Goal: Task Accomplishment & Management: Manage account settings

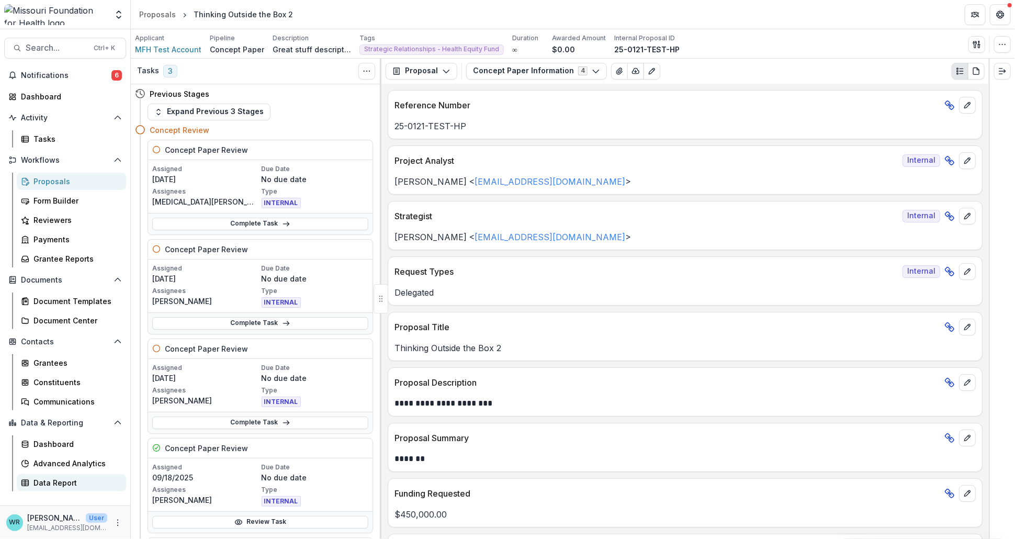
click at [64, 482] on div "Data Report" at bounding box center [75, 482] width 84 height 11
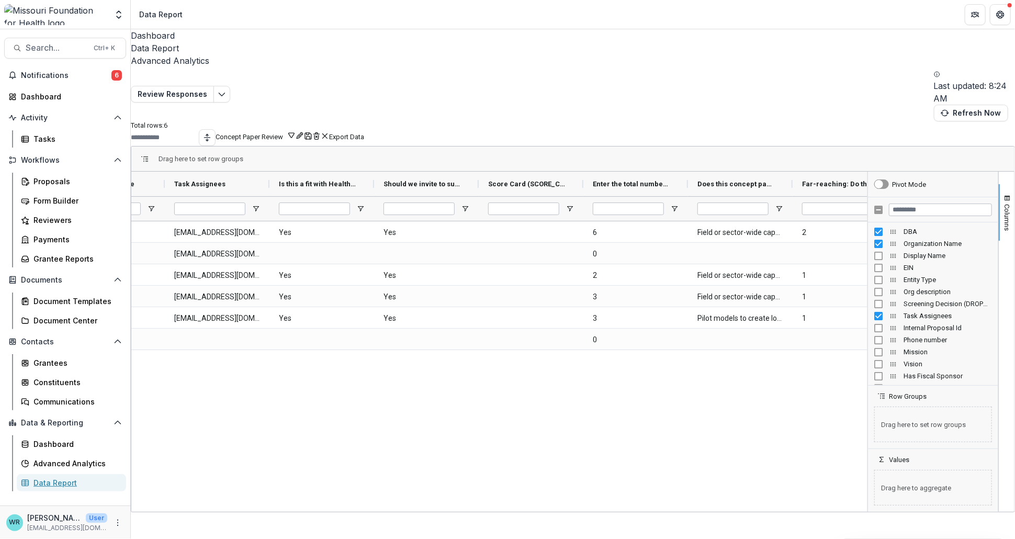
scroll to position [0, 309]
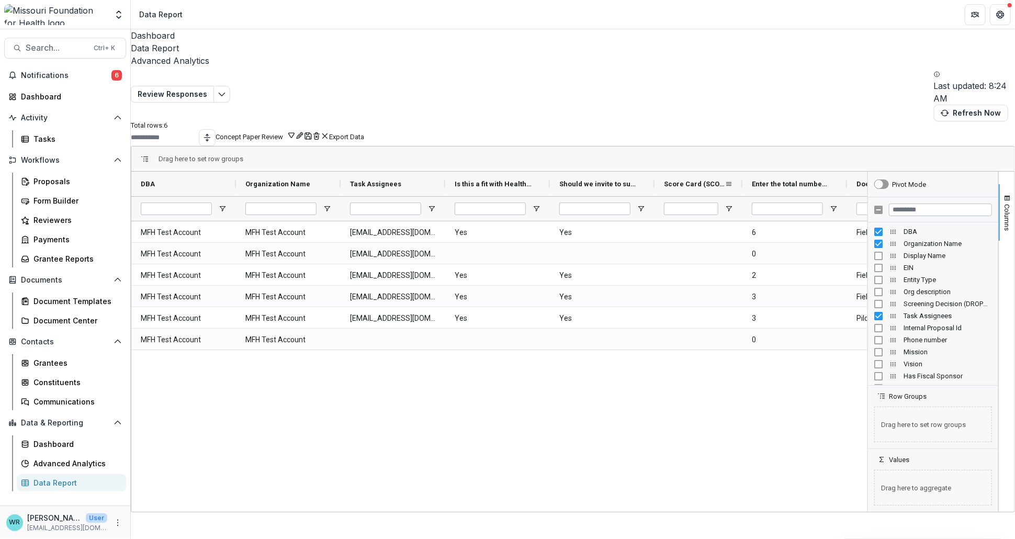
drag, startPoint x: 768, startPoint y: 138, endPoint x: 751, endPoint y: 134, distance: 17.1
click at [744, 172] on div at bounding box center [742, 184] width 4 height 25
click at [296, 131] on button "Concept Paper Review" at bounding box center [256, 136] width 80 height 10
click at [858, 277] on button "Team Filters" at bounding box center [840, 281] width 36 height 8
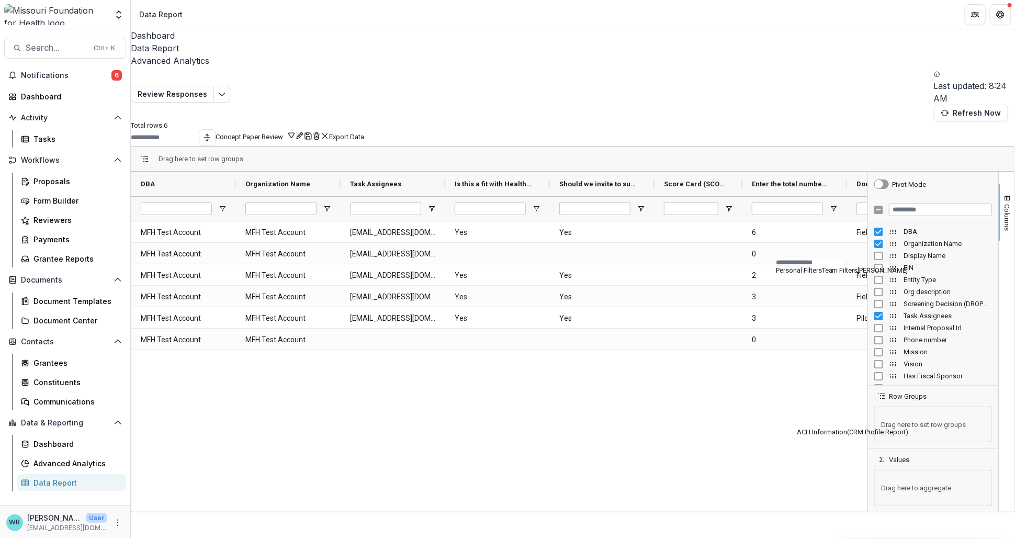
click at [822, 266] on button "Personal Filters" at bounding box center [799, 270] width 46 height 8
click at [858, 266] on button "Team Filters" at bounding box center [840, 270] width 36 height 8
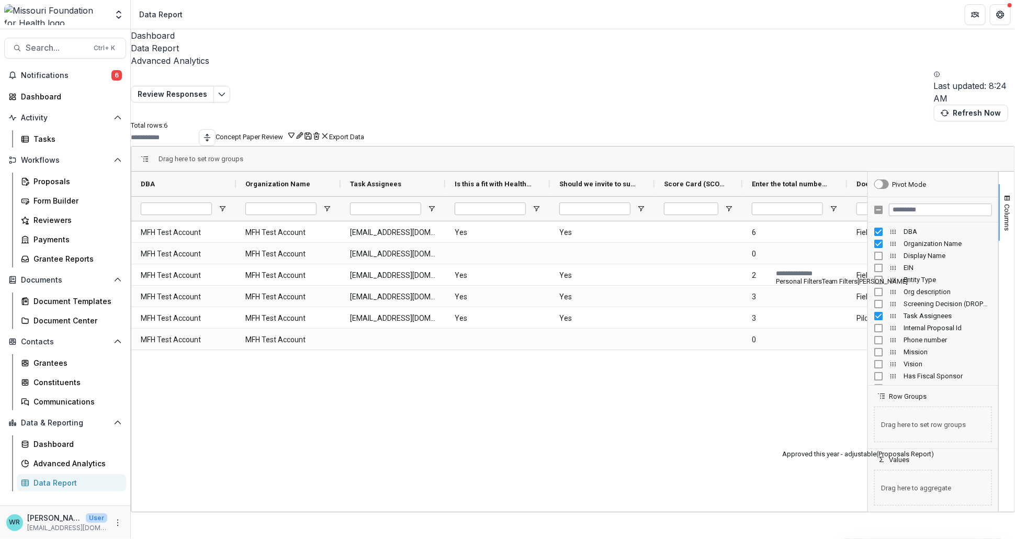
click at [811, 277] on button "Personal Filters" at bounding box center [799, 281] width 46 height 8
click at [858, 277] on button "Team Filters" at bounding box center [840, 281] width 36 height 8
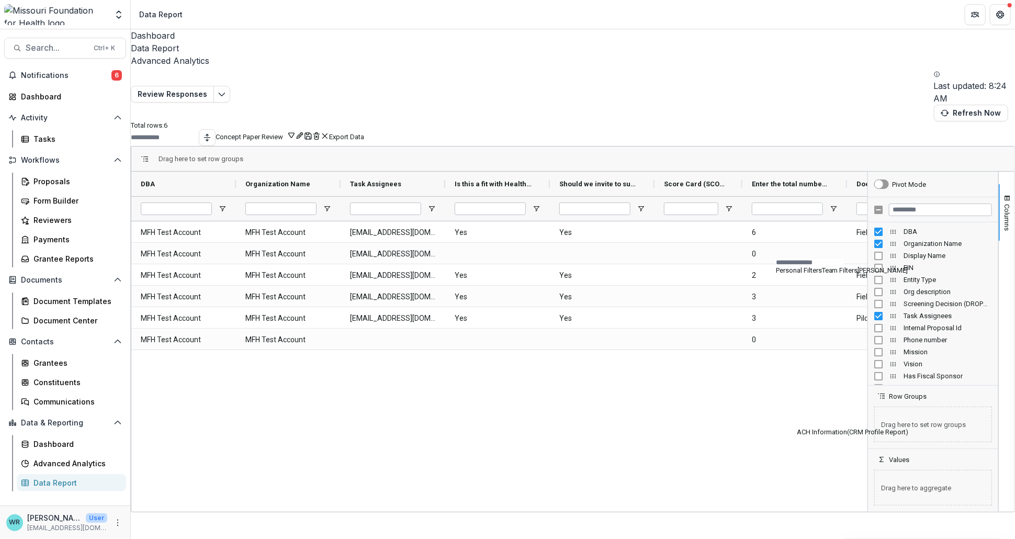
scroll to position [232, 0]
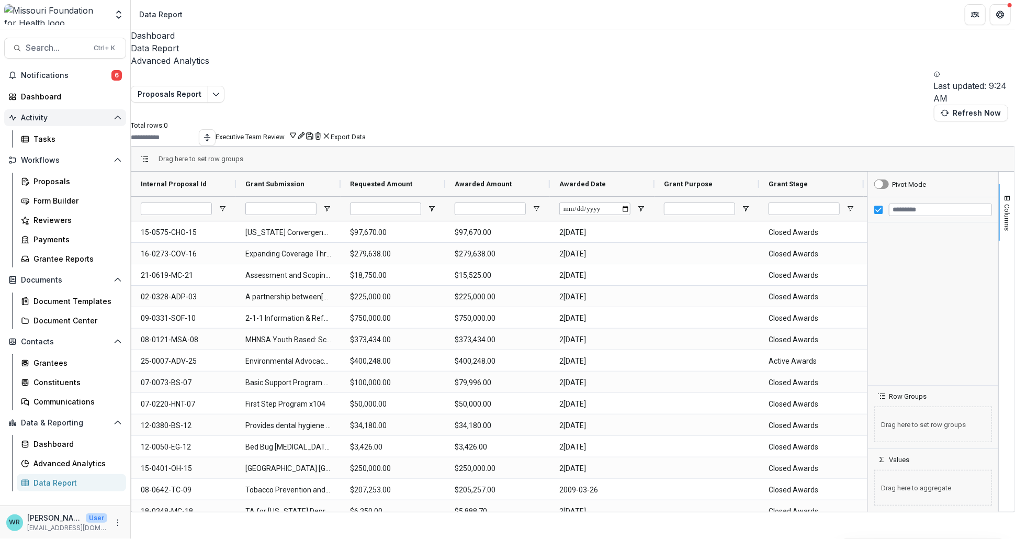
type input "**********"
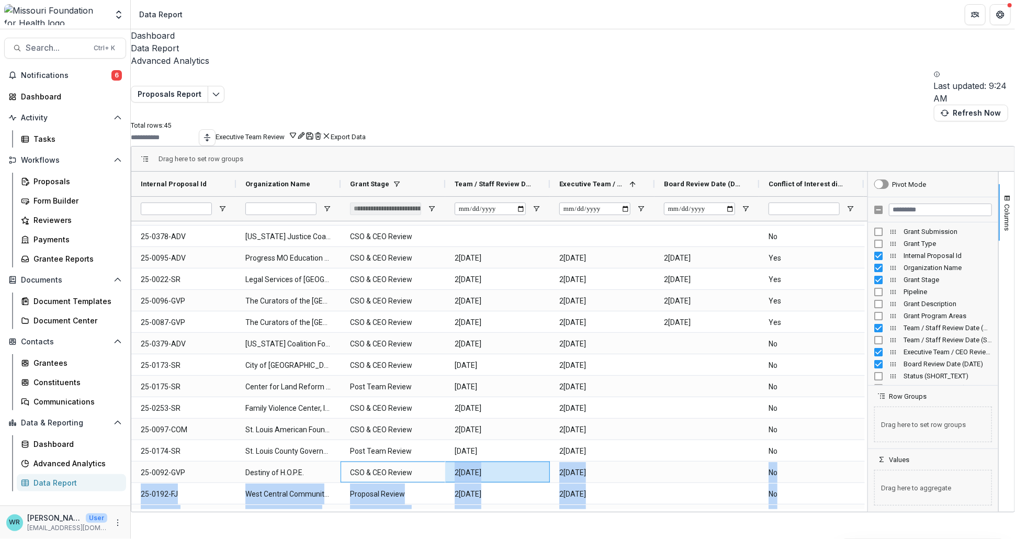
scroll to position [39, 0]
drag, startPoint x: 450, startPoint y: 465, endPoint x: 530, endPoint y: 469, distance: 80.7
click at [531, 469] on div "Internal Proposal Id Organization Name Grant Stage" at bounding box center [499, 342] width 736 height 340
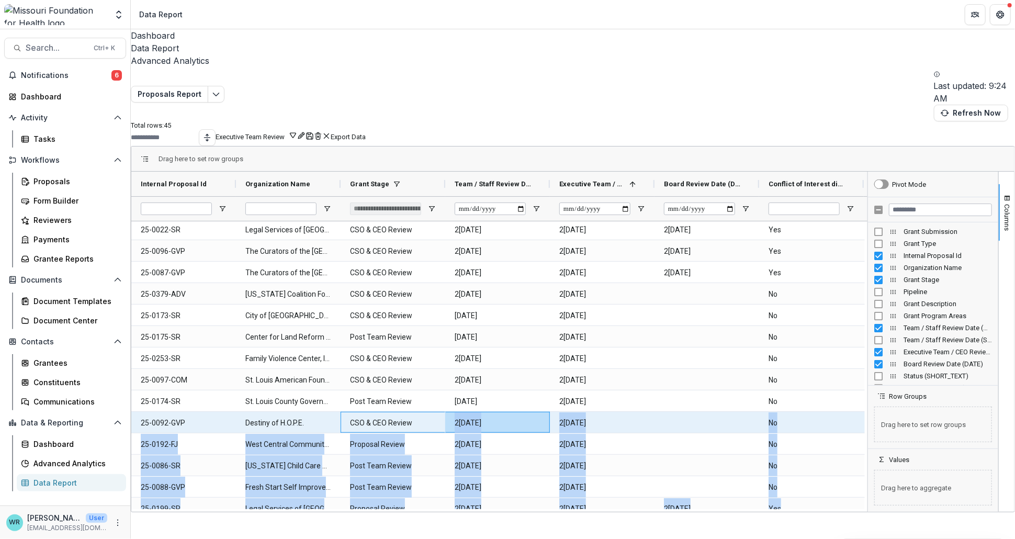
scroll to position [0, 0]
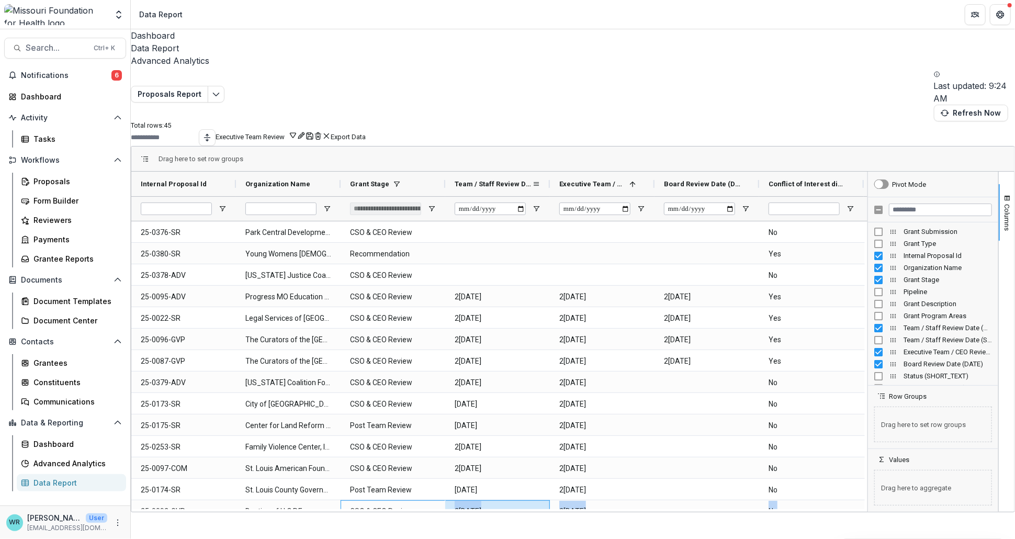
click at [519, 180] on span "Team / Staff Review Date (DATE)" at bounding box center [493, 184] width 77 height 8
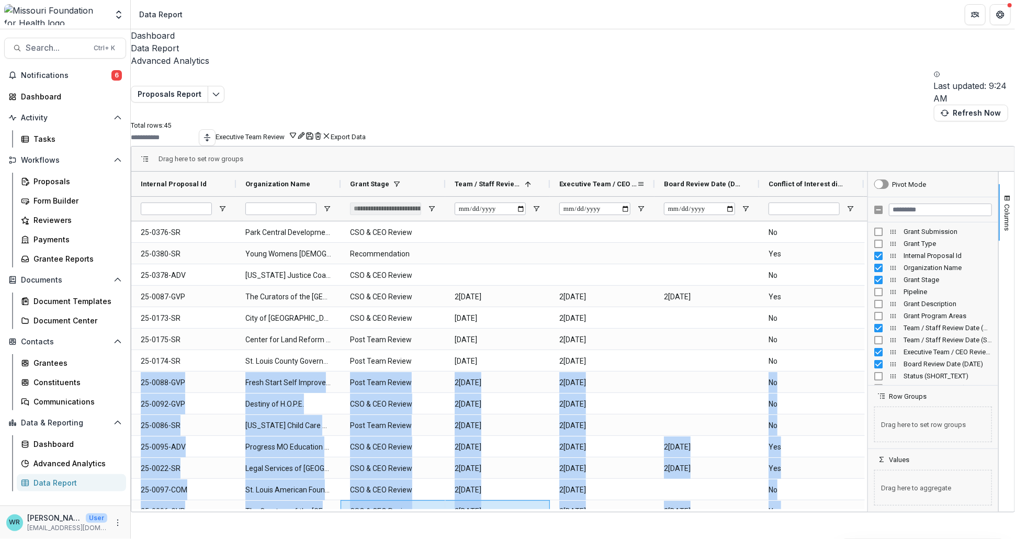
click at [616, 180] on span "Executive Team / CEO Review Date (DATE)" at bounding box center [597, 184] width 77 height 8
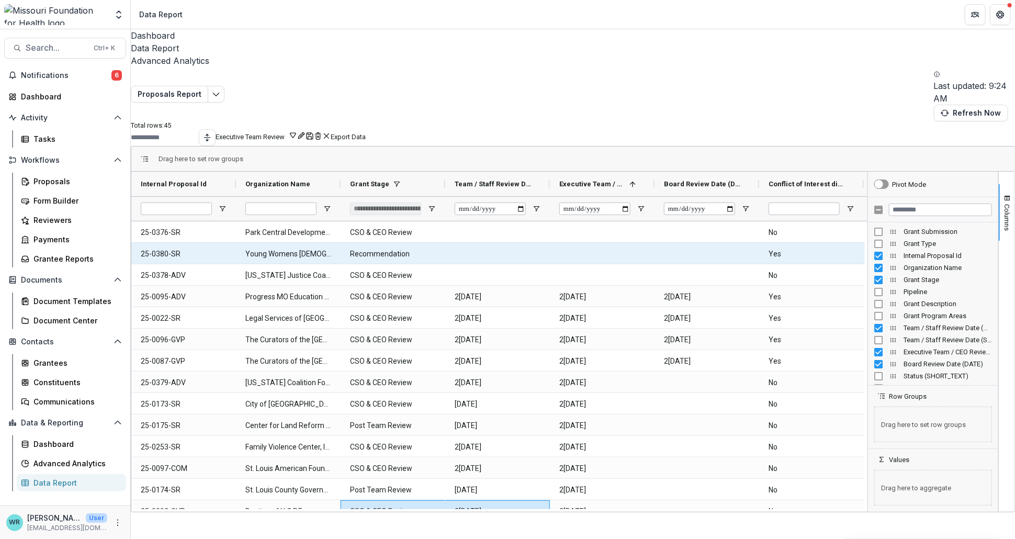
click at [651, 243] on div at bounding box center [602, 253] width 105 height 21
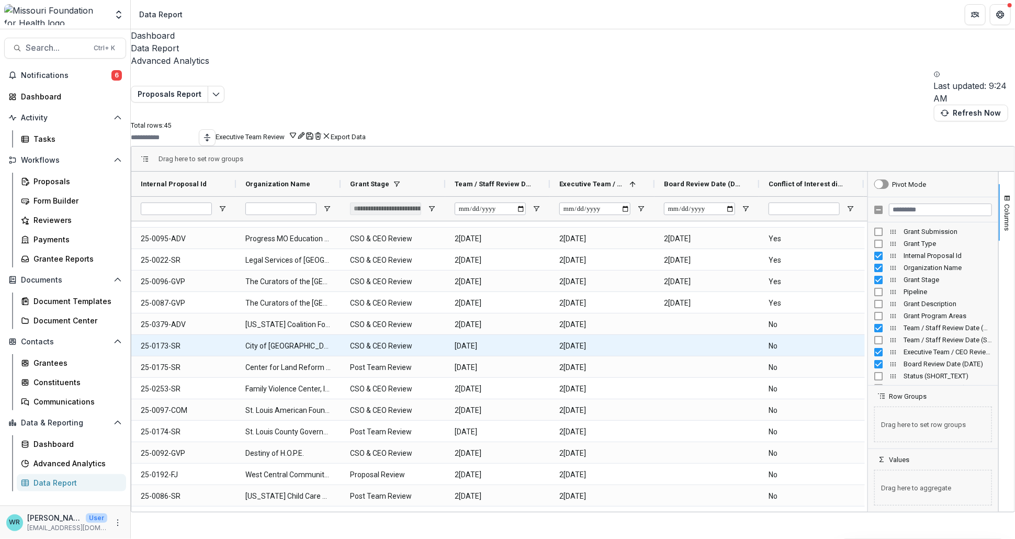
scroll to position [116, 0]
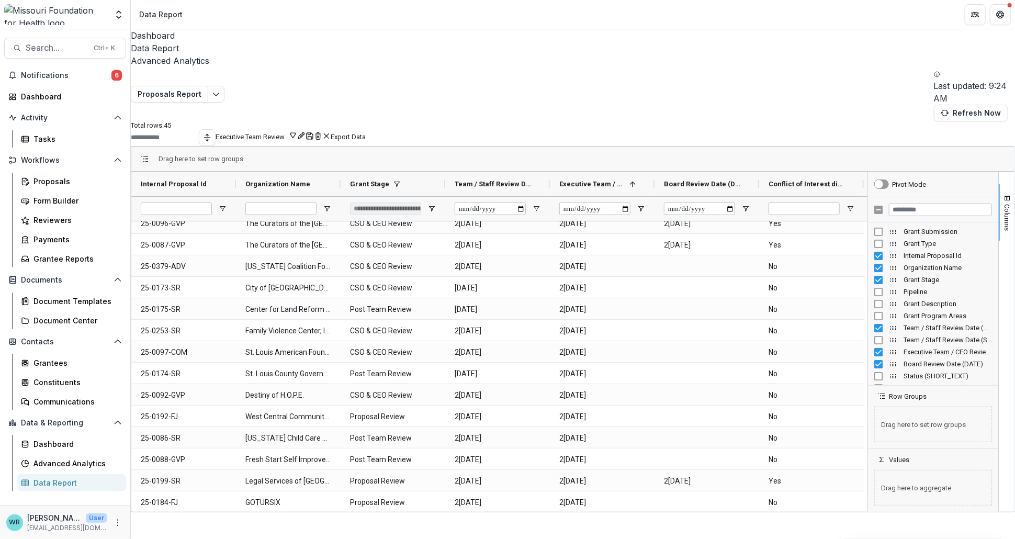
drag, startPoint x: 436, startPoint y: 470, endPoint x: 468, endPoint y: 472, distance: 32.5
click at [468, 472] on div "Dashboard Data Report Advanced Analytics Proposals Report Last updated: 9:24 AM…" at bounding box center [573, 284] width 884 height 510
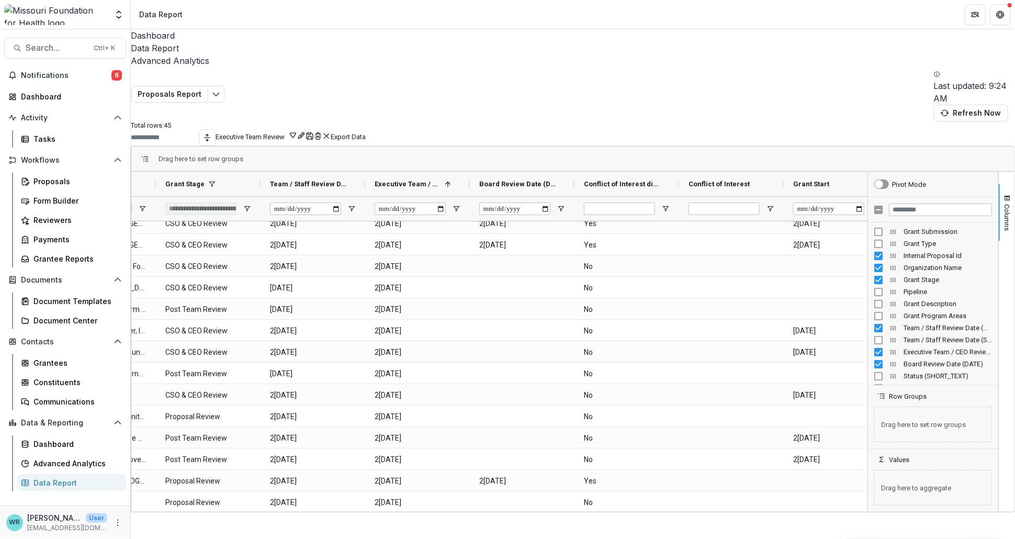
scroll to position [0, 325]
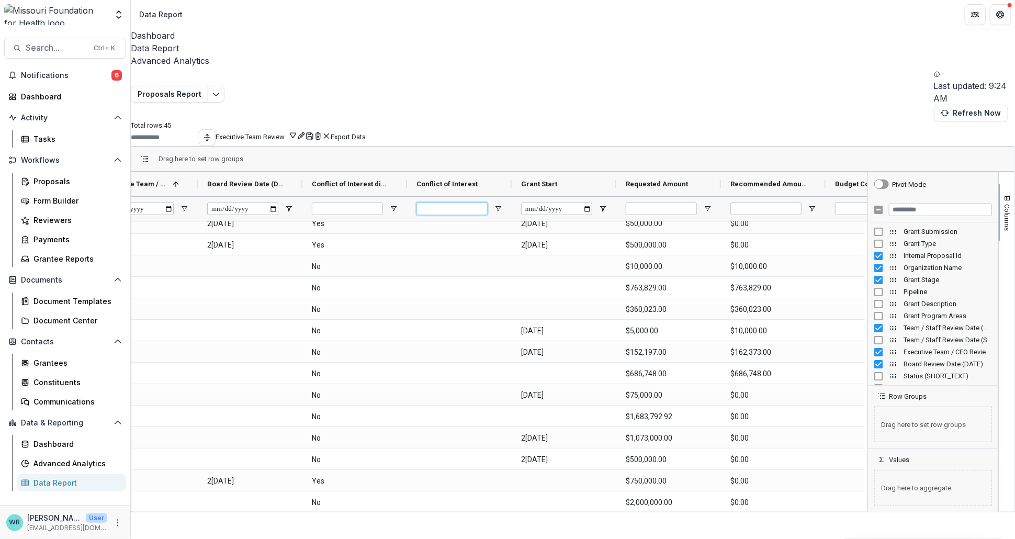
click at [477, 202] on input "Conflict of Interest Filter Input" at bounding box center [451, 208] width 71 height 13
click at [921, 203] on input "Filter Columns Input" at bounding box center [940, 209] width 103 height 13
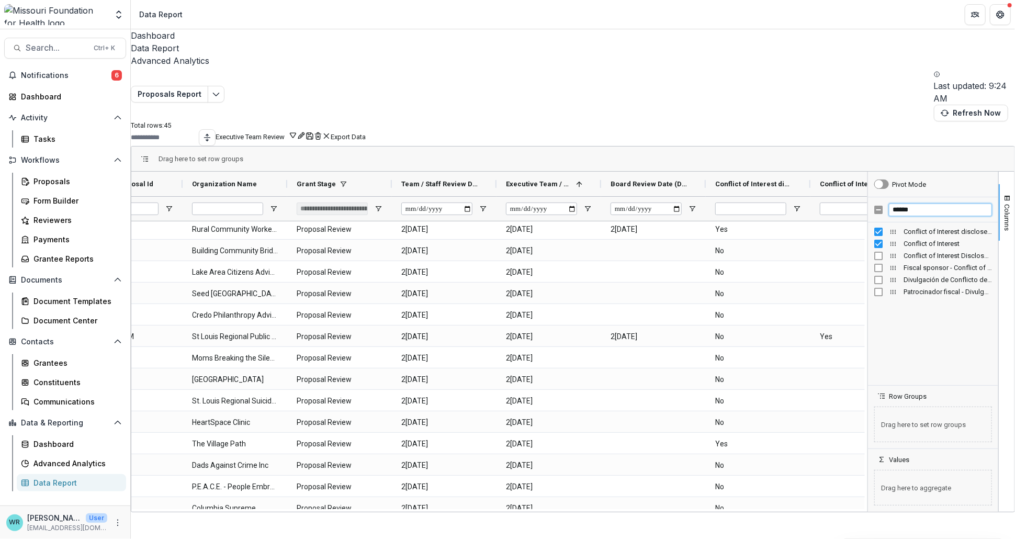
type input "******"
drag, startPoint x: 686, startPoint y: 483, endPoint x: 732, endPoint y: 484, distance: 46.0
click at [732, 484] on div "Dashboard Data Report Advanced Analytics Proposals Report Last updated: 9:24 AM…" at bounding box center [573, 284] width 884 height 510
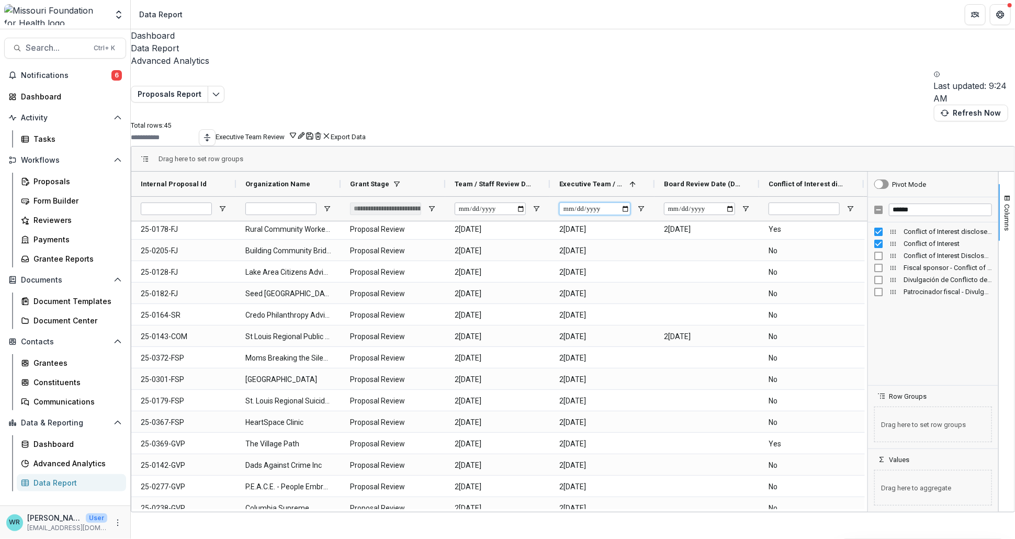
click at [592, 202] on input "Executive Team / CEO Review Date (DATE) Filter Input" at bounding box center [594, 208] width 71 height 13
type input "**********"
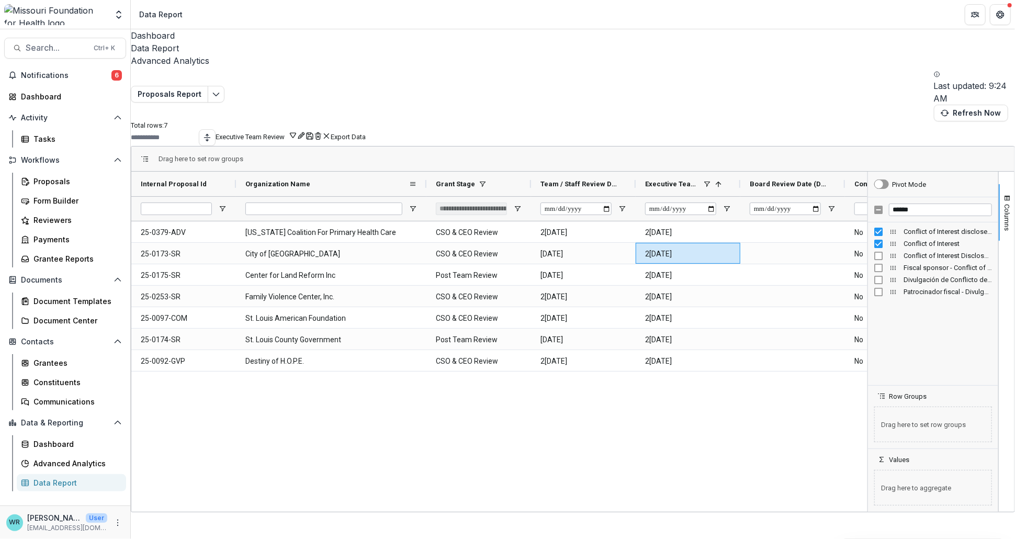
drag, startPoint x: 347, startPoint y: 143, endPoint x: 433, endPoint y: 154, distance: 86.4
click at [428, 172] on div at bounding box center [426, 184] width 4 height 25
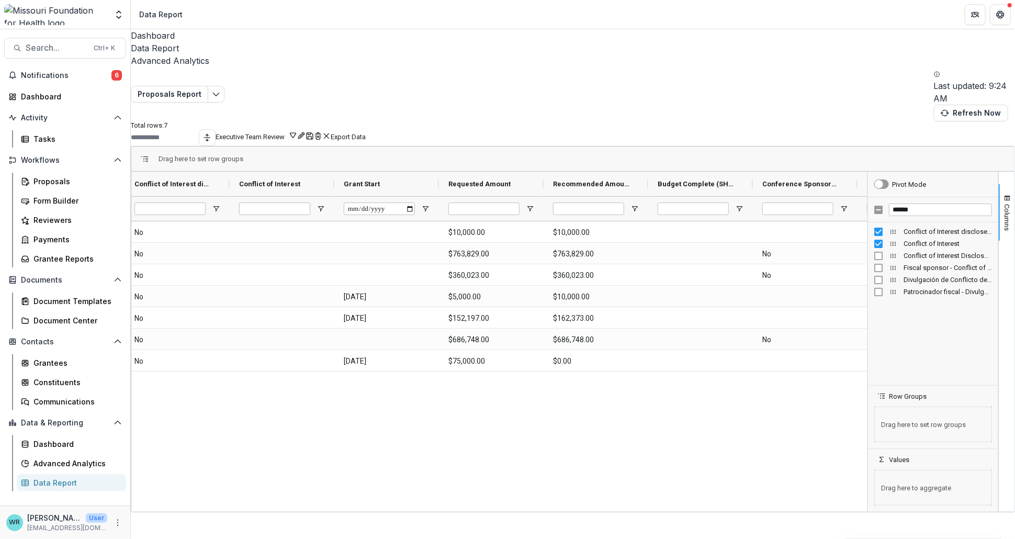
scroll to position [0, 760]
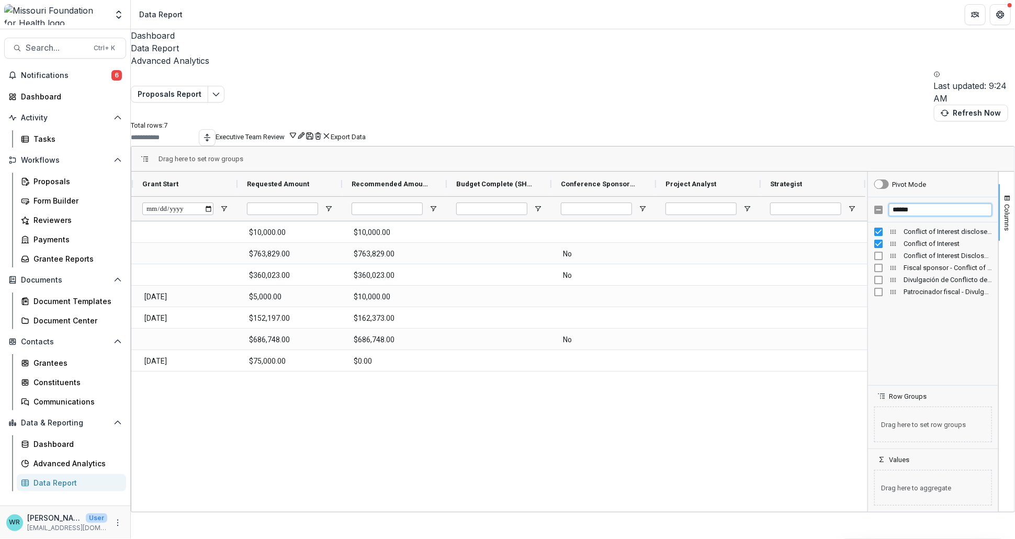
click at [874, 197] on div "******" at bounding box center [933, 209] width 130 height 25
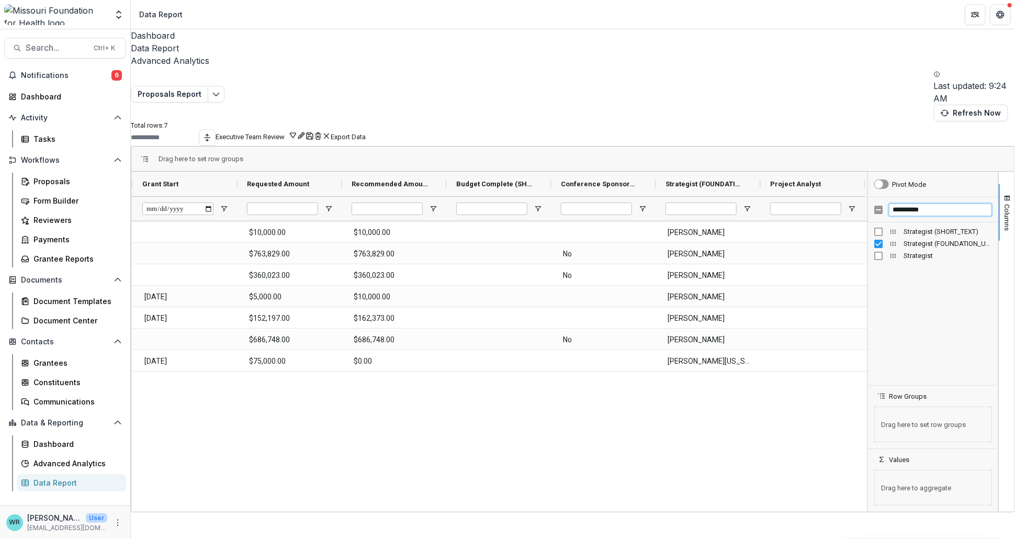
drag, startPoint x: 924, startPoint y: 171, endPoint x: 882, endPoint y: 171, distance: 42.4
click at [889, 203] on input "**********" at bounding box center [940, 209] width 103 height 13
type input "**********"
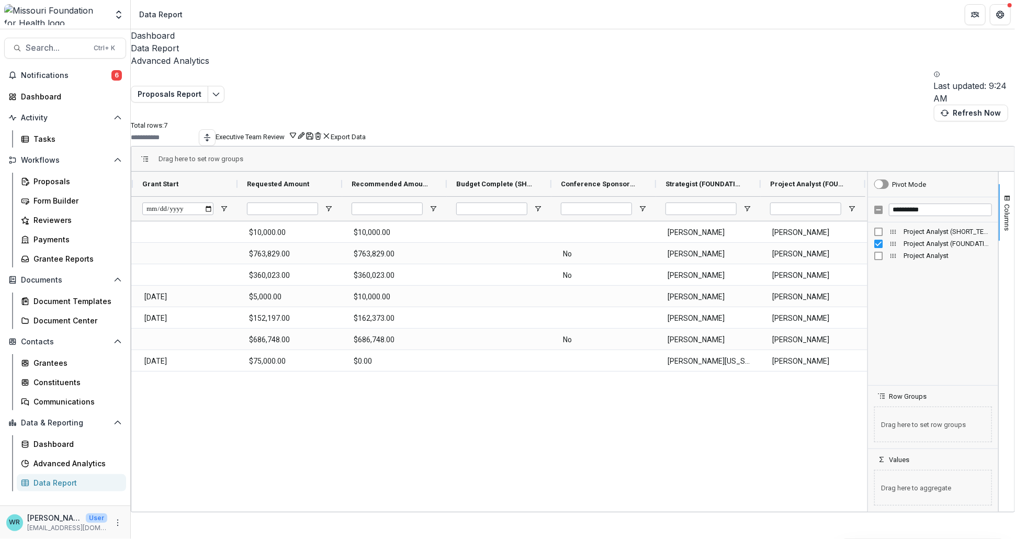
drag, startPoint x: 661, startPoint y: 470, endPoint x: 833, endPoint y: 471, distance: 171.6
click at [833, 471] on div "Dashboard Data Report Advanced Analytics Proposals Report Last updated: 9:24 AM…" at bounding box center [573, 284] width 884 height 510
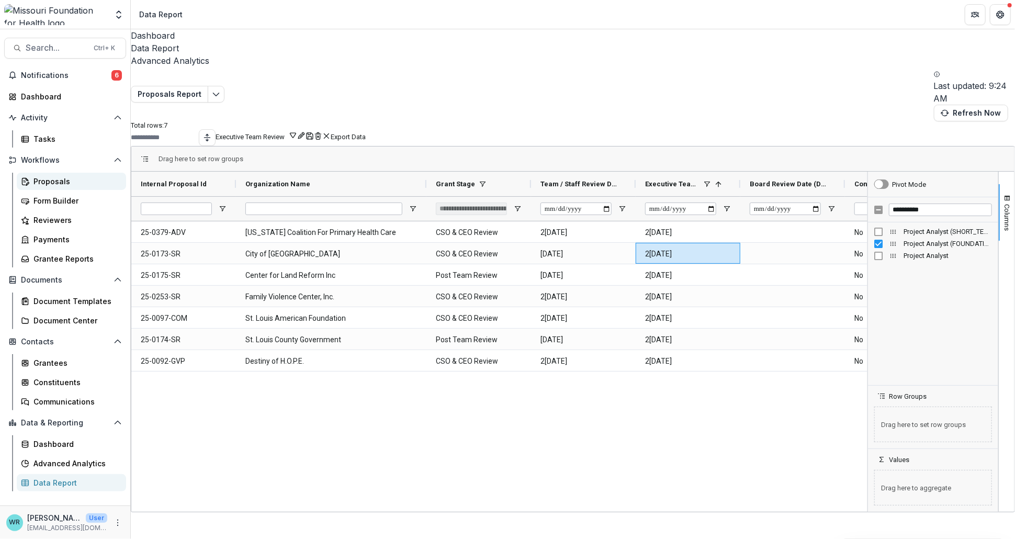
click at [42, 178] on div "Proposals" at bounding box center [75, 181] width 84 height 11
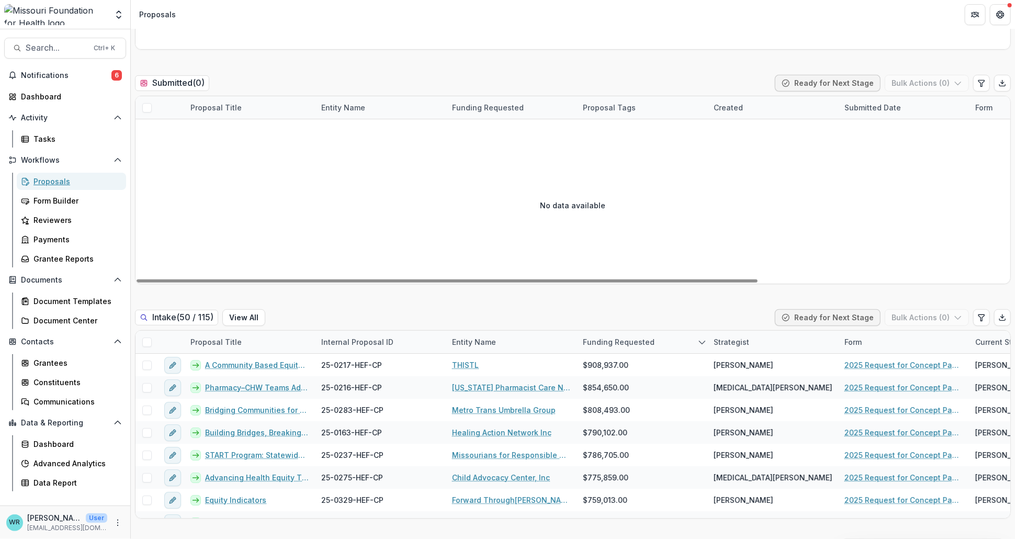
scroll to position [523, 0]
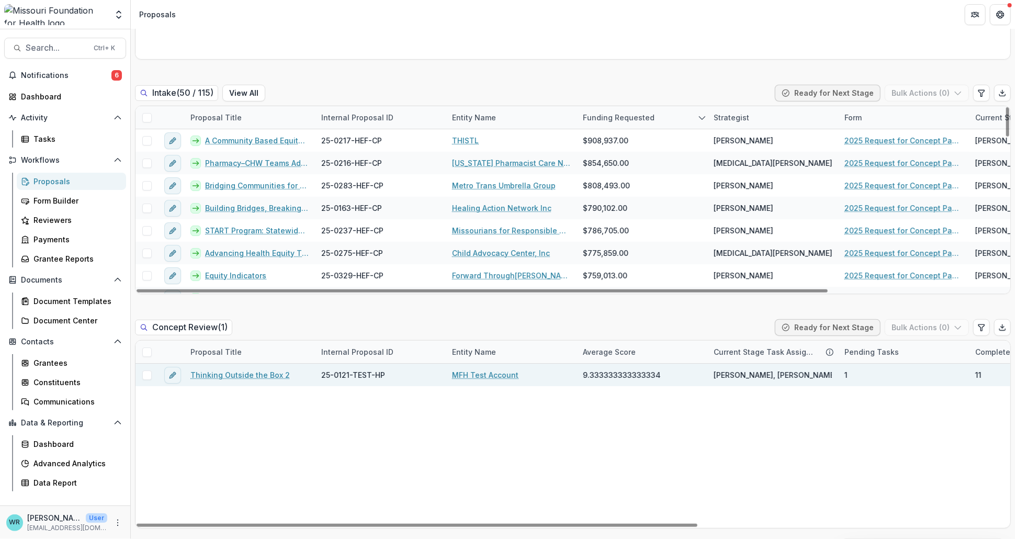
click at [243, 376] on link "Thinking Outside the Box 2" at bounding box center [239, 374] width 99 height 11
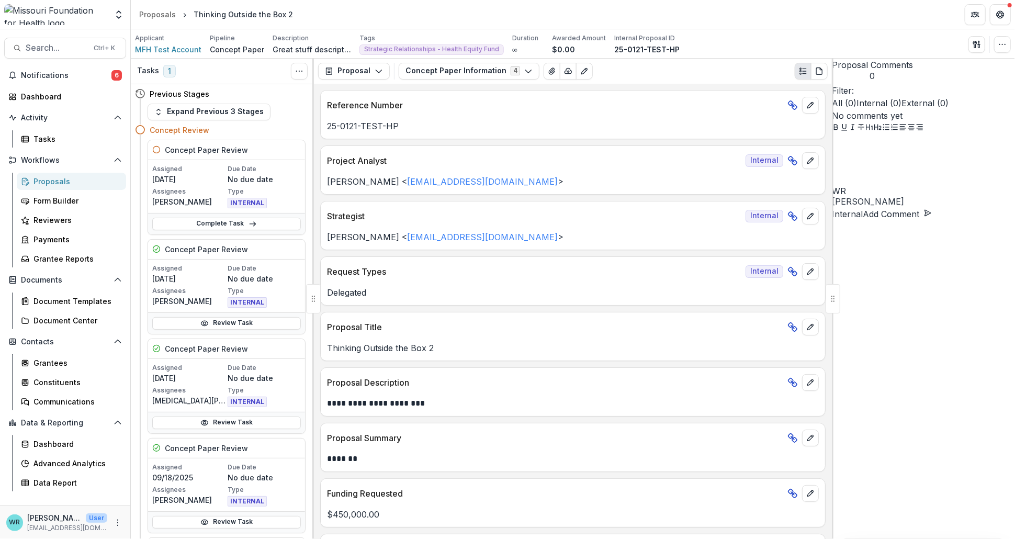
click at [205, 330] on div "Review Task" at bounding box center [226, 322] width 157 height 21
click at [215, 325] on link "Review Task" at bounding box center [226, 323] width 149 height 13
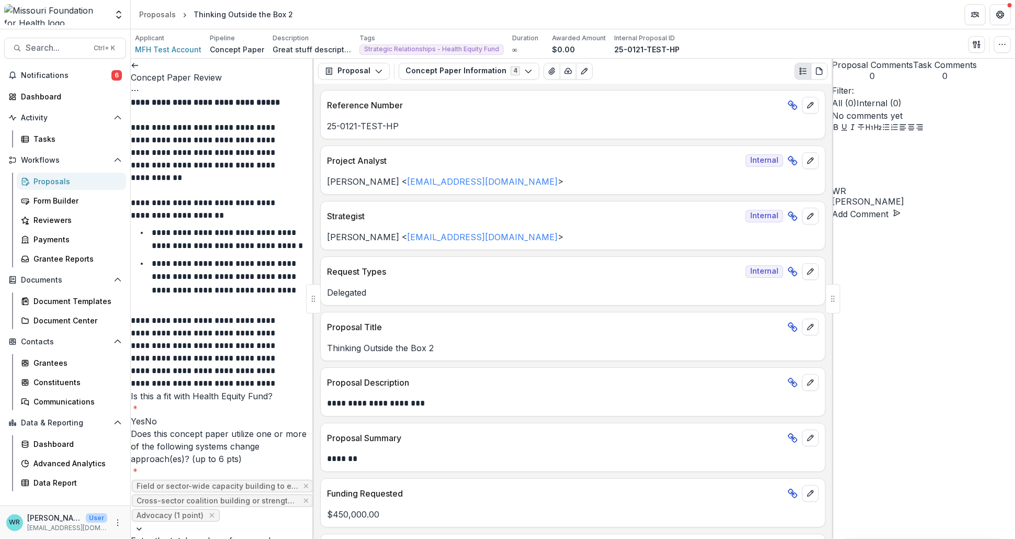
scroll to position [232, 0]
click at [139, 84] on button "Options" at bounding box center [135, 90] width 8 height 13
click at [242, 117] on button "Reopen Task" at bounding box center [251, 116] width 112 height 17
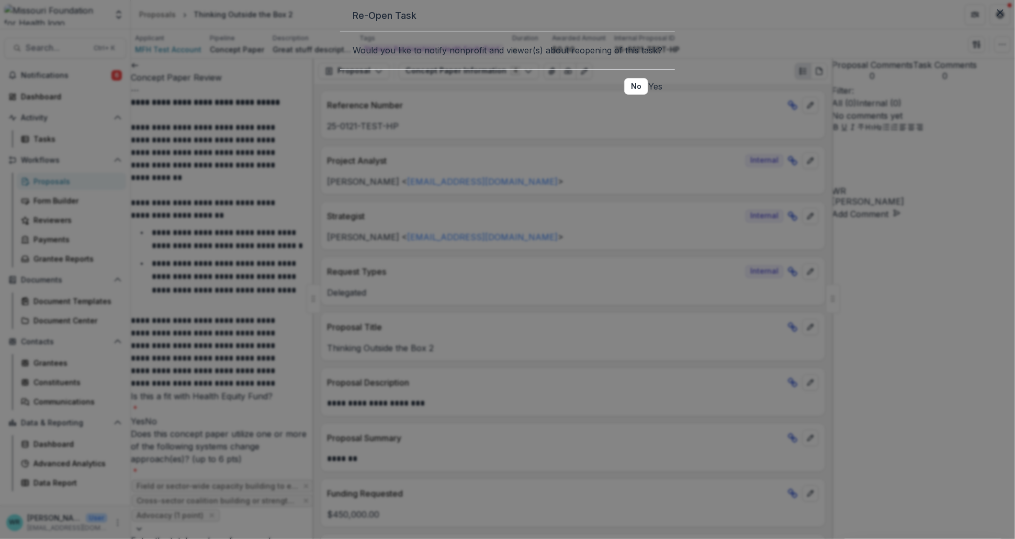
click at [648, 93] on button "Yes" at bounding box center [655, 86] width 14 height 13
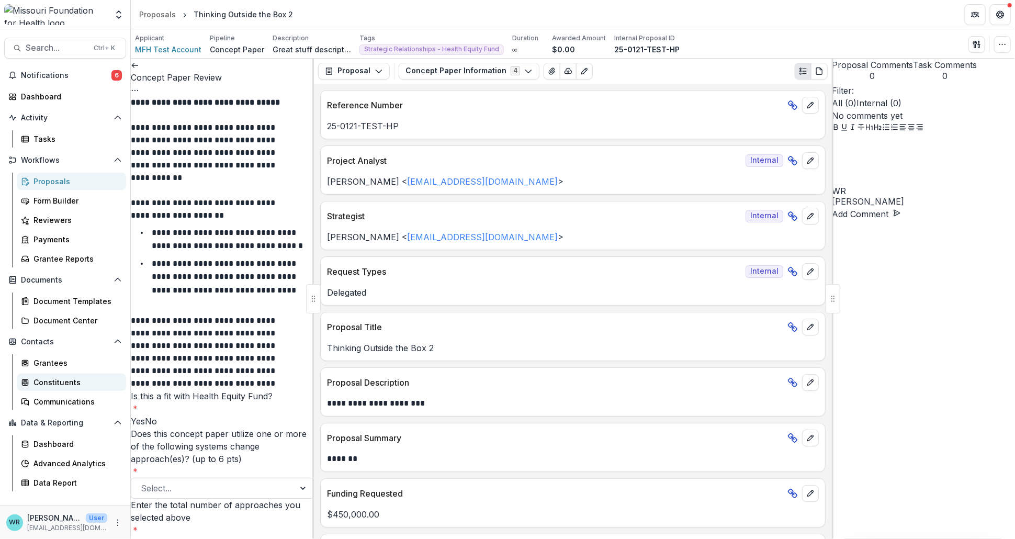
drag, startPoint x: 229, startPoint y: 371, endPoint x: 110, endPoint y: 373, distance: 119.3
click at [110, 373] on main "**********" at bounding box center [507, 284] width 1015 height 510
click at [131, 416] on span at bounding box center [131, 421] width 0 height 10
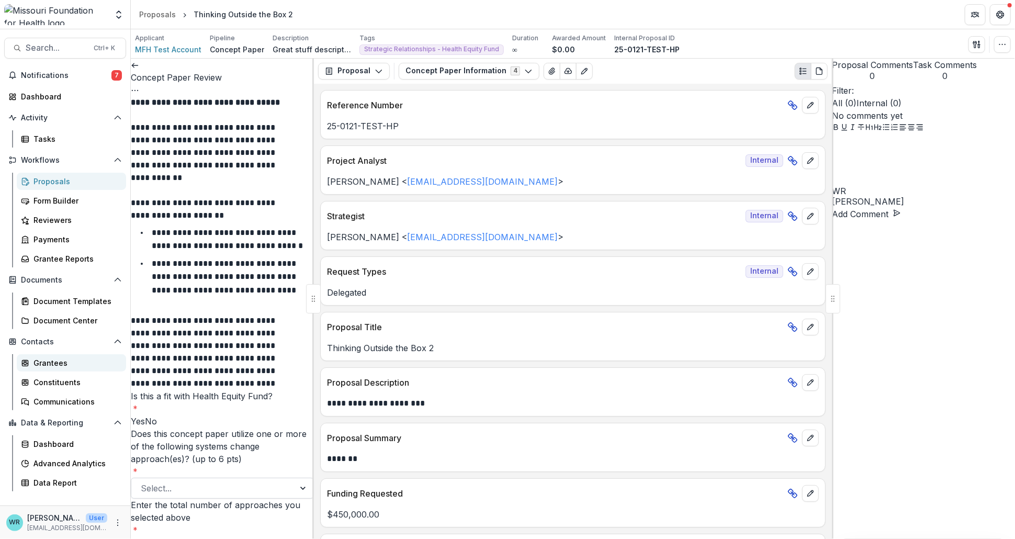
drag, startPoint x: 225, startPoint y: 397, endPoint x: 98, endPoint y: 369, distance: 129.5
click at [98, 369] on main "**********" at bounding box center [507, 284] width 1015 height 510
drag, startPoint x: 145, startPoint y: 112, endPoint x: 528, endPoint y: 150, distance: 385.3
click at [528, 150] on div "**********" at bounding box center [573, 299] width 884 height 480
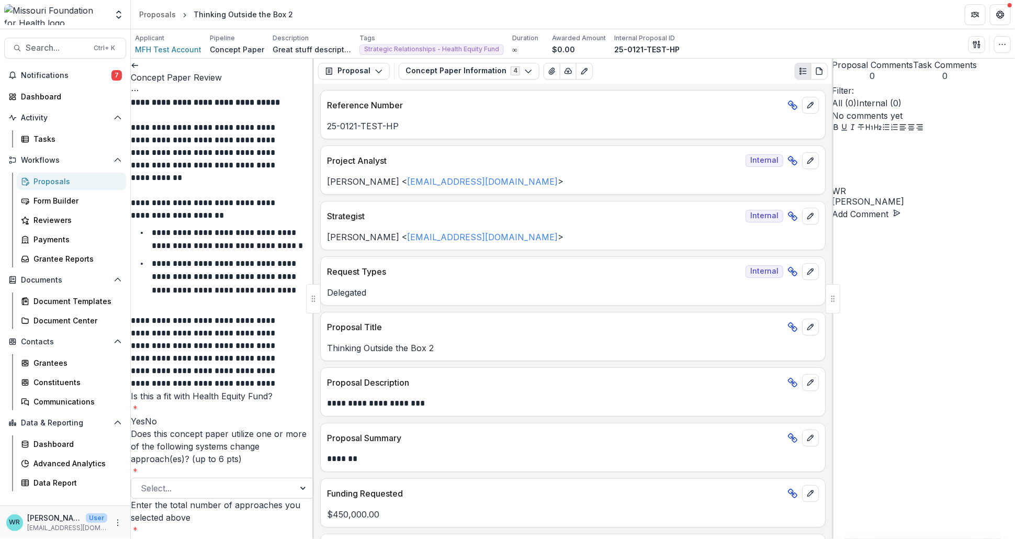
drag, startPoint x: 236, startPoint y: 343, endPoint x: 125, endPoint y: 310, distance: 115.5
click at [125, 310] on main "**********" at bounding box center [507, 284] width 1015 height 510
click at [139, 86] on icon "Options" at bounding box center [135, 90] width 8 height 8
click at [245, 114] on button "Cancel Task" at bounding box center [251, 116] width 112 height 17
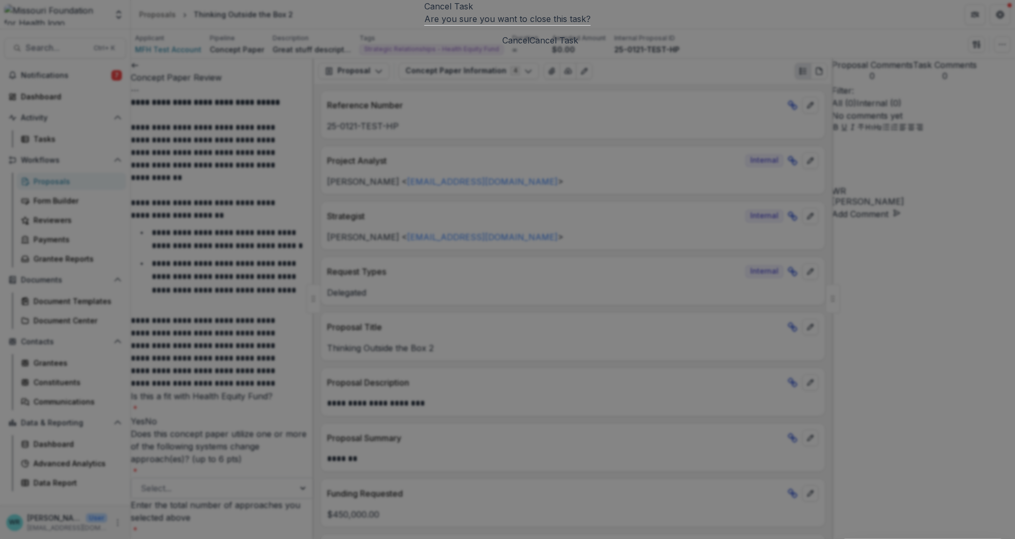
click at [578, 47] on button "Cancel Task" at bounding box center [553, 40] width 49 height 13
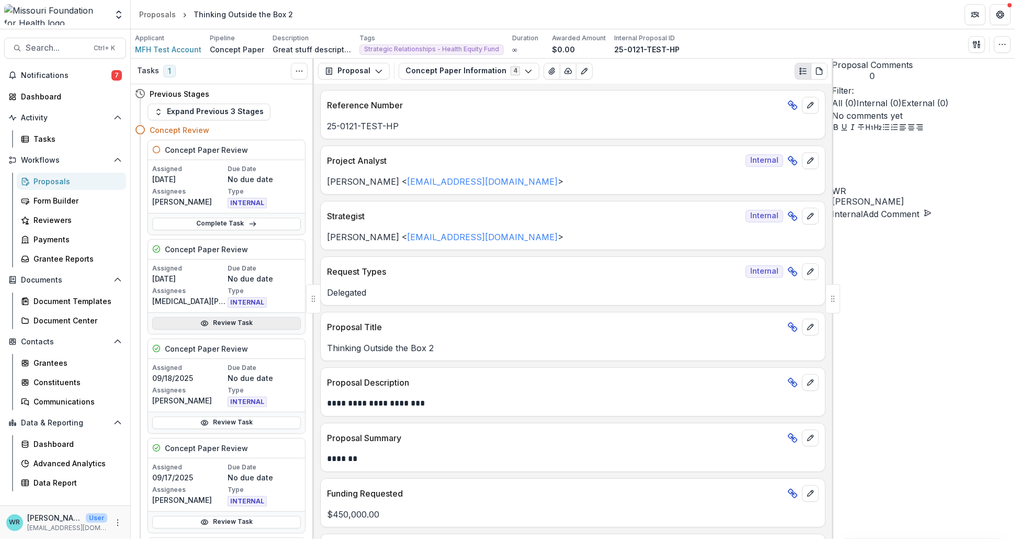
click at [219, 323] on link "Review Task" at bounding box center [226, 323] width 149 height 13
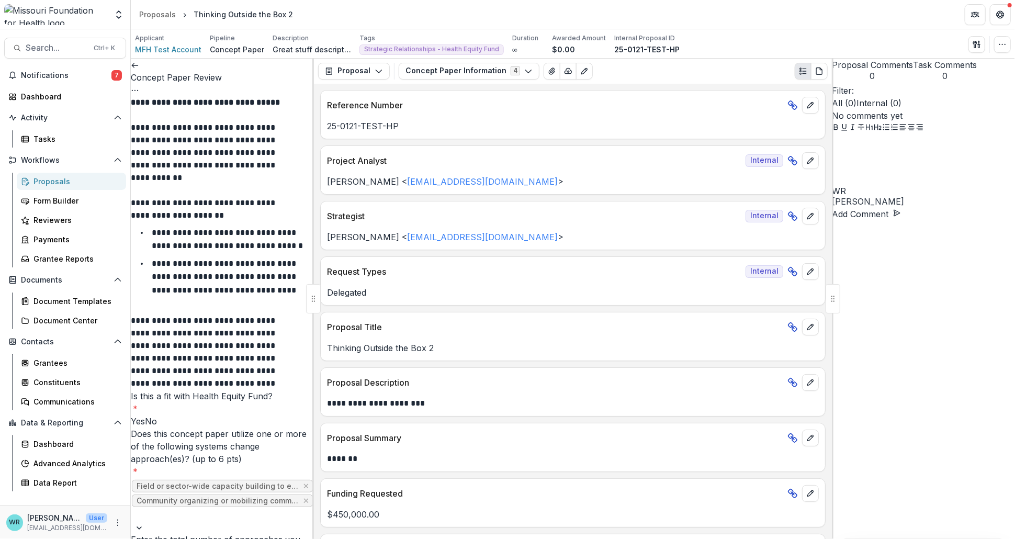
scroll to position [232, 0]
click at [139, 86] on icon "Options" at bounding box center [135, 90] width 8 height 8
click at [234, 115] on button "Reopen Task" at bounding box center [251, 116] width 112 height 17
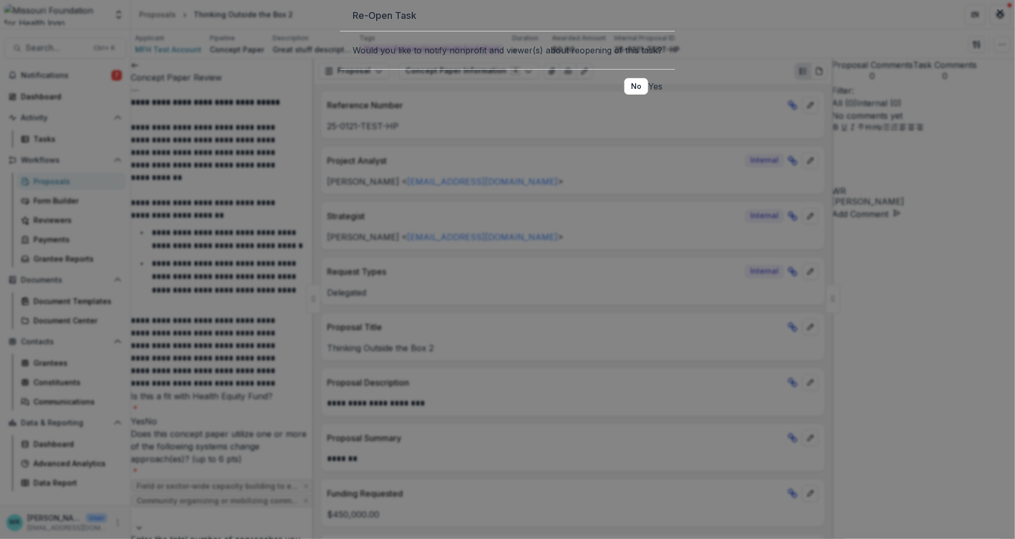
click at [648, 93] on button "Yes" at bounding box center [655, 86] width 14 height 13
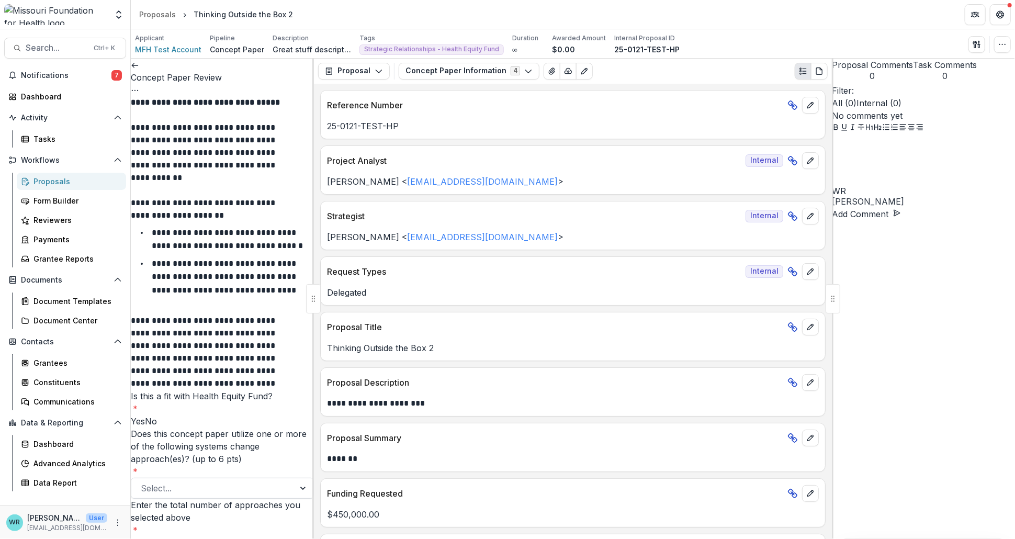
drag, startPoint x: 216, startPoint y: 366, endPoint x: 227, endPoint y: 350, distance: 19.6
click at [79, 368] on main "**********" at bounding box center [507, 284] width 1015 height 510
drag, startPoint x: 206, startPoint y: 312, endPoint x: 120, endPoint y: 313, distance: 85.8
click at [120, 313] on main "**********" at bounding box center [507, 284] width 1015 height 510
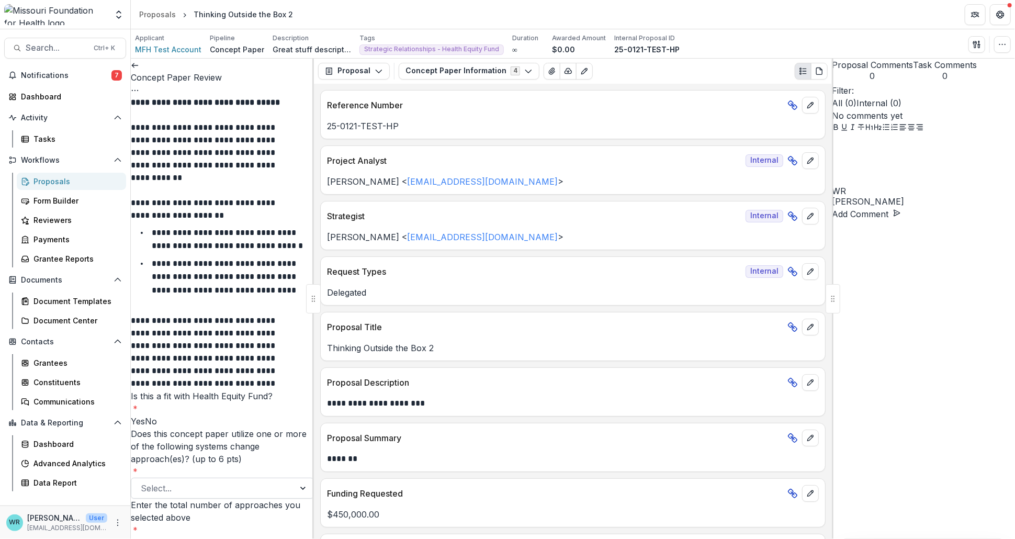
scroll to position [0, 0]
click at [139, 86] on icon "Options" at bounding box center [135, 90] width 8 height 8
click at [246, 120] on button "Cancel Task" at bounding box center [251, 116] width 112 height 17
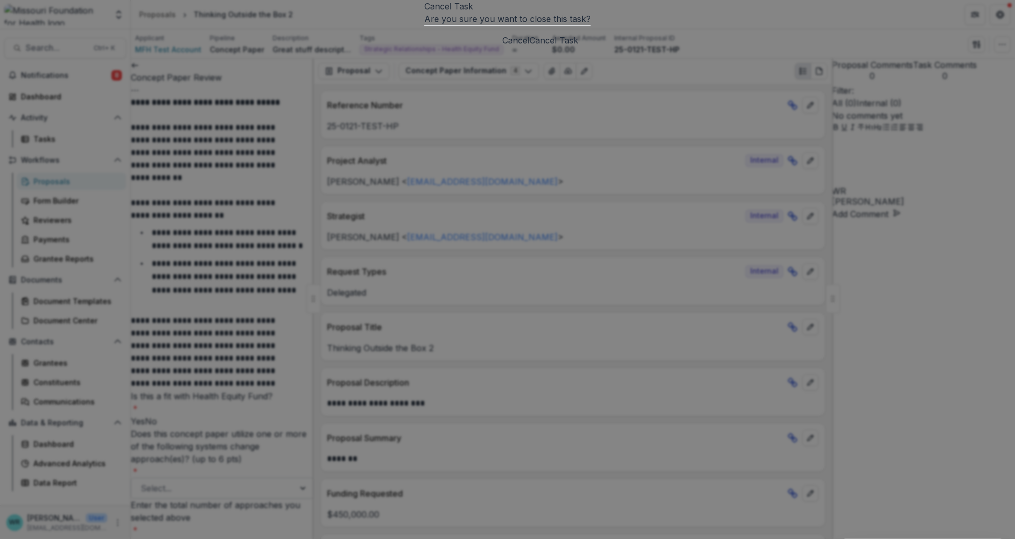
click at [578, 47] on button "Cancel Task" at bounding box center [553, 40] width 49 height 13
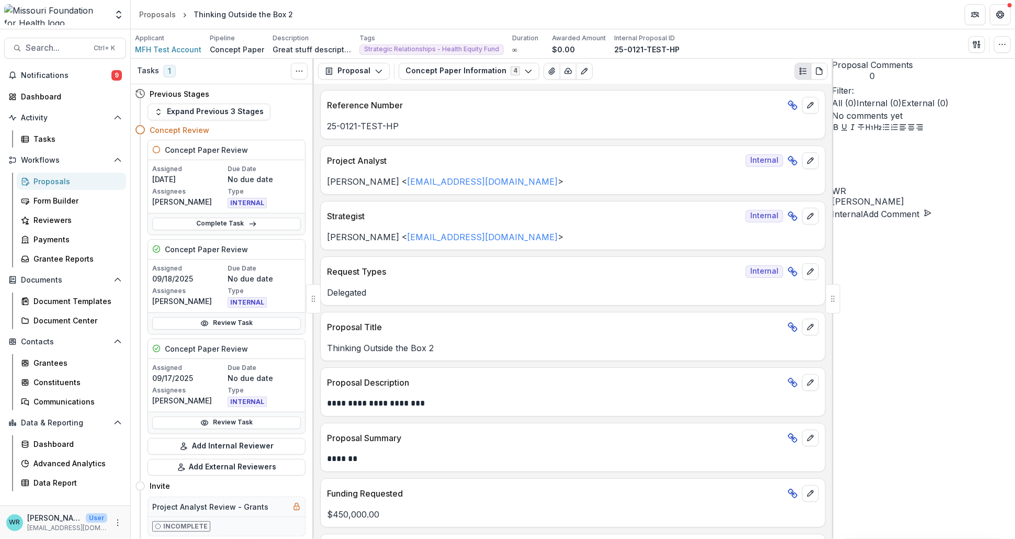
drag, startPoint x: 256, startPoint y: 221, endPoint x: 257, endPoint y: 216, distance: 5.3
click at [256, 222] on link "Complete Task" at bounding box center [226, 224] width 149 height 13
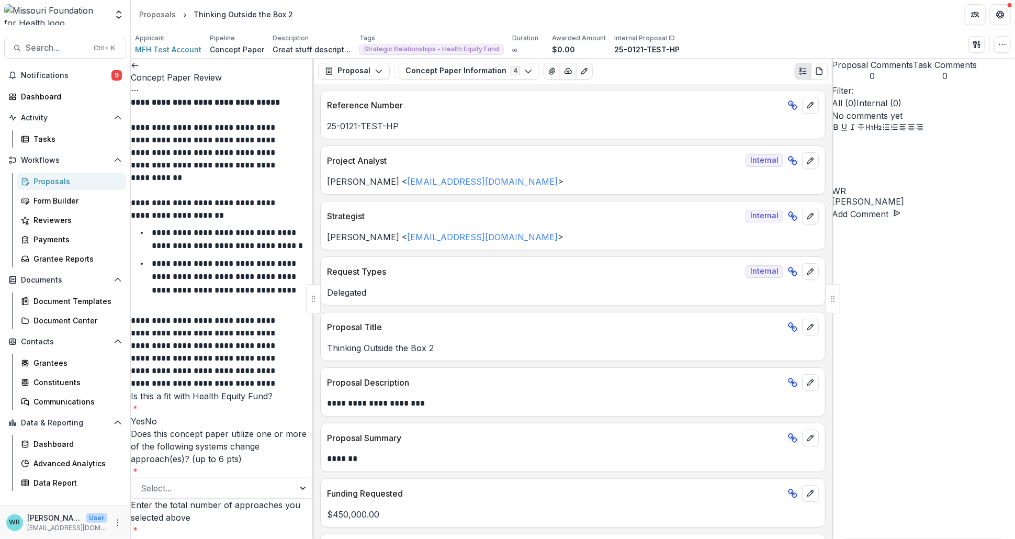
click at [139, 86] on icon "Options" at bounding box center [135, 90] width 8 height 8
click at [255, 116] on button "Cancel Task" at bounding box center [251, 116] width 112 height 17
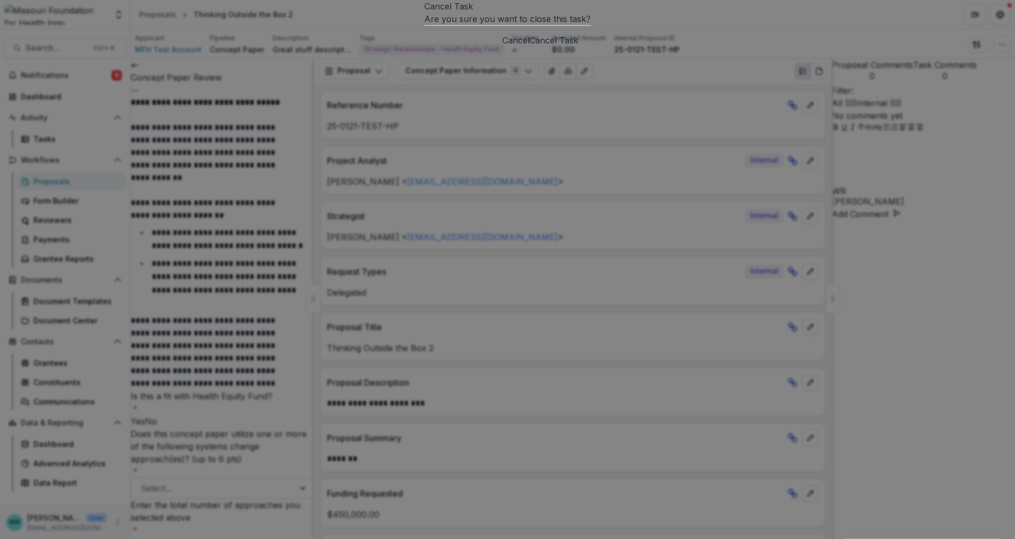
click at [578, 47] on button "Cancel Task" at bounding box center [553, 40] width 49 height 13
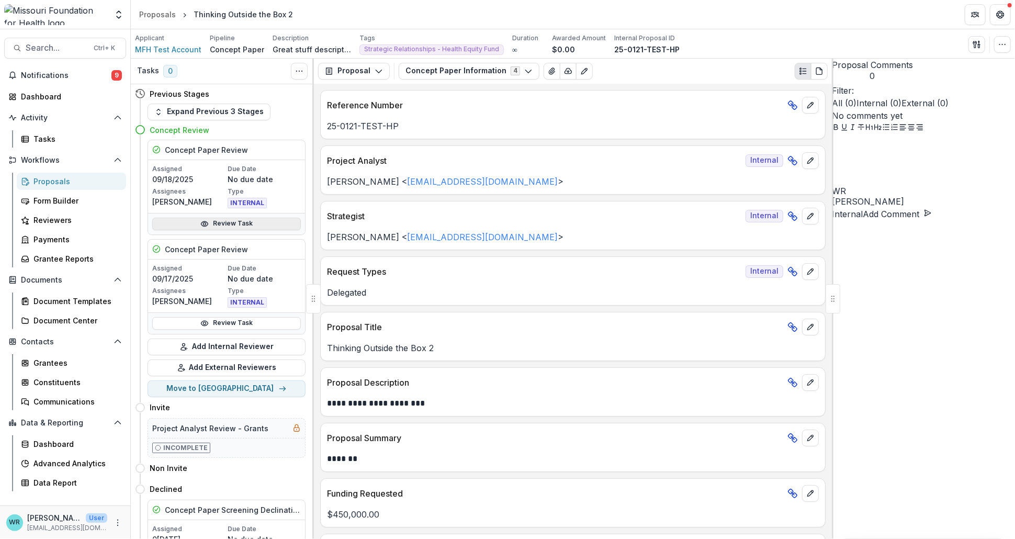
click at [232, 225] on link "Review Task" at bounding box center [226, 224] width 149 height 13
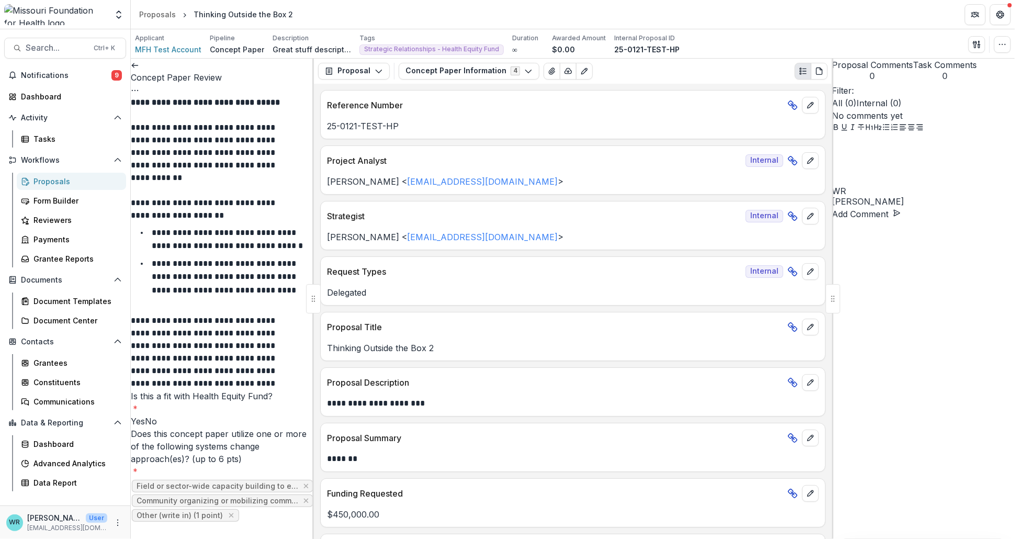
scroll to position [290, 0]
click at [139, 86] on icon "Options" at bounding box center [135, 90] width 8 height 8
click at [239, 116] on button "Reopen Task" at bounding box center [251, 116] width 112 height 17
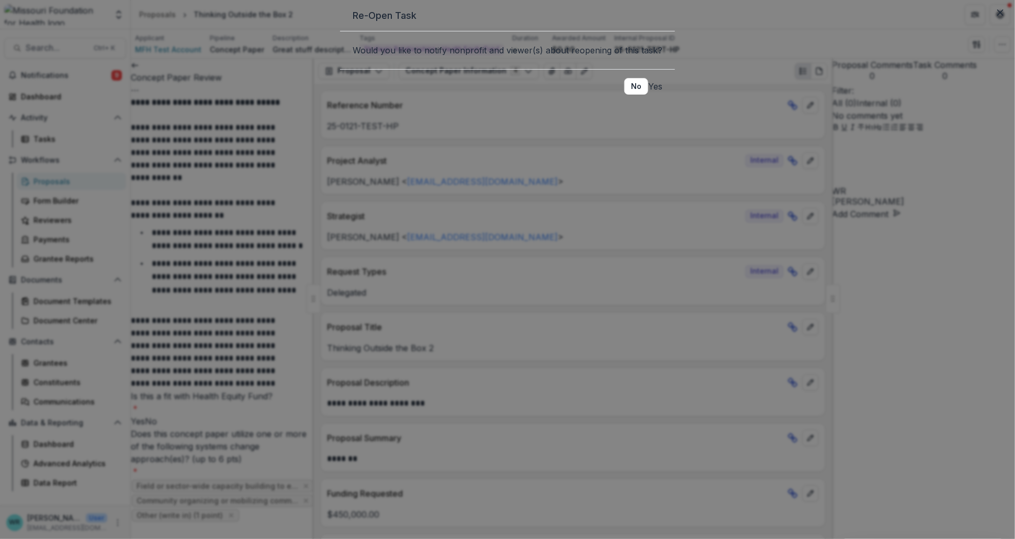
click at [648, 93] on button "Yes" at bounding box center [655, 86] width 14 height 13
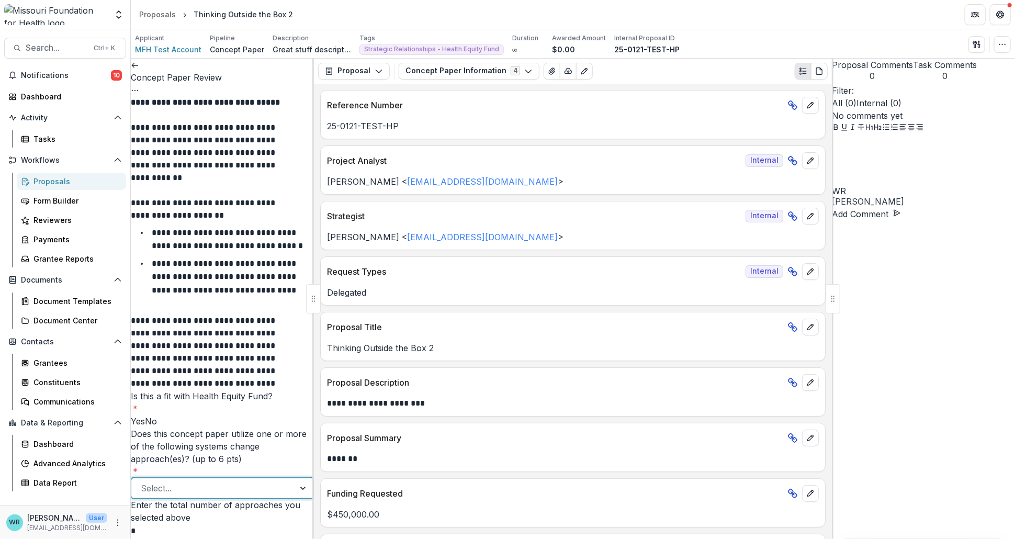
scroll to position [406, 0]
drag, startPoint x: 164, startPoint y: 198, endPoint x: 109, endPoint y: 195, distance: 55.5
click at [109, 195] on main "**********" at bounding box center [507, 284] width 1015 height 510
drag, startPoint x: 197, startPoint y: 226, endPoint x: 100, endPoint y: 215, distance: 97.4
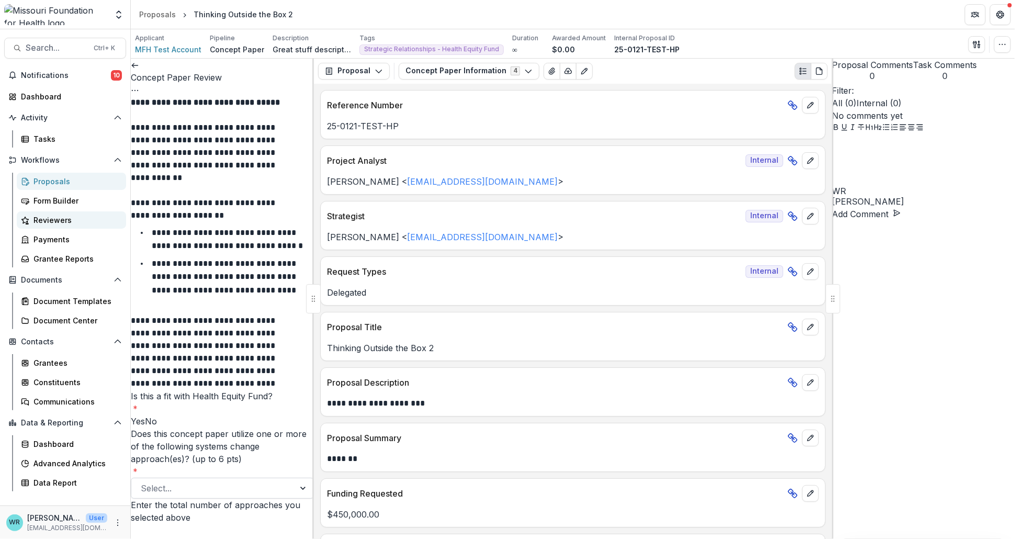
click at [100, 215] on main "**********" at bounding box center [507, 284] width 1015 height 510
click at [139, 84] on button "Options" at bounding box center [135, 90] width 8 height 13
click at [250, 119] on button "Cancel Task" at bounding box center [251, 116] width 112 height 17
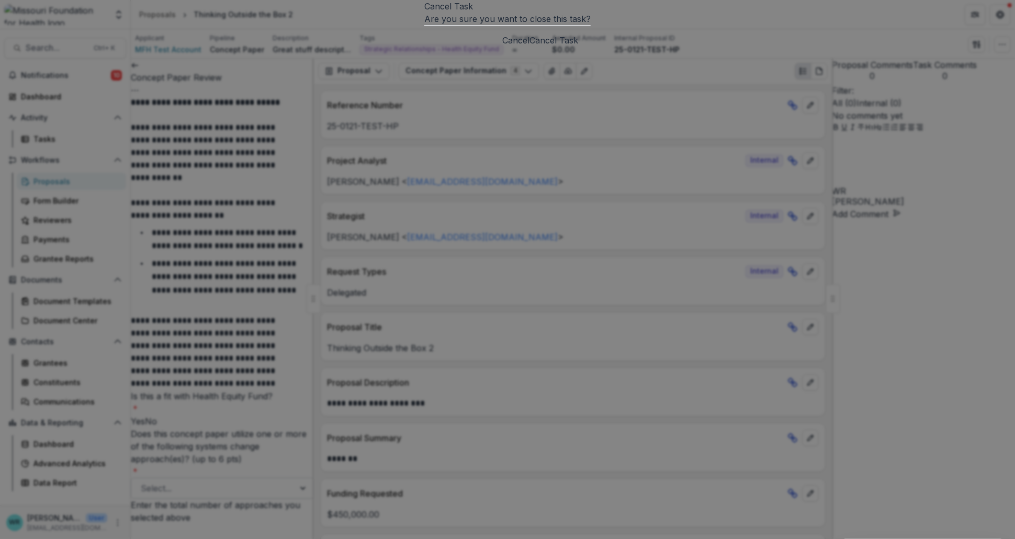
click at [578, 47] on button "Cancel Task" at bounding box center [553, 40] width 49 height 13
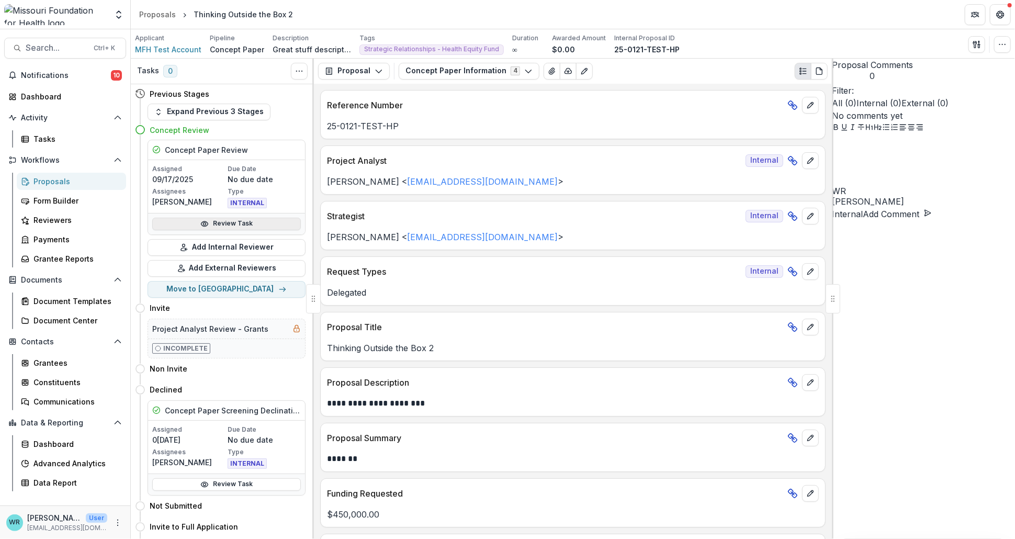
click at [263, 223] on link "Review Task" at bounding box center [226, 224] width 149 height 13
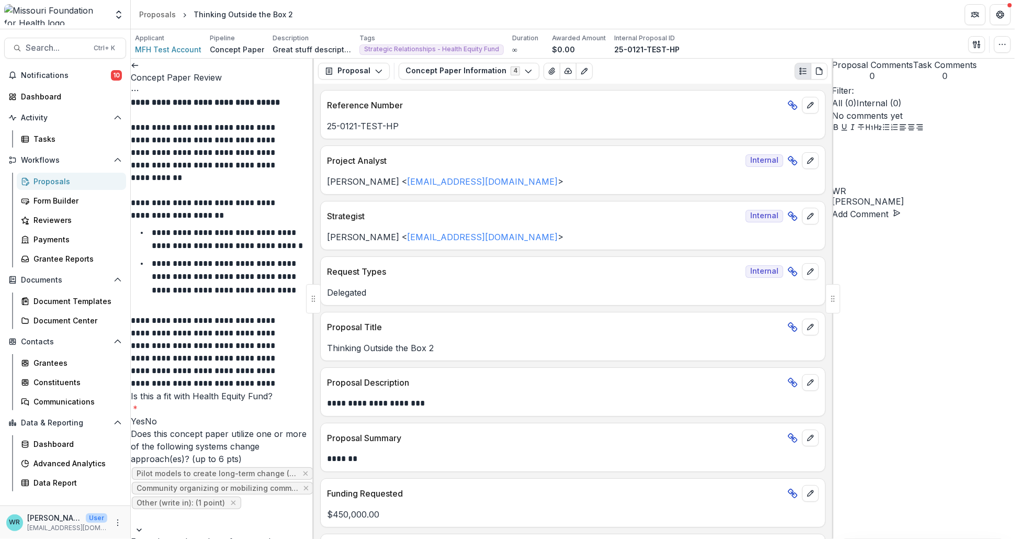
click at [139, 84] on button "Options" at bounding box center [135, 90] width 8 height 13
click at [255, 116] on button "Reopen Task" at bounding box center [251, 116] width 112 height 17
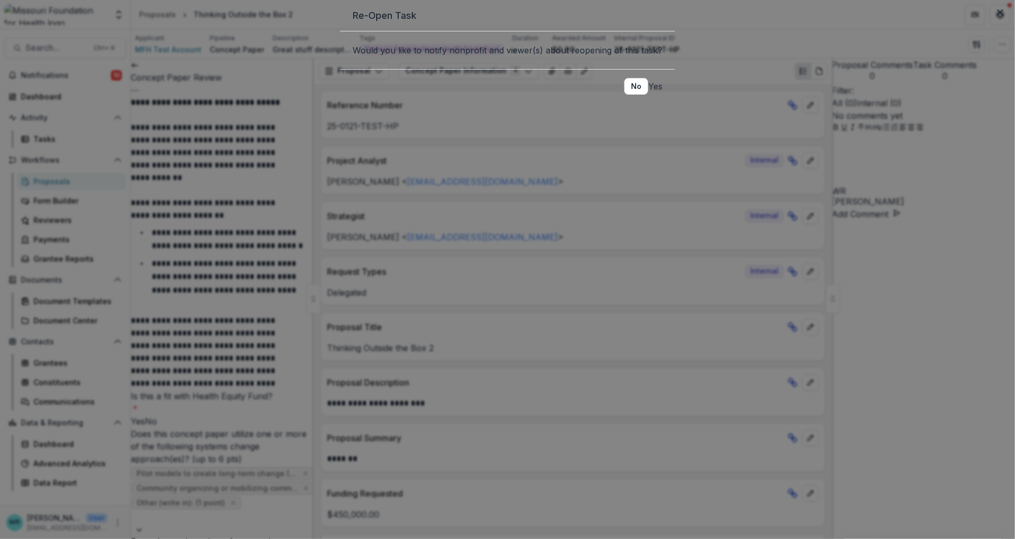
click at [648, 93] on button "Yes" at bounding box center [655, 86] width 14 height 13
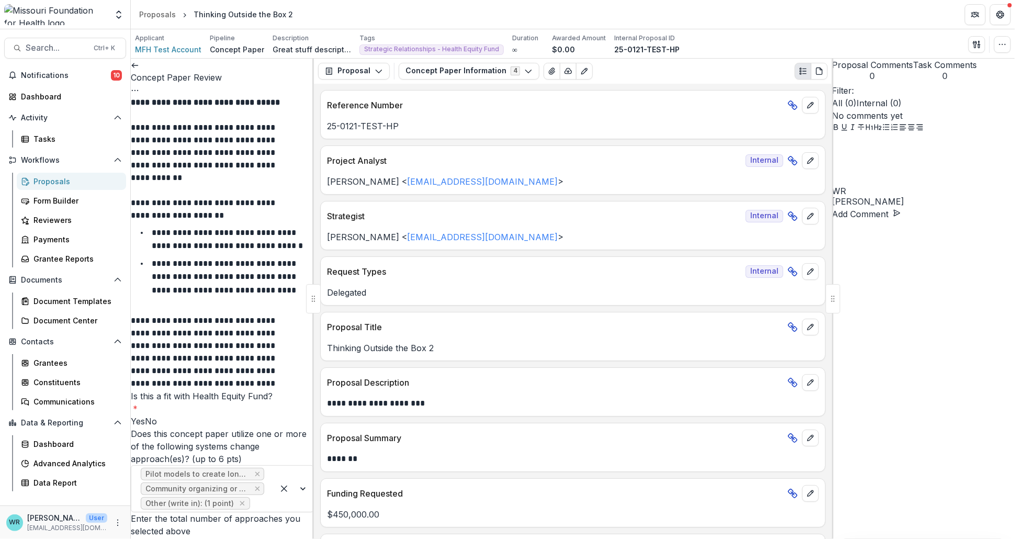
scroll to position [290, 0]
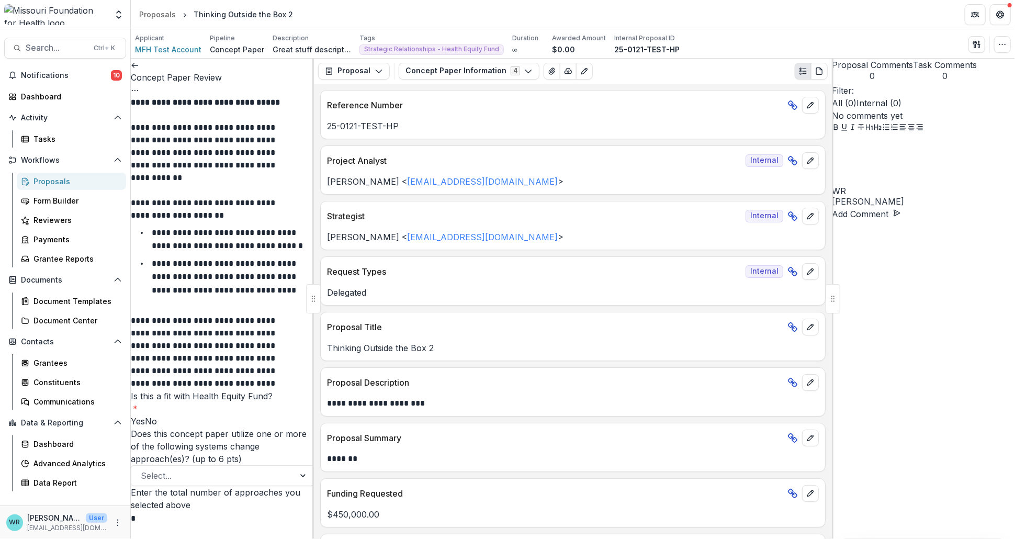
drag, startPoint x: 229, startPoint y: 307, endPoint x: 129, endPoint y: 308, distance: 99.9
click at [129, 308] on main "**********" at bounding box center [507, 284] width 1015 height 510
drag, startPoint x: 246, startPoint y: 227, endPoint x: 96, endPoint y: 230, distance: 150.2
click at [66, 222] on main "**********" at bounding box center [507, 284] width 1015 height 510
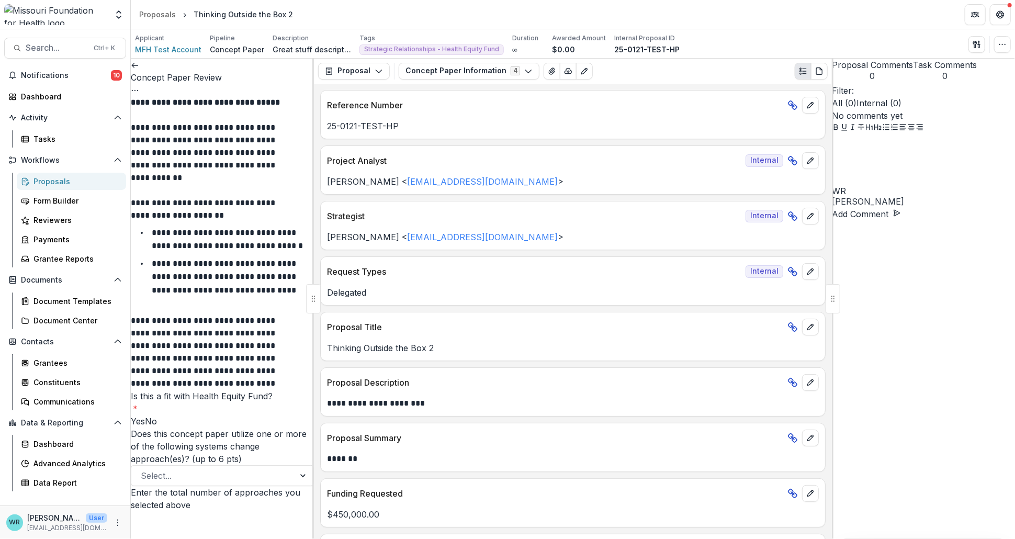
scroll to position [2209, 0]
drag, startPoint x: 187, startPoint y: 259, endPoint x: 115, endPoint y: 252, distance: 72.0
click at [115, 252] on main "**********" at bounding box center [507, 284] width 1015 height 510
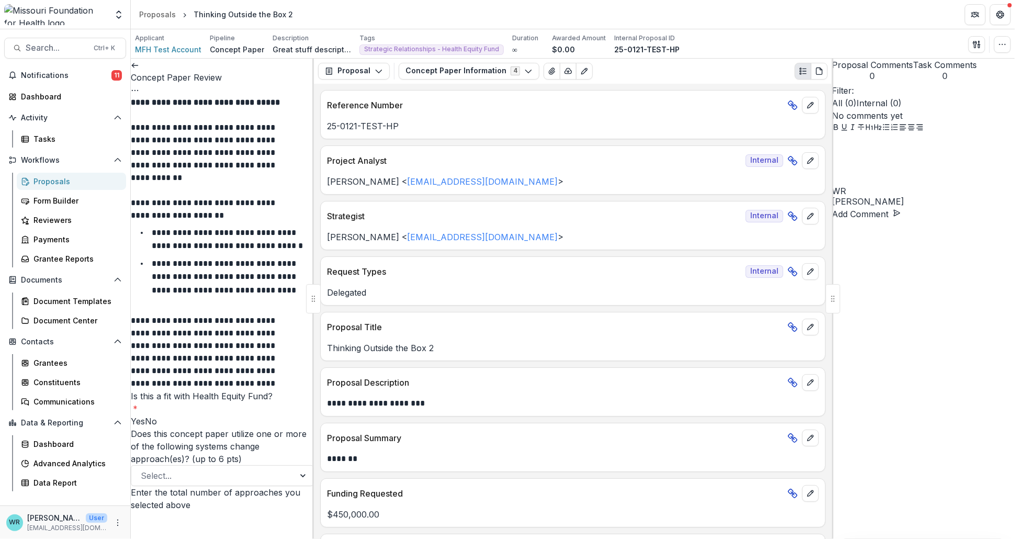
click at [139, 86] on icon "Options" at bounding box center [135, 90] width 8 height 8
click at [236, 121] on button "Cancel Task" at bounding box center [251, 116] width 112 height 17
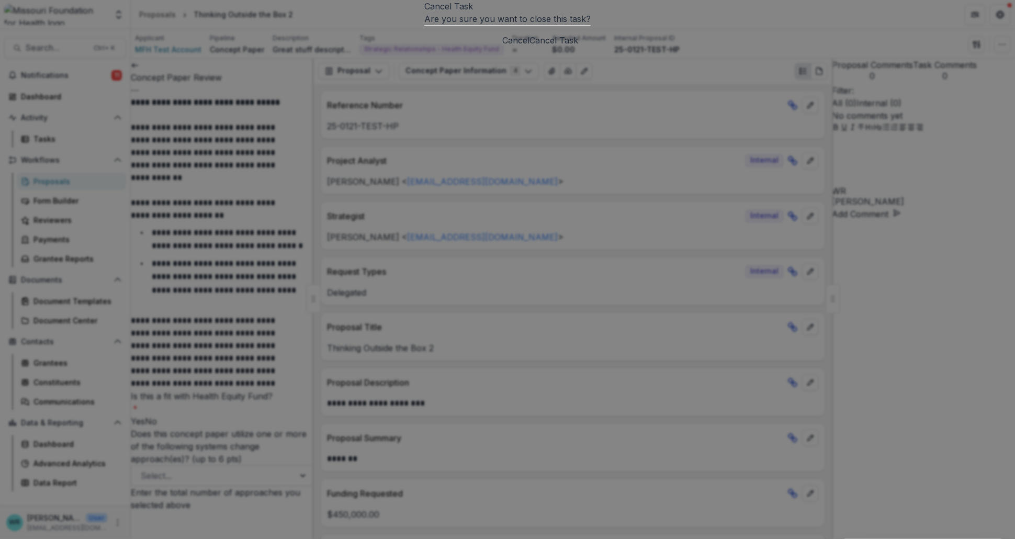
click at [578, 47] on button "Cancel Task" at bounding box center [553, 40] width 49 height 13
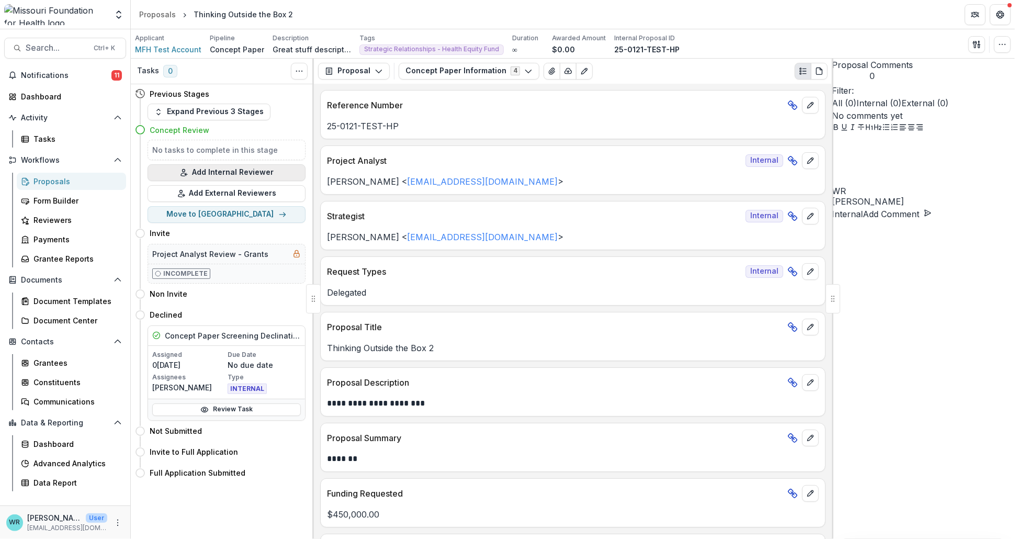
click at [278, 174] on button "Add Internal Reviewer" at bounding box center [227, 172] width 158 height 17
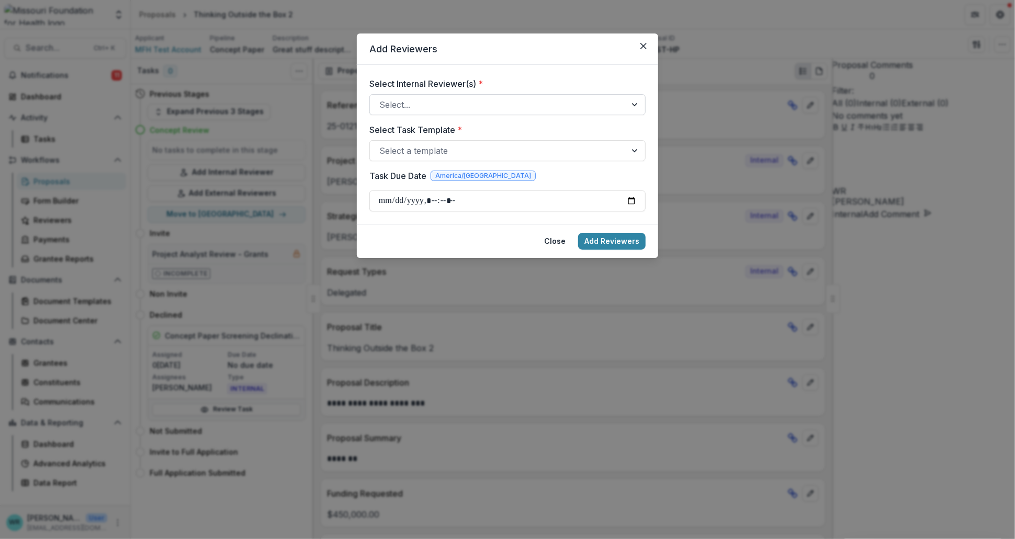
click at [465, 105] on div at bounding box center [497, 104] width 237 height 15
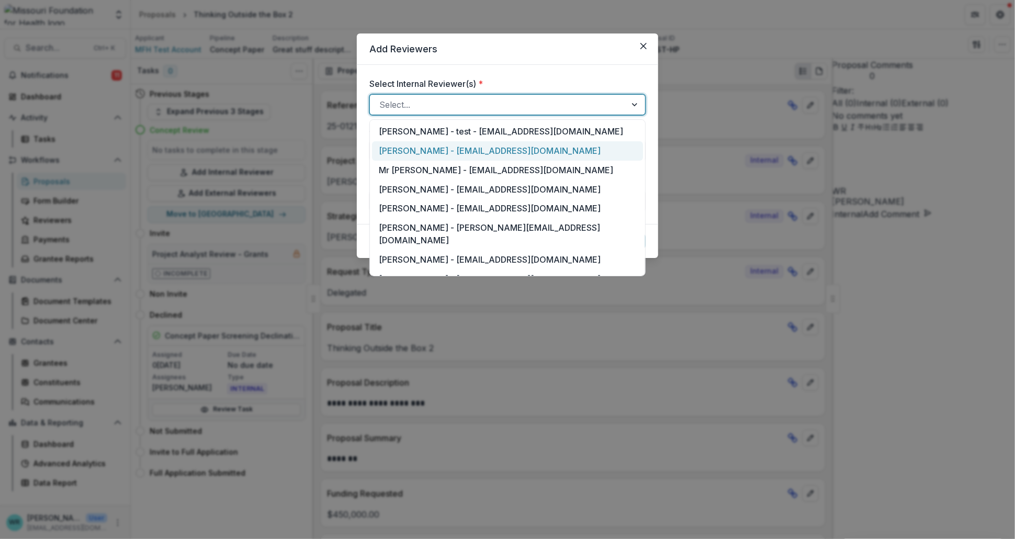
click at [441, 149] on div "Wendy Rohrbach - wrohrbach@mffh.org" at bounding box center [507, 150] width 271 height 19
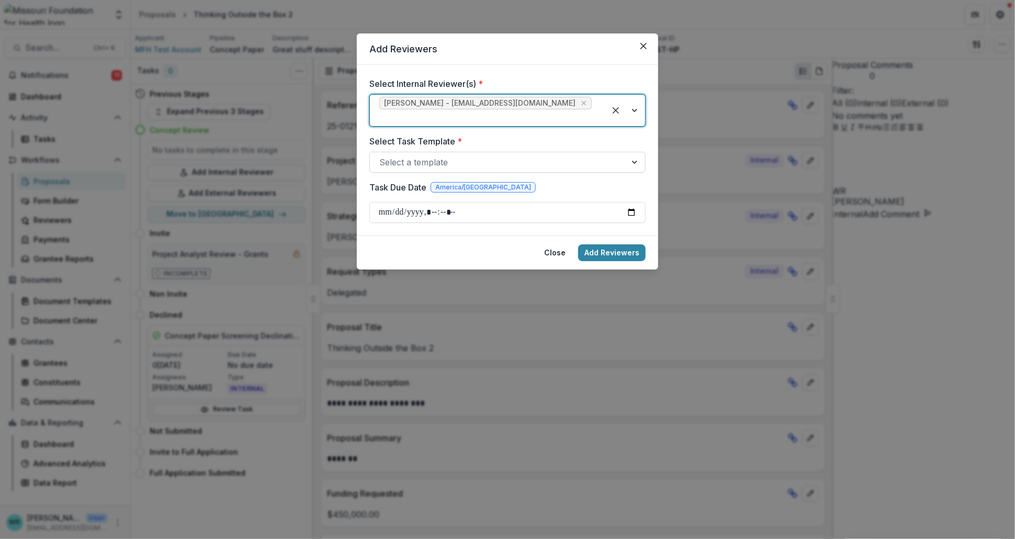
click at [492, 155] on div at bounding box center [497, 162] width 237 height 15
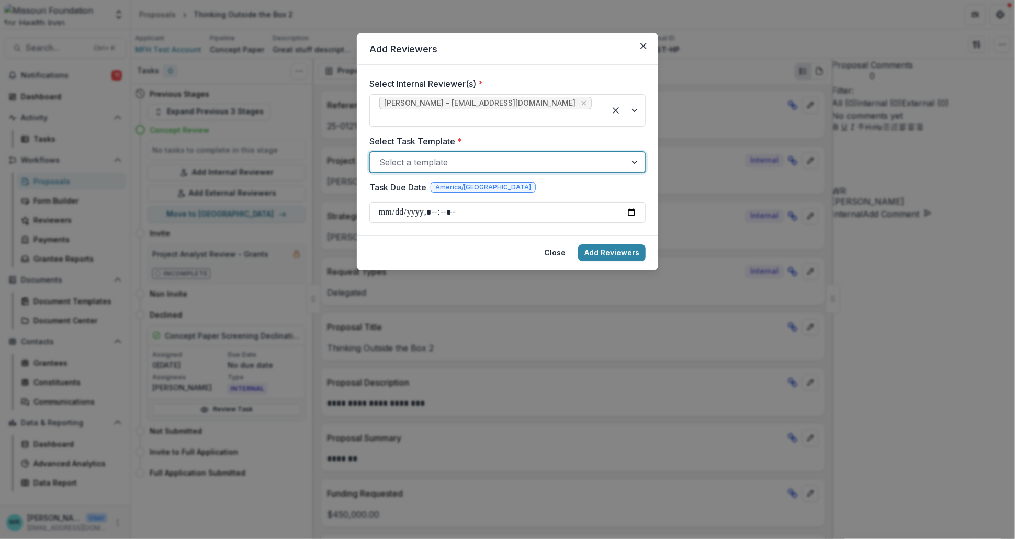
click at [607, 244] on button "Add Reviewers" at bounding box center [611, 252] width 67 height 17
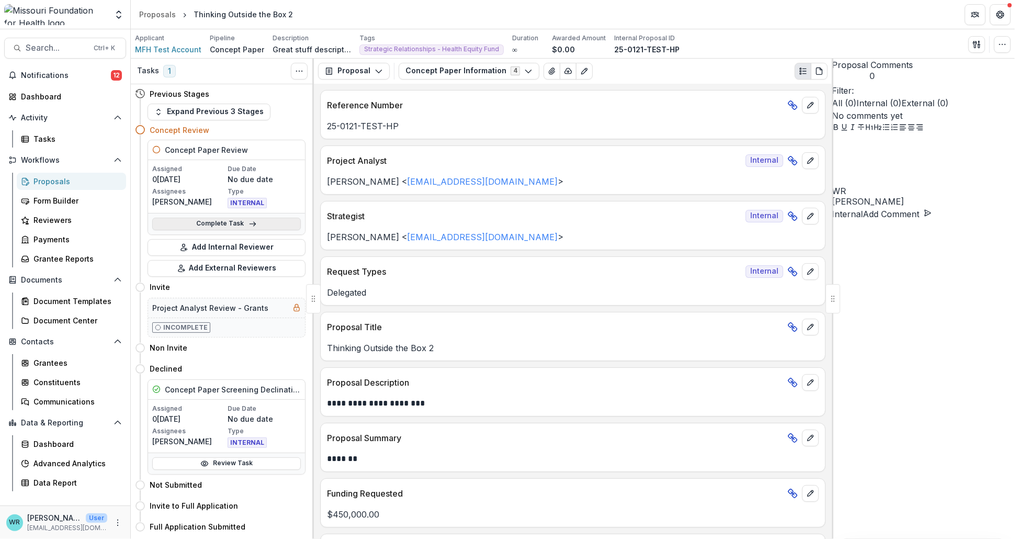
drag, startPoint x: 262, startPoint y: 221, endPoint x: 293, endPoint y: 223, distance: 30.9
click at [261, 221] on link "Complete Task" at bounding box center [226, 224] width 149 height 13
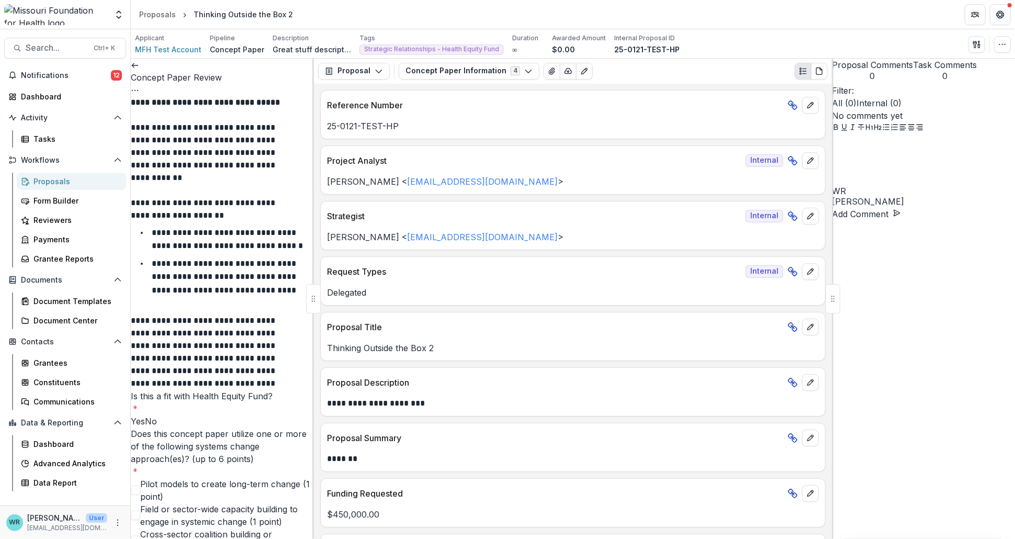
scroll to position [232, 0]
click at [131, 416] on span at bounding box center [131, 421] width 0 height 10
click at [140, 536] on span at bounding box center [135, 540] width 9 height 9
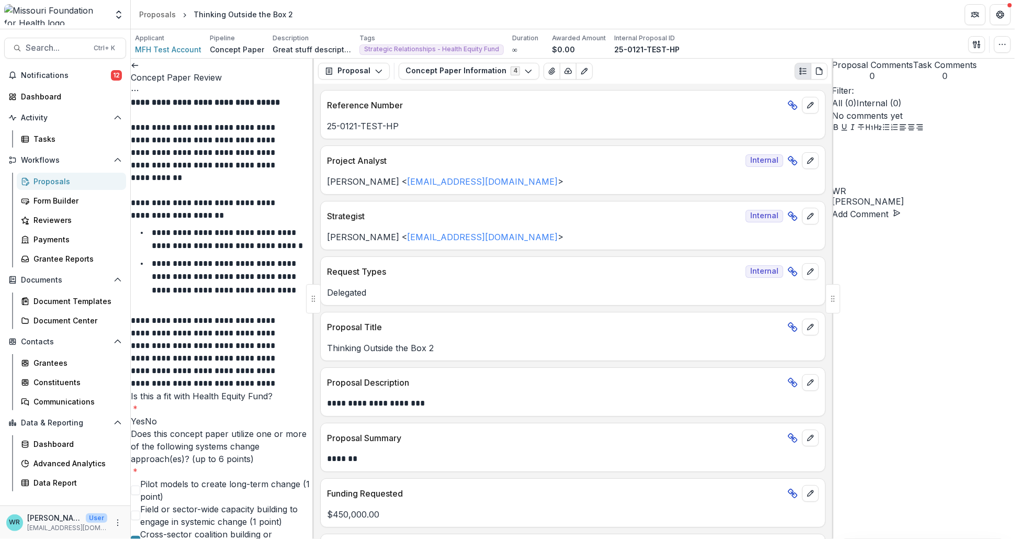
scroll to position [523, 0]
drag, startPoint x: 145, startPoint y: 172, endPoint x: 149, endPoint y: 165, distance: 8.4
click at [135, 536] on div at bounding box center [135, 540] width 0 height 8
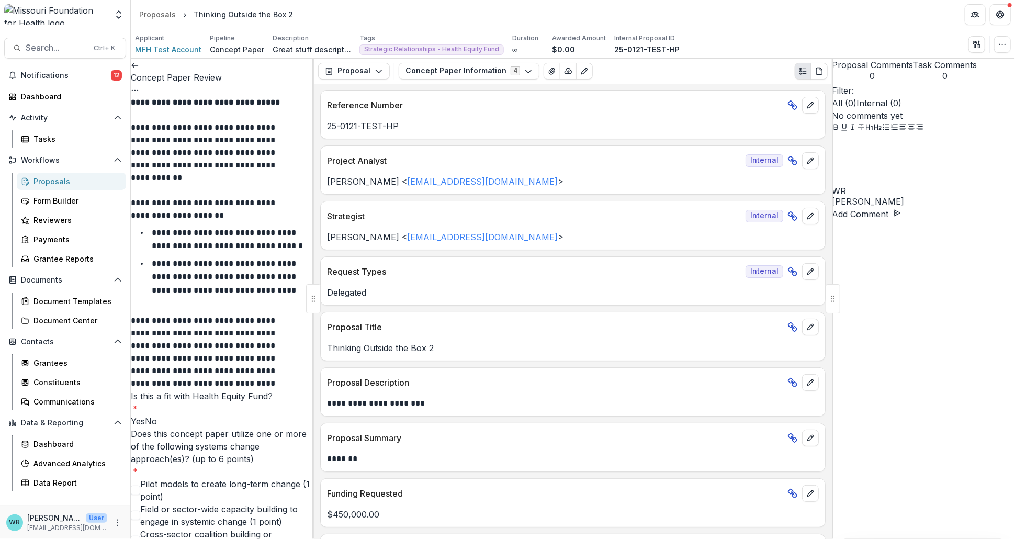
click at [139, 84] on button "Options" at bounding box center [135, 90] width 8 height 13
click at [139, 86] on icon "Options" at bounding box center [135, 90] width 8 height 8
click at [249, 116] on button "Cancel Task" at bounding box center [251, 116] width 112 height 17
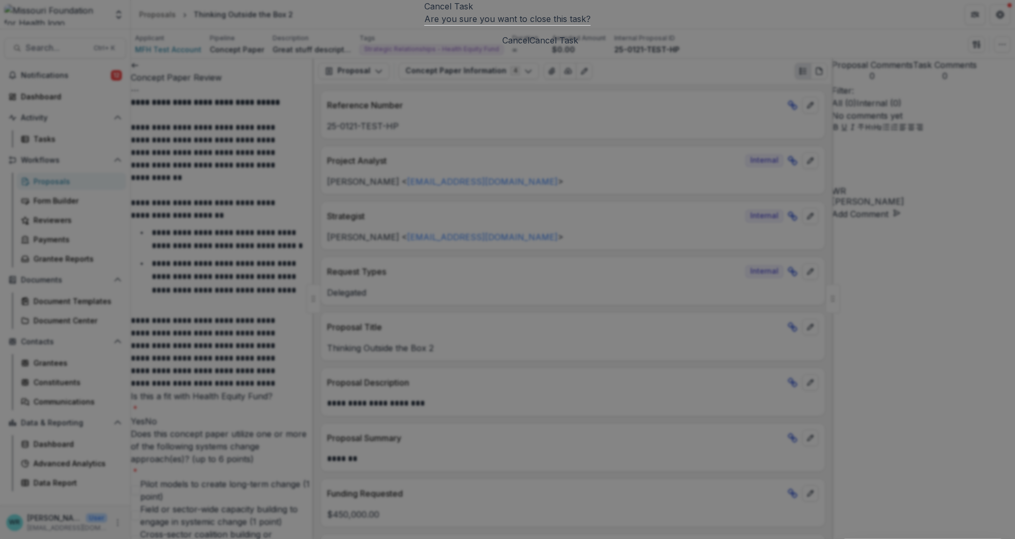
click at [578, 47] on button "Cancel Task" at bounding box center [553, 40] width 49 height 13
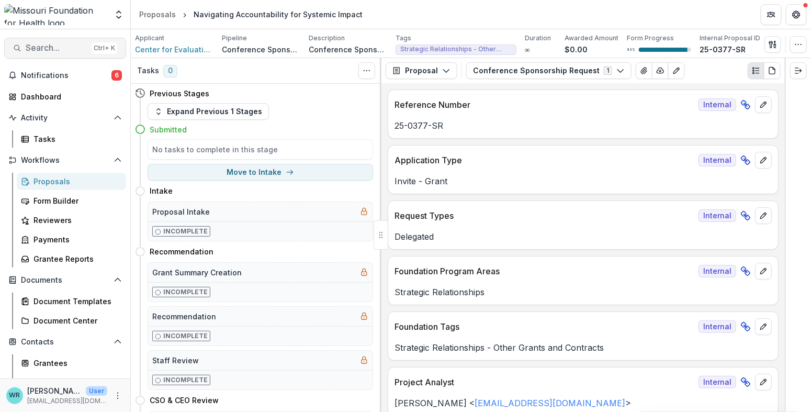
click at [31, 46] on span "Search..." at bounding box center [57, 48] width 62 height 10
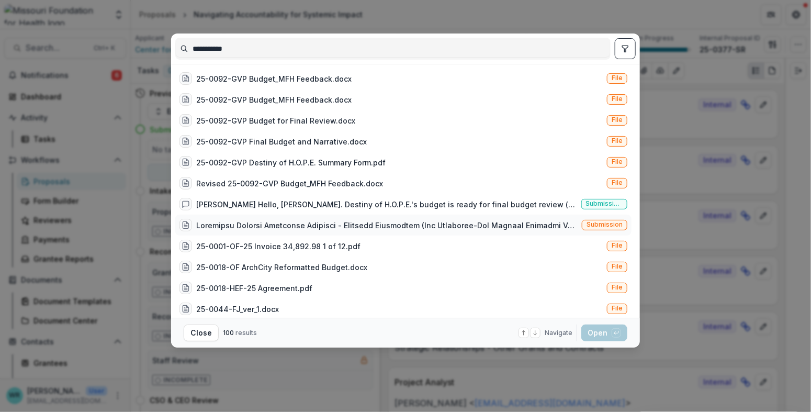
type input "**********"
click at [599, 220] on span "Submission" at bounding box center [605, 225] width 46 height 10
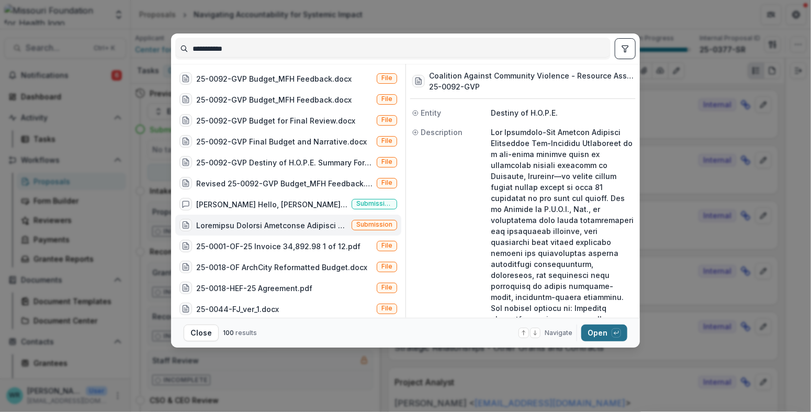
click at [609, 333] on button "Open with enter key" at bounding box center [604, 332] width 46 height 17
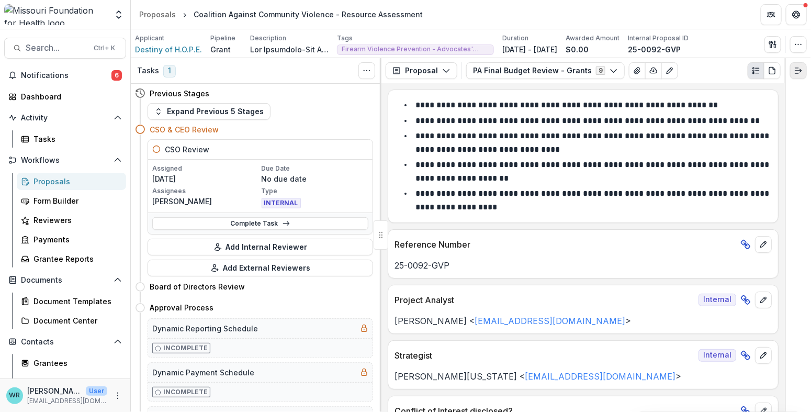
click at [800, 74] on icon "Expand right" at bounding box center [798, 70] width 8 height 8
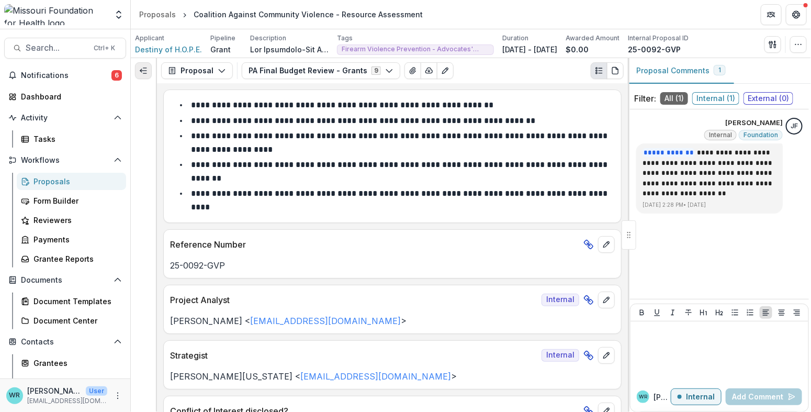
click at [145, 72] on icon "Expand left" at bounding box center [143, 70] width 8 height 8
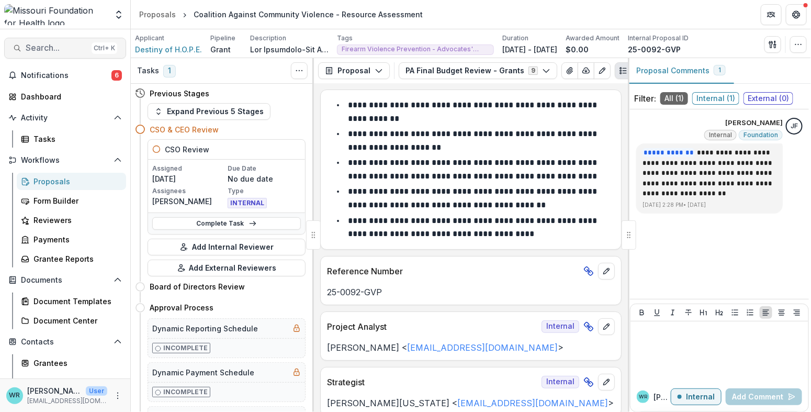
click at [49, 52] on span "Search..." at bounding box center [57, 48] width 62 height 10
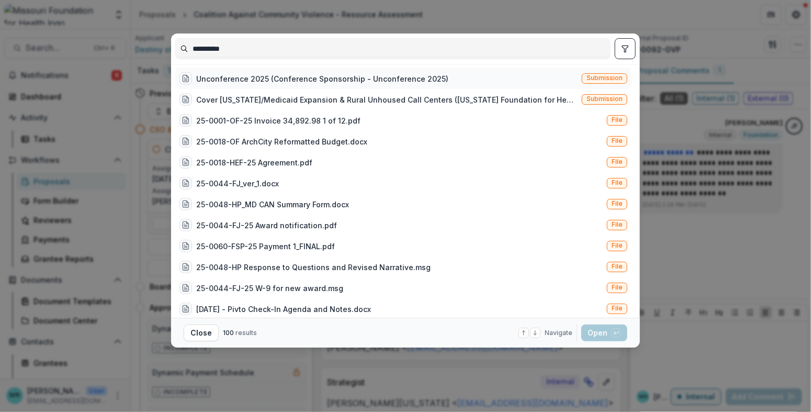
type input "**********"
click at [597, 76] on span "Submission" at bounding box center [604, 77] width 36 height 7
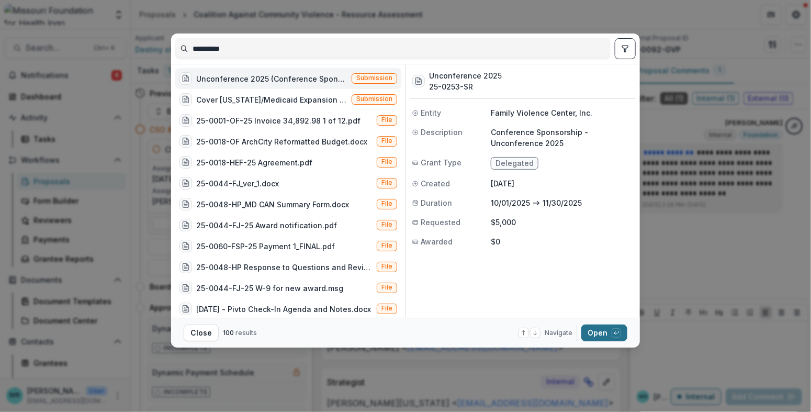
click at [598, 334] on button "Open with enter key" at bounding box center [604, 332] width 46 height 17
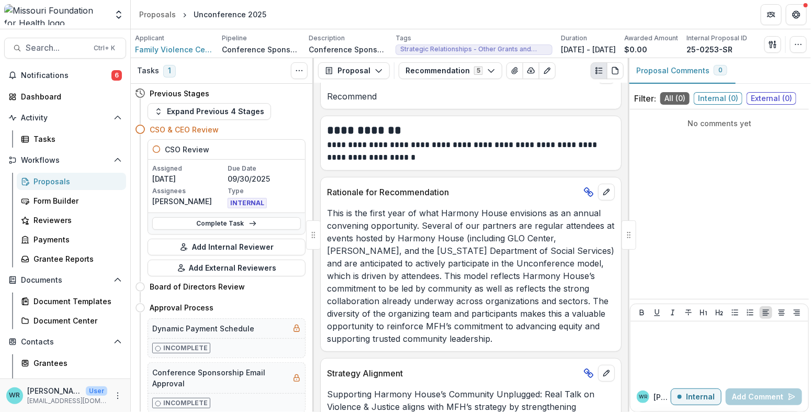
scroll to position [194, 0]
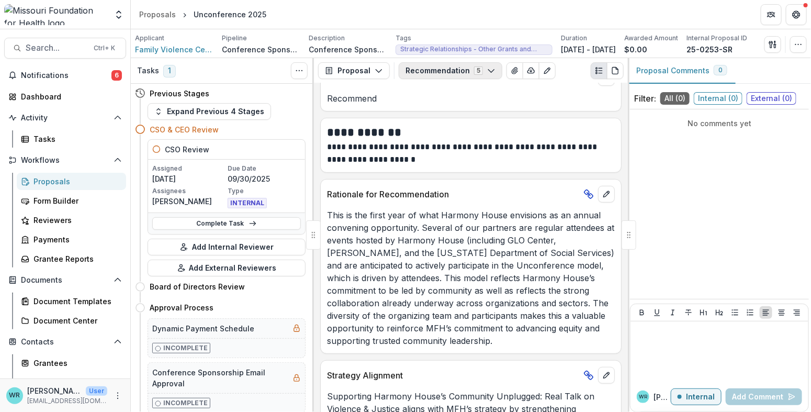
click at [433, 75] on button "Recommendation 5" at bounding box center [451, 70] width 104 height 17
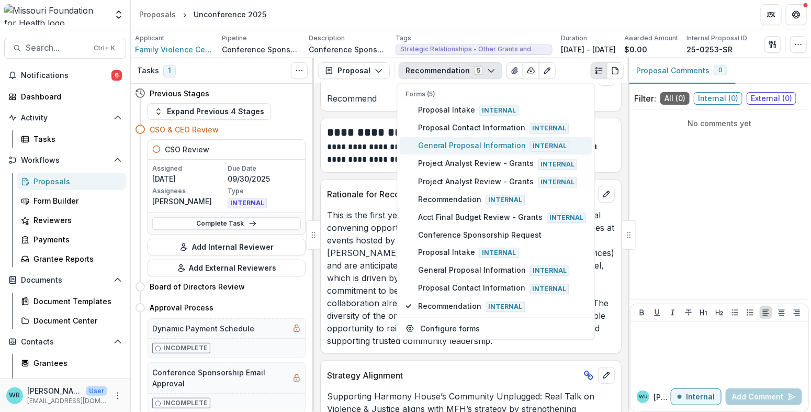
click at [477, 143] on span "General Proposal Information Internal" at bounding box center [502, 146] width 168 height 12
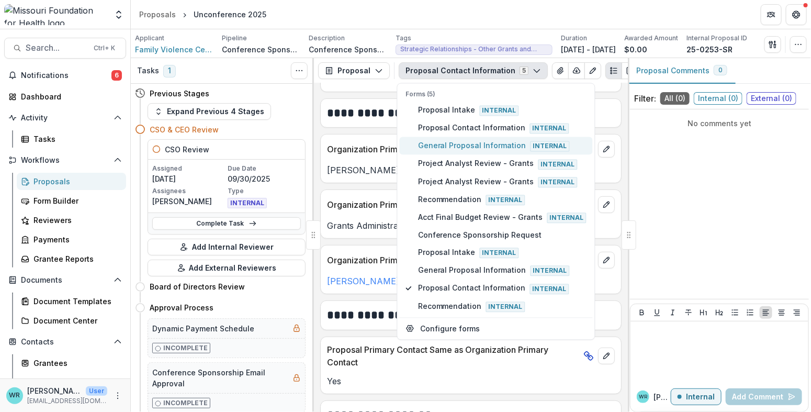
scroll to position [210, 0]
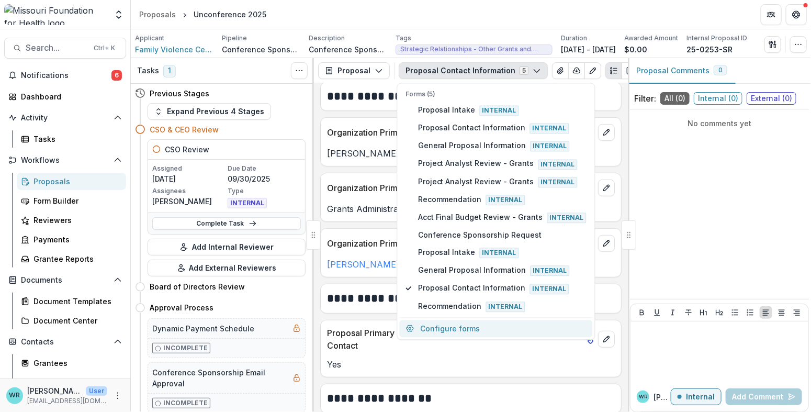
click at [479, 323] on button "Configure forms" at bounding box center [496, 328] width 193 height 17
select select "****"
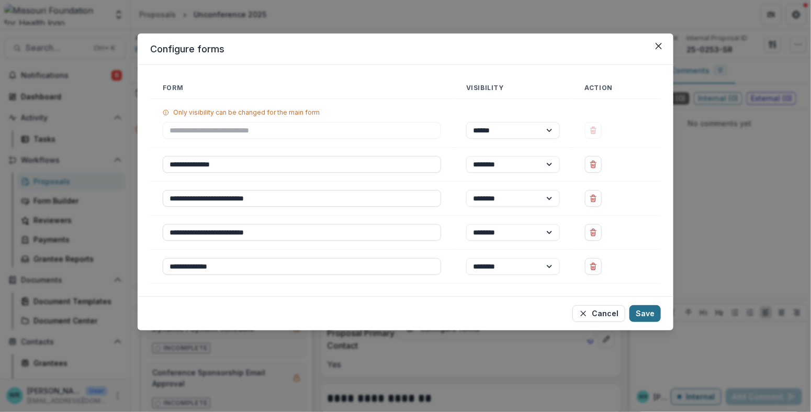
click at [657, 314] on button "Save" at bounding box center [644, 313] width 31 height 17
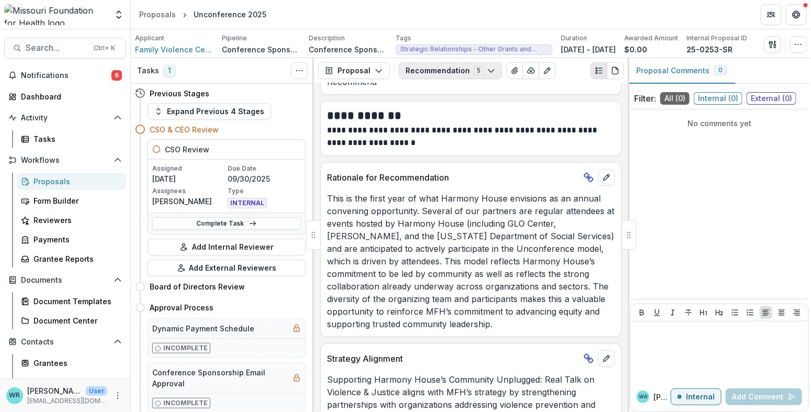
click at [450, 68] on button "Recommendation 5" at bounding box center [451, 70] width 104 height 17
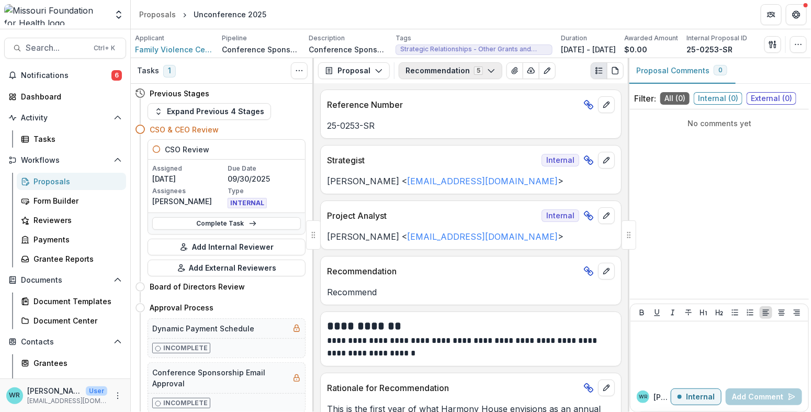
click at [487, 66] on icon "button" at bounding box center [491, 70] width 8 height 8
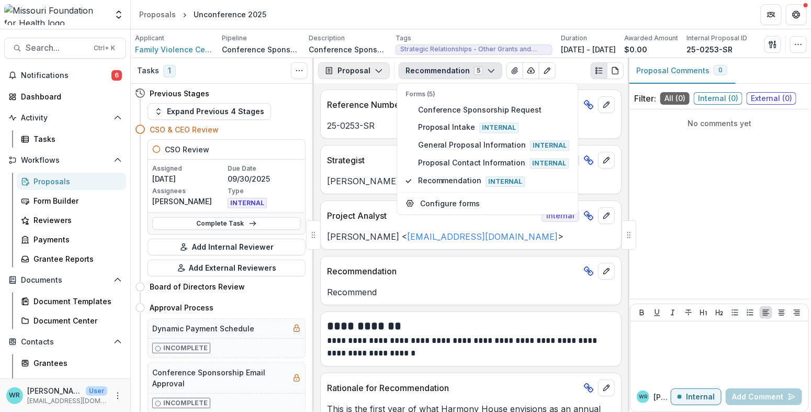
click at [355, 70] on button "Proposal" at bounding box center [354, 70] width 72 height 17
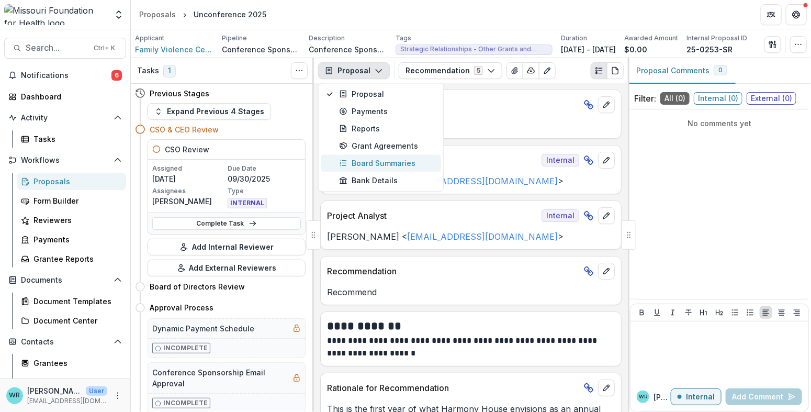
click at [355, 159] on div "Board Summaries" at bounding box center [387, 162] width 96 height 11
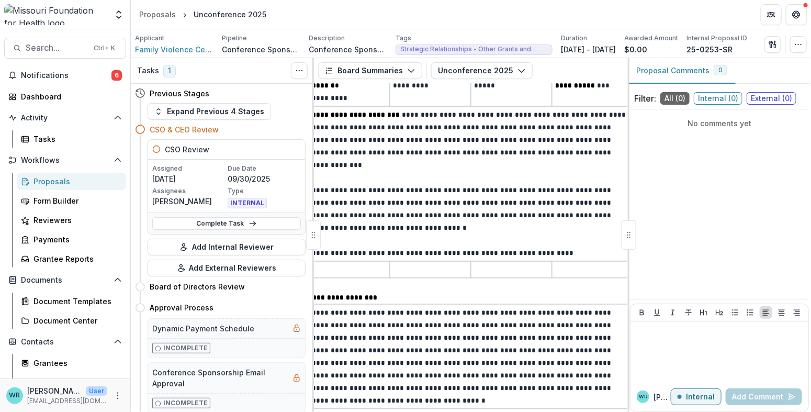
scroll to position [319, 0]
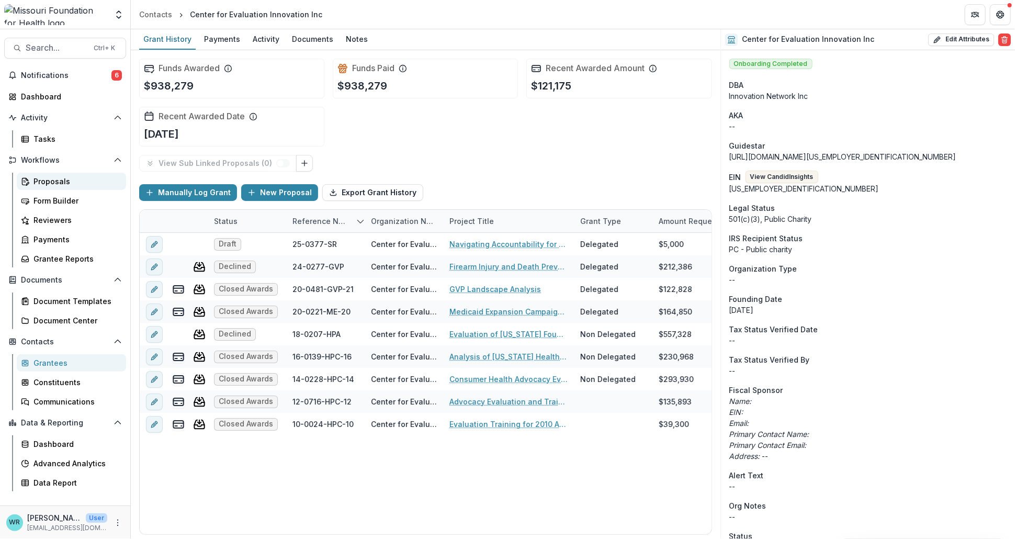
click at [60, 185] on div "Proposals" at bounding box center [75, 181] width 84 height 11
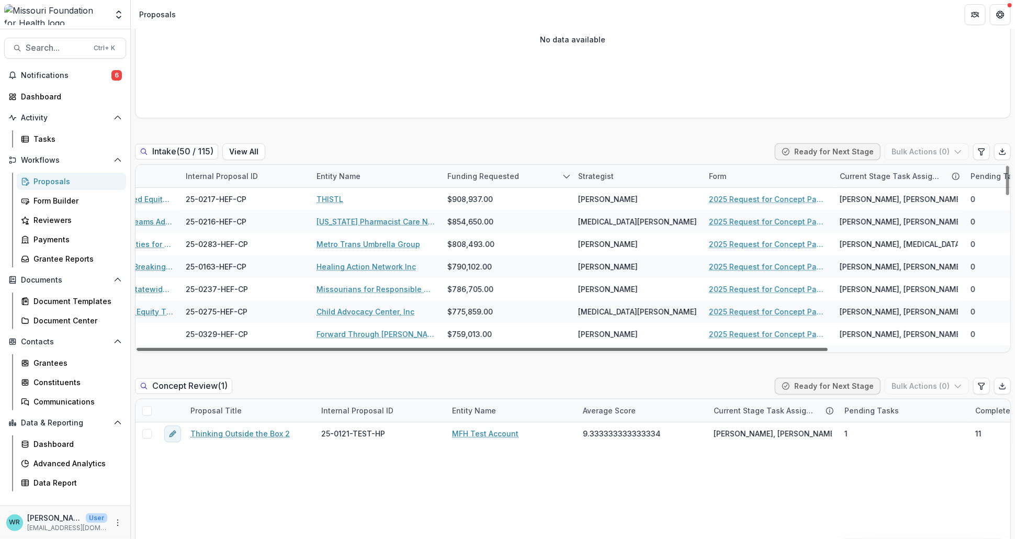
scroll to position [0, 222]
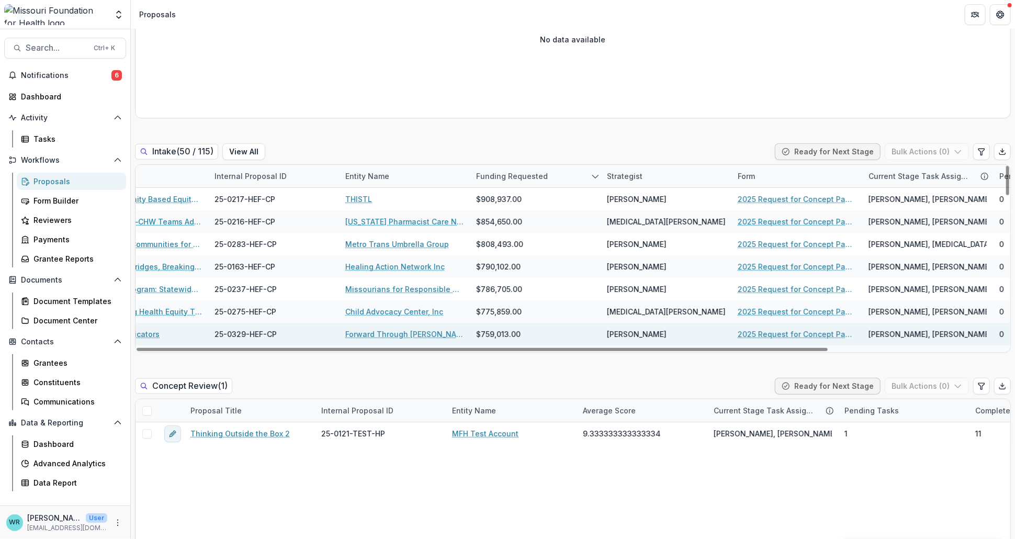
drag, startPoint x: 734, startPoint y: 348, endPoint x: 783, endPoint y: 333, distance: 51.5
click at [812, 351] on div at bounding box center [482, 349] width 691 height 3
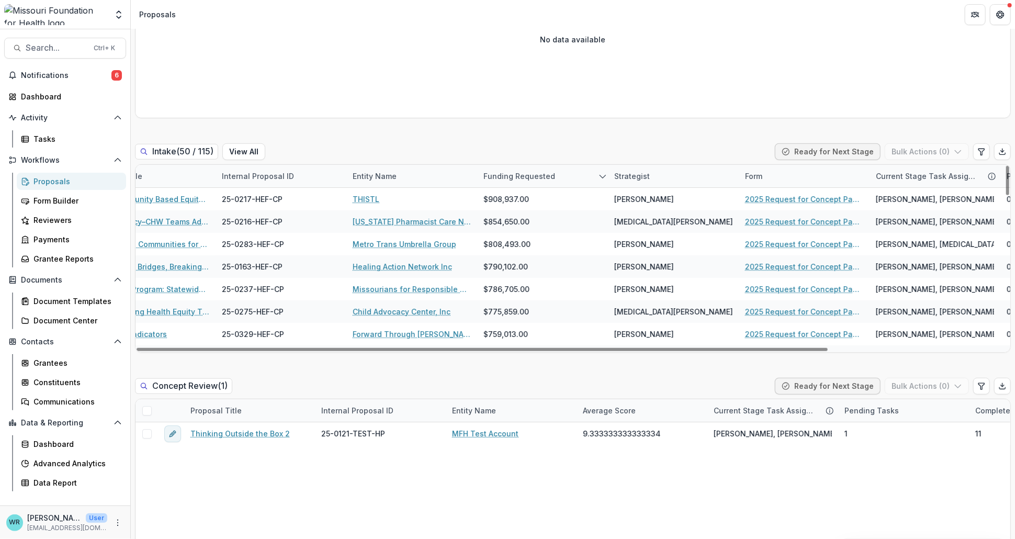
click at [635, 173] on div "Strategist" at bounding box center [632, 176] width 48 height 11
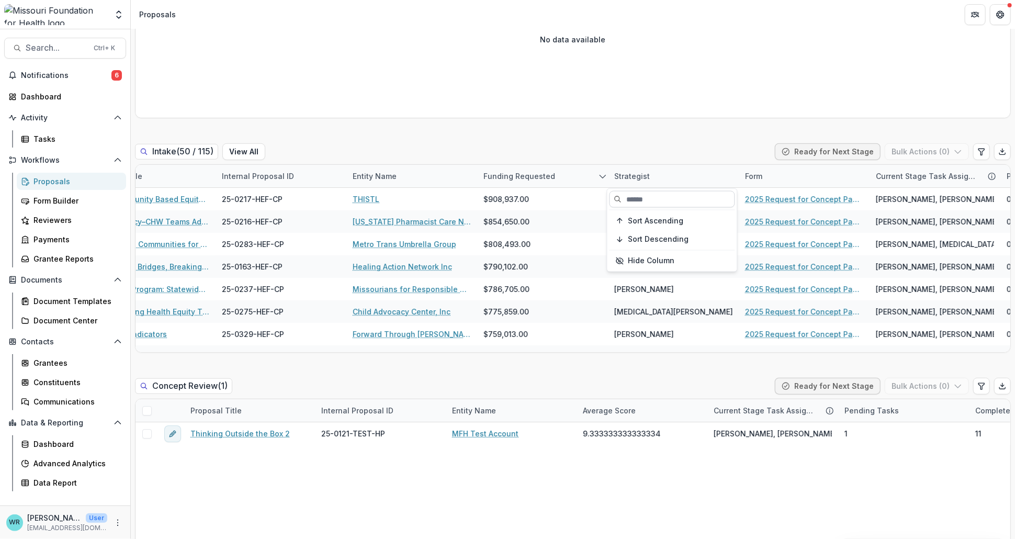
click at [659, 200] on input at bounding box center [672, 199] width 126 height 17
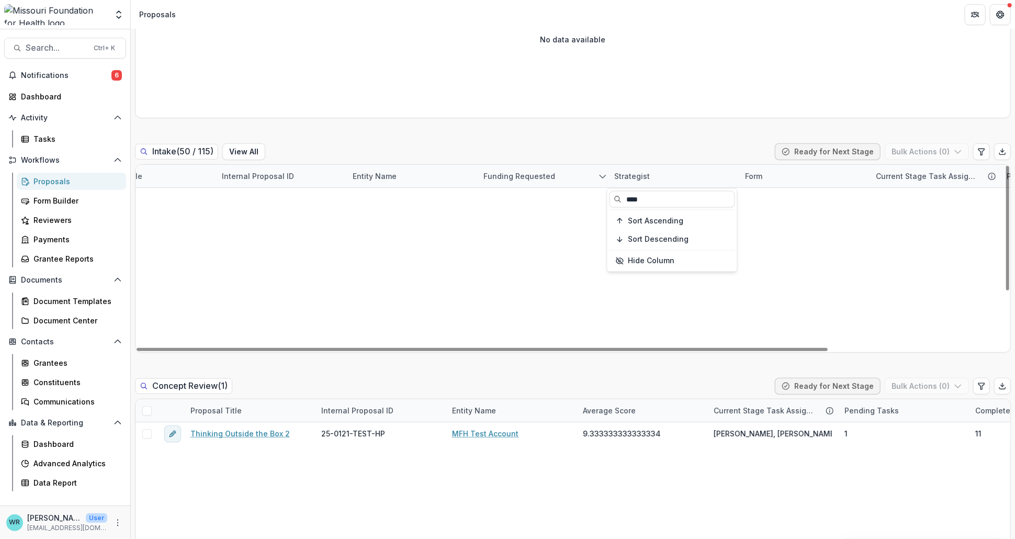
type input "****"
click at [709, 144] on div "Intake ( 50 / 115 ) View All Ready for Next Stage Bulk Actions ( 0 )" at bounding box center [573, 153] width 876 height 21
click at [52, 174] on span at bounding box center [47, 176] width 9 height 9
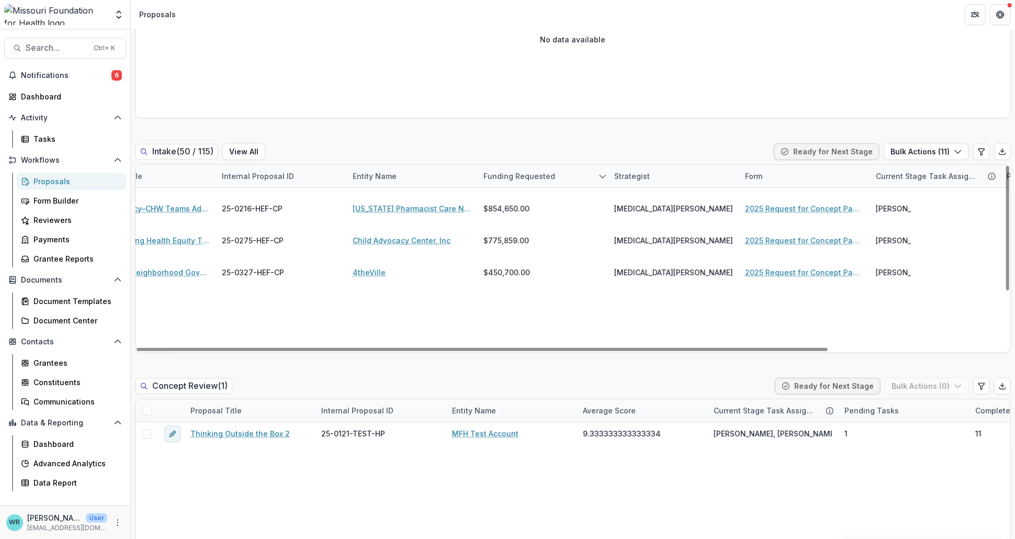
click at [48, 176] on icon at bounding box center [48, 176] width 0 height 0
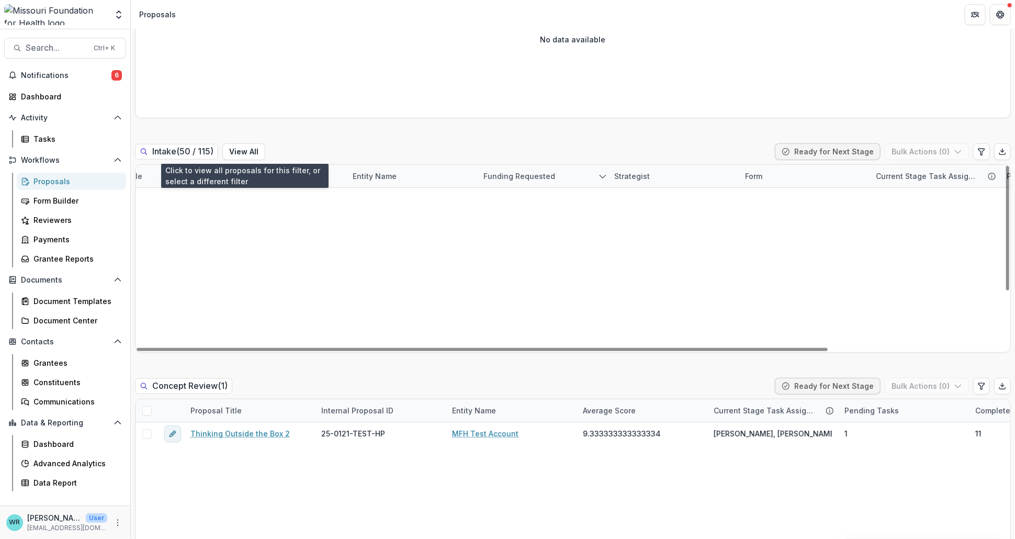
click at [251, 153] on button "View All" at bounding box center [243, 151] width 43 height 17
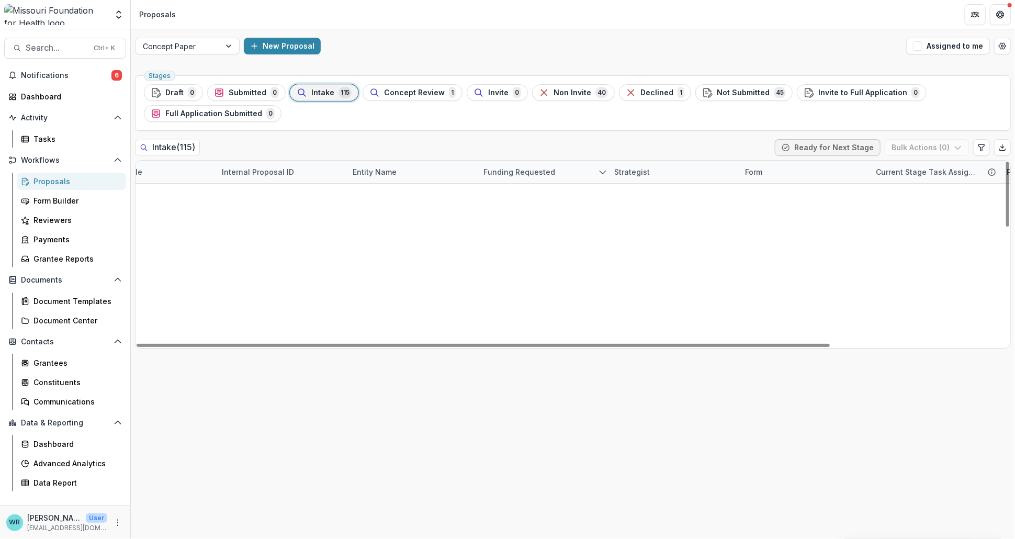
click at [636, 172] on div "Strategist" at bounding box center [632, 171] width 48 height 11
click at [52, 175] on span at bounding box center [47, 171] width 9 height 9
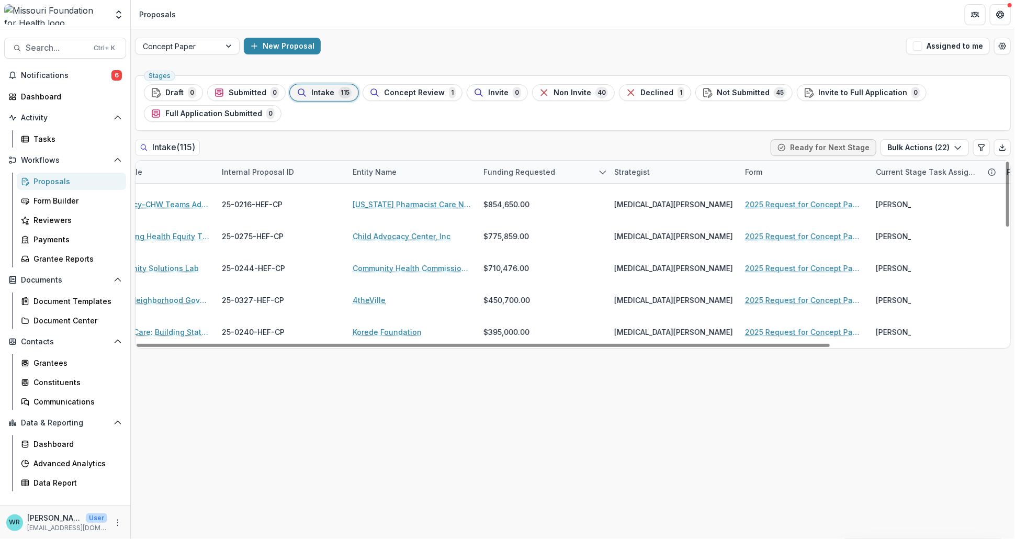
click at [48, 172] on icon at bounding box center [48, 172] width 0 height 0
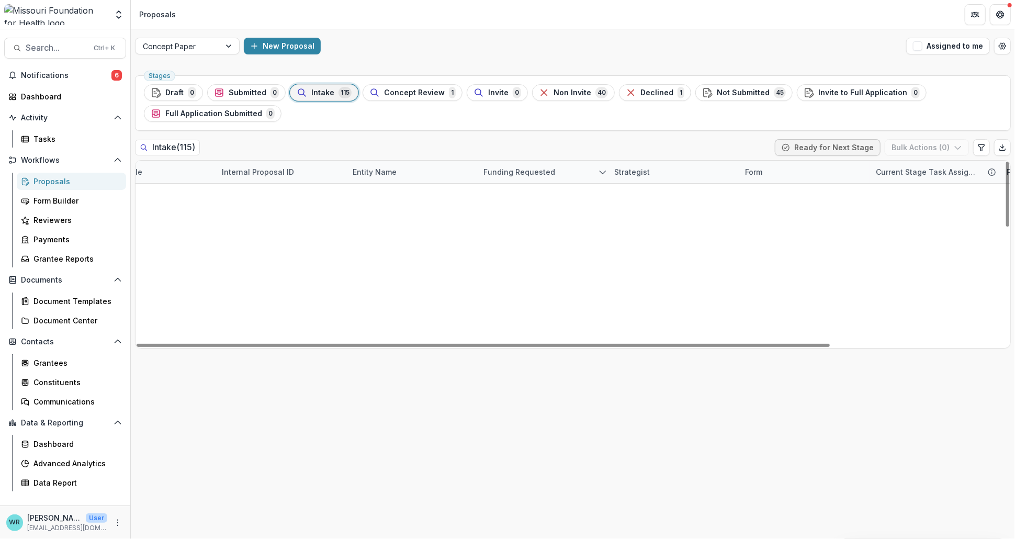
click at [639, 175] on div "Strategist" at bounding box center [632, 171] width 48 height 11
drag, startPoint x: 658, startPoint y: 193, endPoint x: 557, endPoint y: 186, distance: 101.2
click at [556, 186] on body "Skip to content Aggregate Analysis Foundations MFH Workflow Sandbox Missouri Fo…" at bounding box center [507, 269] width 1015 height 539
click at [634, 174] on div "Strategist" at bounding box center [632, 171] width 48 height 11
click at [646, 196] on input "****" at bounding box center [672, 195] width 126 height 17
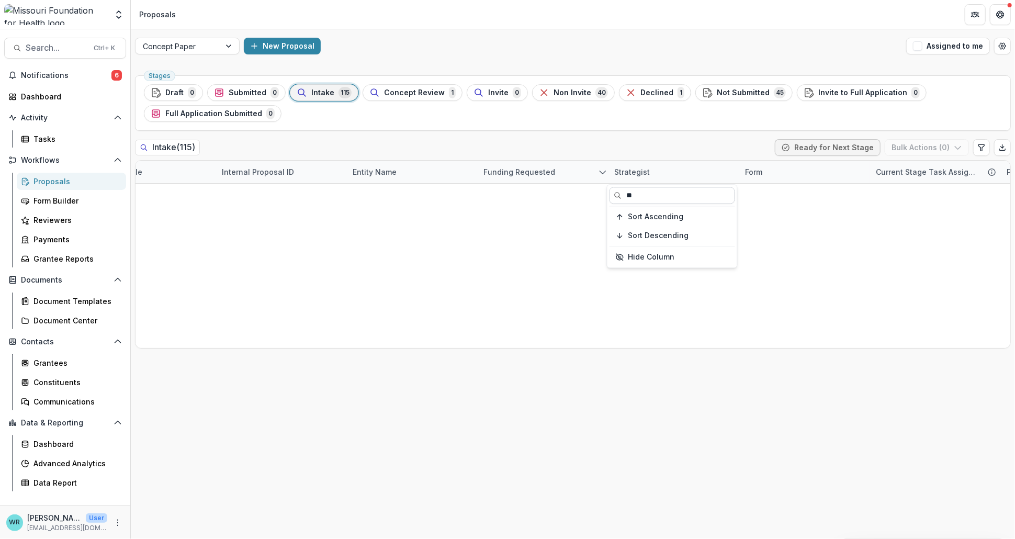
type input "*"
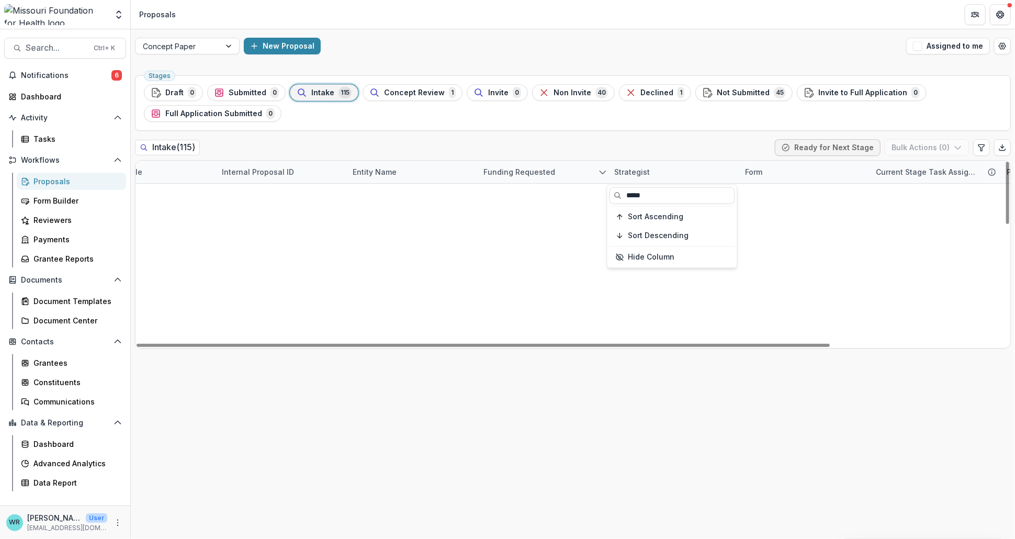
type input "*****"
click at [52, 174] on span at bounding box center [47, 171] width 9 height 9
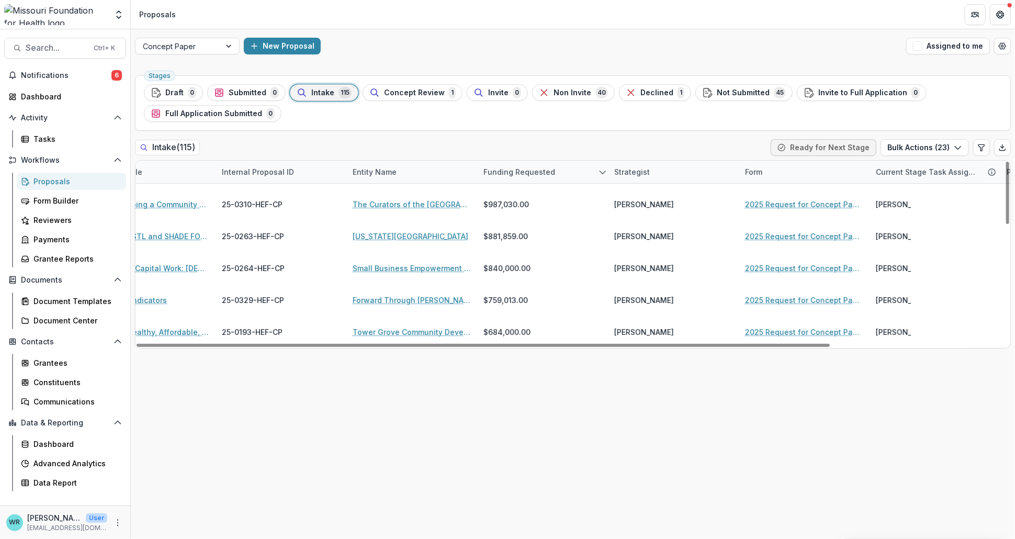
click at [624, 174] on div "Strategist" at bounding box center [632, 171] width 48 height 11
drag, startPoint x: 671, startPoint y: 192, endPoint x: 615, endPoint y: 193, distance: 56.0
click at [615, 193] on input "*****" at bounding box center [672, 195] width 126 height 17
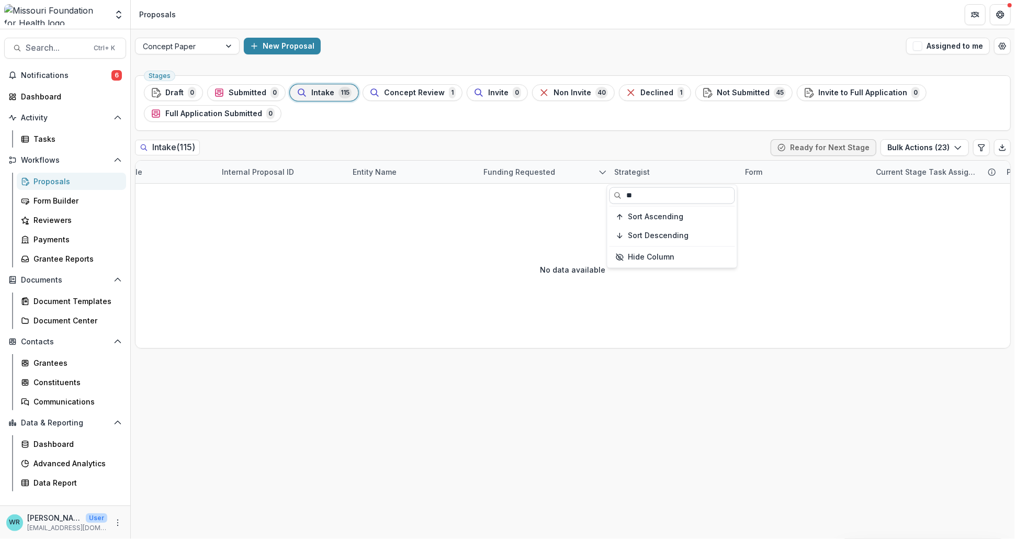
type input "*"
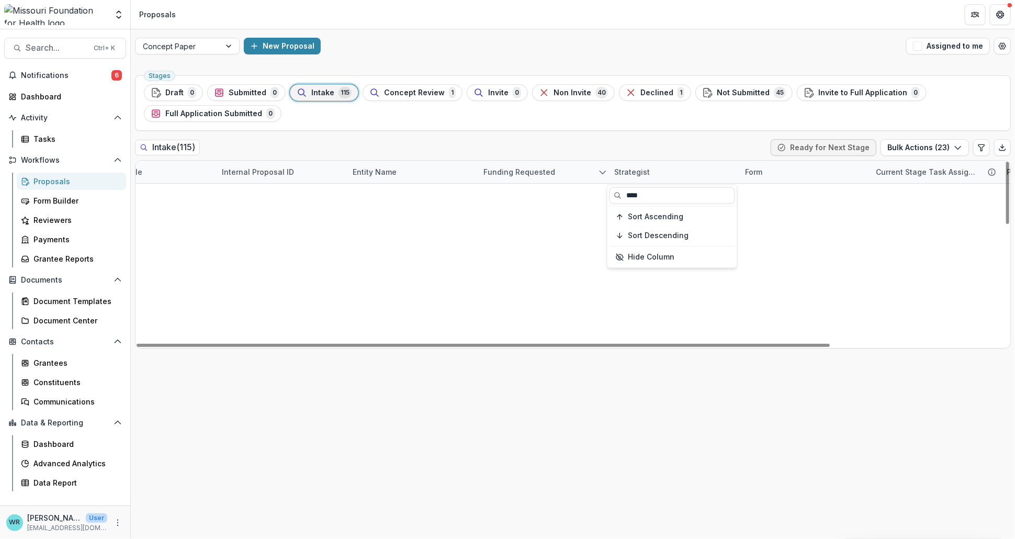
type input "****"
click at [52, 171] on span at bounding box center [47, 171] width 9 height 9
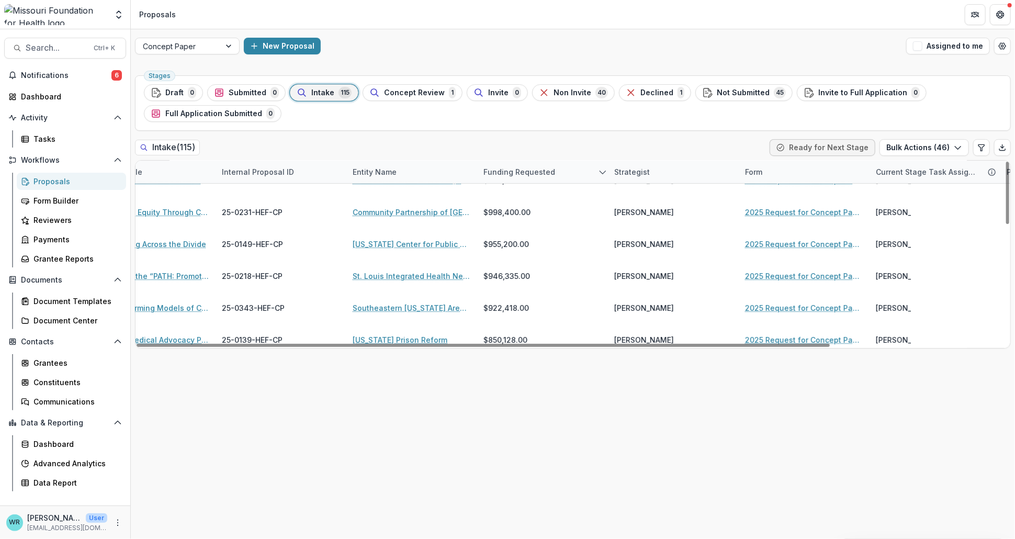
scroll to position [0, 99]
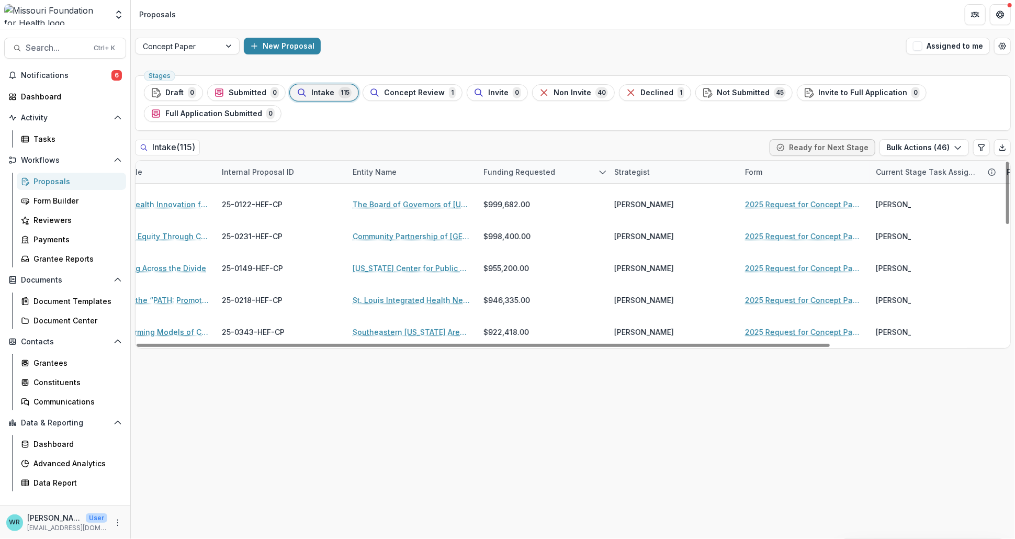
drag, startPoint x: 144, startPoint y: 171, endPoint x: 159, endPoint y: 176, distance: 16.0
click at [48, 172] on icon at bounding box center [48, 172] width 0 height 0
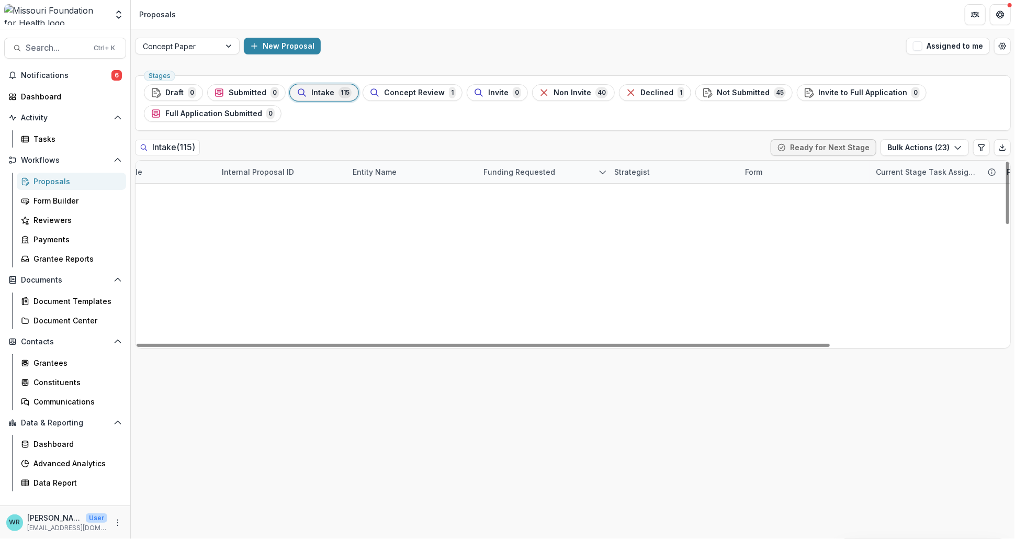
click at [629, 171] on div "Strategist" at bounding box center [632, 171] width 48 height 11
drag, startPoint x: 647, startPoint y: 198, endPoint x: 601, endPoint y: 193, distance: 45.8
click at [601, 193] on body "Skip to content Aggregate Analysis Foundations MFH Workflow Sandbox Missouri Fo…" at bounding box center [507, 269] width 1015 height 539
click at [644, 174] on div "Strategist" at bounding box center [632, 171] width 48 height 11
drag, startPoint x: 653, startPoint y: 194, endPoint x: 620, endPoint y: 202, distance: 33.9
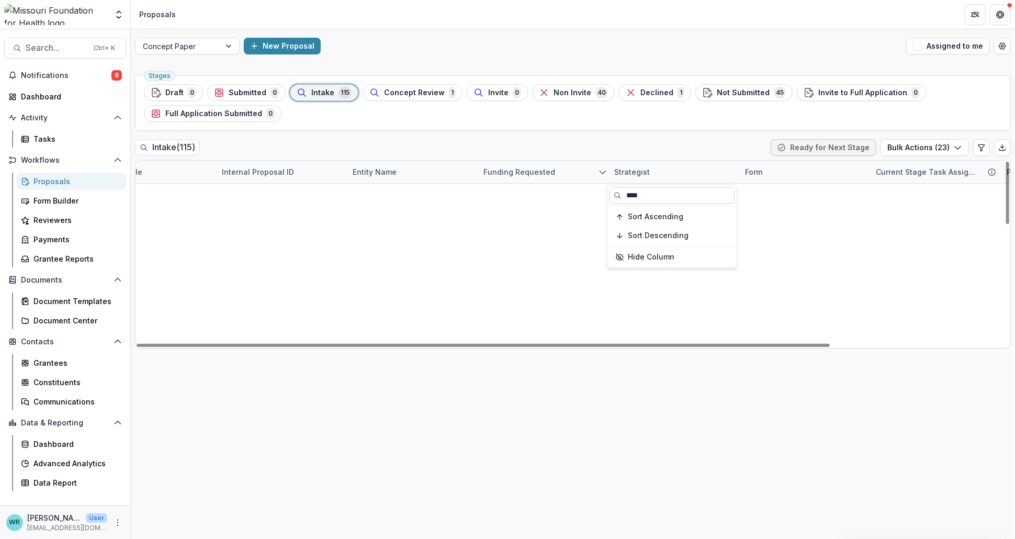
click at [620, 202] on input "****" at bounding box center [672, 195] width 126 height 17
type input "****"
click at [48, 172] on icon at bounding box center [48, 172] width 0 height 0
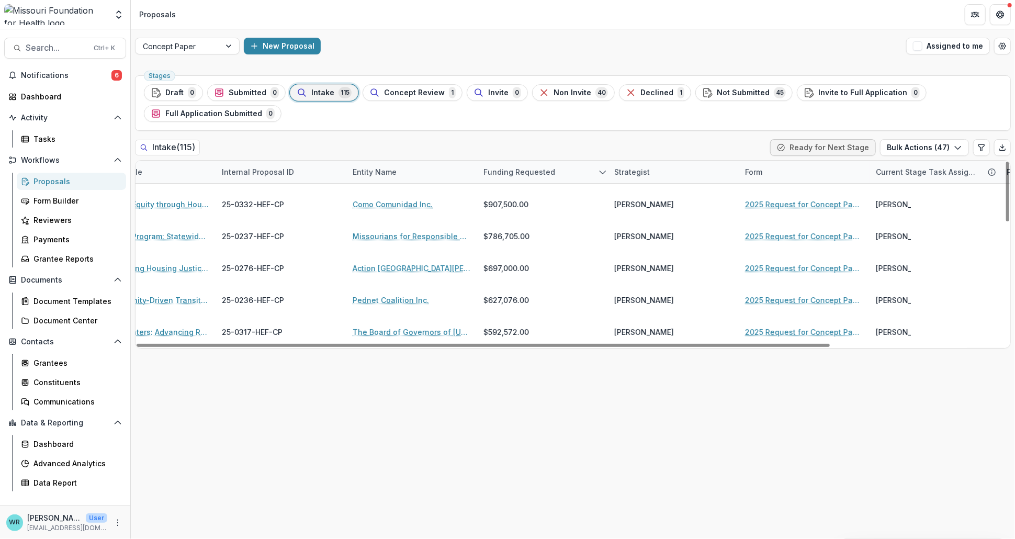
click at [640, 169] on div "Strategist" at bounding box center [632, 171] width 48 height 11
drag, startPoint x: 655, startPoint y: 195, endPoint x: 580, endPoint y: 193, distance: 75.3
click at [580, 193] on body "Skip to content Aggregate Analysis Foundations MFH Workflow Sandbox Missouri Fo…" at bounding box center [507, 269] width 1015 height 539
click at [633, 171] on div "Strategist" at bounding box center [632, 171] width 48 height 11
drag, startPoint x: 644, startPoint y: 195, endPoint x: 606, endPoint y: 195, distance: 38.2
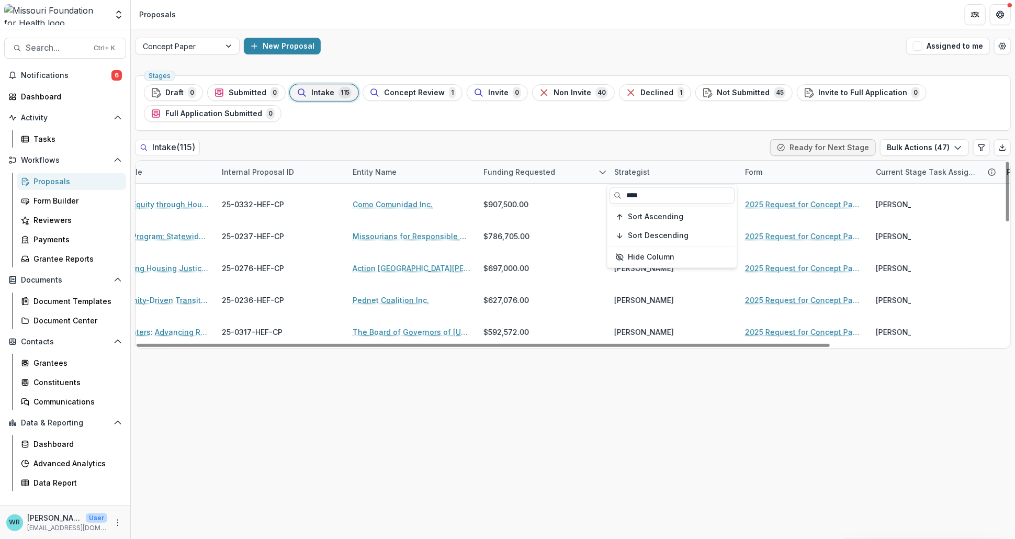
click at [606, 195] on body "Skip to content Aggregate Analysis Foundations MFH Workflow Sandbox Missouri Fo…" at bounding box center [507, 269] width 1015 height 539
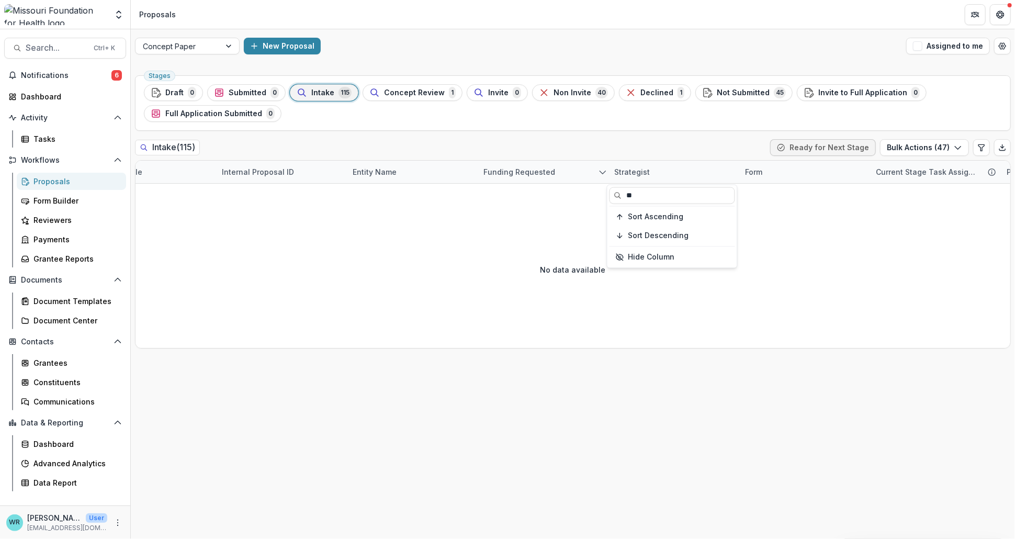
type input "*"
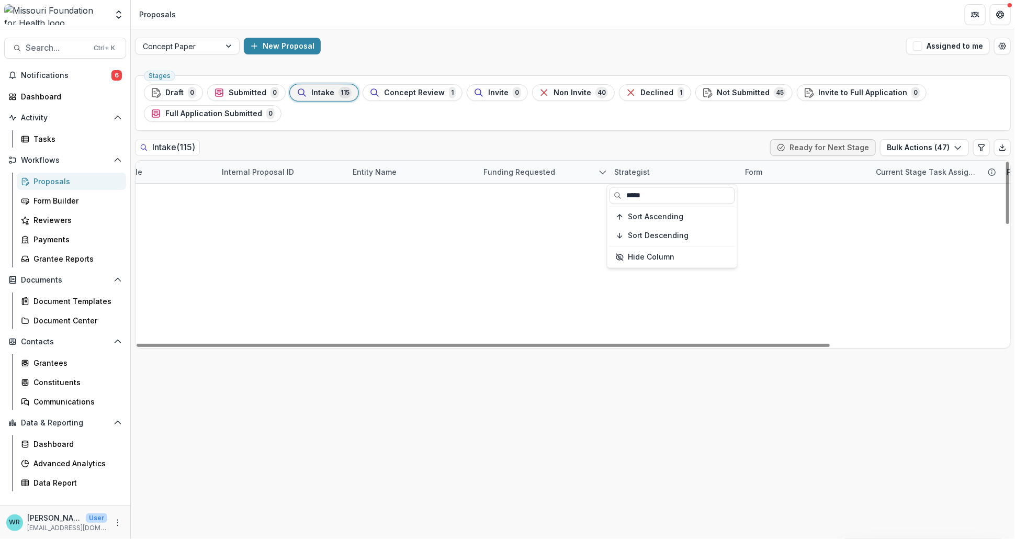
type input "*****"
click at [52, 174] on span at bounding box center [47, 171] width 9 height 9
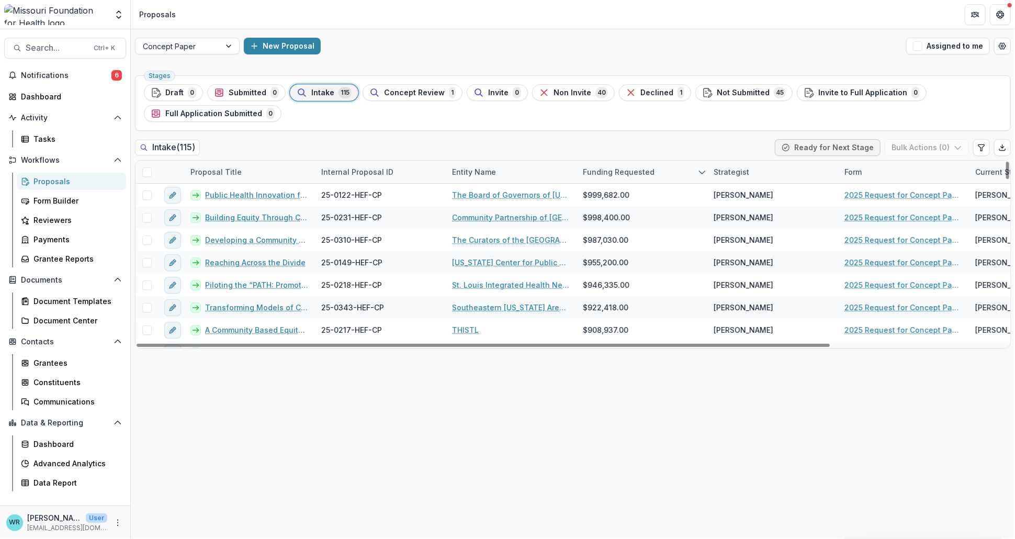
click at [738, 172] on div "Strategist" at bounding box center [731, 171] width 48 height 11
click at [738, 191] on input at bounding box center [772, 195] width 126 height 17
type input "*****"
click at [150, 170] on span at bounding box center [146, 171] width 9 height 9
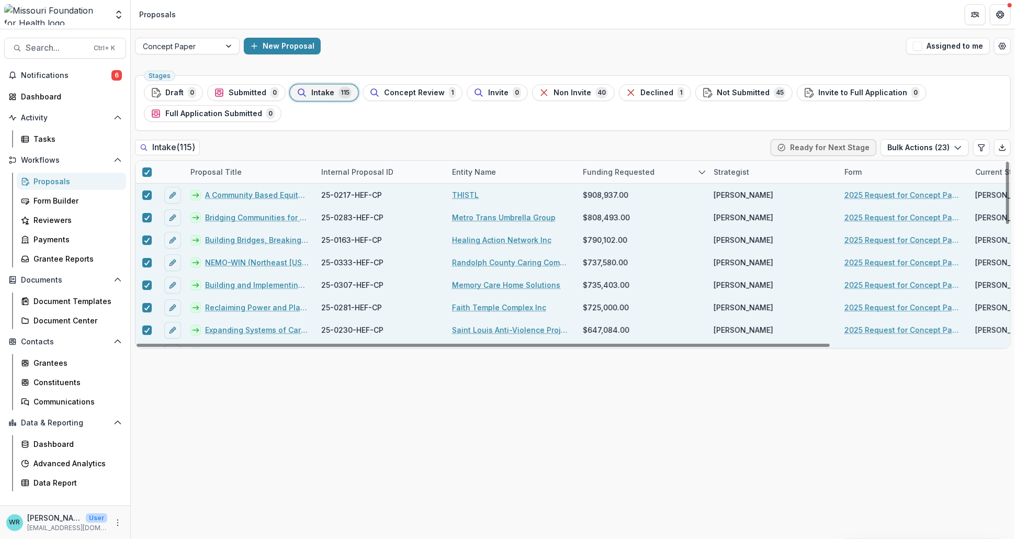
click at [729, 177] on div "Strategist" at bounding box center [772, 172] width 131 height 22
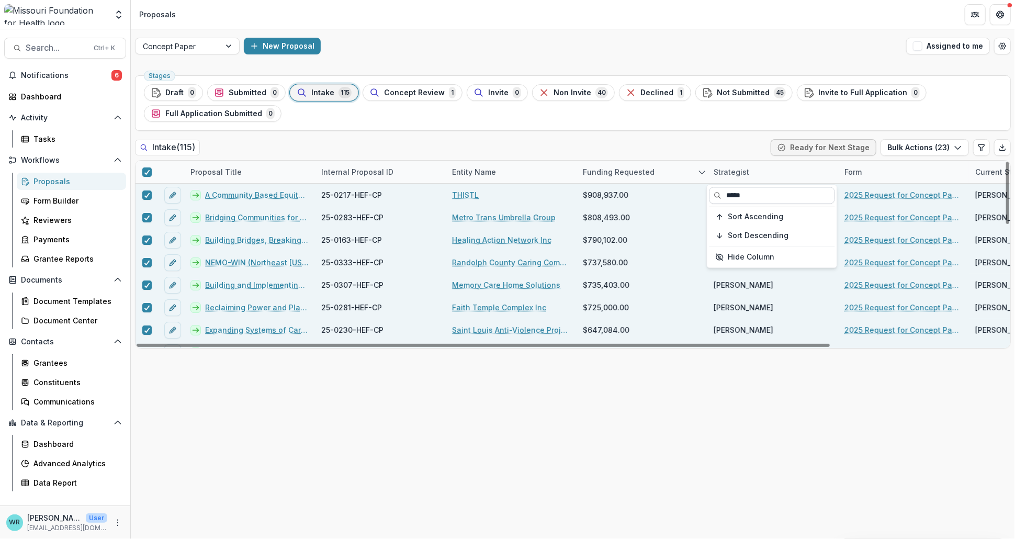
drag, startPoint x: 757, startPoint y: 190, endPoint x: 712, endPoint y: 196, distance: 45.3
click at [712, 196] on input "*****" at bounding box center [772, 195] width 126 height 17
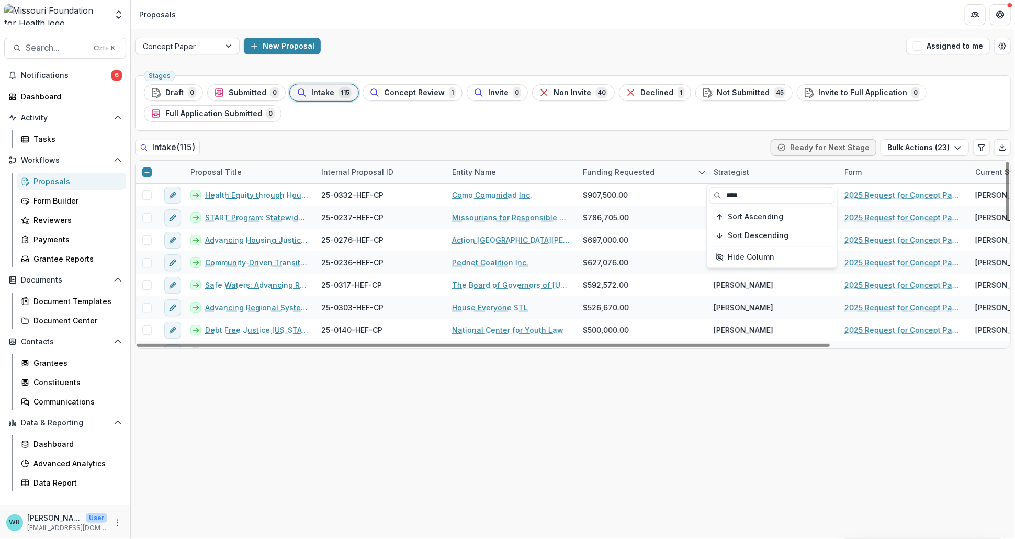
type input "****"
click at [147, 171] on icon at bounding box center [147, 172] width 6 height 6
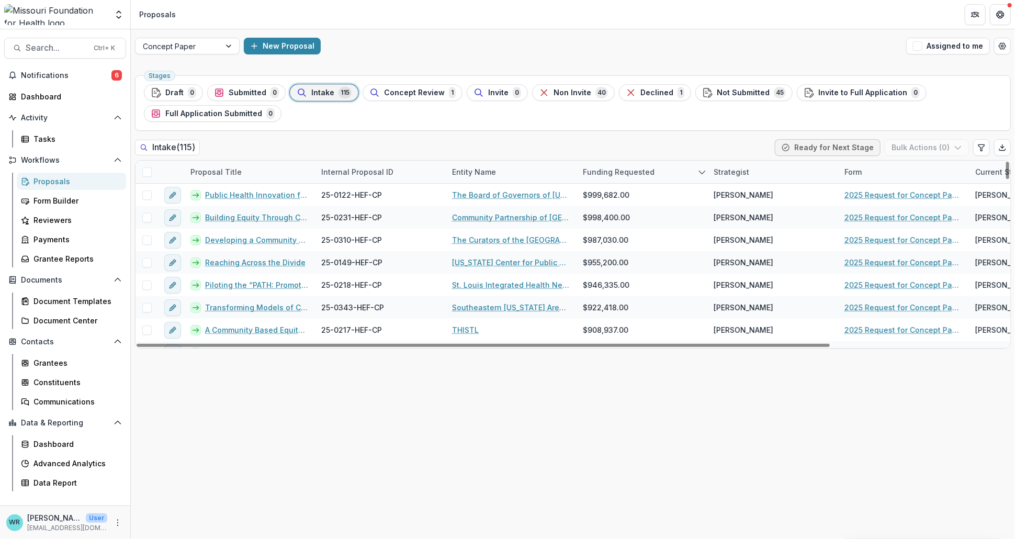
click at [732, 172] on div "Strategist" at bounding box center [731, 171] width 48 height 11
click at [748, 197] on input at bounding box center [772, 195] width 126 height 17
type input "*****"
click at [150, 177] on div at bounding box center [146, 172] width 22 height 22
click at [150, 173] on span at bounding box center [146, 171] width 9 height 9
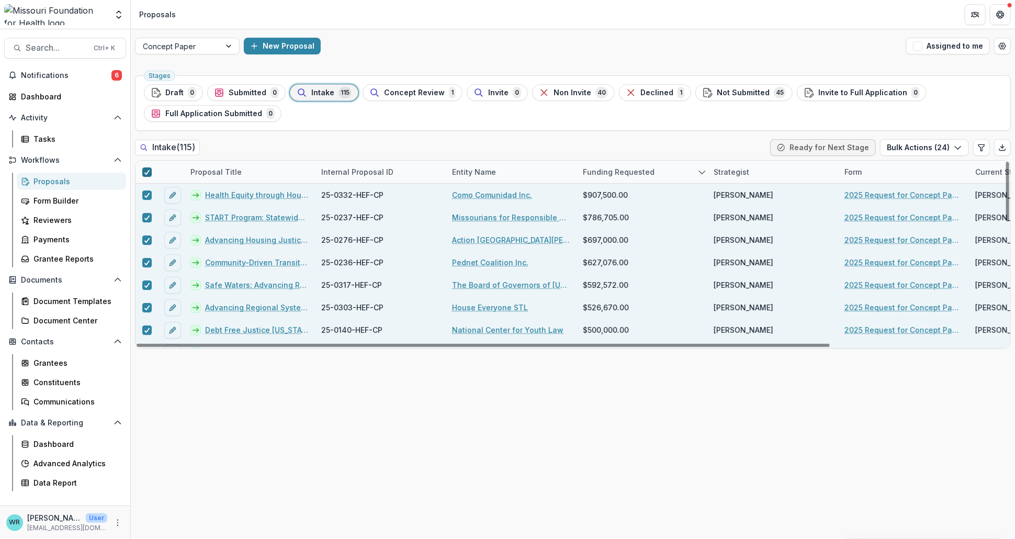
click at [148, 171] on polyline at bounding box center [146, 172] width 5 height 4
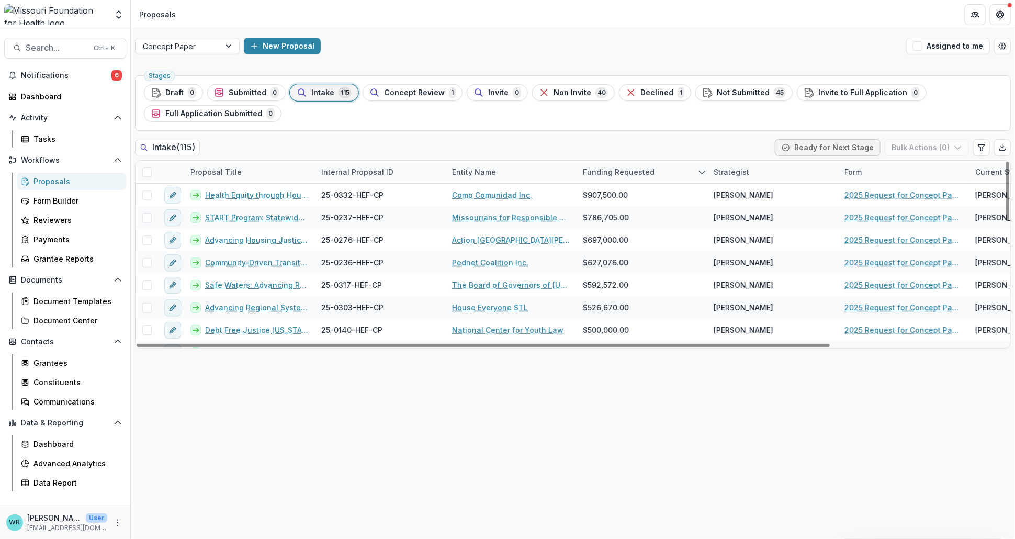
click at [748, 176] on div "Strategist" at bounding box center [731, 171] width 48 height 11
click at [743, 198] on input "*****" at bounding box center [772, 195] width 126 height 17
drag, startPoint x: 771, startPoint y: 197, endPoint x: 714, endPoint y: 197, distance: 56.5
click at [714, 197] on input "*****" at bounding box center [772, 195] width 126 height 17
type input "****"
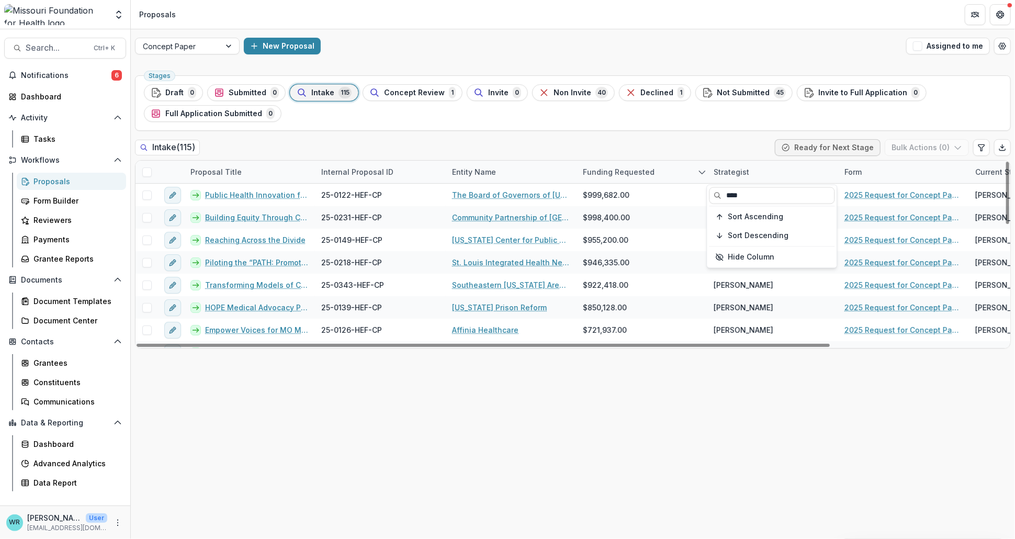
click at [151, 172] on div at bounding box center [146, 172] width 22 height 22
click at [145, 172] on span at bounding box center [146, 171] width 9 height 9
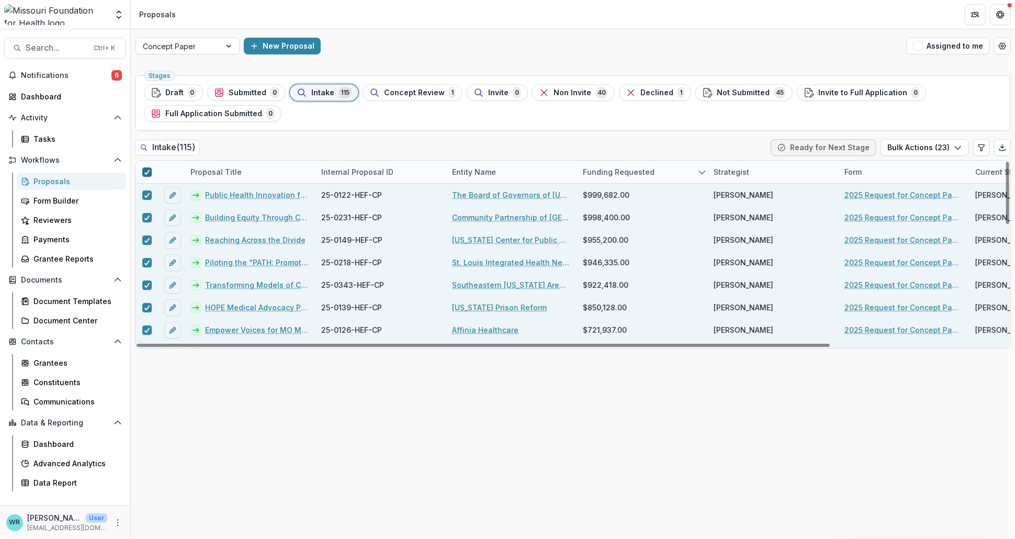
click at [146, 171] on icon at bounding box center [147, 171] width 6 height 5
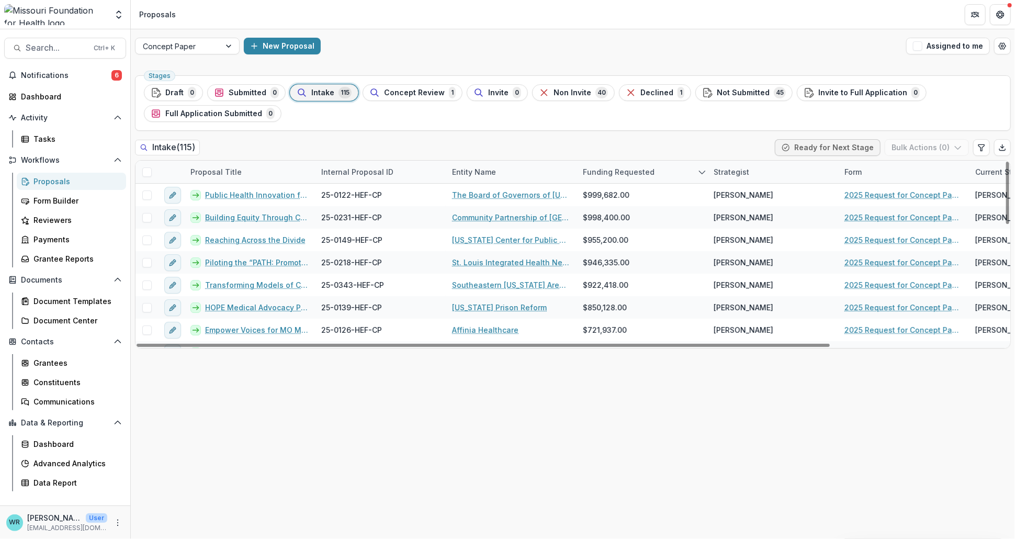
click at [739, 170] on div "Strategist" at bounding box center [731, 171] width 48 height 11
drag, startPoint x: 745, startPoint y: 196, endPoint x: 687, endPoint y: 183, distance: 59.4
click at [687, 183] on body "Skip to content Aggregate Analysis Foundations MFH Workflow Sandbox Missouri Fo…" at bounding box center [507, 269] width 1015 height 539
click at [730, 171] on div "Strategist" at bounding box center [731, 171] width 48 height 11
click at [742, 196] on input "****" at bounding box center [772, 195] width 126 height 17
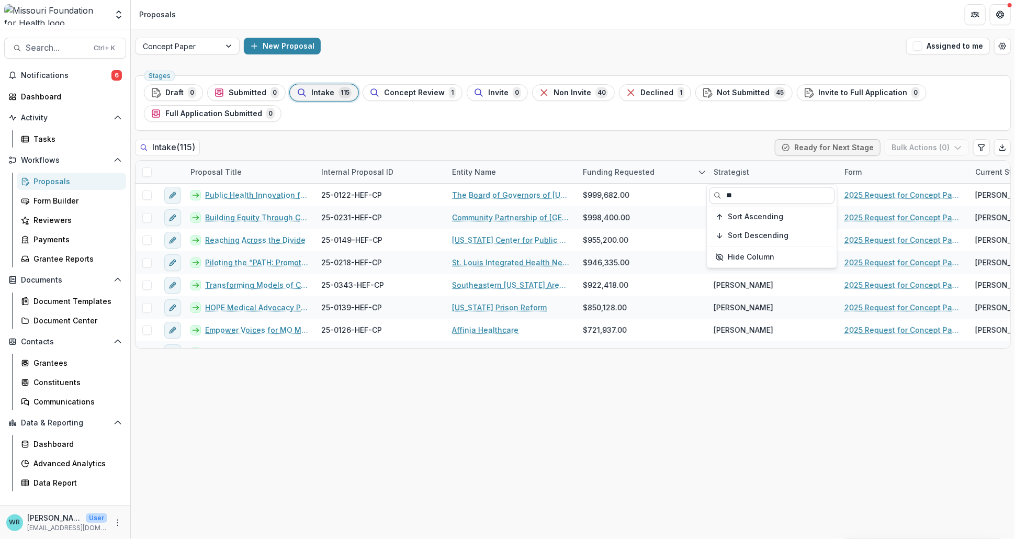
type input "*"
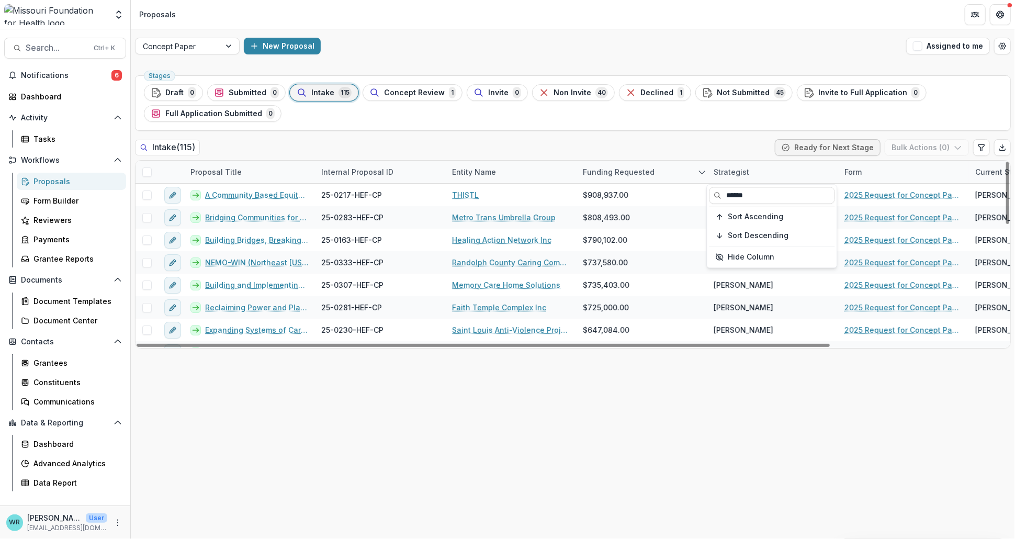
type input "******"
click at [692, 143] on div "Intake ( 115 ) Ready for Next Stage Bulk Actions ( 0 )" at bounding box center [573, 149] width 876 height 21
click at [143, 174] on span at bounding box center [146, 171] width 9 height 9
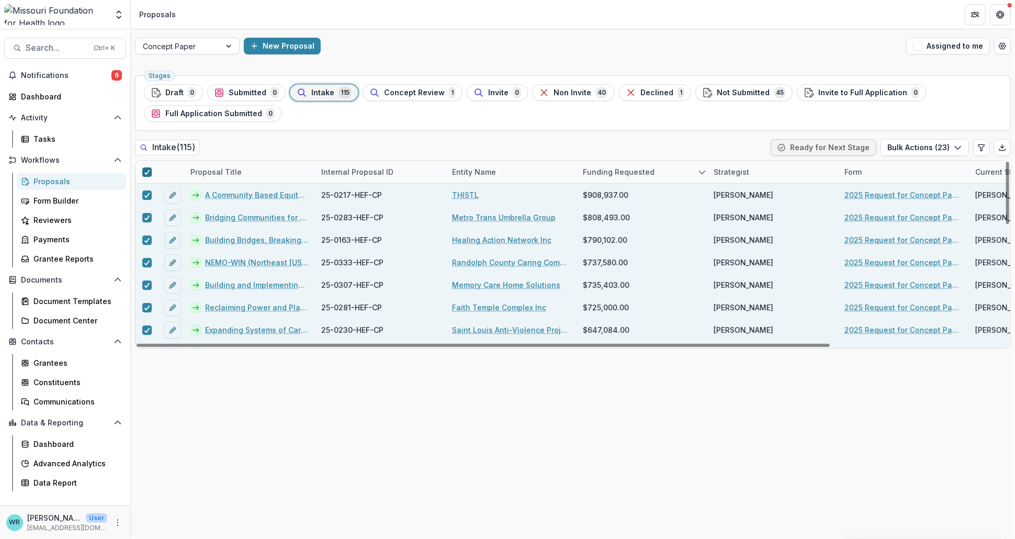
click at [146, 174] on icon at bounding box center [147, 171] width 6 height 5
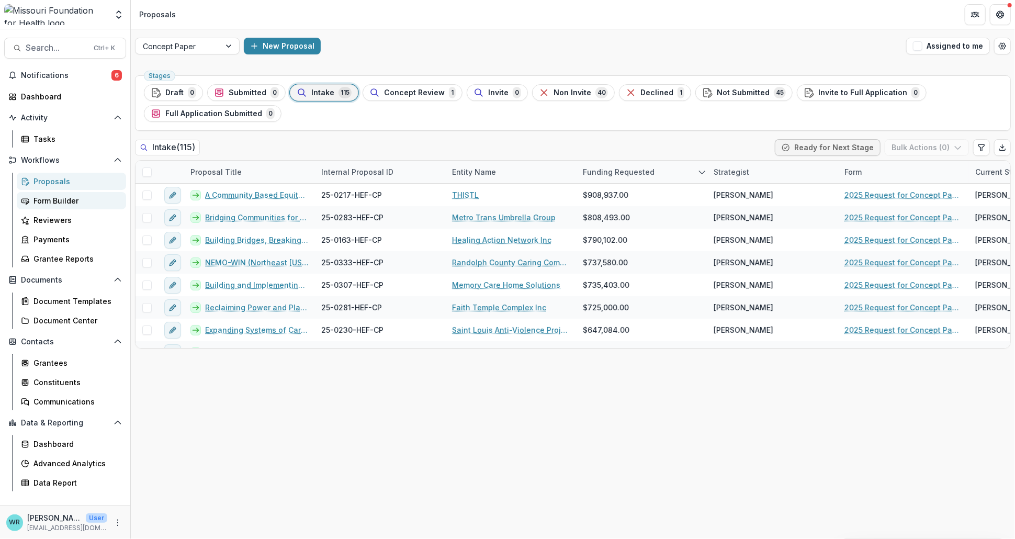
click at [49, 195] on div "Form Builder" at bounding box center [75, 200] width 84 height 11
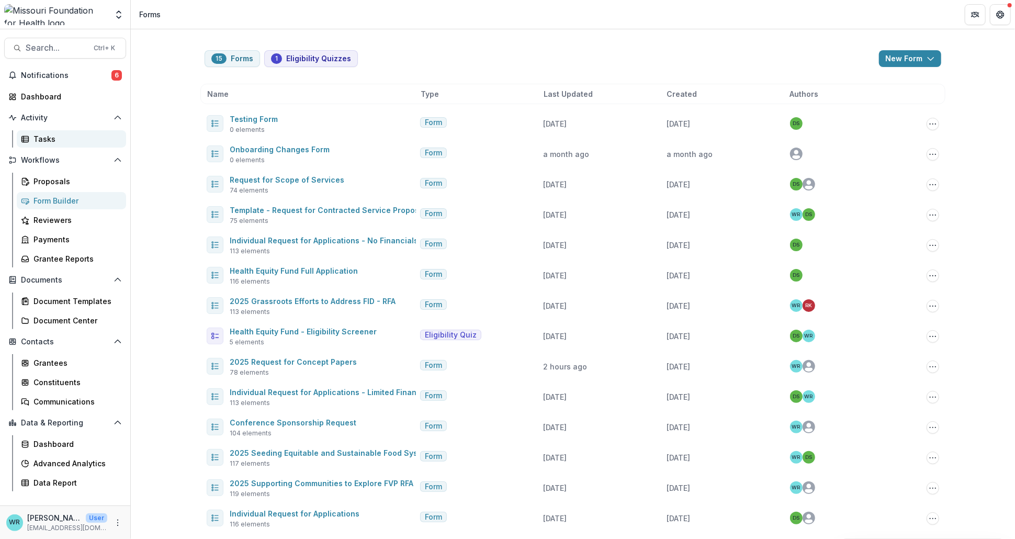
click at [32, 134] on link "Tasks" at bounding box center [71, 138] width 109 height 17
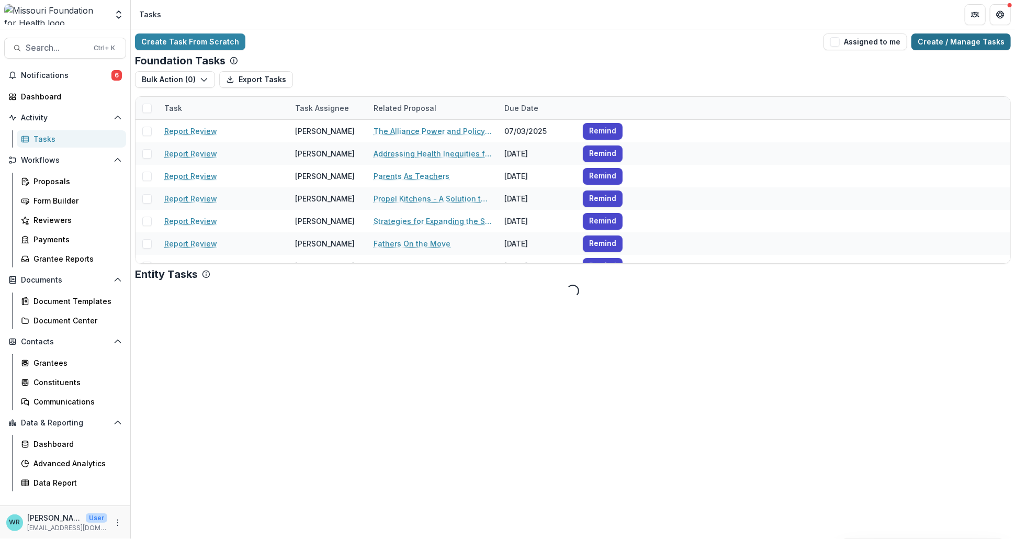
click at [940, 42] on link "Create / Manage Tasks" at bounding box center [960, 41] width 99 height 17
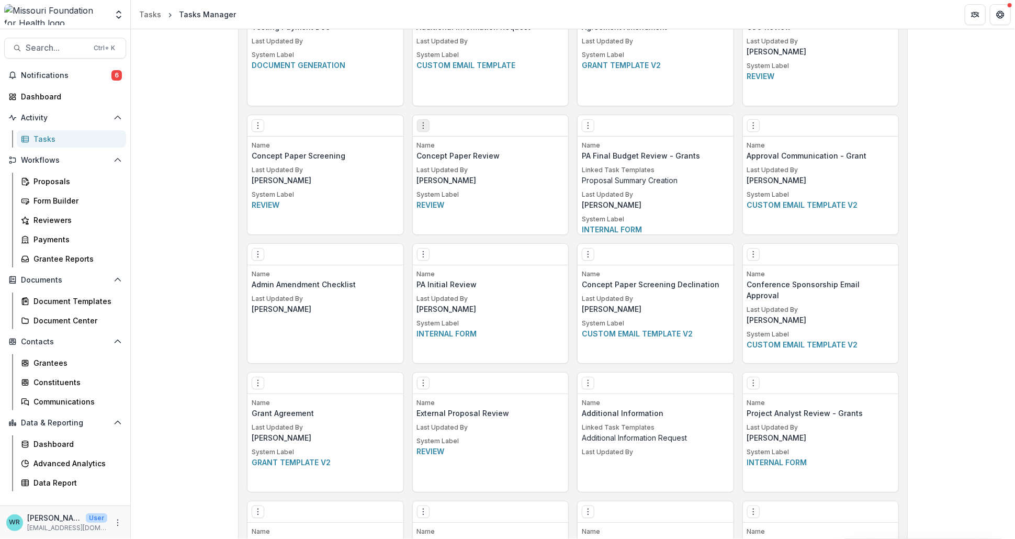
click at [421, 126] on icon "Options" at bounding box center [423, 125] width 8 height 8
click at [455, 146] on link "Edit" at bounding box center [482, 147] width 128 height 17
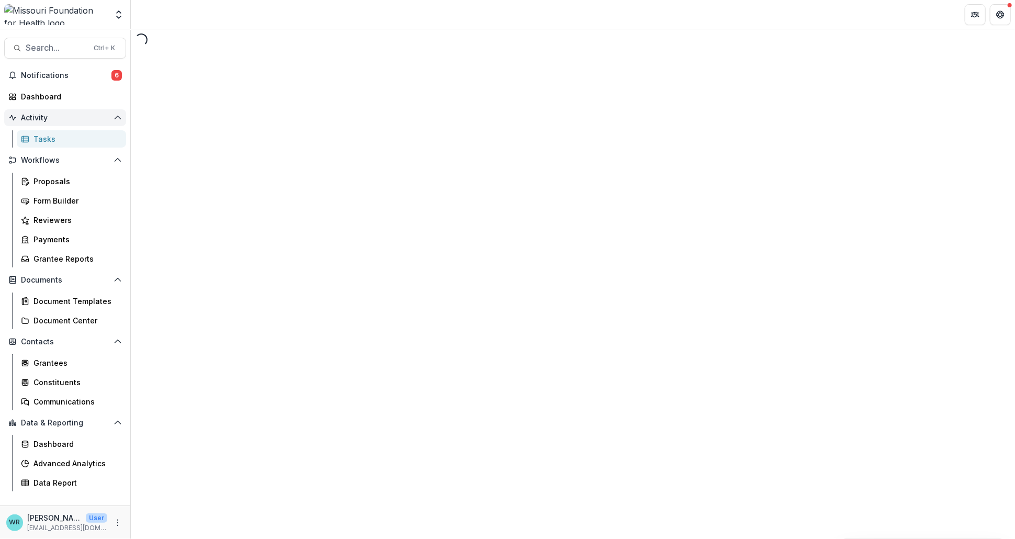
select select "********"
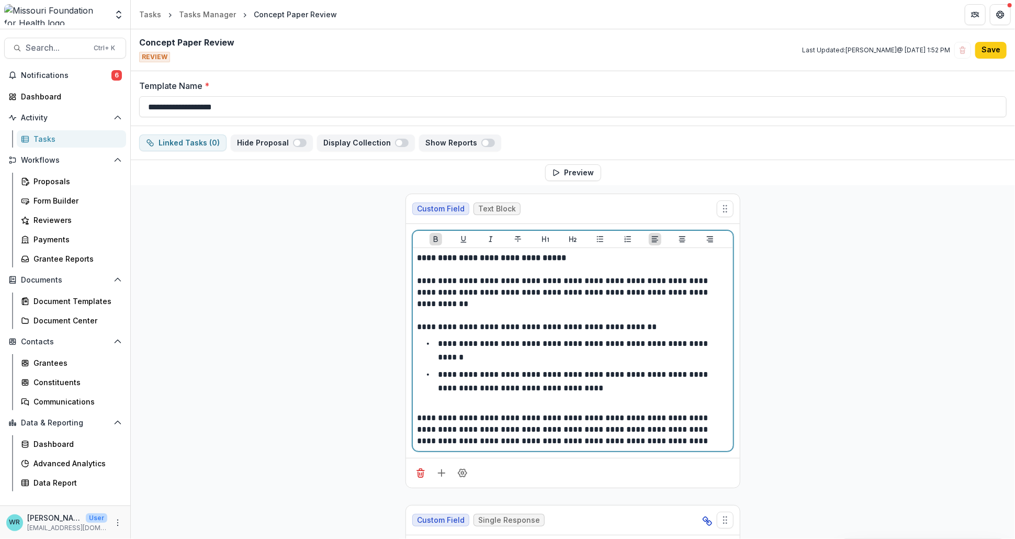
click at [564, 431] on p "**********" at bounding box center [573, 429] width 312 height 35
click at [565, 428] on p "**********" at bounding box center [573, 429] width 312 height 35
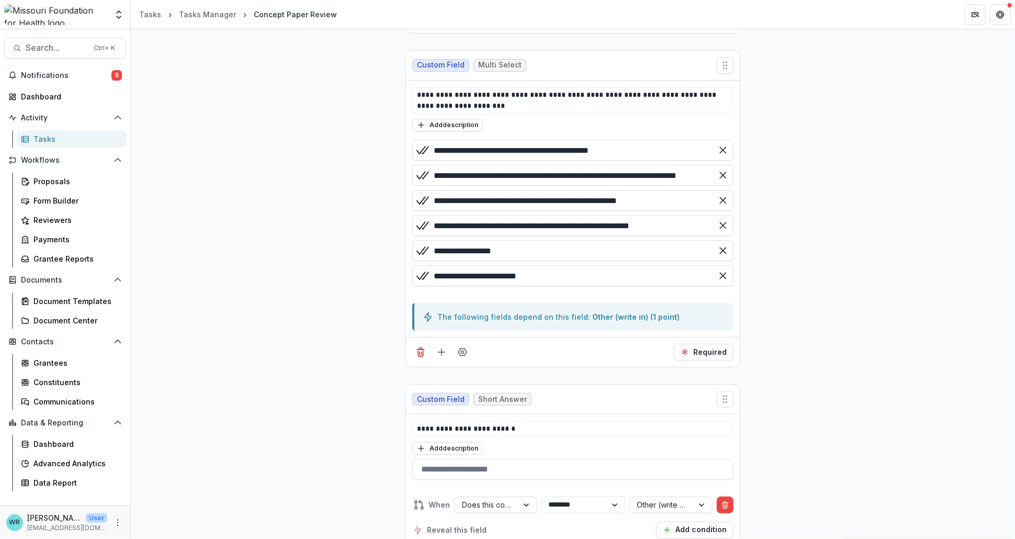
scroll to position [581, 0]
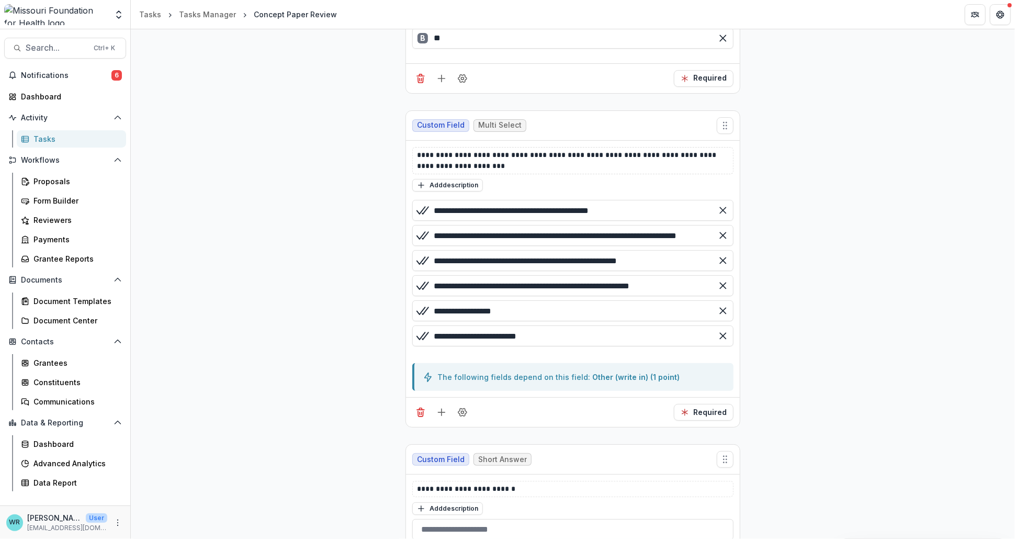
click at [496, 119] on span "Multi Select" at bounding box center [499, 125] width 53 height 13
click at [442, 412] on line "Add field" at bounding box center [441, 412] width 7 height 0
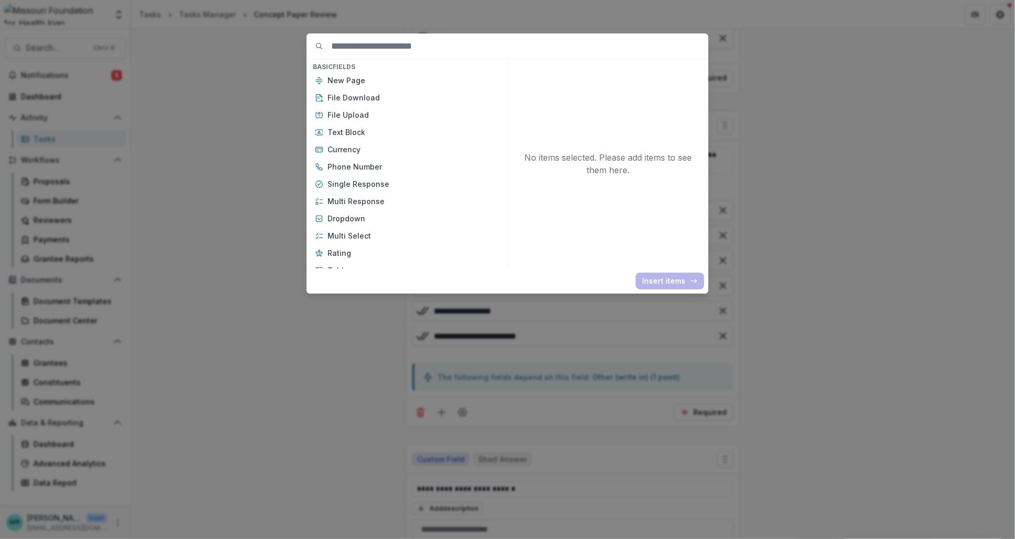
click at [885, 86] on div "Basic Fields New Page File Download File Upload Text Block Currency Phone Numbe…" at bounding box center [507, 269] width 1015 height 539
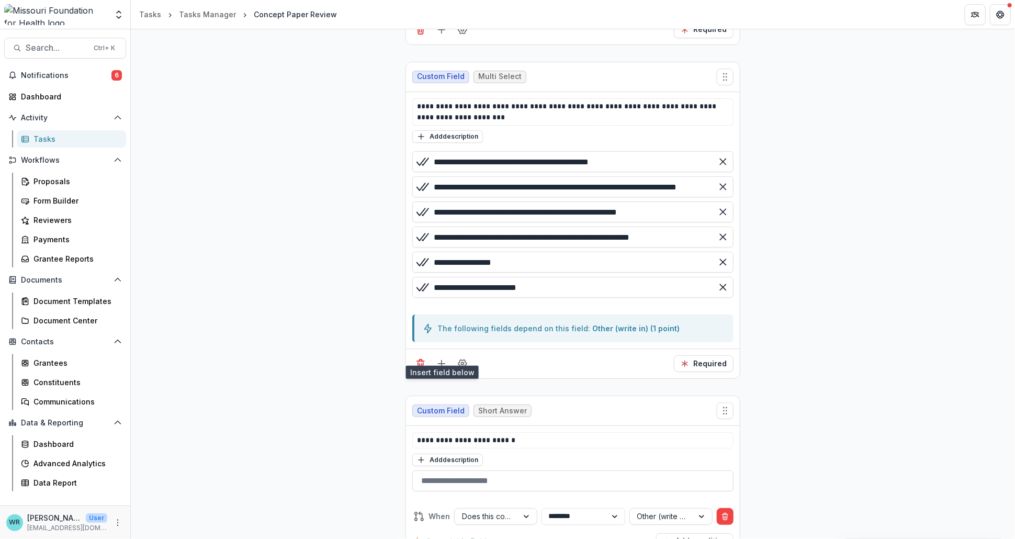
scroll to position [639, 0]
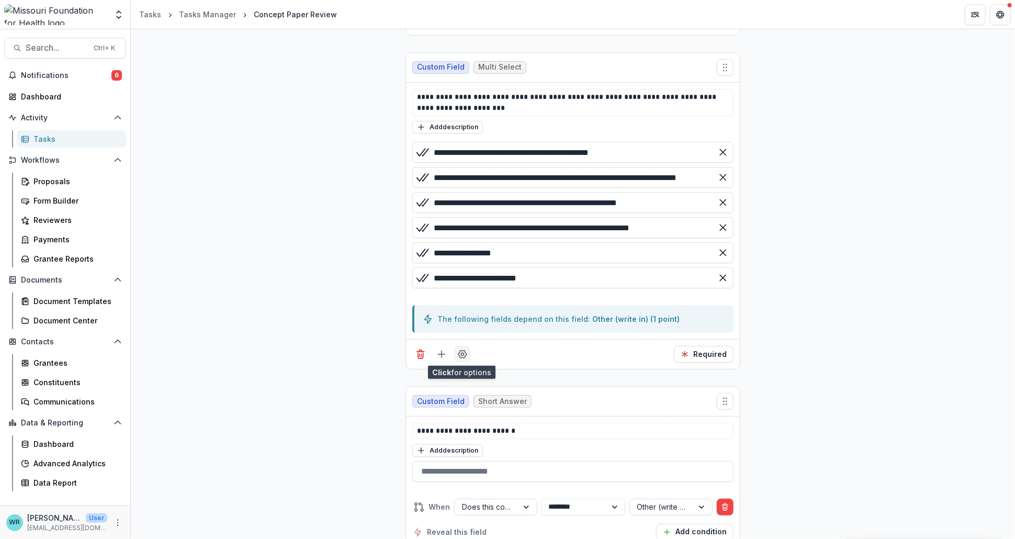
click at [462, 354] on icon "Field Settings" at bounding box center [462, 354] width 10 height 10
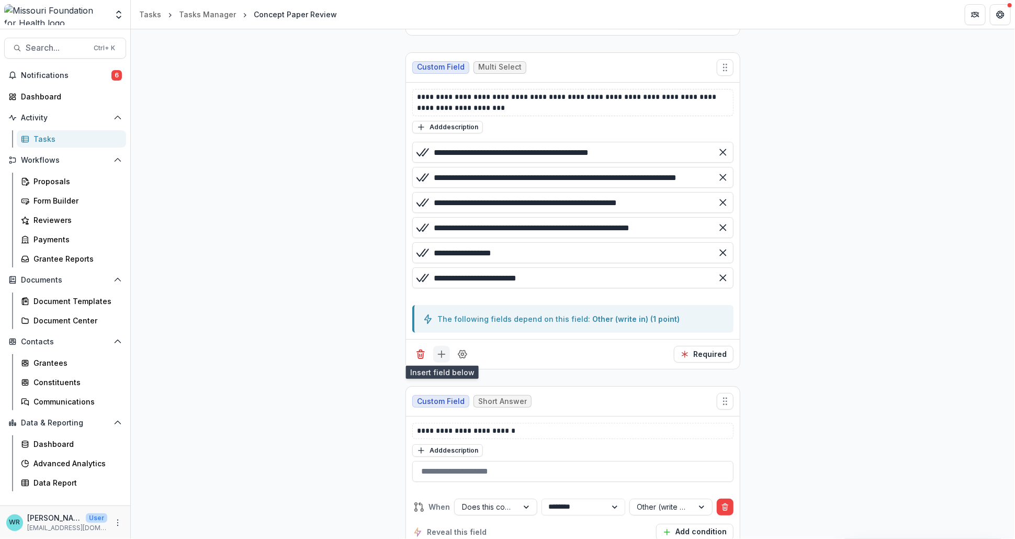
click at [438, 350] on icon "Add field" at bounding box center [441, 354] width 10 height 10
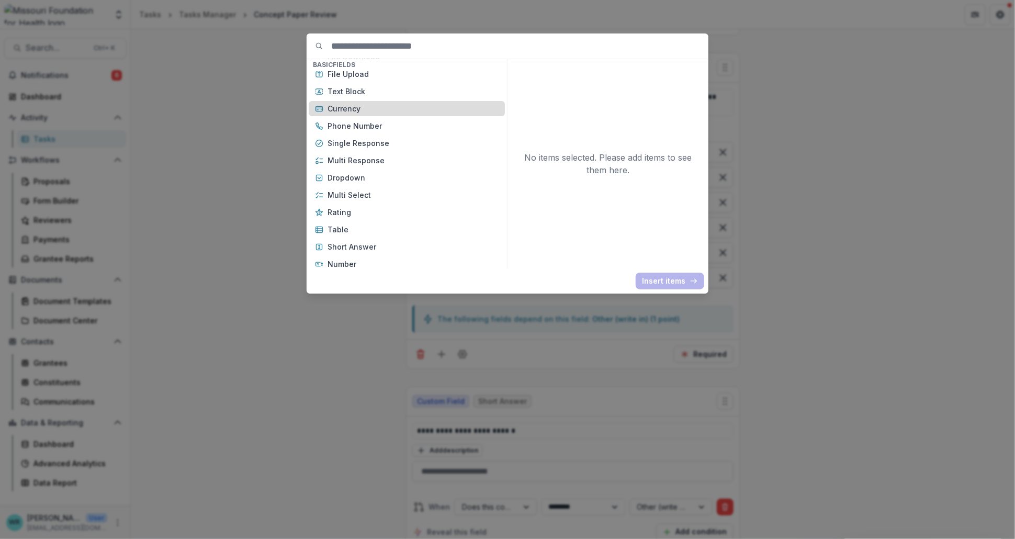
scroll to position [0, 0]
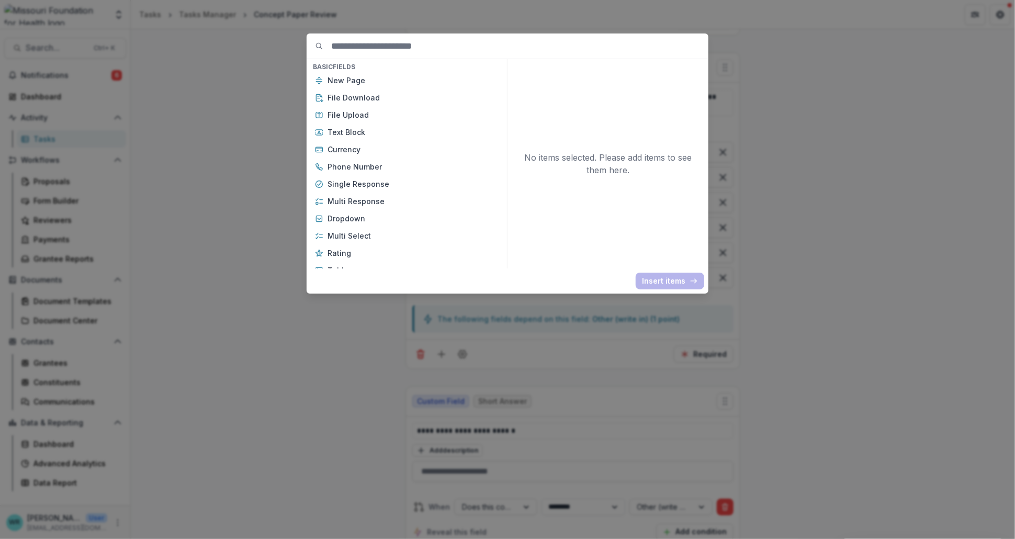
click at [883, 344] on div "Basic Fields New Page File Download File Upload Text Block Currency Phone Numbe…" at bounding box center [507, 269] width 1015 height 539
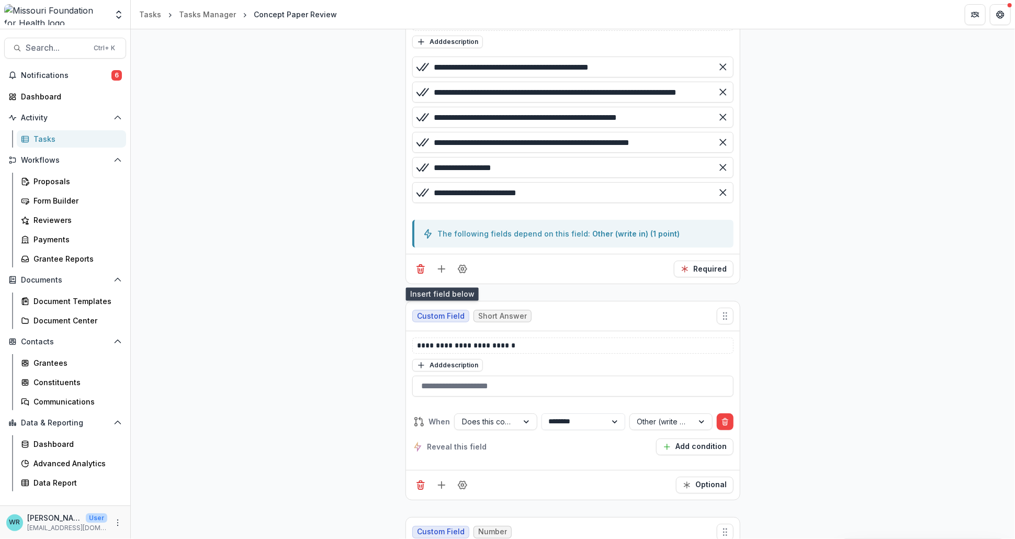
scroll to position [755, 0]
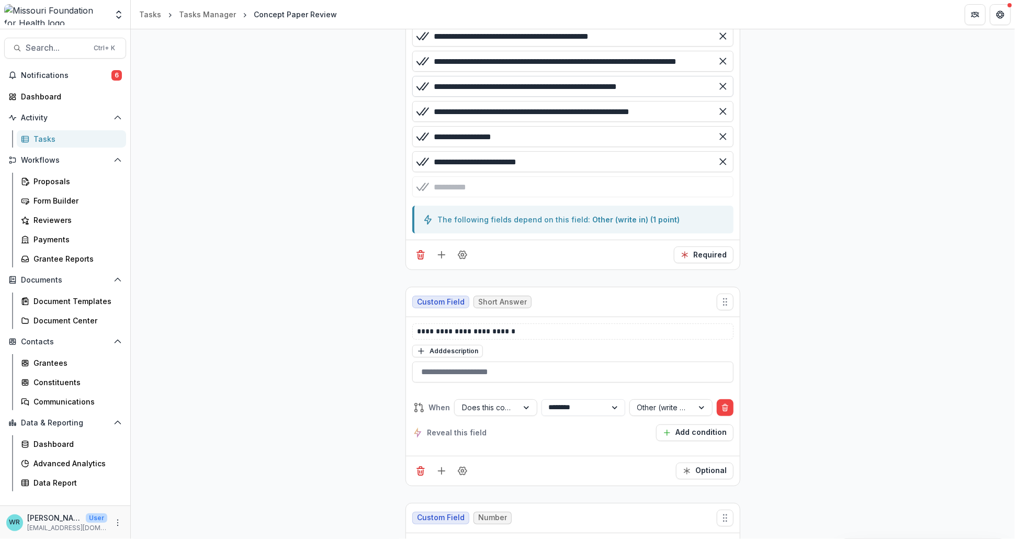
drag, startPoint x: 553, startPoint y: 164, endPoint x: 589, endPoint y: 92, distance: 80.0
click at [481, 71] on div "**********" at bounding box center [572, 101] width 321 height 151
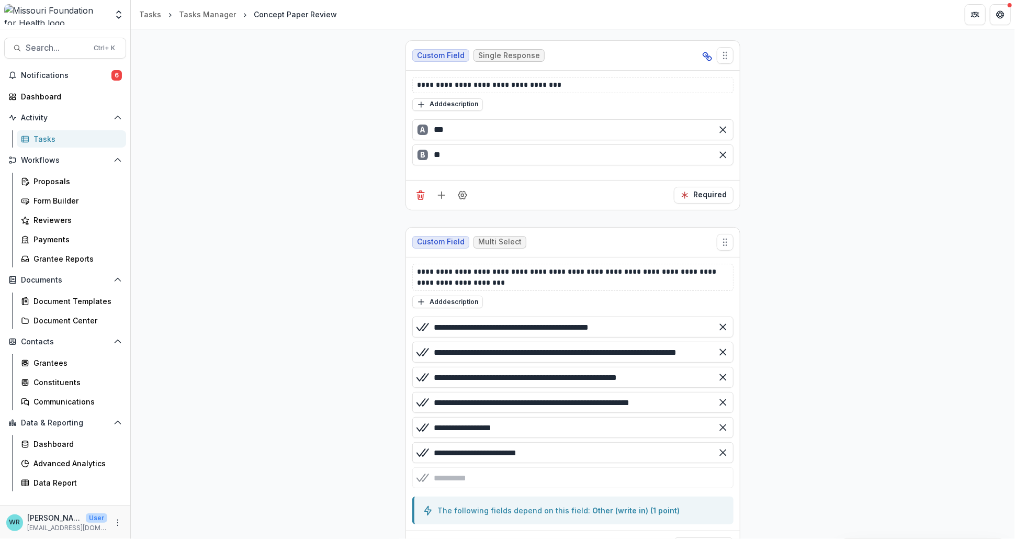
scroll to position [639, 0]
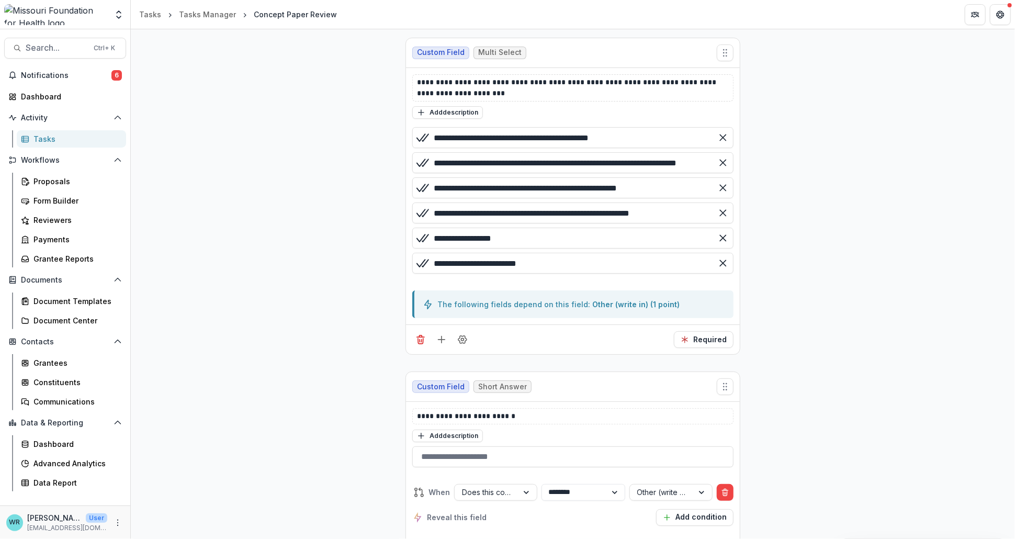
scroll to position [630, 0]
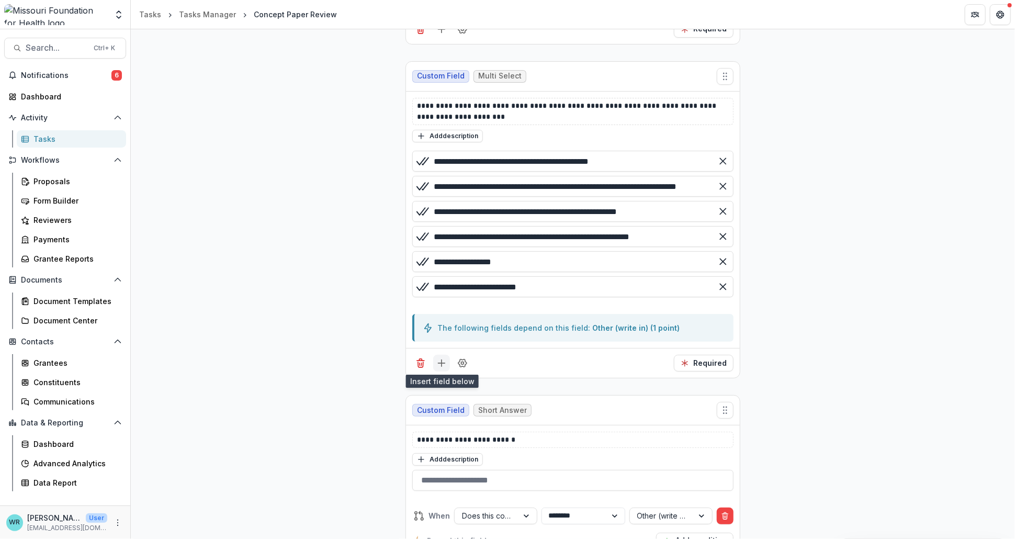
click at [443, 359] on icon "Add field" at bounding box center [441, 363] width 10 height 10
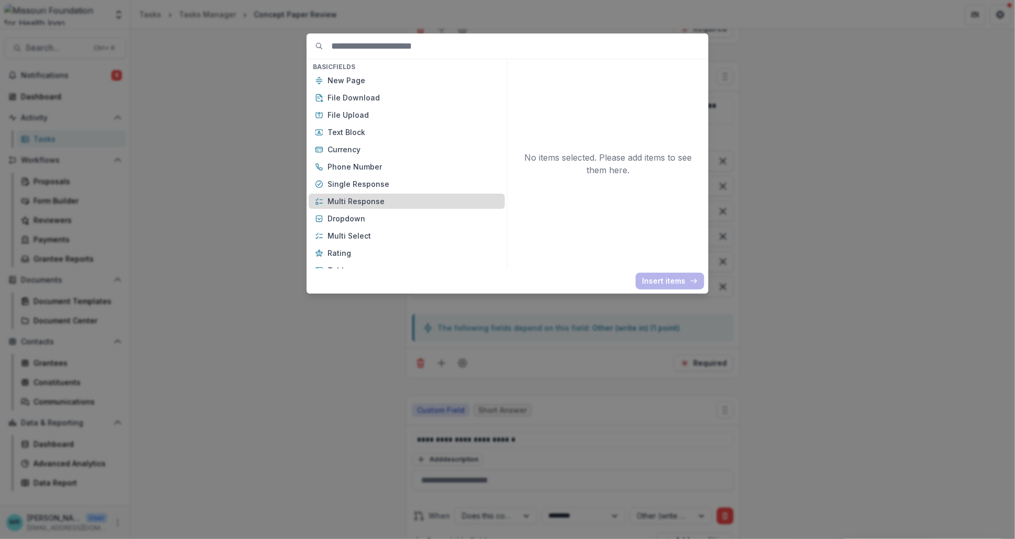
click at [386, 201] on p "Multi Response" at bounding box center [412, 201] width 171 height 11
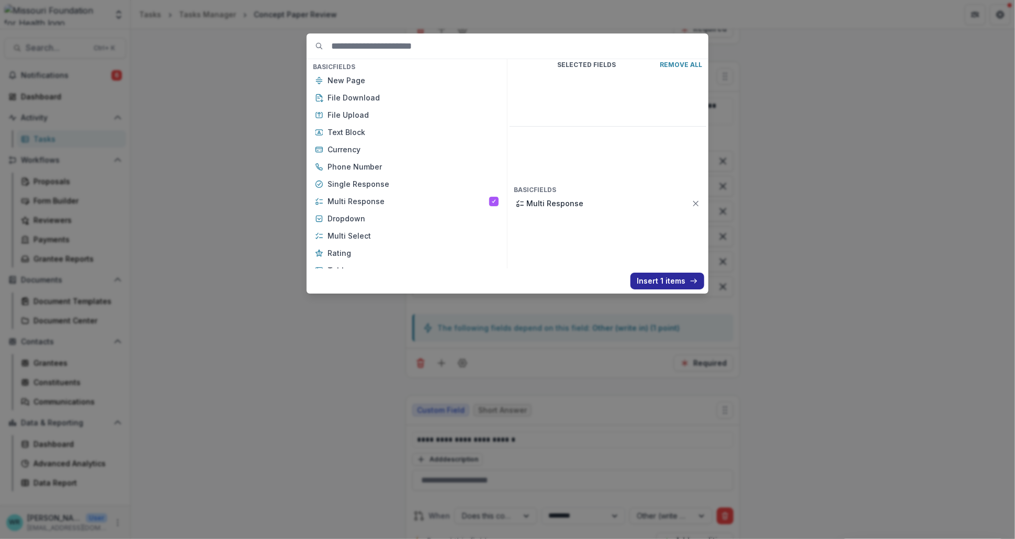
click at [683, 281] on button "Insert 1 items" at bounding box center [667, 281] width 74 height 17
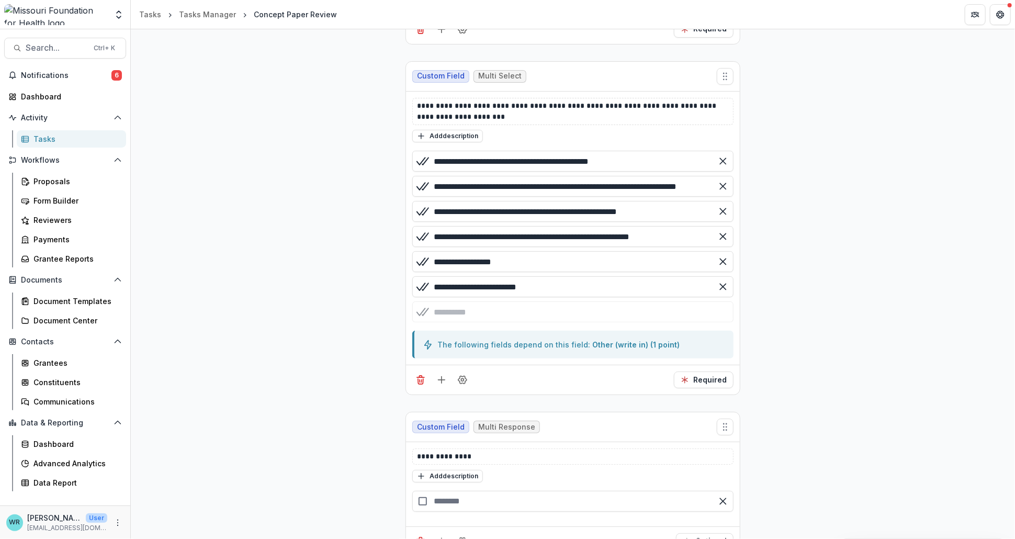
drag, startPoint x: 641, startPoint y: 157, endPoint x: 410, endPoint y: 149, distance: 231.9
click at [410, 149] on div "**********" at bounding box center [573, 234] width 330 height 176
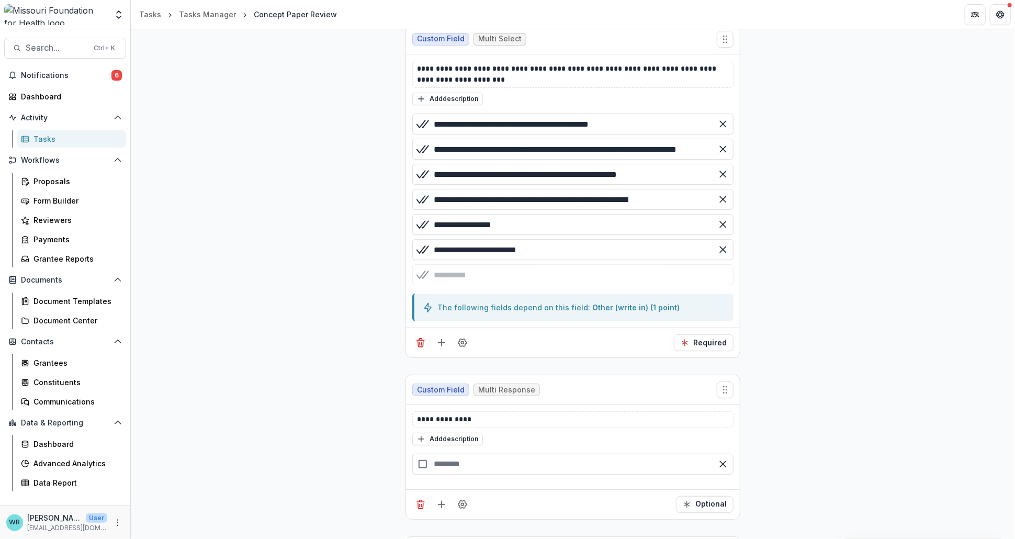
scroll to position [688, 0]
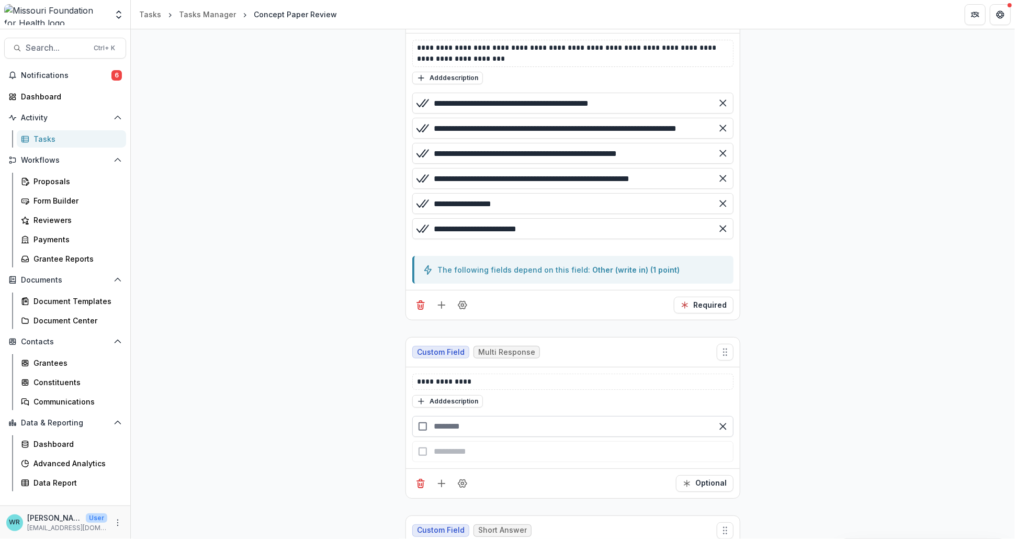
click at [499, 439] on div at bounding box center [573, 437] width 330 height 50
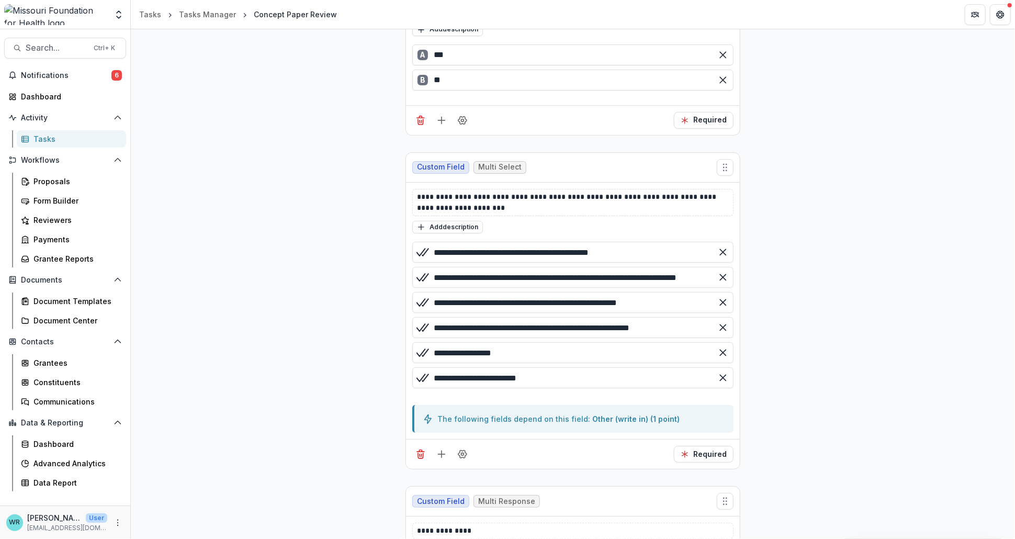
scroll to position [514, 0]
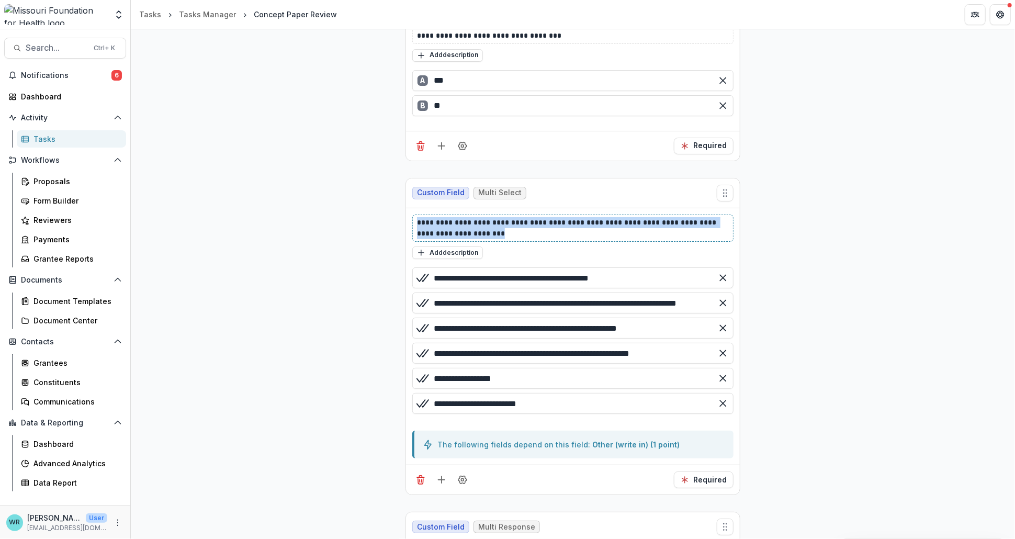
drag, startPoint x: 511, startPoint y: 231, endPoint x: 416, endPoint y: 220, distance: 95.3
click at [417, 220] on p "**********" at bounding box center [573, 228] width 312 height 22
copy p "**********"
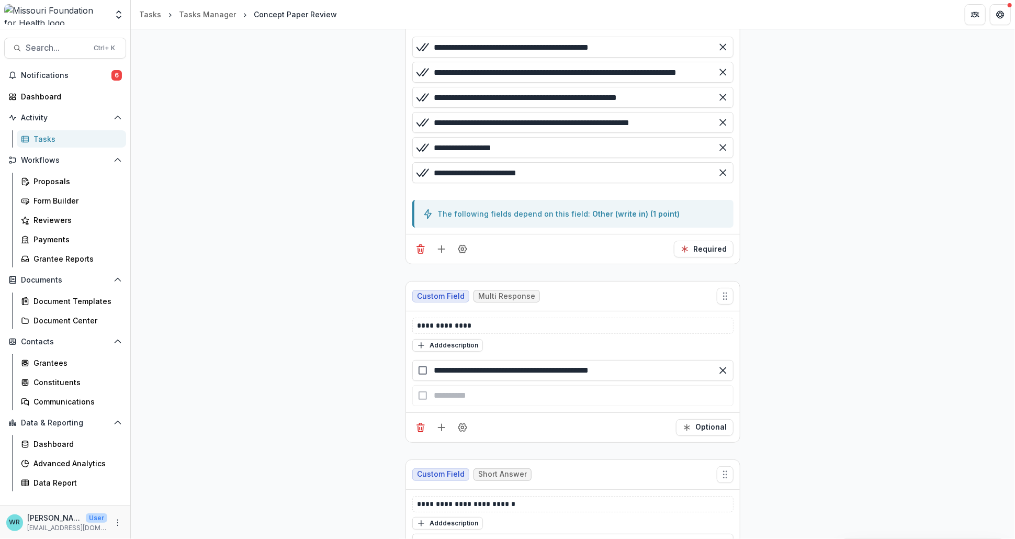
scroll to position [746, 0]
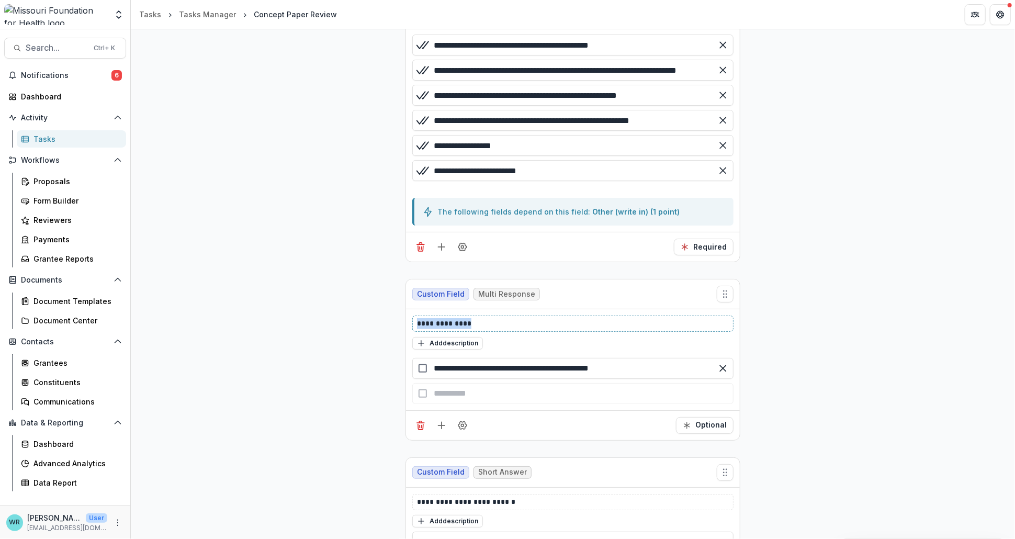
drag, startPoint x: 484, startPoint y: 323, endPoint x: 360, endPoint y: 321, distance: 124.5
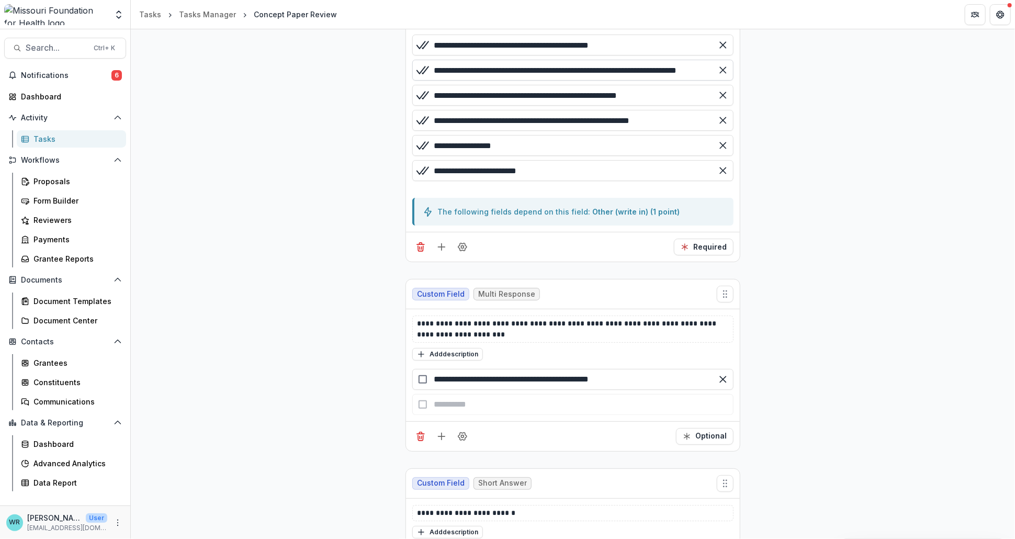
scroll to position [763, 0]
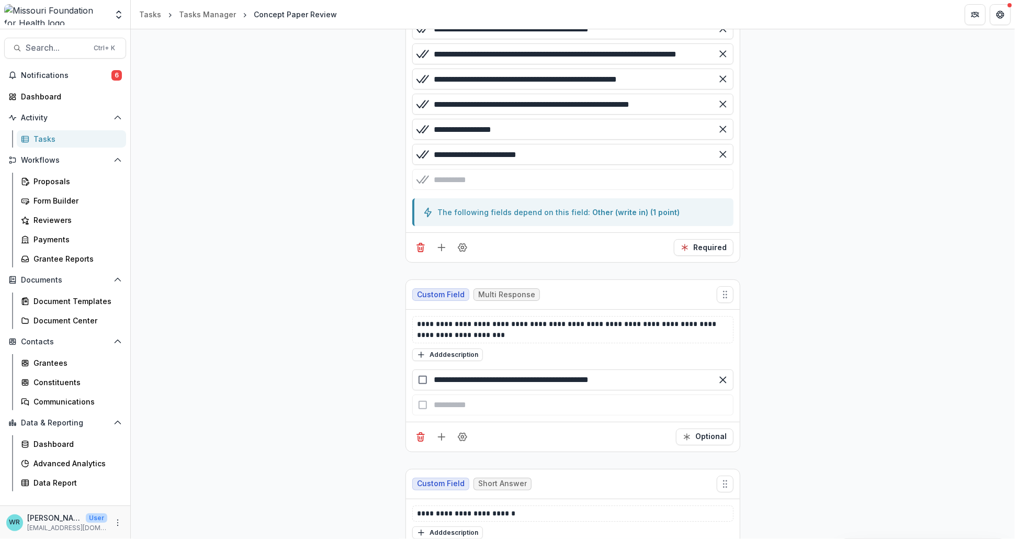
drag, startPoint x: 433, startPoint y: 69, endPoint x: 788, endPoint y: 73, distance: 354.7
click at [445, 401] on div "button" at bounding box center [572, 404] width 321 height 21
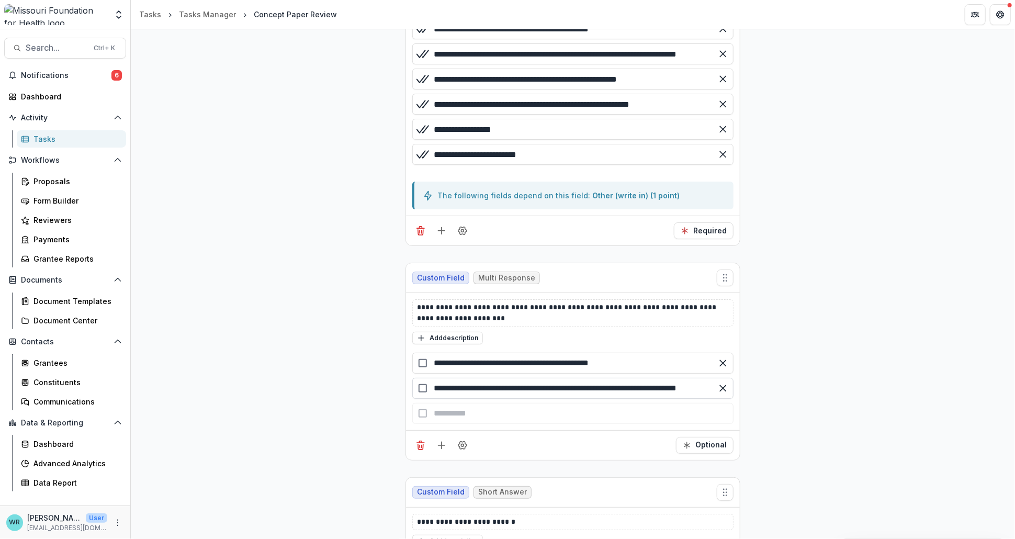
click at [710, 386] on input "**********" at bounding box center [572, 388] width 321 height 21
click at [710, 384] on input "**********" at bounding box center [572, 388] width 321 height 21
click at [660, 389] on input "**********" at bounding box center [572, 388] width 321 height 21
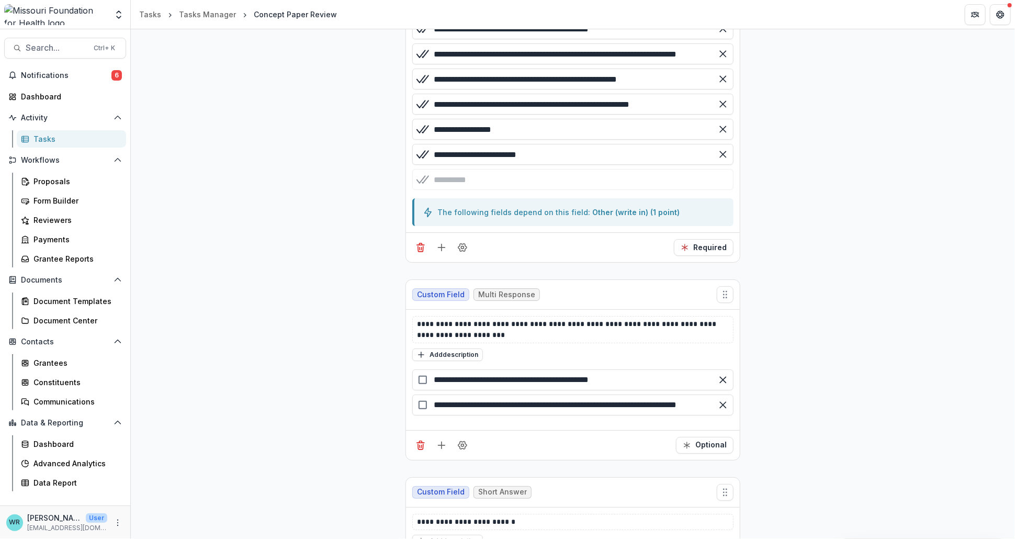
drag, startPoint x: 672, startPoint y: 77, endPoint x: 431, endPoint y: 73, distance: 241.2
click at [431, 73] on div "**********" at bounding box center [572, 79] width 321 height 21
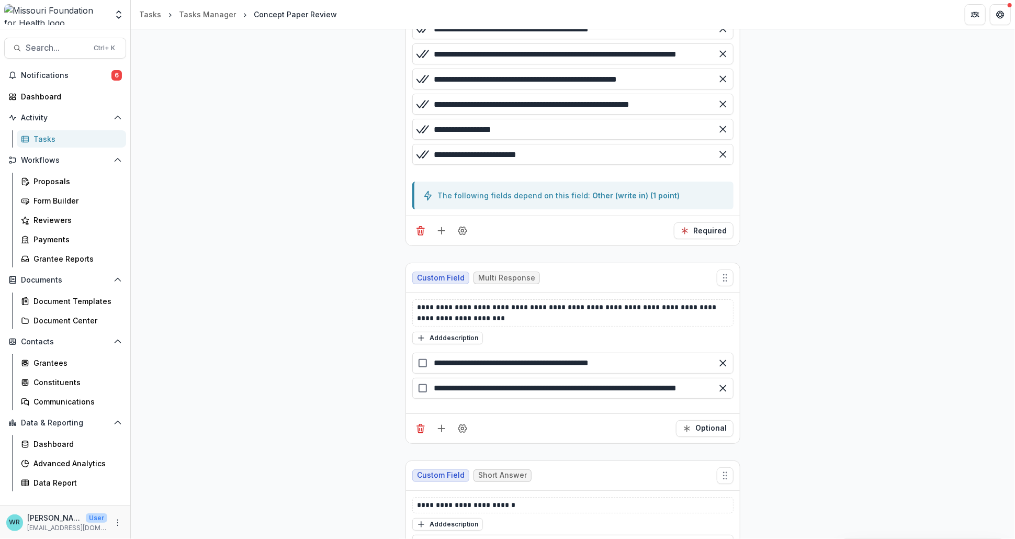
drag, startPoint x: 439, startPoint y: 445, endPoint x: 471, endPoint y: 445, distance: 32.4
click at [670, 389] on input "**********" at bounding box center [572, 388] width 321 height 21
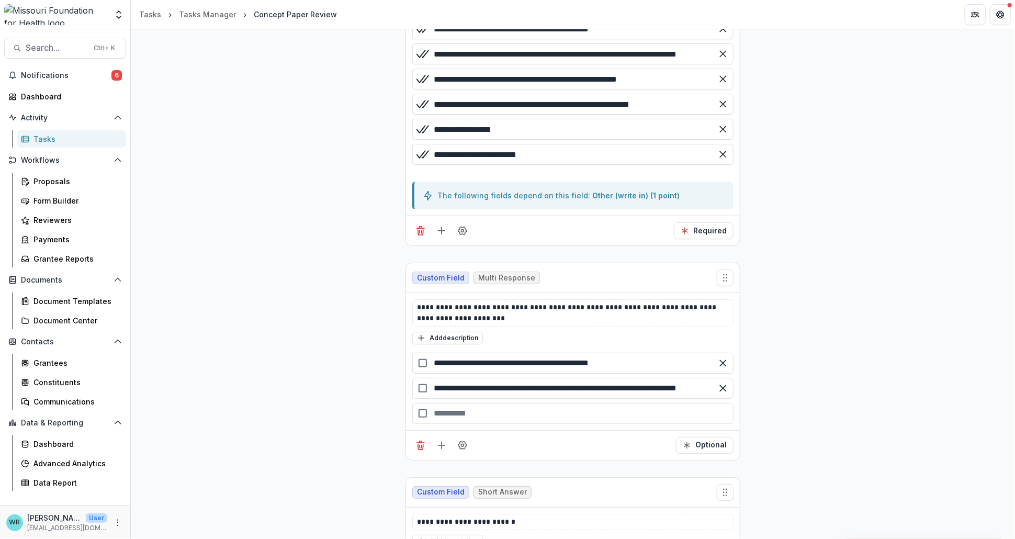
click at [591, 403] on div "button" at bounding box center [572, 413] width 321 height 21
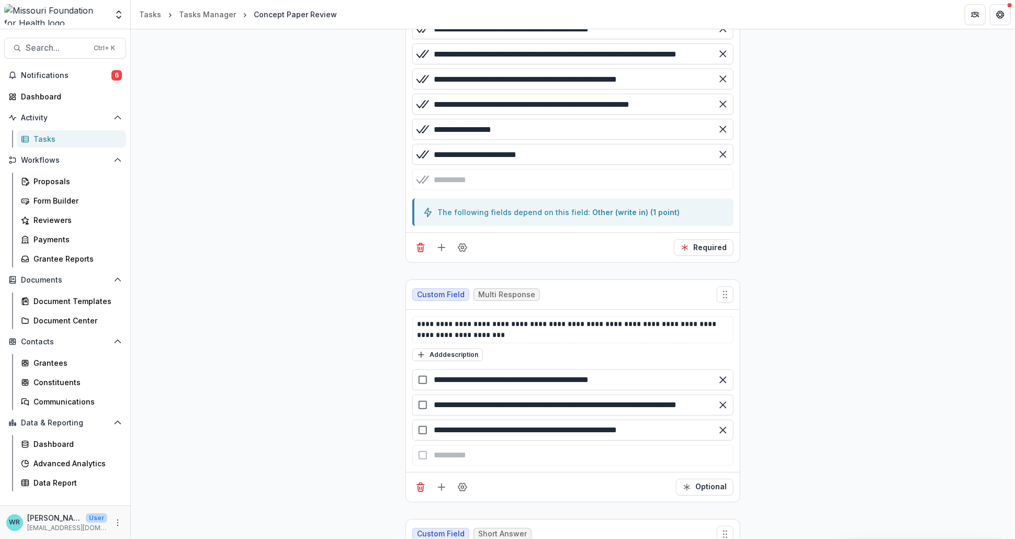
drag, startPoint x: 700, startPoint y: 102, endPoint x: 431, endPoint y: 101, distance: 269.4
click at [431, 101] on div "**********" at bounding box center [572, 104] width 321 height 21
click at [502, 451] on div "button" at bounding box center [572, 455] width 321 height 21
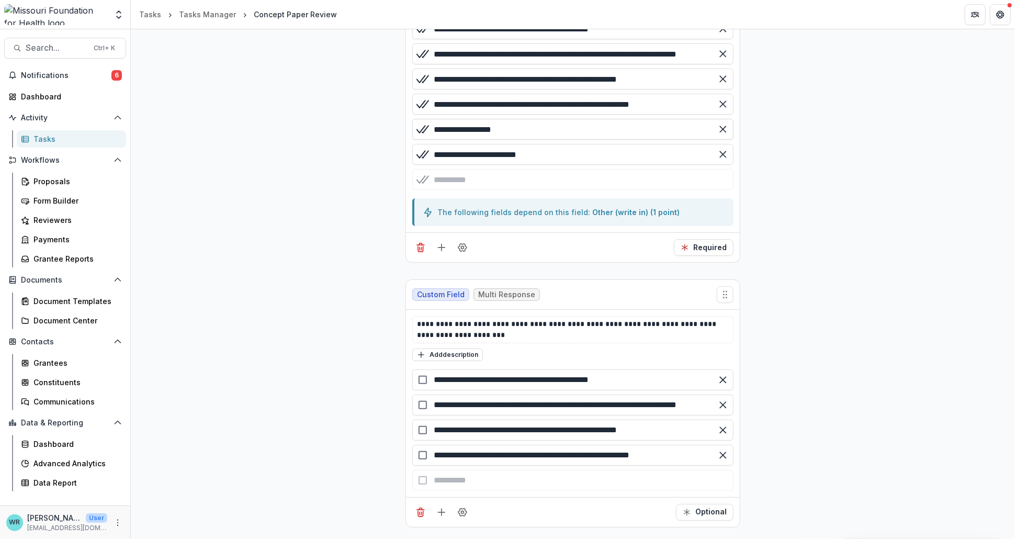
click at [570, 119] on input "**********" at bounding box center [572, 129] width 321 height 21
drag, startPoint x: 559, startPoint y: 123, endPoint x: 429, endPoint y: 123, distance: 129.7
click at [429, 123] on div "**********" at bounding box center [572, 129] width 321 height 21
click at [503, 478] on div "button" at bounding box center [572, 480] width 321 height 21
drag, startPoint x: 555, startPoint y: 153, endPoint x: 432, endPoint y: 150, distance: 123.5
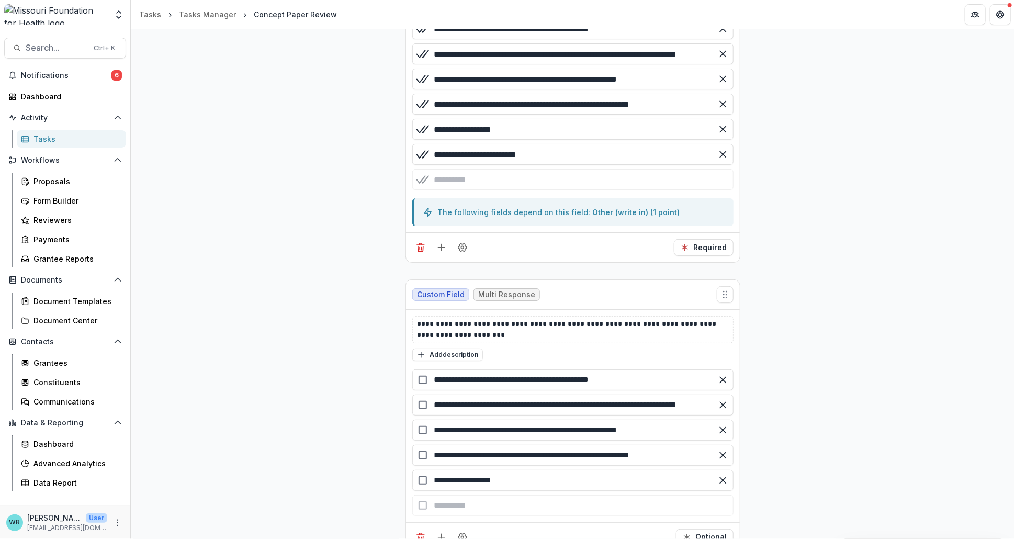
click at [432, 150] on div "**********" at bounding box center [572, 154] width 321 height 21
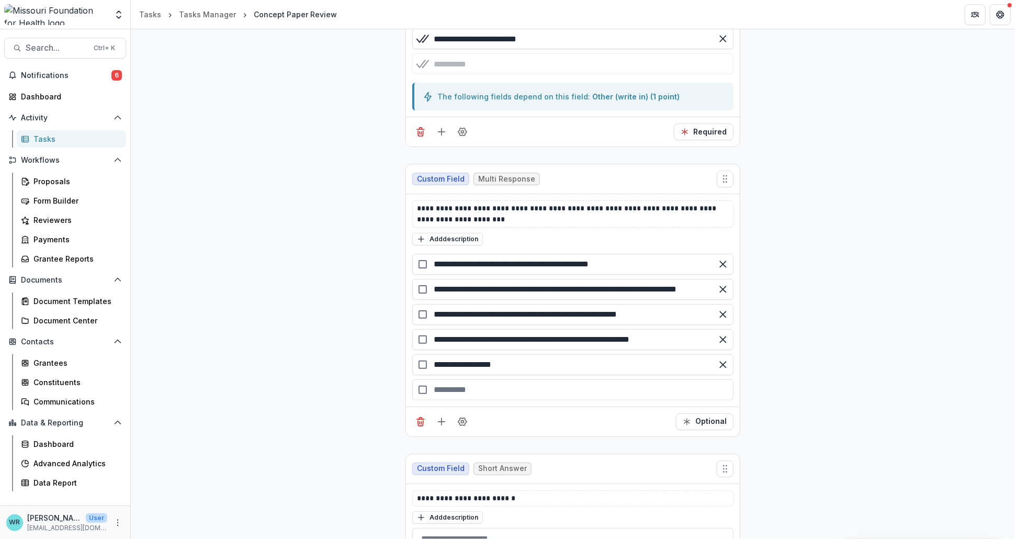
scroll to position [879, 0]
click at [478, 384] on div "button" at bounding box center [572, 389] width 321 height 21
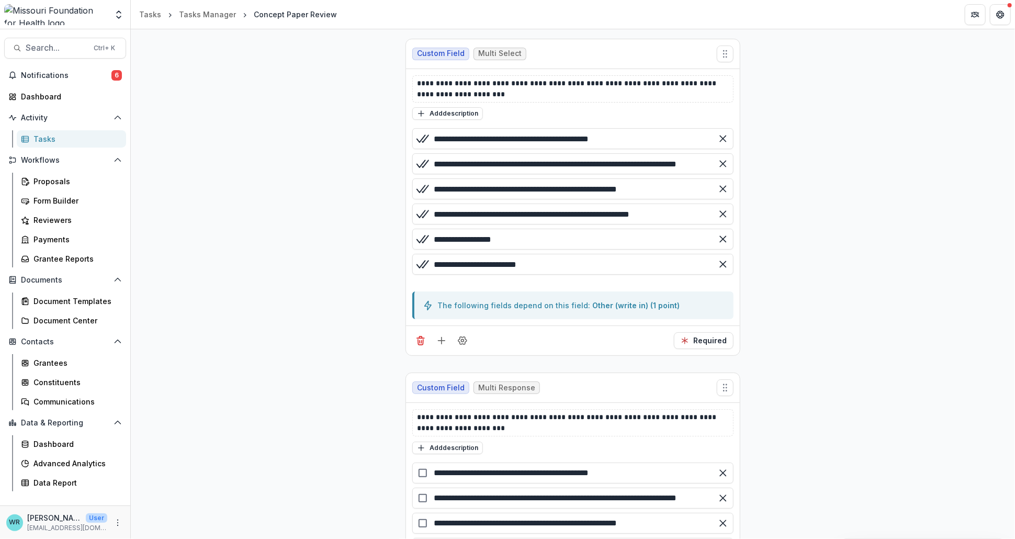
scroll to position [647, 0]
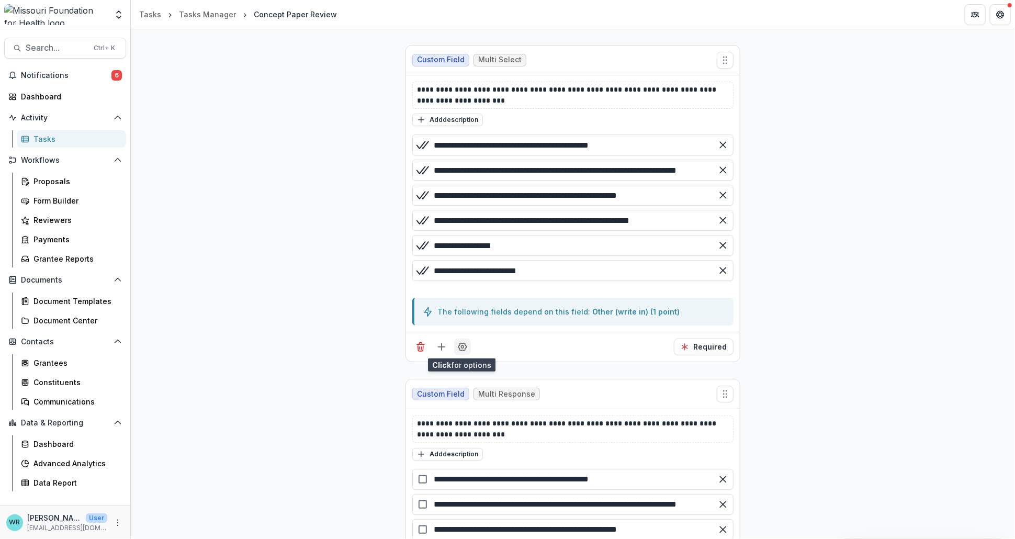
click at [465, 350] on icon "Field Settings" at bounding box center [462, 347] width 10 height 10
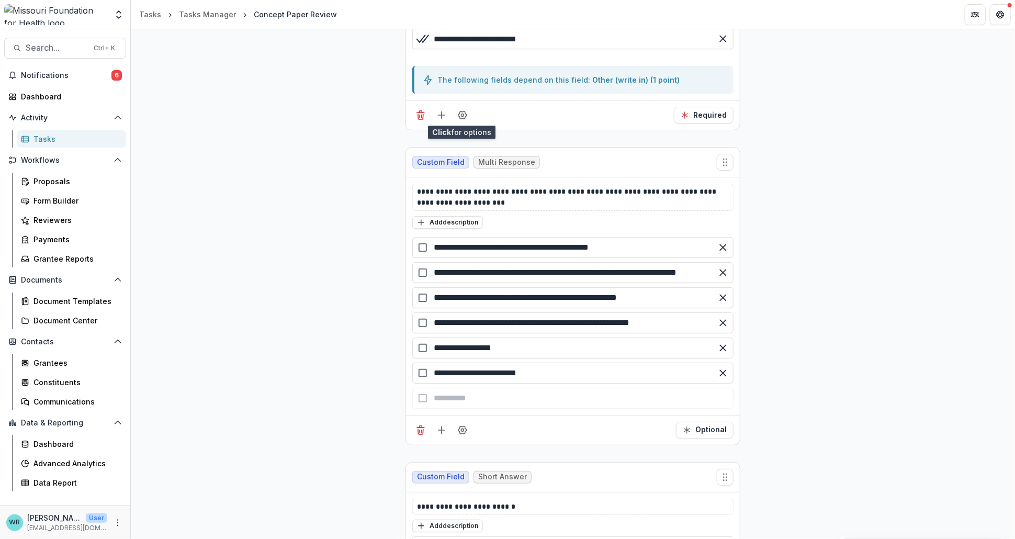
scroll to position [879, 0]
click at [708, 426] on button "Optional" at bounding box center [705, 429] width 58 height 17
click at [436, 427] on icon "Add field" at bounding box center [441, 429] width 10 height 10
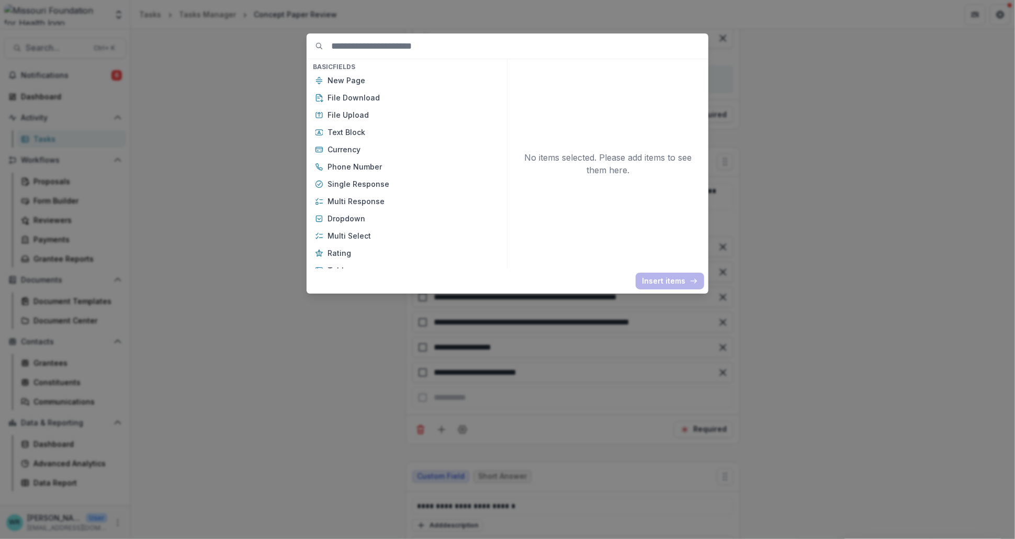
click at [934, 274] on div "Basic Fields New Page File Download File Upload Text Block Currency Phone Numbe…" at bounding box center [507, 269] width 1015 height 539
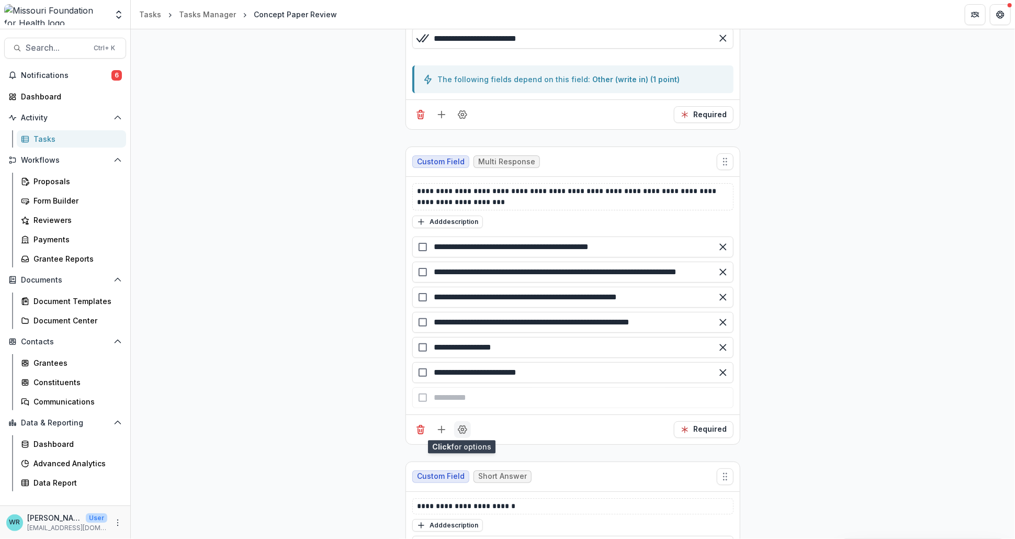
click at [462, 429] on icon "Field Settings" at bounding box center [462, 429] width 10 height 10
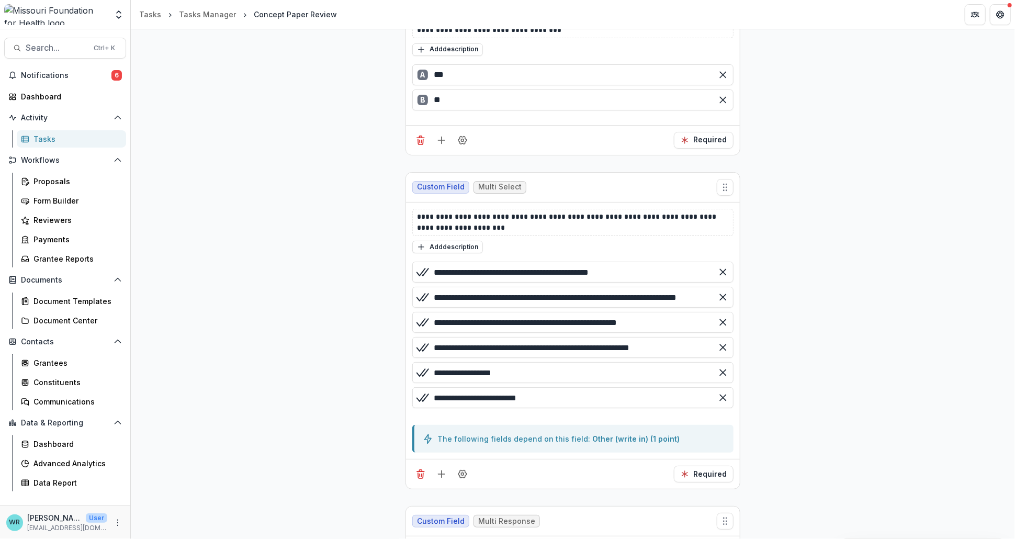
scroll to position [472, 0]
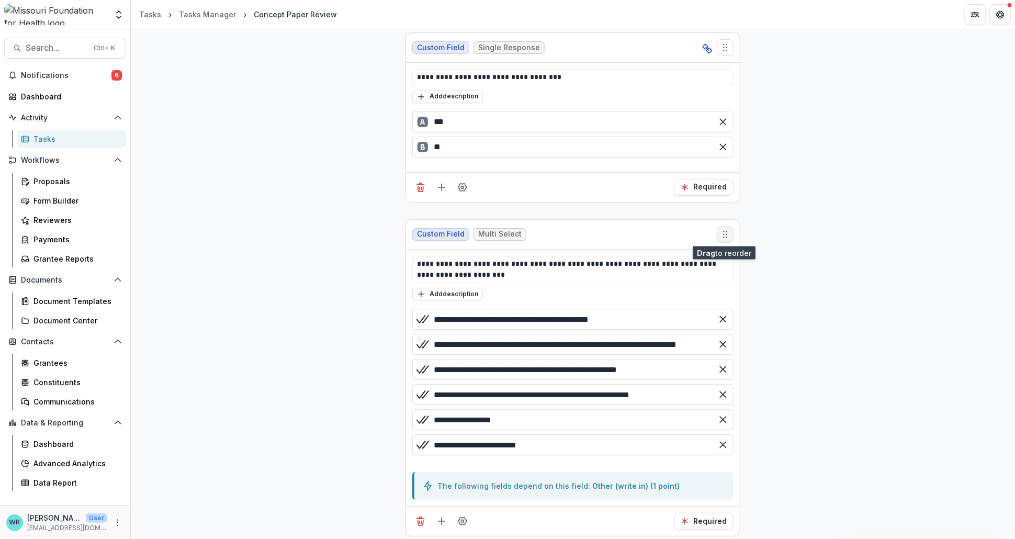
click at [726, 232] on icon "Move field" at bounding box center [725, 234] width 10 height 10
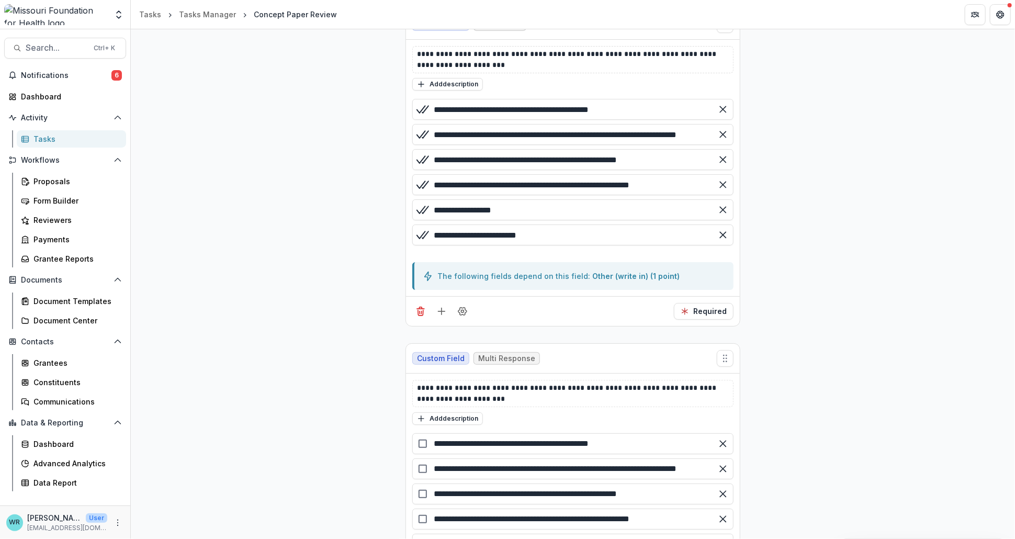
scroll to position [705, 0]
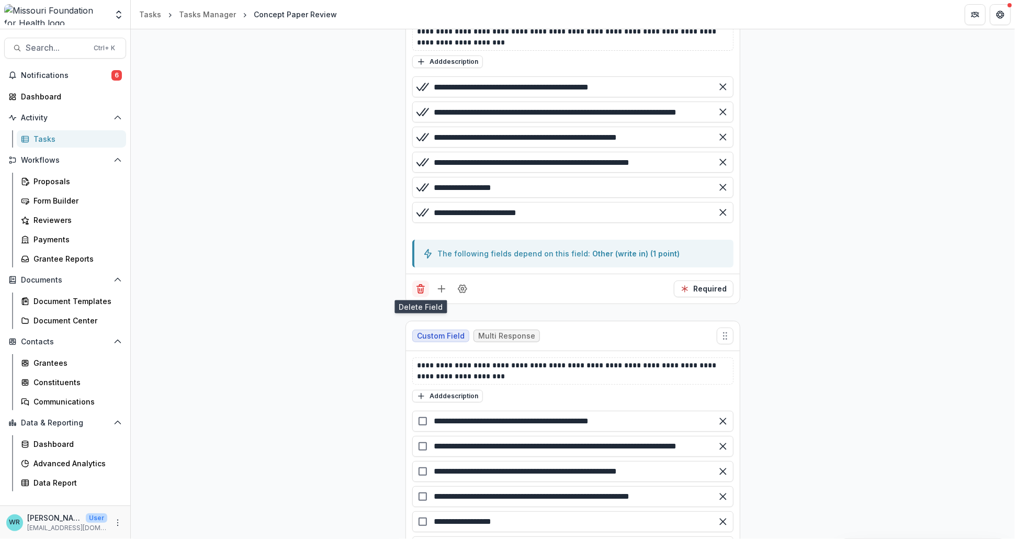
click at [419, 289] on icon "Delete field" at bounding box center [420, 289] width 10 height 10
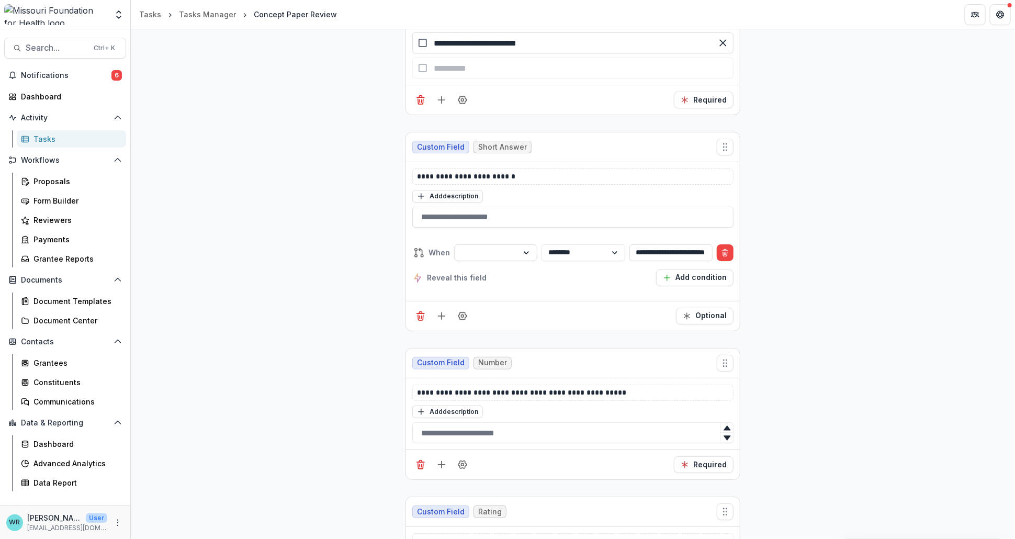
scroll to position [567, 0]
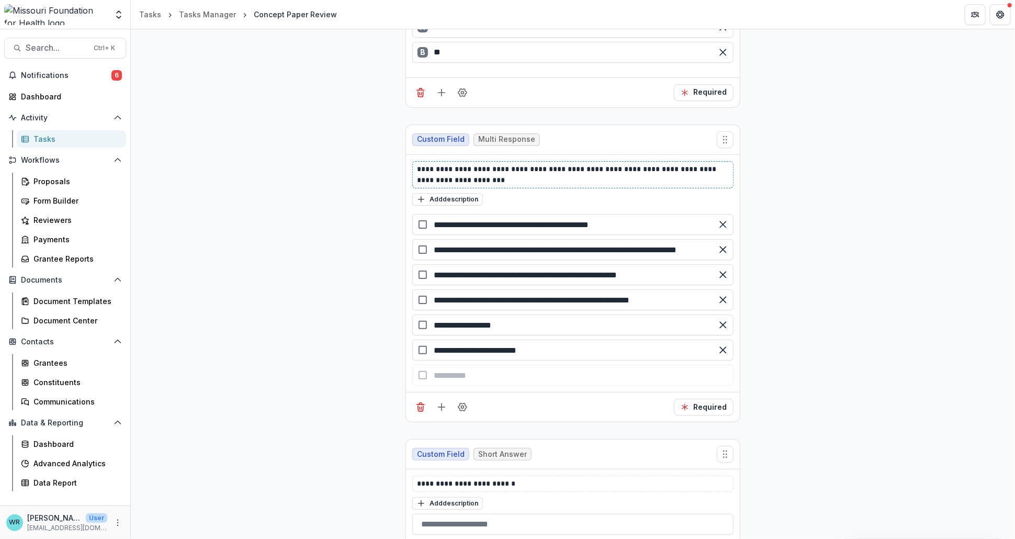
click at [500, 177] on p "**********" at bounding box center [573, 175] width 312 height 22
click at [548, 179] on p "**********" at bounding box center [573, 175] width 312 height 22
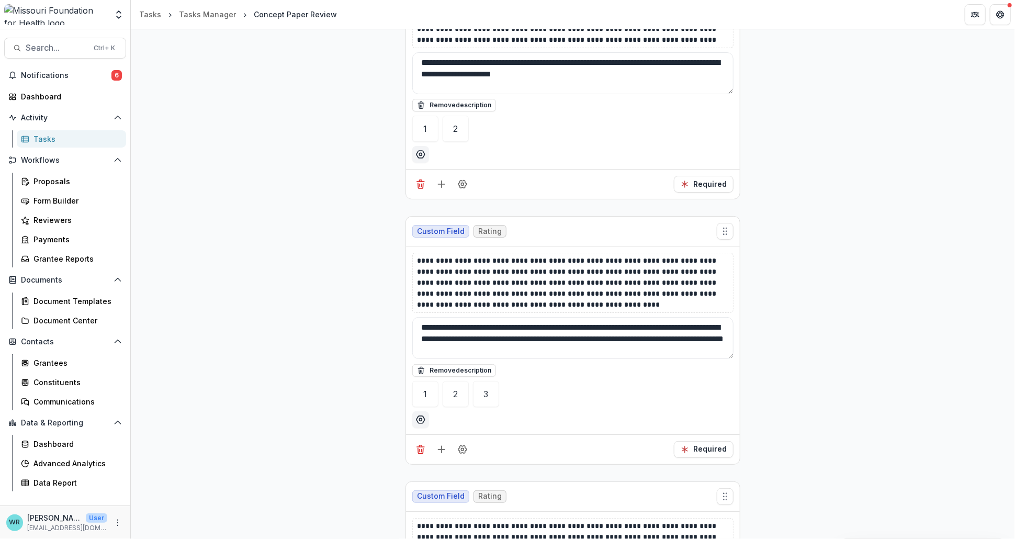
scroll to position [1846, 0]
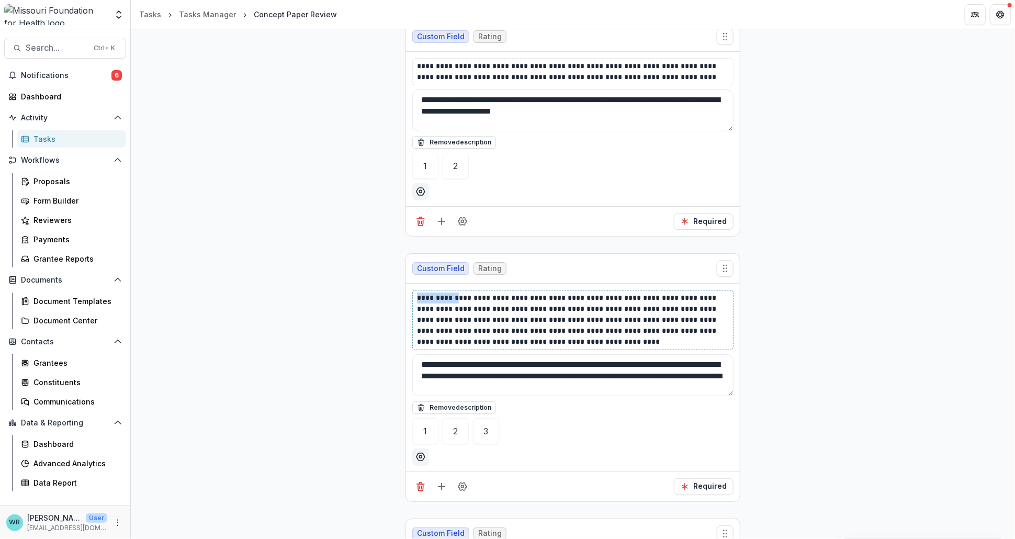
drag, startPoint x: 450, startPoint y: 293, endPoint x: 404, endPoint y: 293, distance: 46.0
click at [406, 293] on div "**********" at bounding box center [573, 377] width 334 height 187
click at [568, 318] on p "**********" at bounding box center [573, 319] width 312 height 55
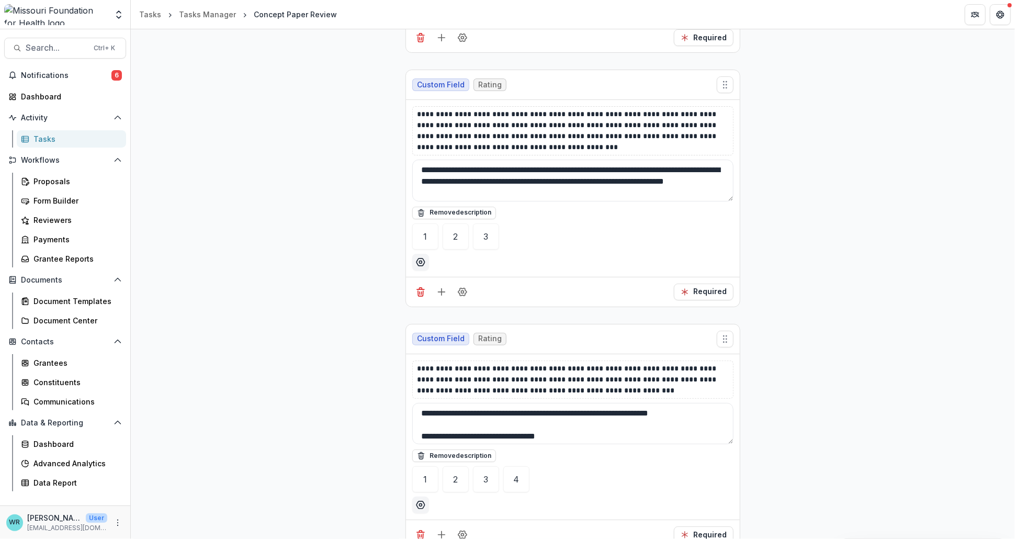
scroll to position [1265, 0]
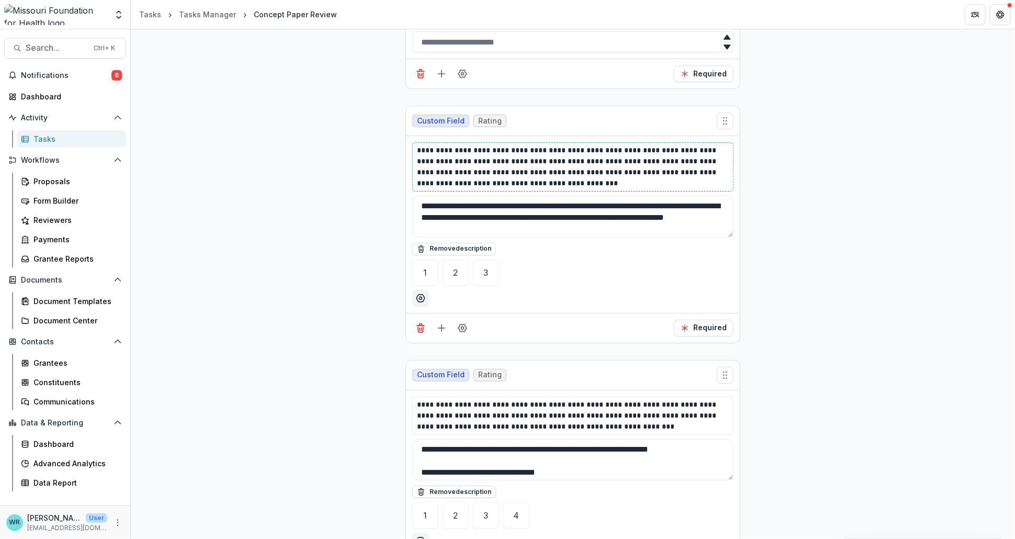
click at [631, 169] on p "**********" at bounding box center [573, 167] width 312 height 44
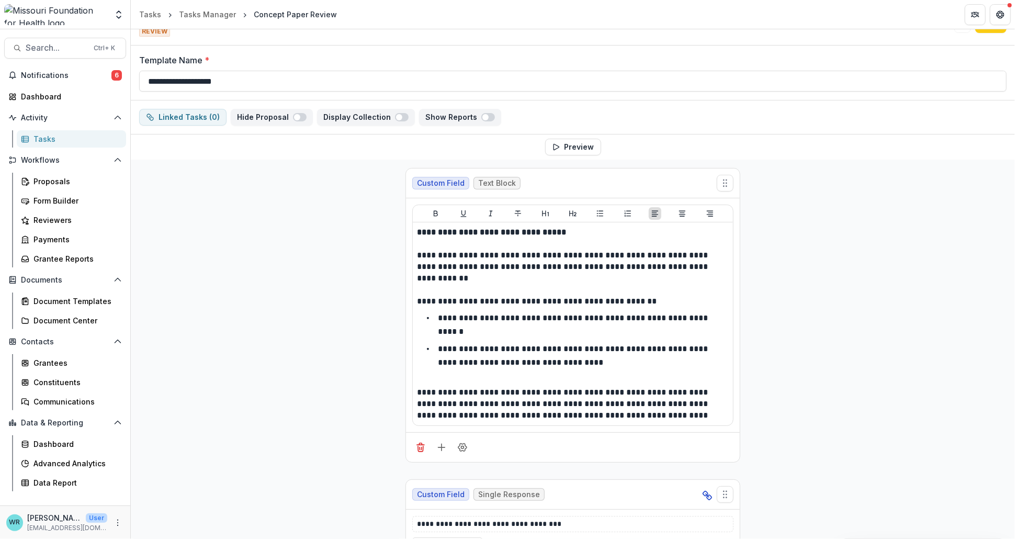
scroll to position [0, 0]
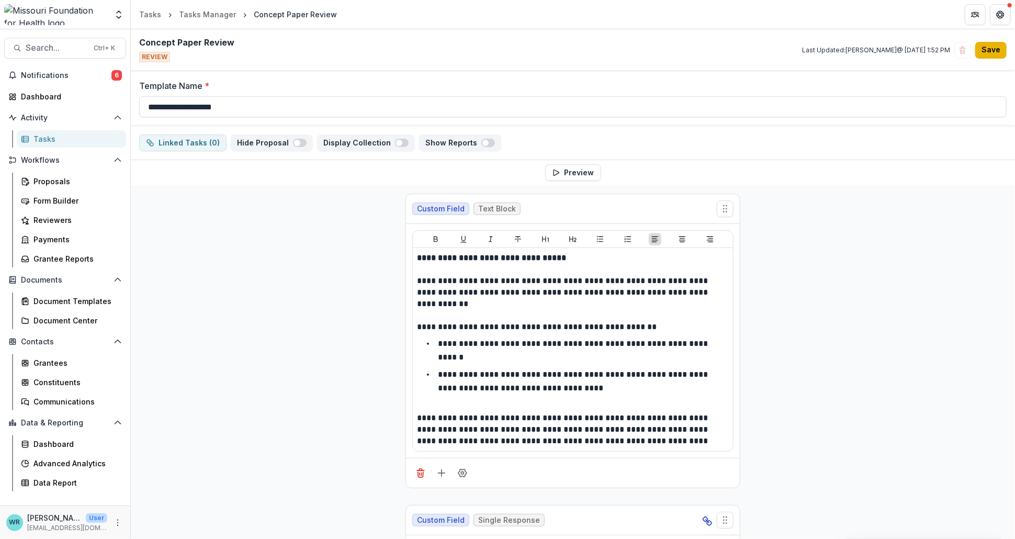
click at [1001, 51] on button "Save" at bounding box center [990, 50] width 31 height 17
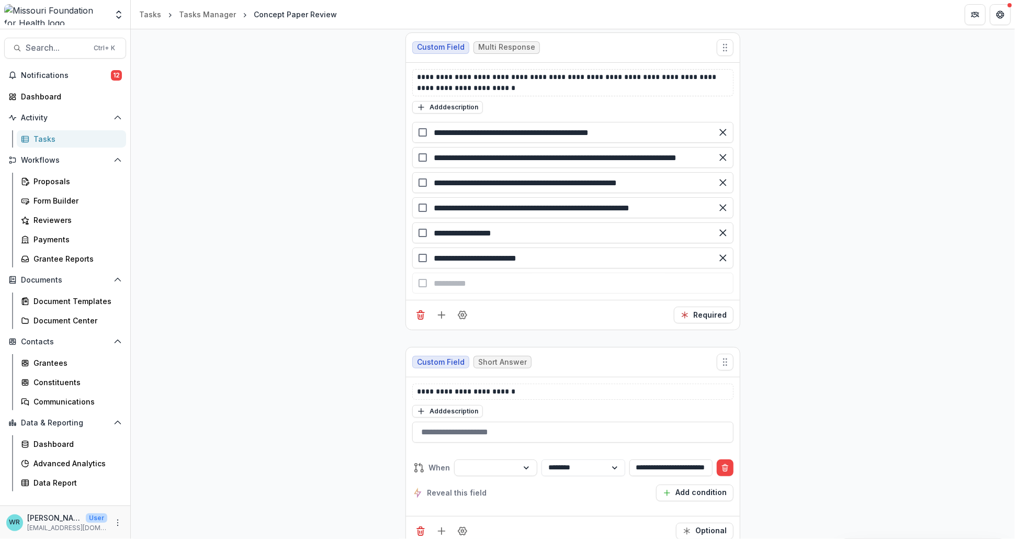
scroll to position [639, 0]
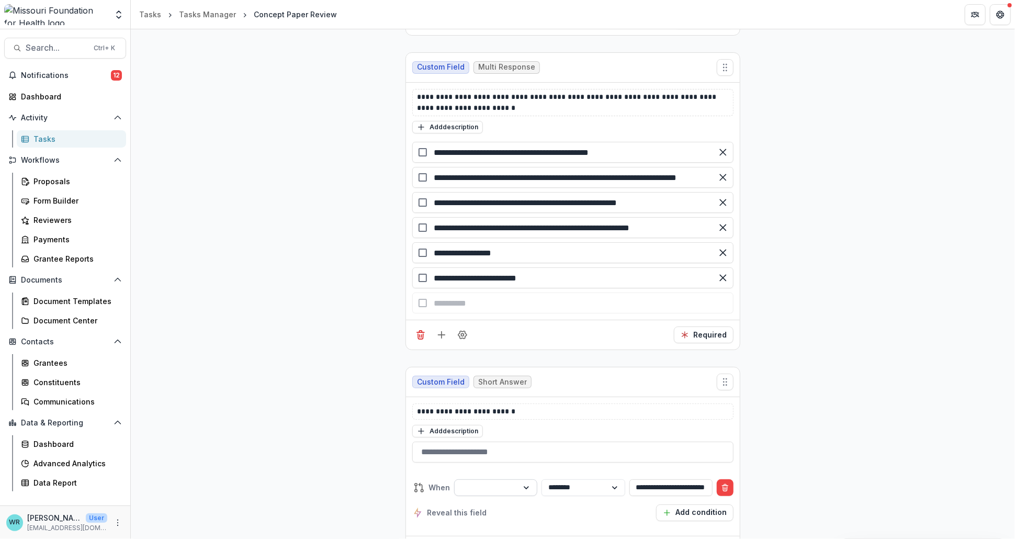
click at [475, 486] on div at bounding box center [486, 487] width 49 height 13
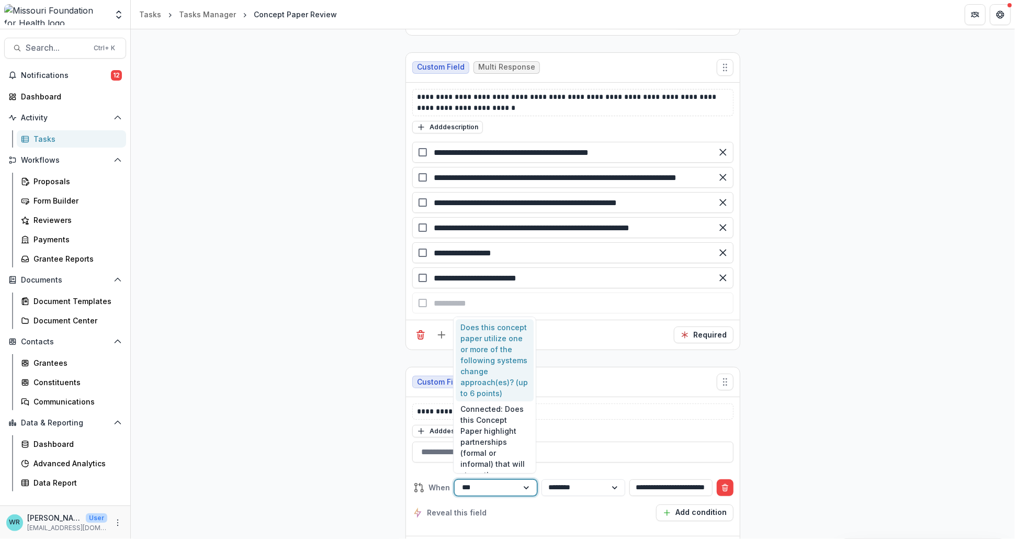
type input "****"
click at [466, 363] on div "Does this concept paper utilize one or more of the following systems change app…" at bounding box center [495, 360] width 78 height 82
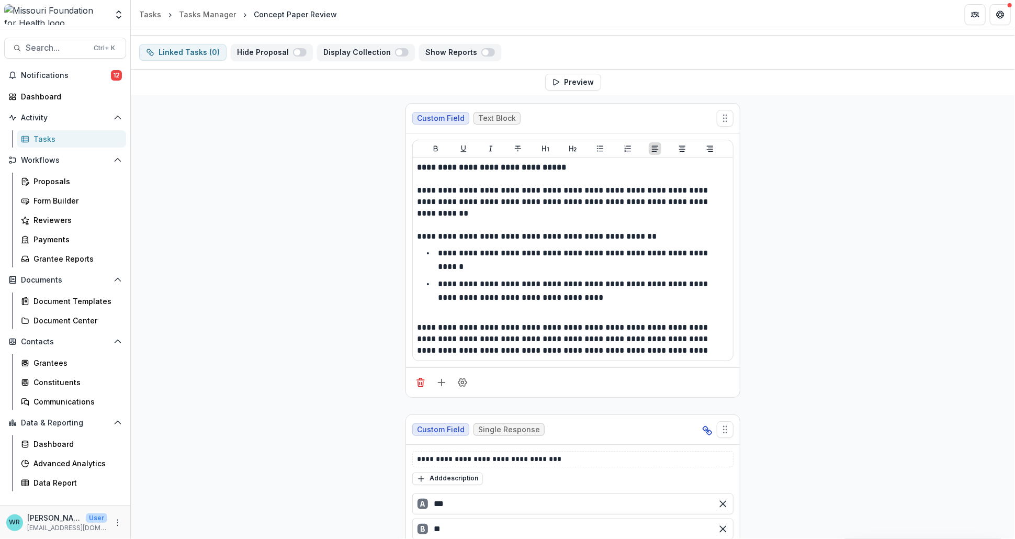
scroll to position [0, 0]
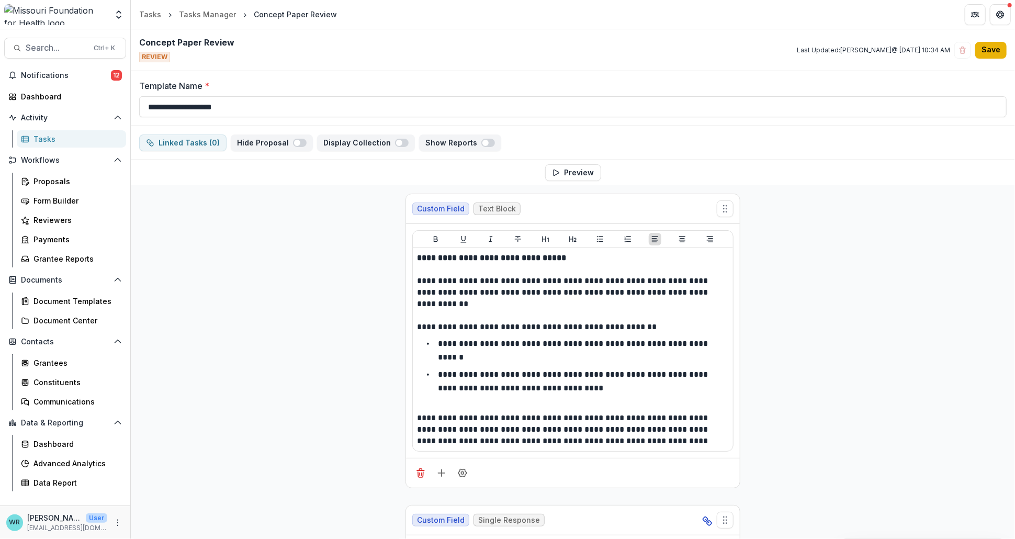
click at [986, 43] on button "Save" at bounding box center [990, 50] width 31 height 17
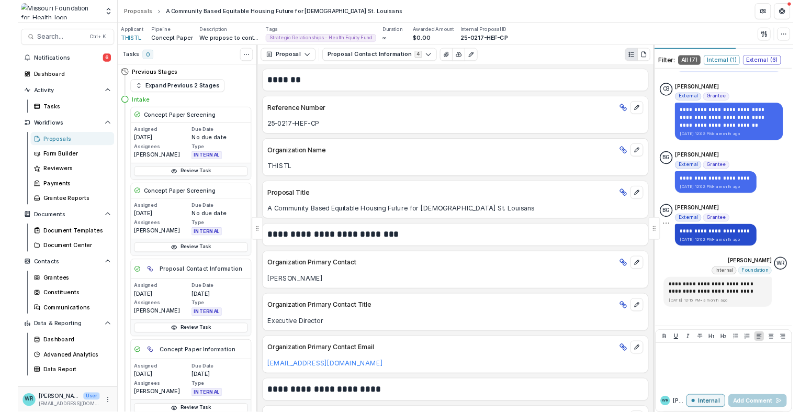
scroll to position [29, 0]
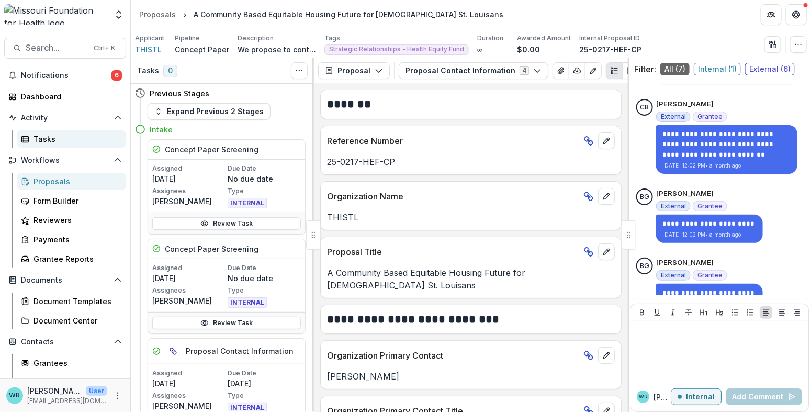
click at [53, 140] on div "Tasks" at bounding box center [75, 138] width 84 height 11
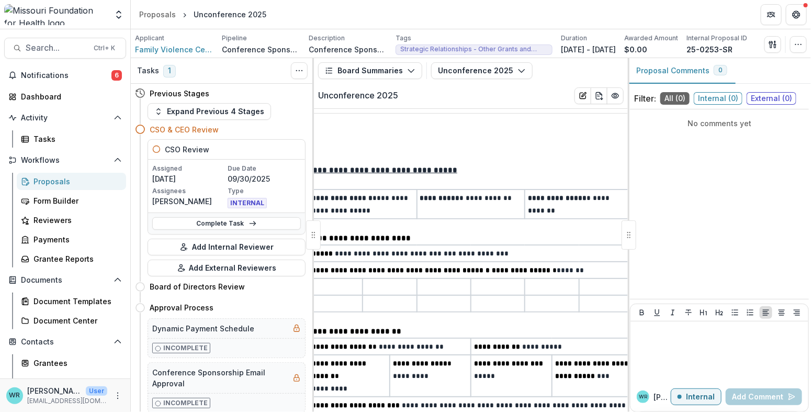
scroll to position [319, 0]
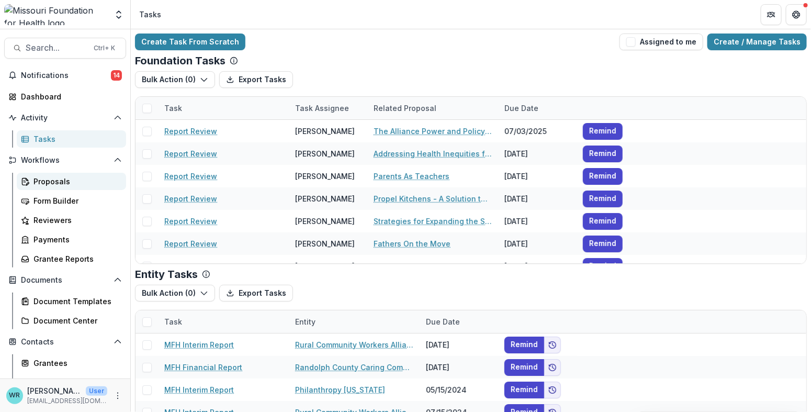
click at [58, 173] on link "Proposals" at bounding box center [71, 181] width 109 height 17
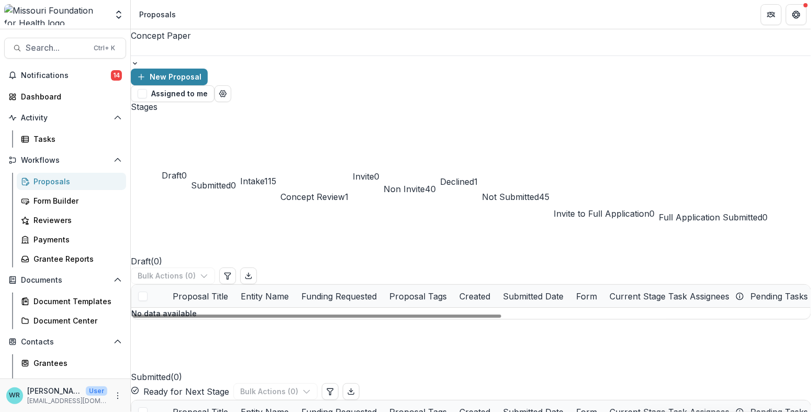
drag, startPoint x: 336, startPoint y: 88, endPoint x: 357, endPoint y: 104, distance: 26.3
click at [276, 176] on span "115" at bounding box center [270, 181] width 12 height 10
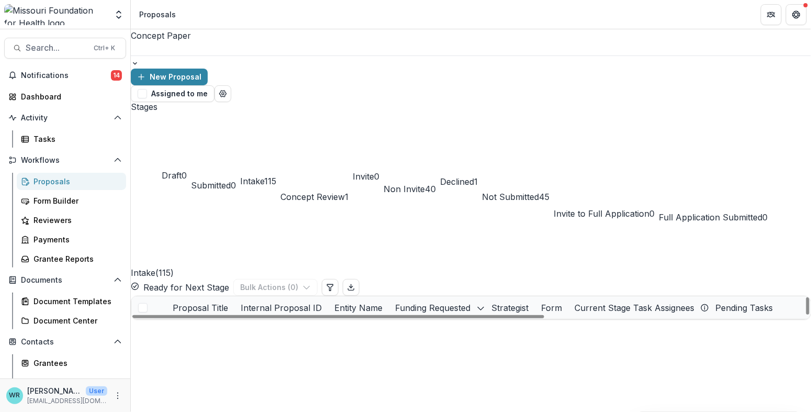
scroll to position [930, 0]
drag, startPoint x: 432, startPoint y: 85, endPoint x: 487, endPoint y: 102, distance: 57.4
click at [348, 102] on button "Concept Review 1" at bounding box center [314, 162] width 68 height 121
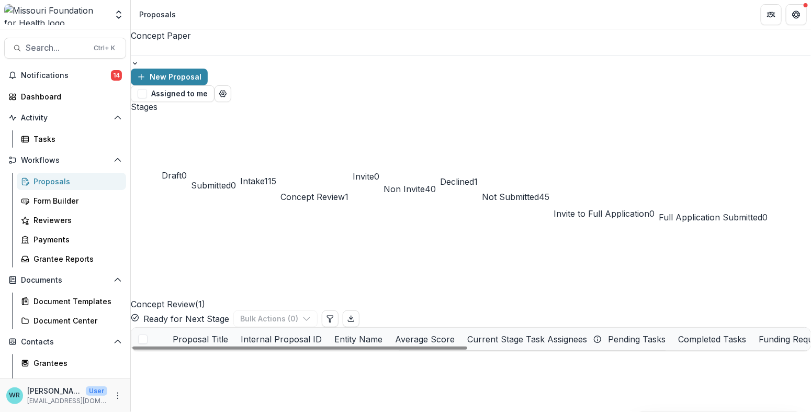
click at [256, 356] on link "Thinking Outside the Box 2" at bounding box center [235, 361] width 99 height 11
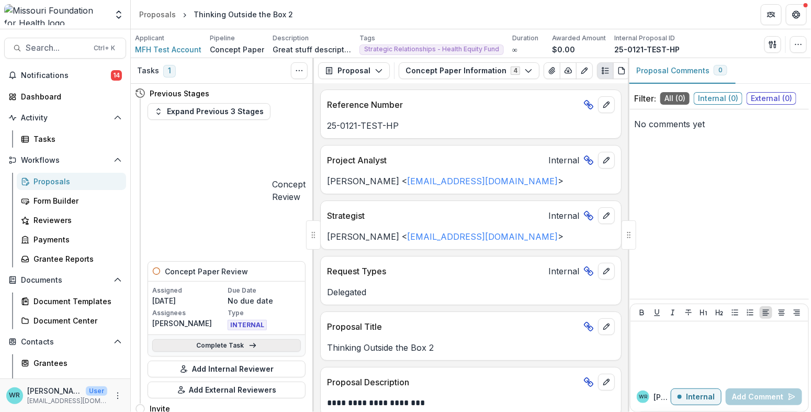
click at [254, 339] on link "Complete Task" at bounding box center [226, 345] width 149 height 13
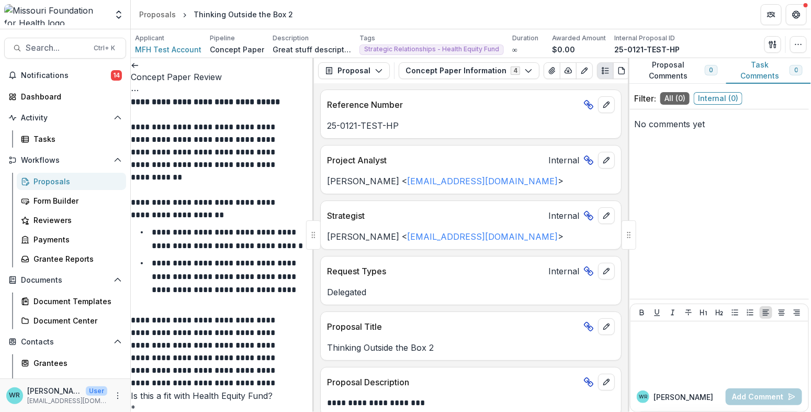
scroll to position [290, 0]
drag, startPoint x: 163, startPoint y: 306, endPoint x: 117, endPoint y: 313, distance: 47.1
click at [117, 313] on main "**********" at bounding box center [405, 220] width 811 height 382
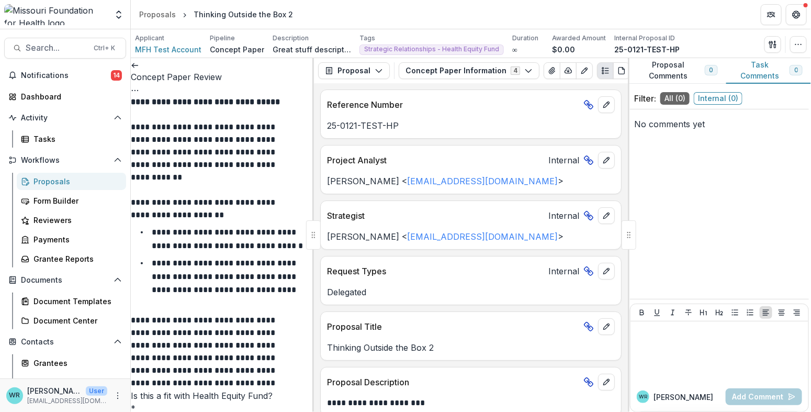
scroll to position [1337, 0]
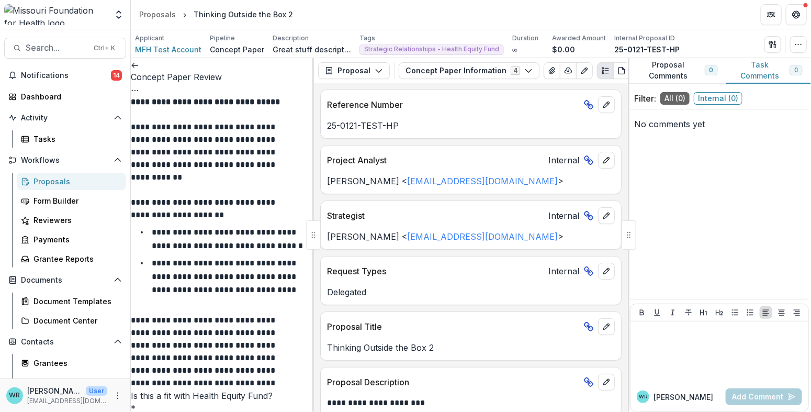
click at [139, 86] on icon "Options" at bounding box center [135, 90] width 8 height 8
click at [229, 112] on button "Cancel Task" at bounding box center [251, 115] width 112 height 17
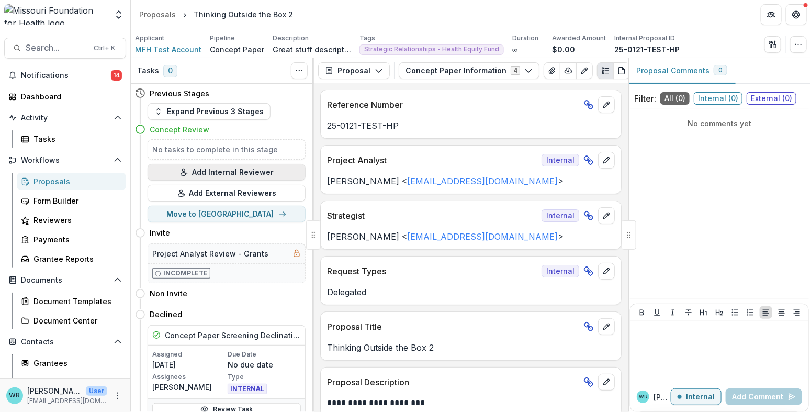
click at [250, 169] on button "Add Internal Reviewer" at bounding box center [227, 172] width 158 height 17
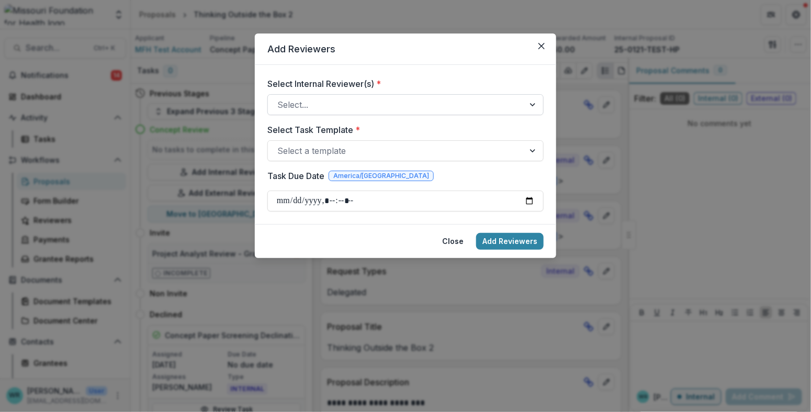
click at [308, 105] on div at bounding box center [395, 104] width 237 height 15
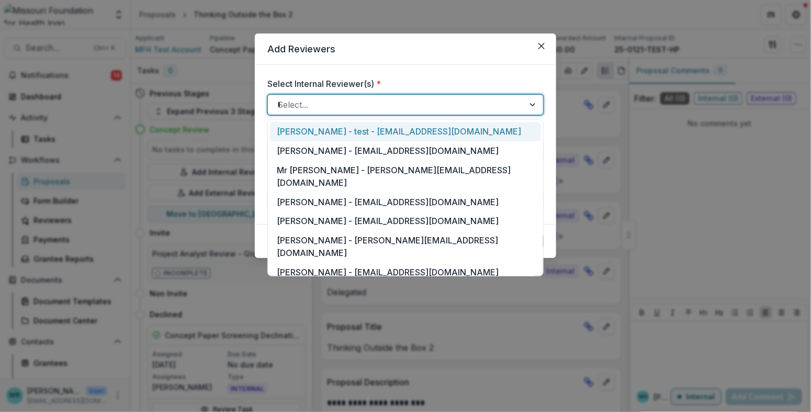
type input "**"
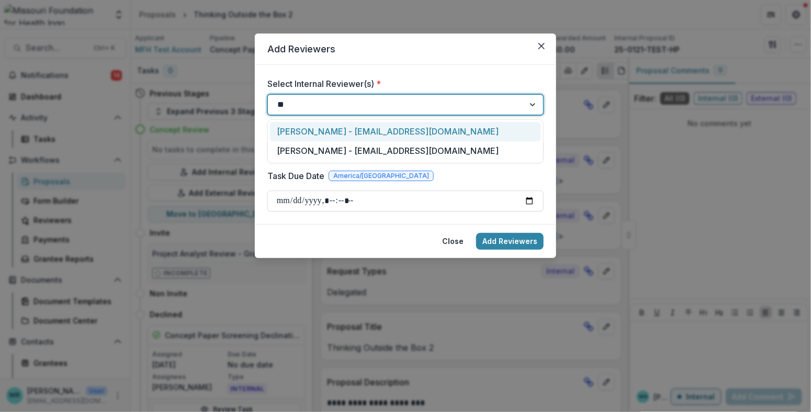
click at [319, 135] on div "[PERSON_NAME] - [EMAIL_ADDRESS][DOMAIN_NAME]" at bounding box center [405, 131] width 271 height 19
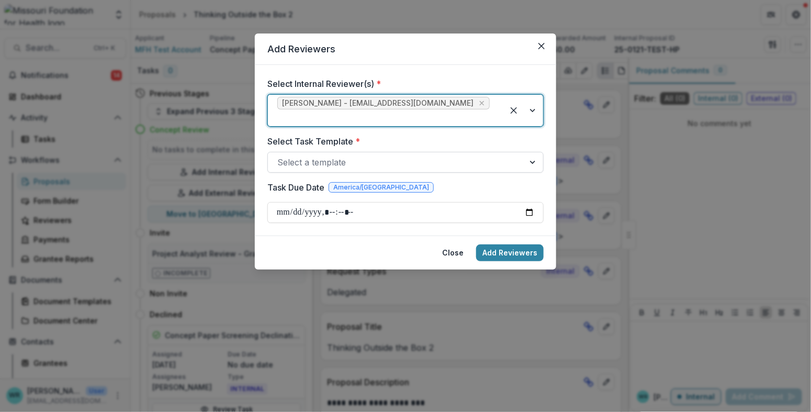
click at [354, 152] on div "Select a template" at bounding box center [405, 162] width 276 height 21
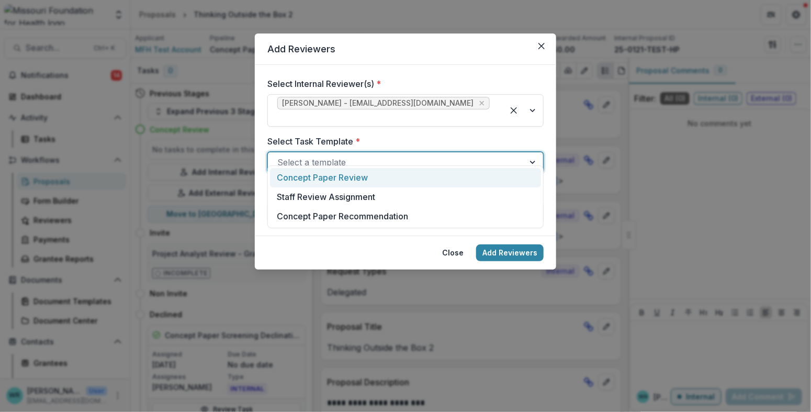
click at [307, 177] on div "Concept Paper Review" at bounding box center [405, 177] width 271 height 19
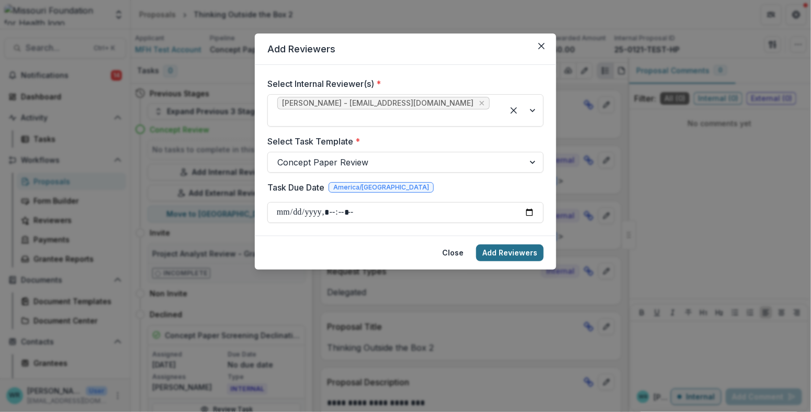
click at [528, 244] on button "Add Reviewers" at bounding box center [509, 252] width 67 height 17
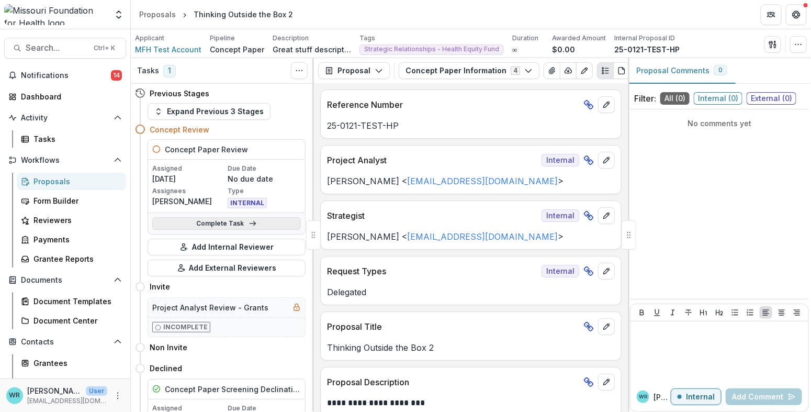
click at [254, 219] on link "Complete Task" at bounding box center [226, 223] width 149 height 13
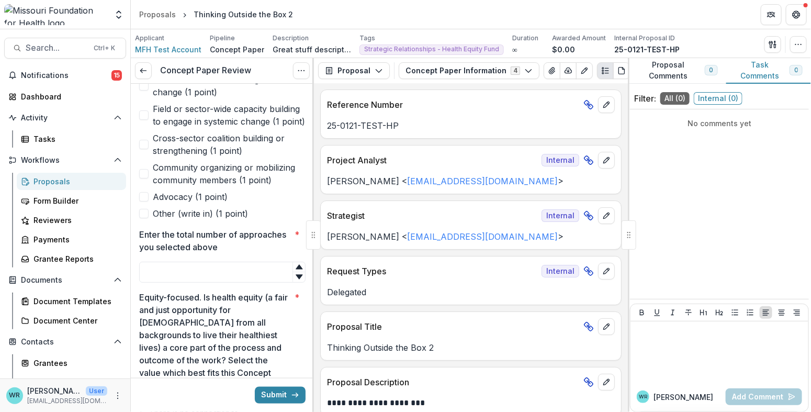
scroll to position [465, 0]
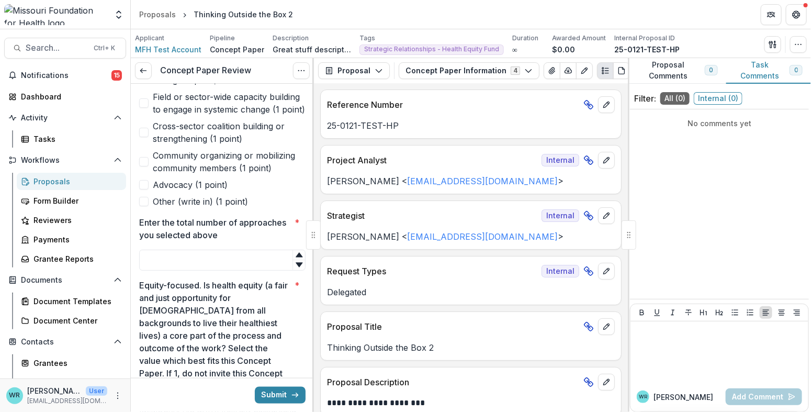
click at [146, 206] on span at bounding box center [143, 201] width 9 height 9
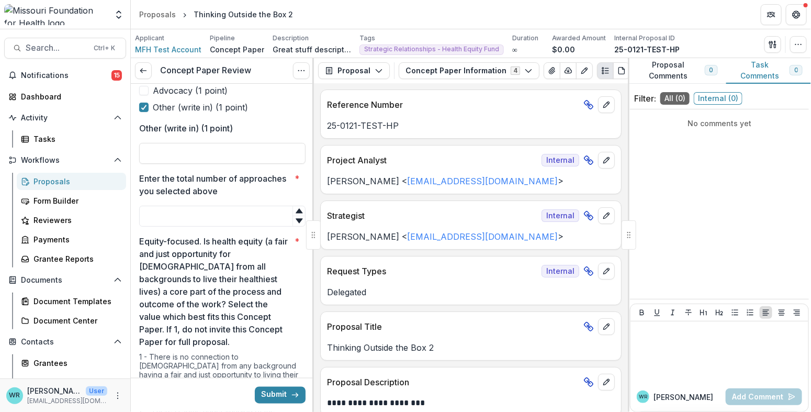
scroll to position [581, 0]
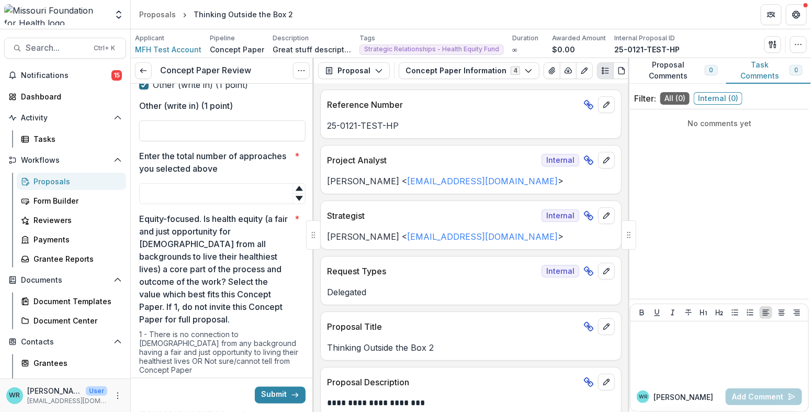
click at [143, 87] on icon at bounding box center [144, 84] width 6 height 5
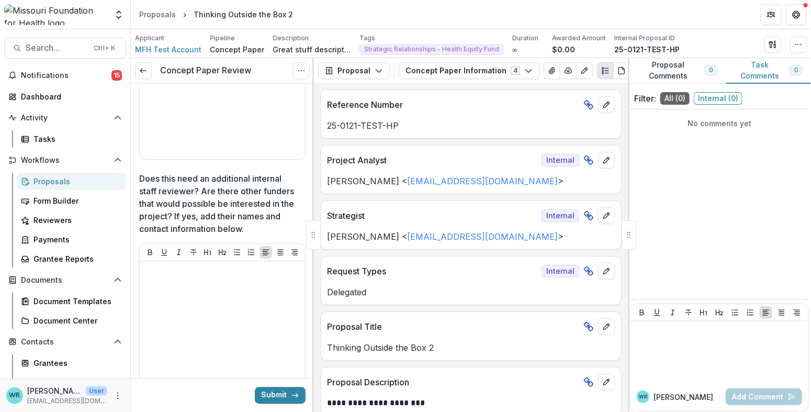
scroll to position [2727, 0]
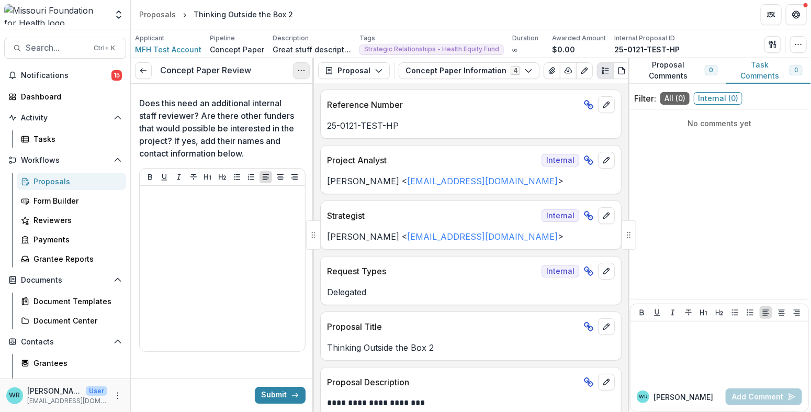
click at [297, 70] on icon "Options" at bounding box center [301, 70] width 8 height 8
click at [221, 114] on button "Cancel Task" at bounding box center [251, 115] width 112 height 17
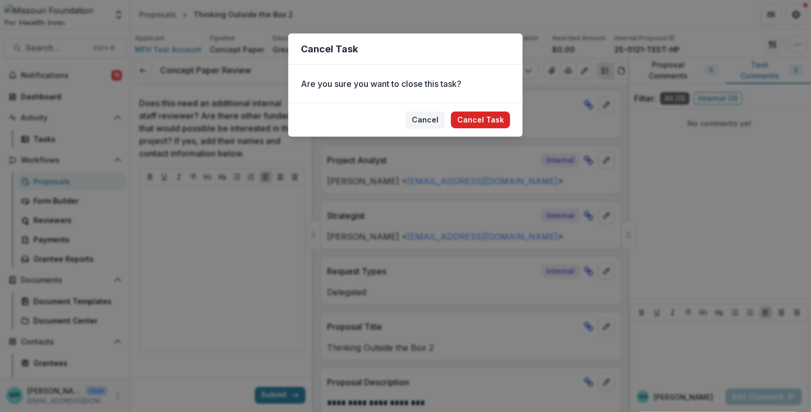
click at [496, 123] on button "Cancel Task" at bounding box center [480, 119] width 59 height 17
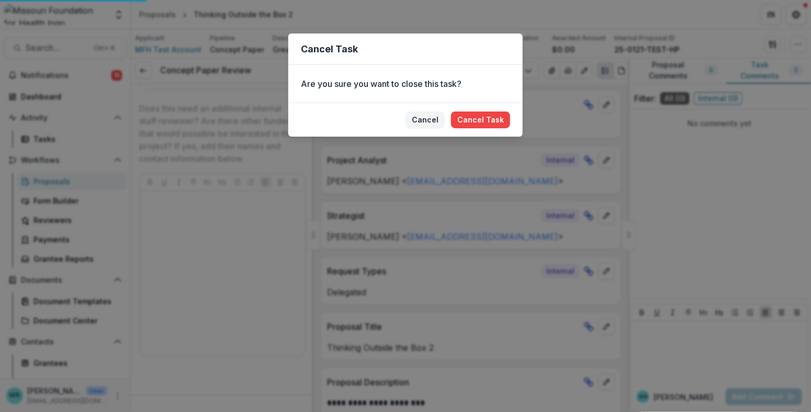
scroll to position [2710, 0]
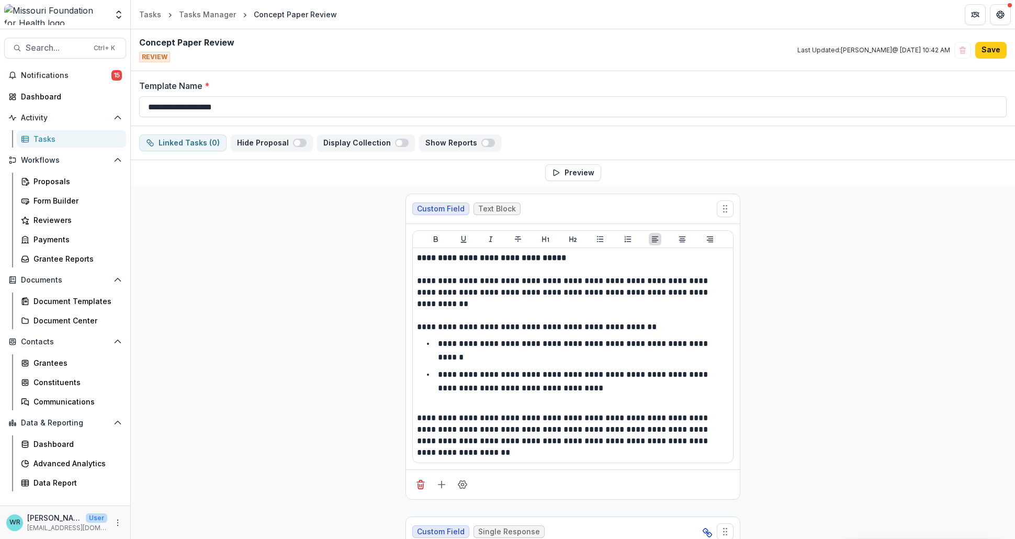
select select "********"
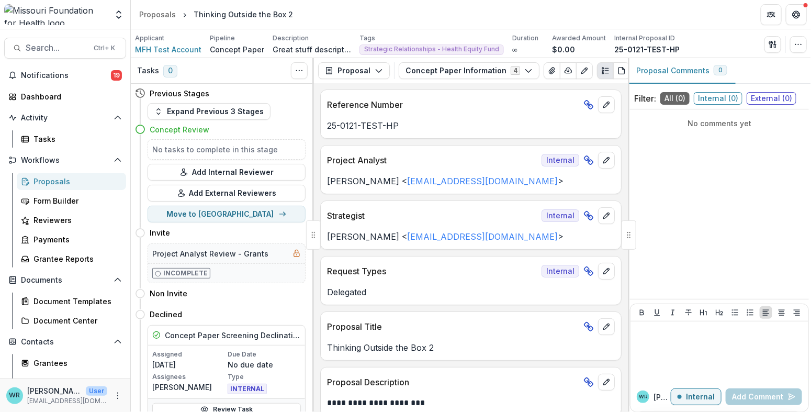
click at [49, 179] on div "Proposals" at bounding box center [75, 181] width 84 height 11
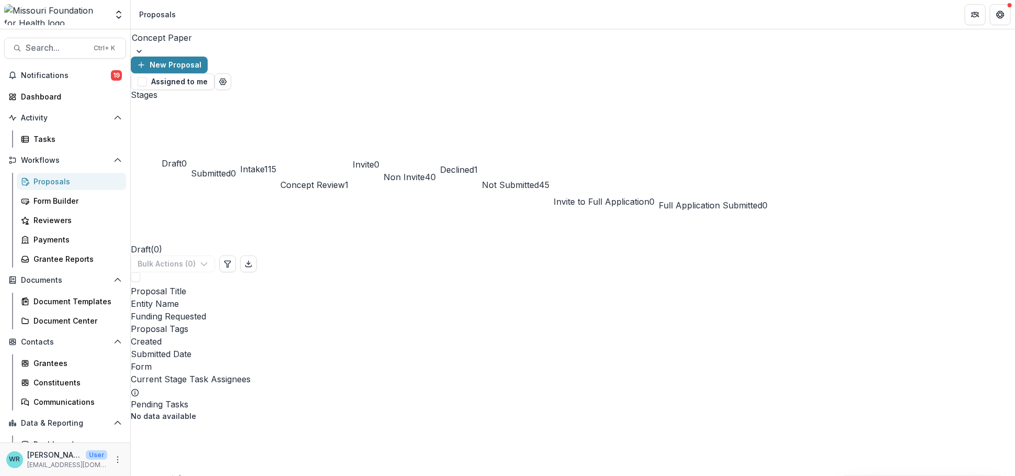
click at [264, 164] on span "Intake" at bounding box center [252, 169] width 24 height 10
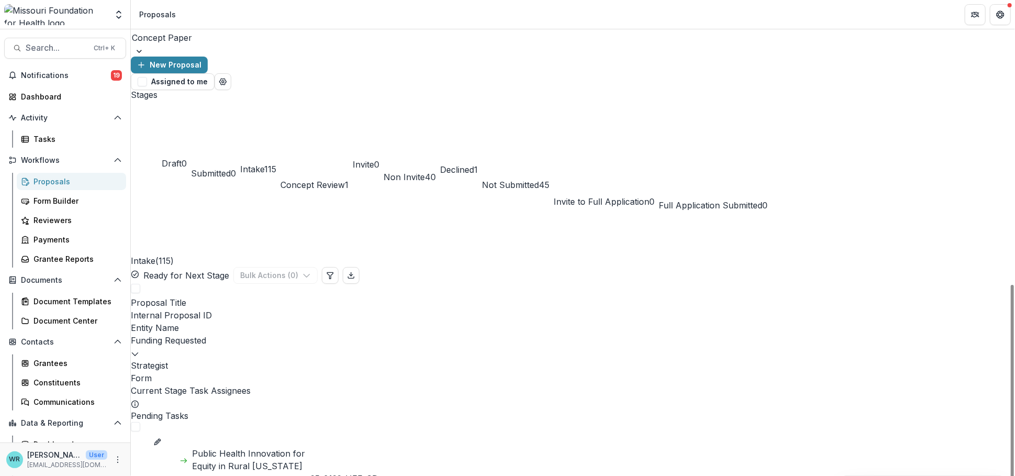
drag, startPoint x: 811, startPoint y: 344, endPoint x: 626, endPoint y: 351, distance: 185.8
click at [730, 359] on div "Strategist" at bounding box center [573, 365] width 884 height 13
click at [741, 198] on input at bounding box center [749, 204] width 84 height 13
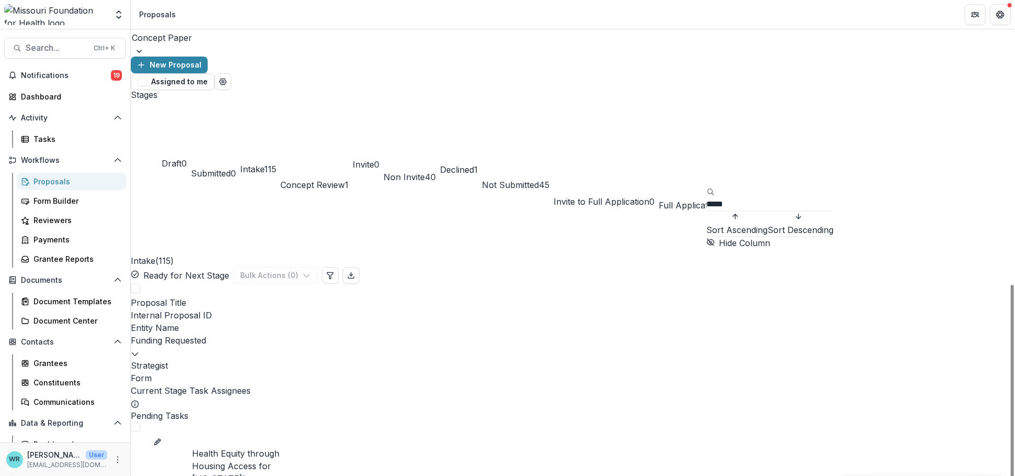
type input "*****"
click at [716, 125] on div "Stages Draft 0 Submitted 0 Intake 115 Concept Review 1 Invite 0 Non Invite 40 D…" at bounding box center [573, 150] width 884 height 121
click at [360, 309] on div "Internal Proposal ID" at bounding box center [573, 315] width 884 height 13
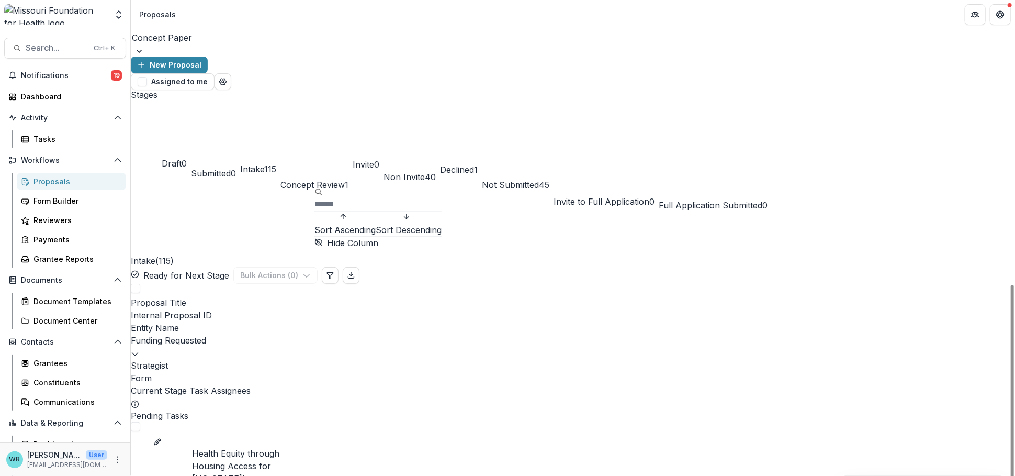
click at [355, 224] on span "Sort Ascending" at bounding box center [344, 230] width 61 height 13
click at [376, 224] on span "Sort Ascending" at bounding box center [344, 230] width 61 height 13
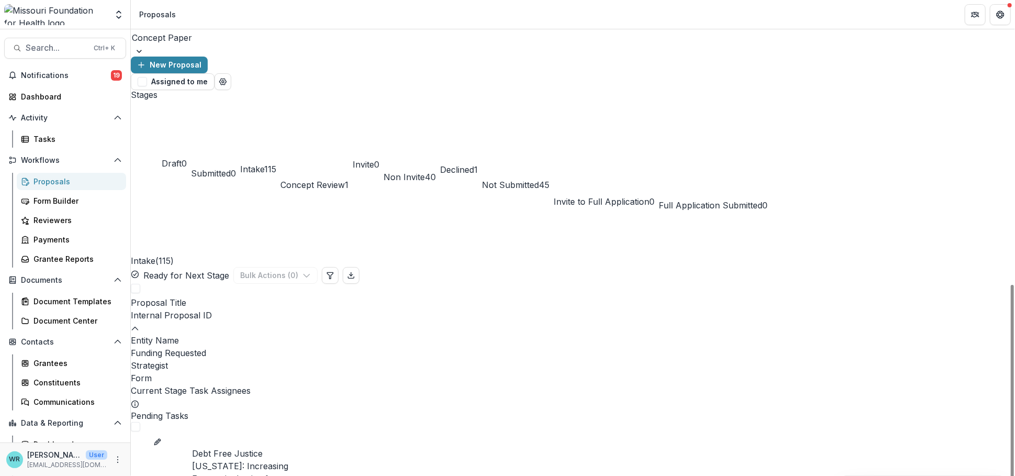
click at [140, 284] on span at bounding box center [135, 288] width 9 height 9
click at [322, 267] on button "Bulk Actions ( 24 )" at bounding box center [277, 275] width 89 height 17
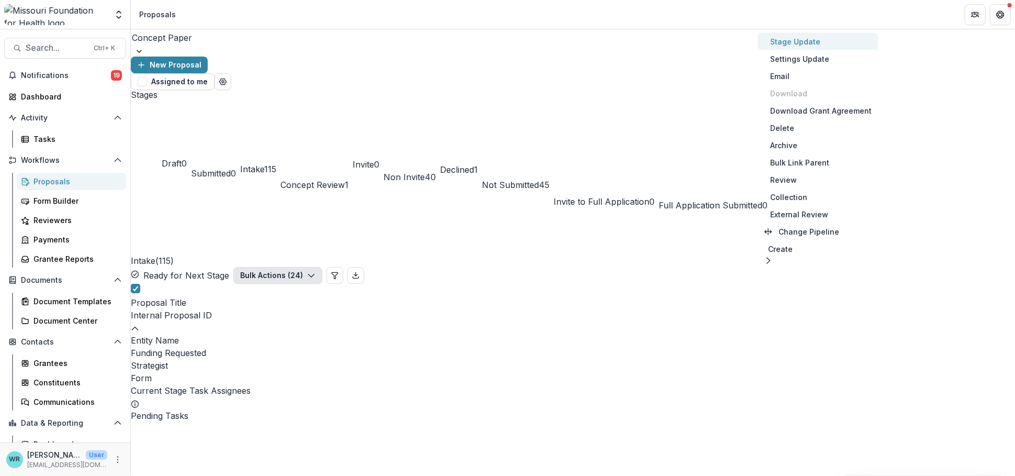
click at [806, 44] on button "Stage Update" at bounding box center [817, 41] width 120 height 17
select select "******"
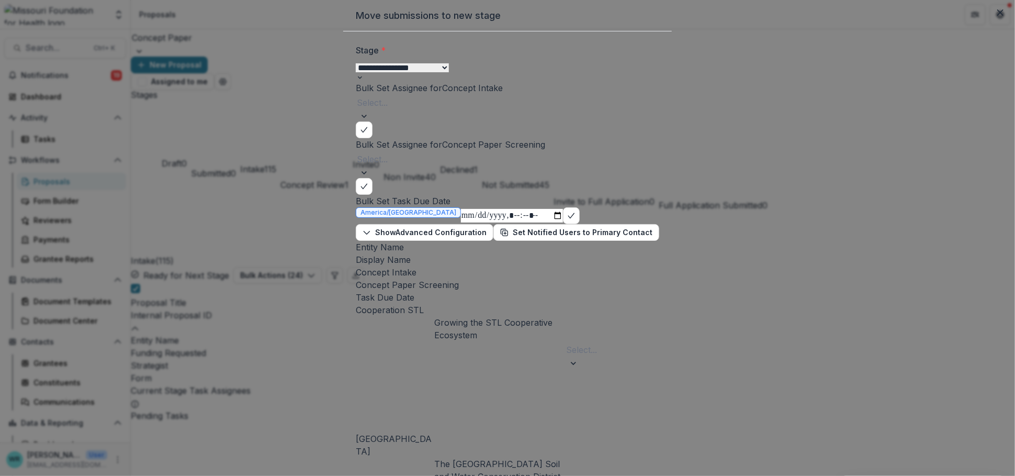
click at [411, 110] on div at bounding box center [507, 102] width 301 height 15
click at [449, 72] on select "**********" at bounding box center [402, 67] width 93 height 9
select select "**********"
click at [356, 72] on select "**********" at bounding box center [402, 67] width 93 height 9
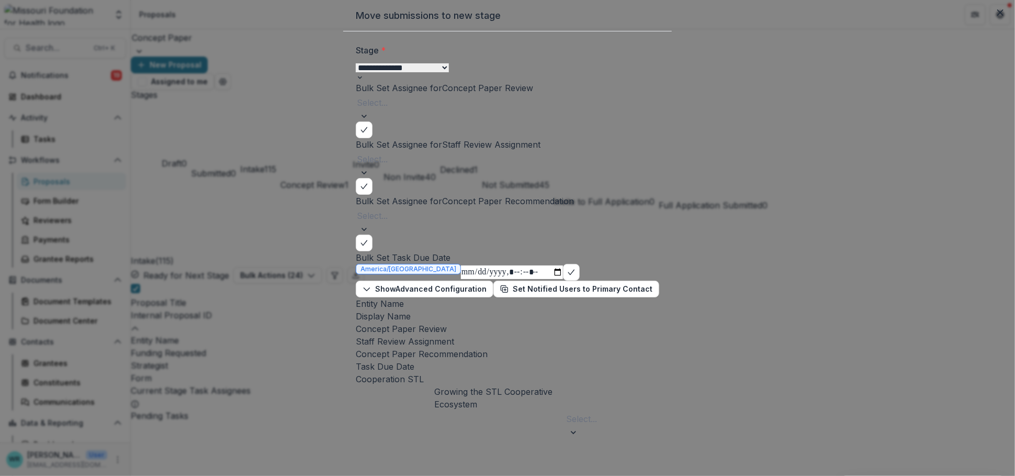
click at [402, 110] on div at bounding box center [507, 102] width 301 height 15
type input "***"
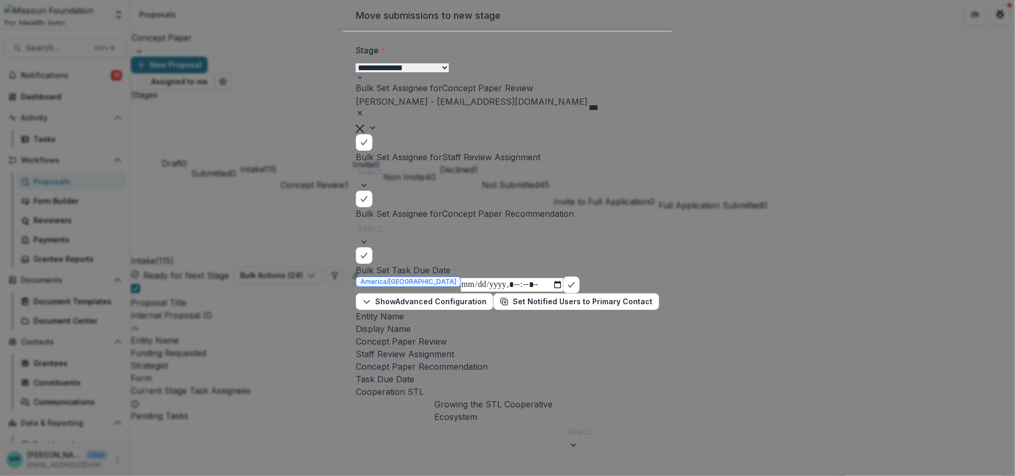
type input "****"
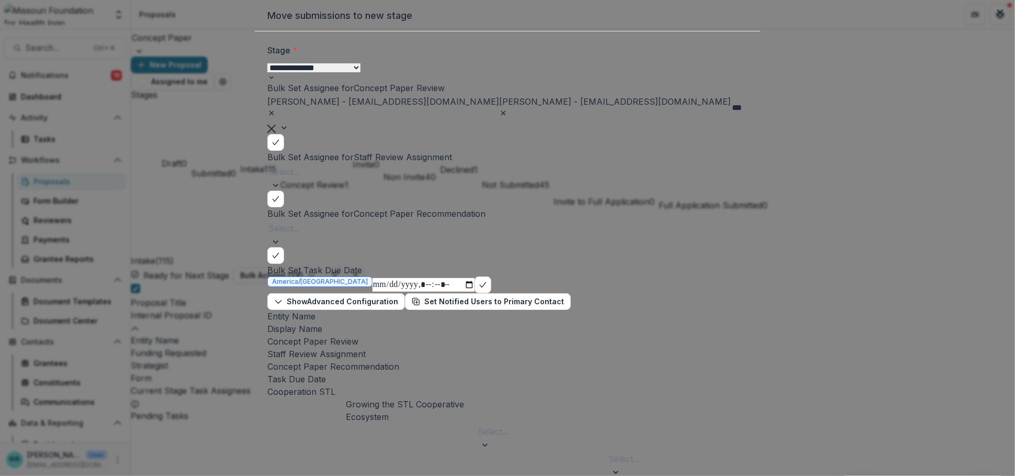
type input "****"
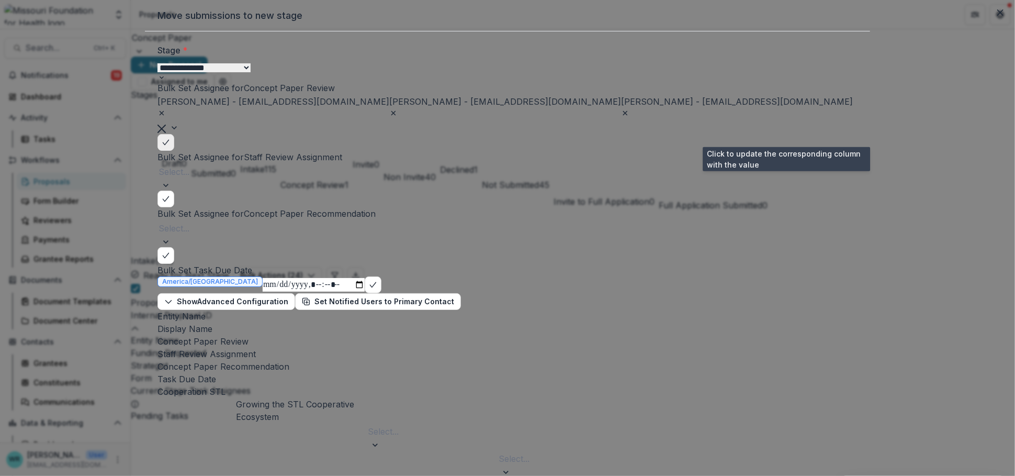
click at [168, 140] on polyline "bulk-confirm-option" at bounding box center [166, 142] width 6 height 5
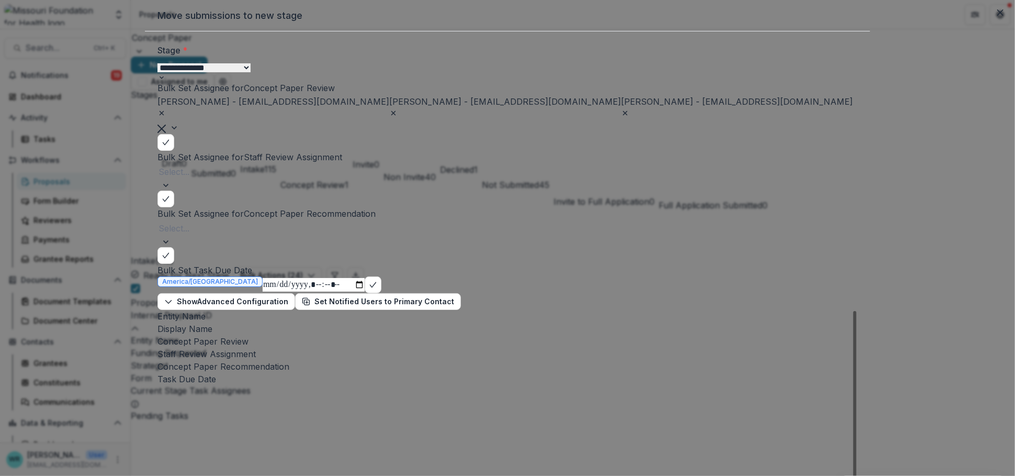
scroll to position [341, 0]
drag, startPoint x: 695, startPoint y: 41, endPoint x: 691, endPoint y: 9, distance: 32.3
click at [691, 9] on div "**********" at bounding box center [507, 238] width 1015 height 476
drag, startPoint x: 639, startPoint y: 49, endPoint x: 601, endPoint y: 22, distance: 46.9
click at [602, 15] on div "**********" at bounding box center [507, 238] width 1015 height 476
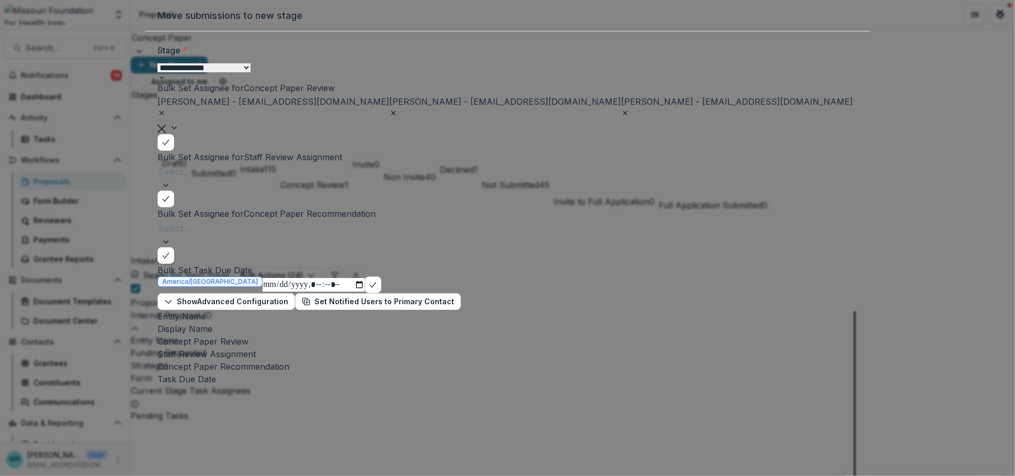
scroll to position [85, 0]
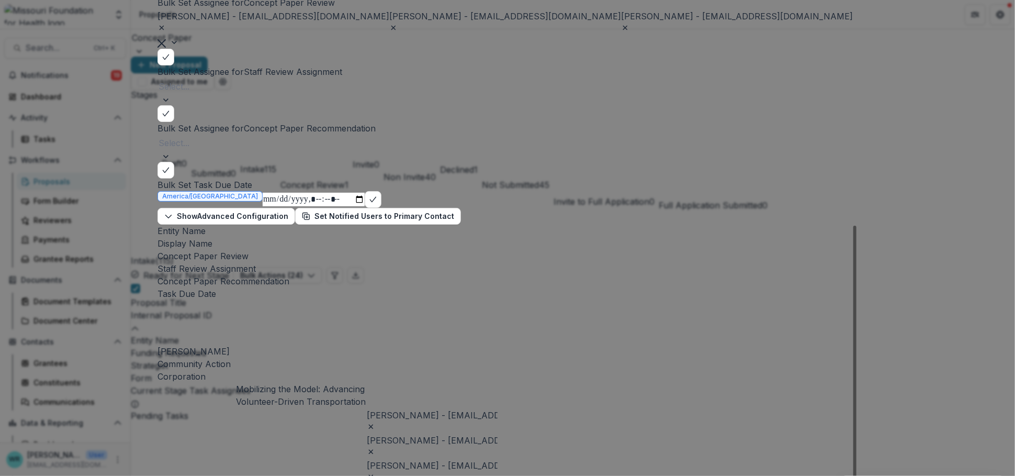
scroll to position [0, 0]
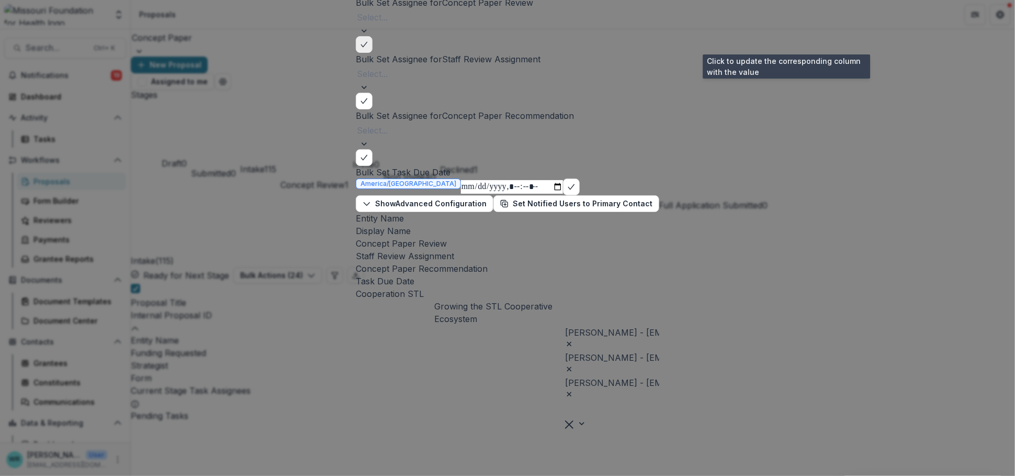
click at [368, 40] on icon "bulk-confirm-option" at bounding box center [364, 44] width 8 height 8
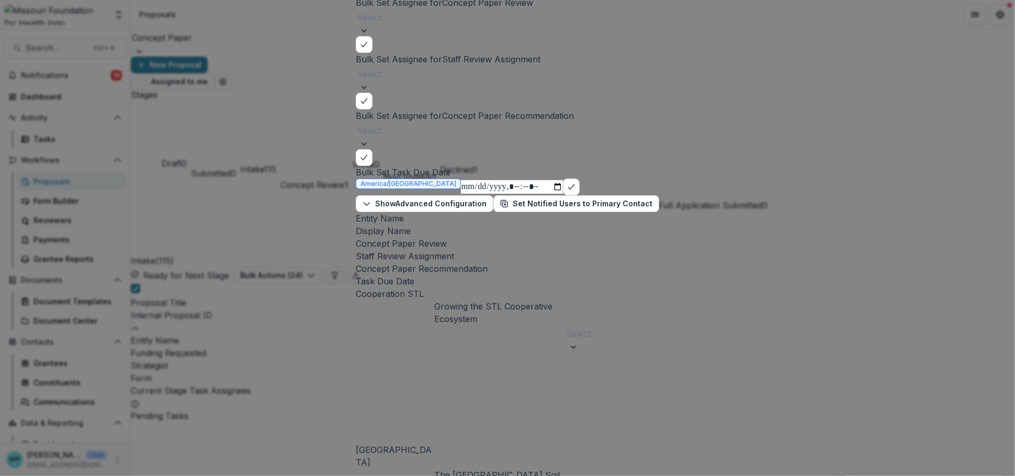
click at [426, 25] on div at bounding box center [507, 17] width 301 height 15
type input "****"
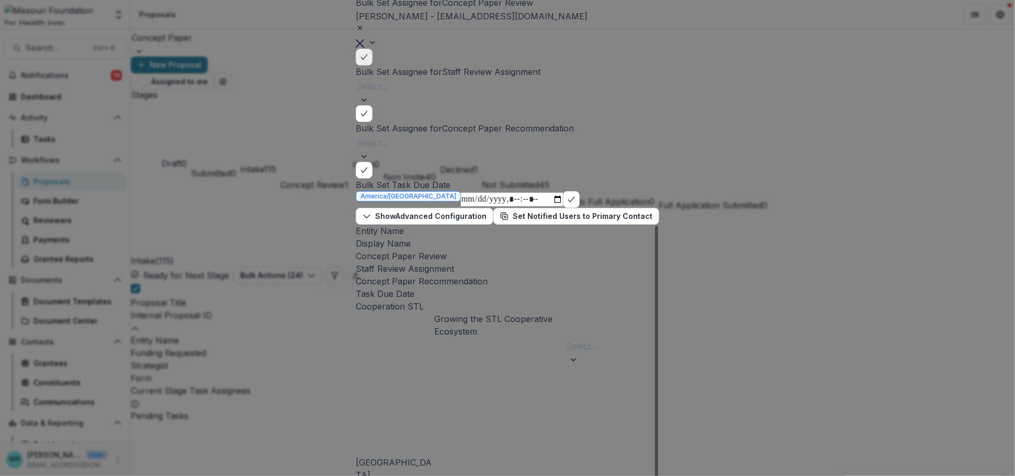
click at [368, 53] on icon "bulk-confirm-option" at bounding box center [364, 57] width 8 height 8
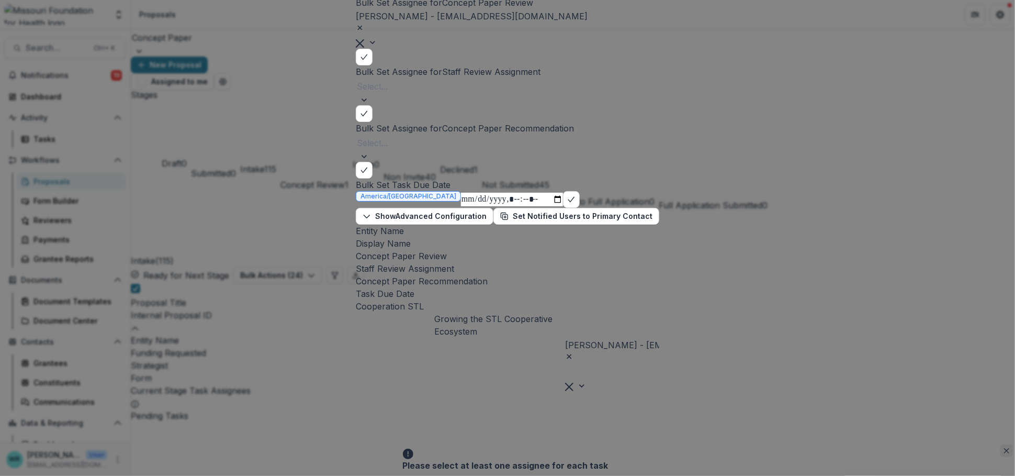
click at [810, 411] on button "Close" at bounding box center [1006, 450] width 13 height 13
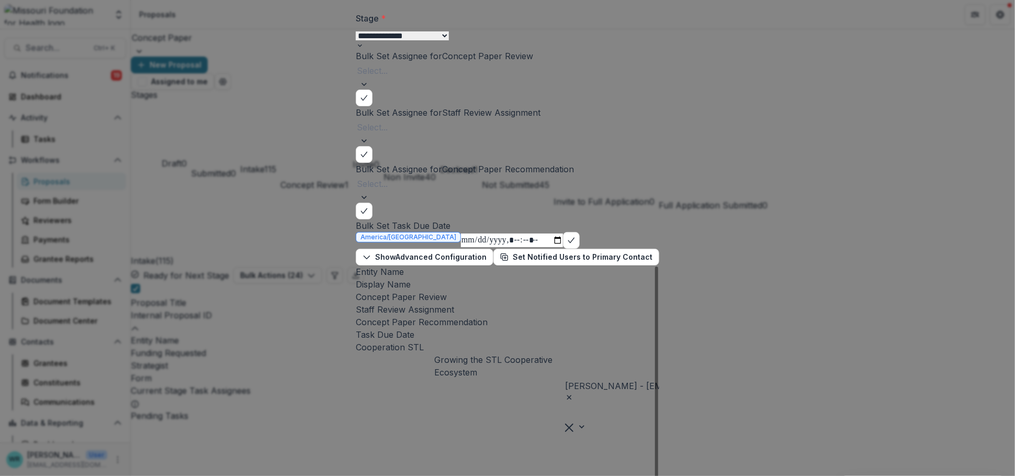
scroll to position [85, 0]
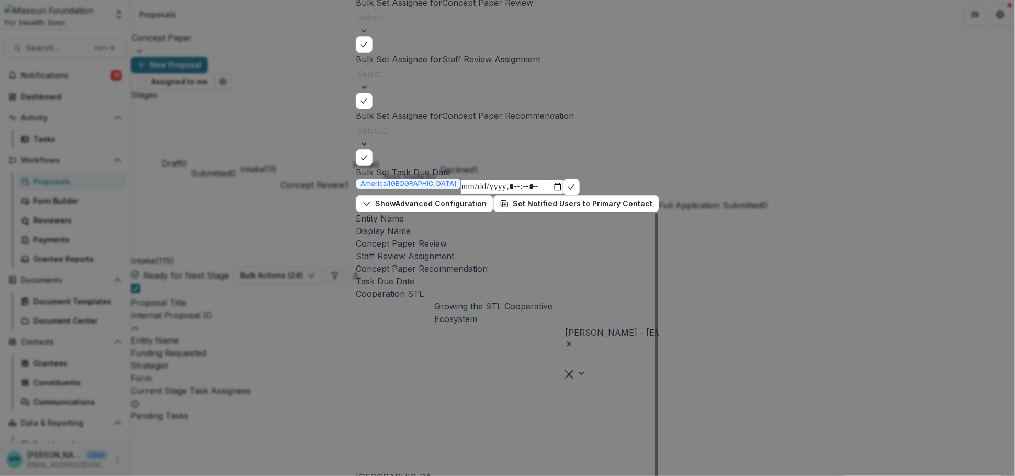
click at [368, 40] on icon "bulk-confirm-option" at bounding box center [364, 44] width 8 height 8
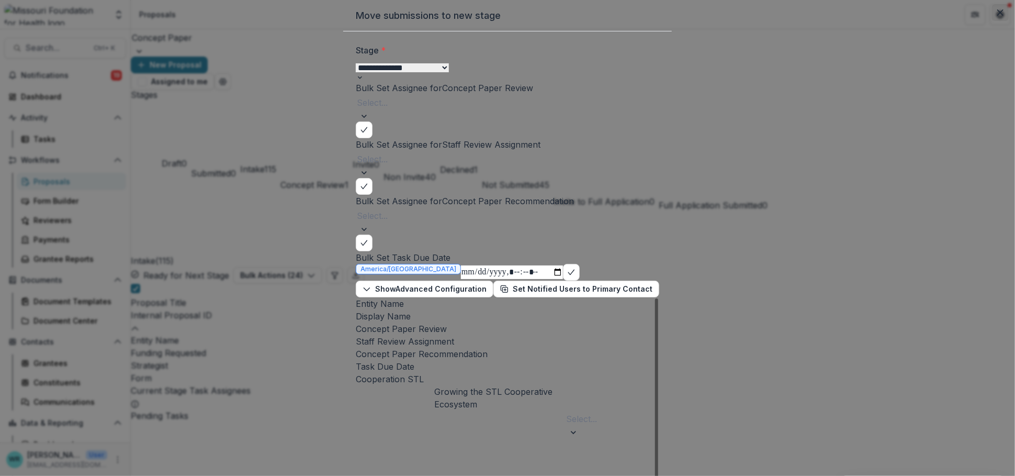
click at [810, 21] on button "Close" at bounding box center [1000, 12] width 17 height 17
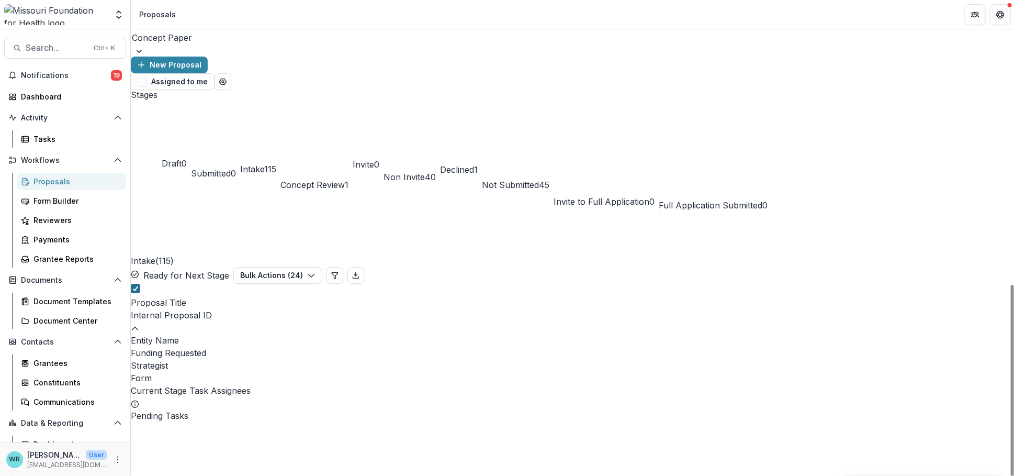
click at [140, 284] on span at bounding box center [135, 288] width 9 height 9
drag, startPoint x: 145, startPoint y: 193, endPoint x: 145, endPoint y: 211, distance: 18.3
click at [140, 411] on span at bounding box center [135, 426] width 9 height 9
drag, startPoint x: 144, startPoint y: 217, endPoint x: 146, endPoint y: 224, distance: 7.0
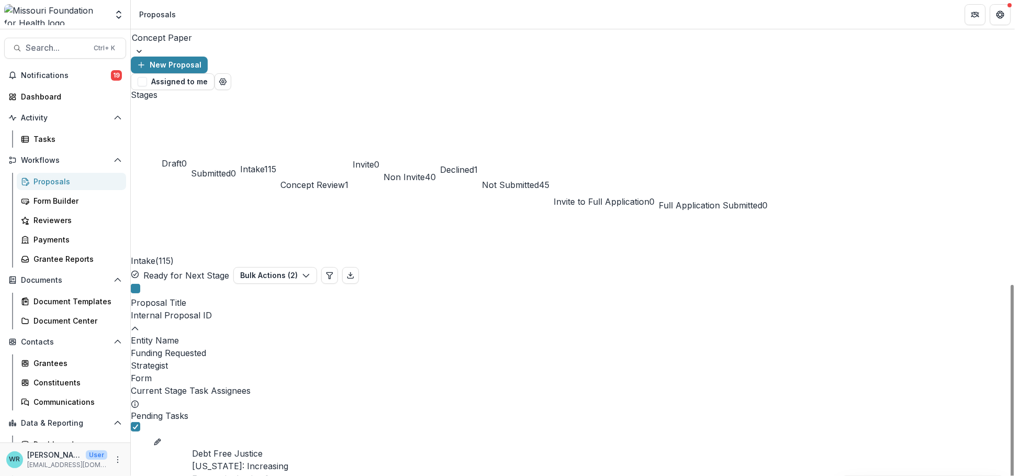
drag, startPoint x: 146, startPoint y: 262, endPoint x: 146, endPoint y: 274, distance: 12.0
drag, startPoint x: 143, startPoint y: 281, endPoint x: 145, endPoint y: 289, distance: 8.6
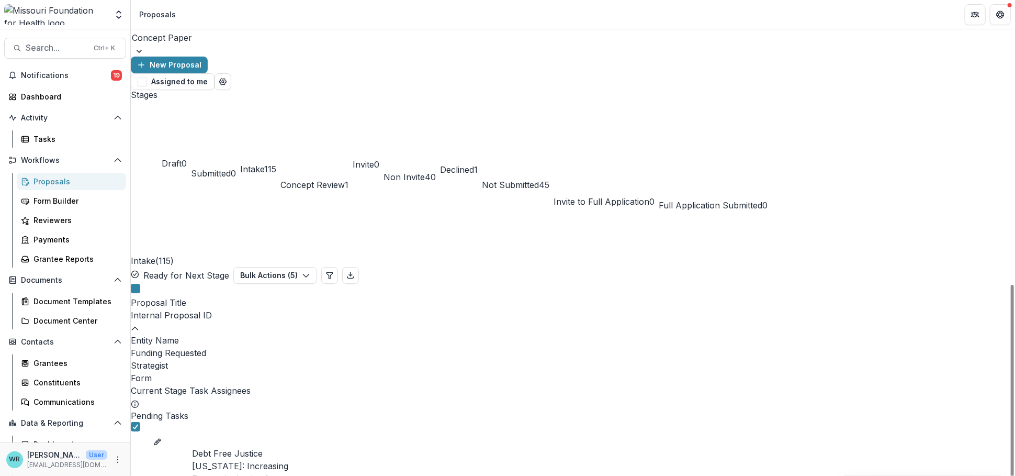
drag, startPoint x: 144, startPoint y: 309, endPoint x: 147, endPoint y: 319, distance: 10.9
drag, startPoint x: 147, startPoint y: 327, endPoint x: 153, endPoint y: 327, distance: 6.3
click at [317, 267] on button "Bulk Actions ( 7 )" at bounding box center [275, 275] width 84 height 17
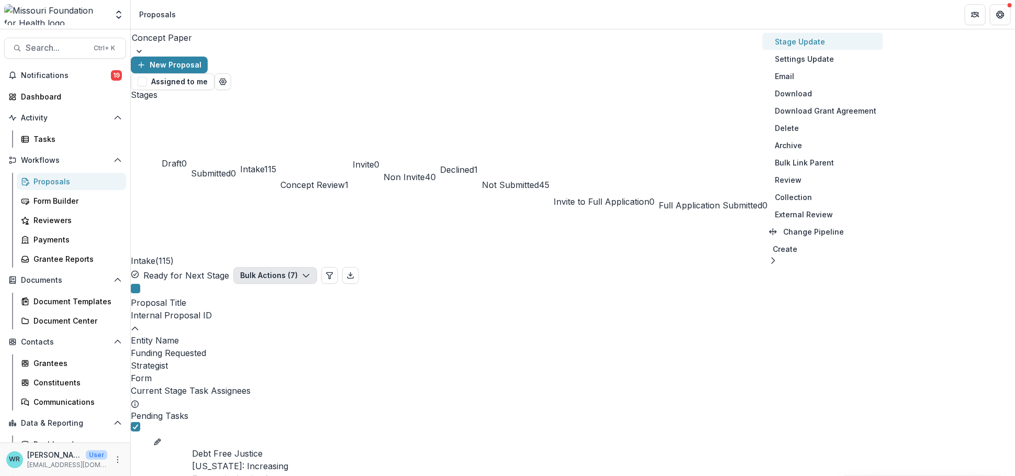
click at [810, 41] on button "Stage Update" at bounding box center [822, 41] width 120 height 17
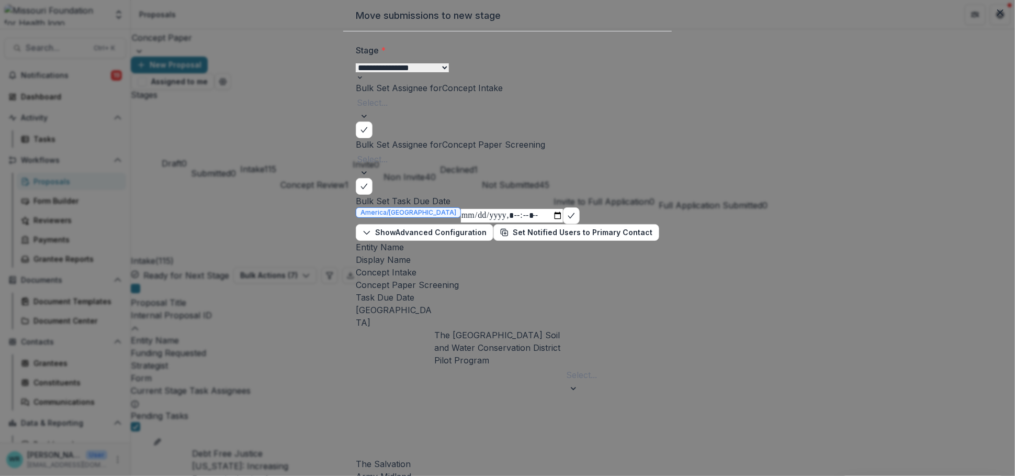
click at [449, 72] on select "**********" at bounding box center [402, 67] width 93 height 9
click at [356, 72] on select "**********" at bounding box center [402, 67] width 93 height 9
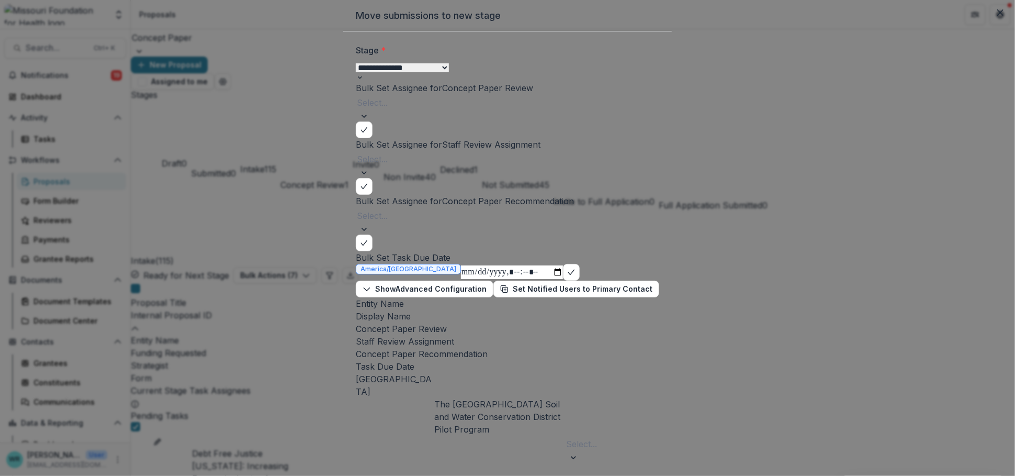
click at [810, 16] on icon "Close" at bounding box center [1000, 12] width 6 height 6
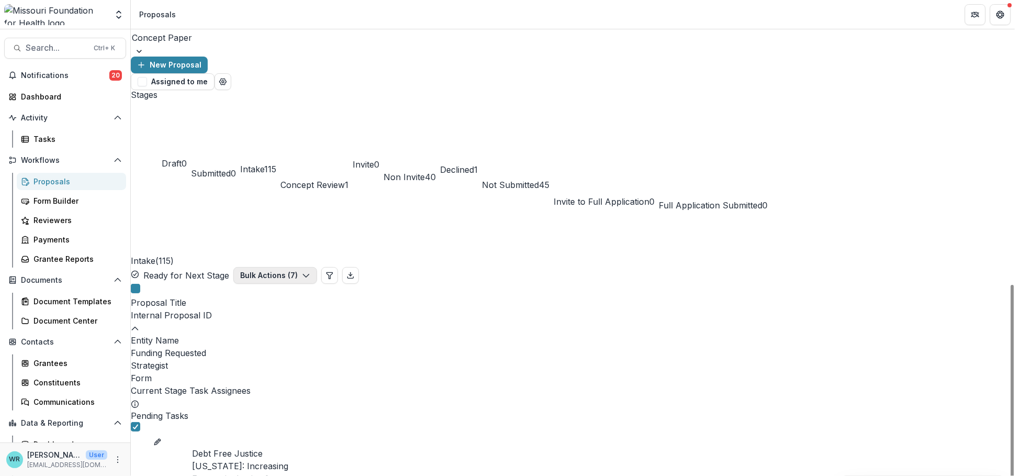
click at [317, 267] on button "Bulk Actions ( 7 )" at bounding box center [275, 275] width 84 height 17
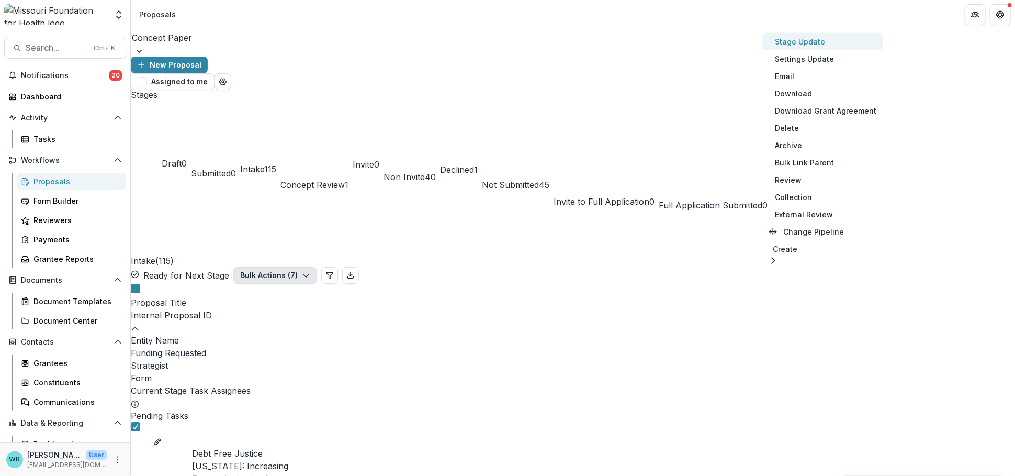
click at [810, 43] on button "Stage Update" at bounding box center [822, 41] width 120 height 17
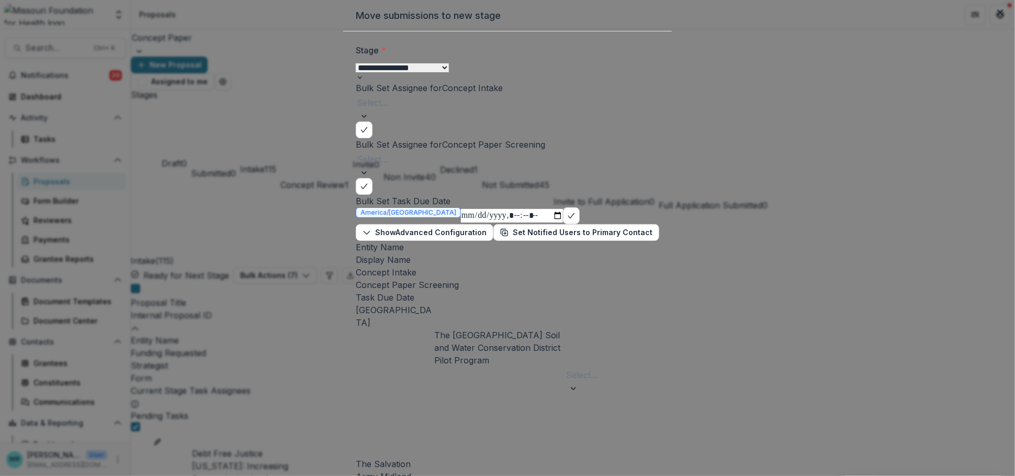
drag, startPoint x: 782, startPoint y: 101, endPoint x: 736, endPoint y: 99, distance: 46.1
click at [449, 72] on select "**********" at bounding box center [402, 67] width 93 height 9
click at [356, 72] on select "**********" at bounding box center [402, 67] width 93 height 9
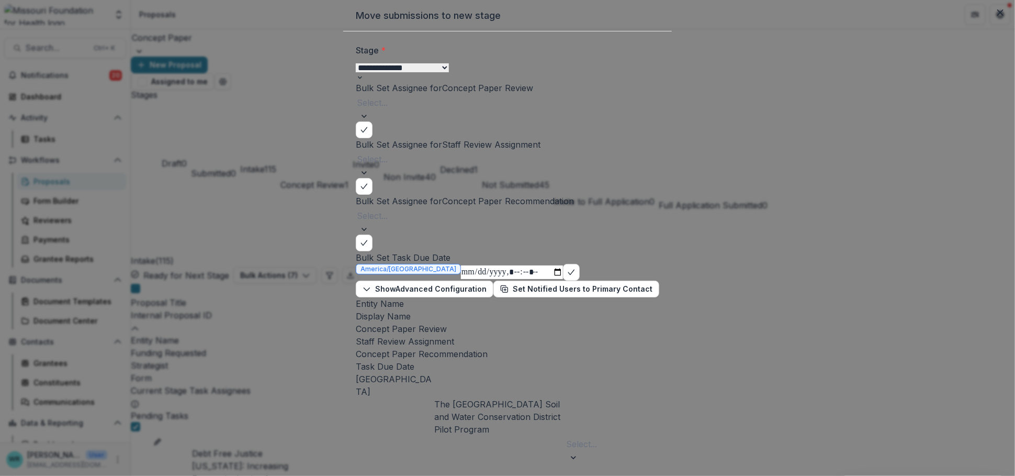
click at [810, 21] on button "Close" at bounding box center [1000, 12] width 17 height 17
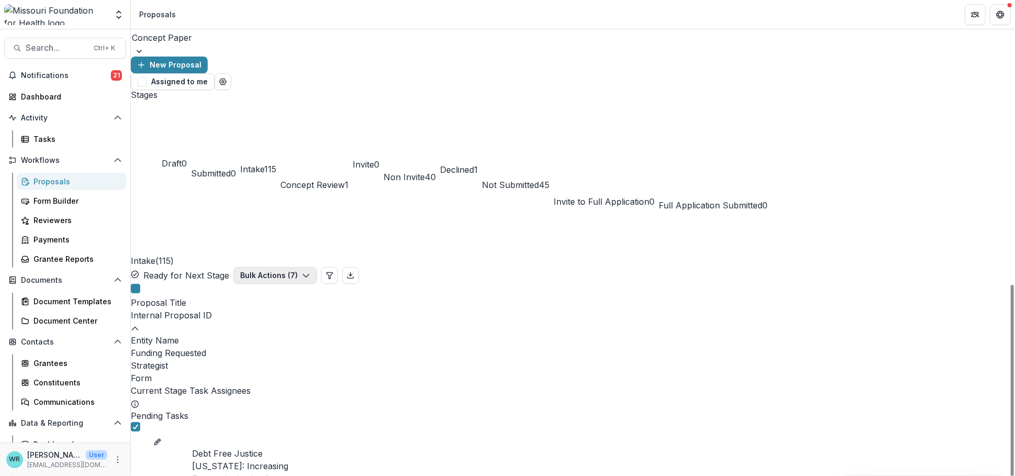
click at [317, 267] on button "Bulk Actions ( 7 )" at bounding box center [275, 275] width 84 height 17
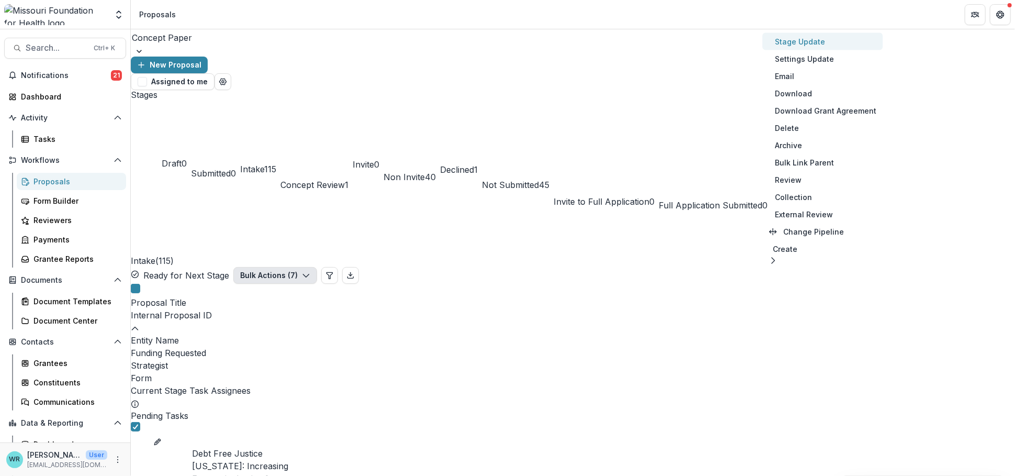
click at [799, 41] on button "Stage Update" at bounding box center [822, 41] width 120 height 17
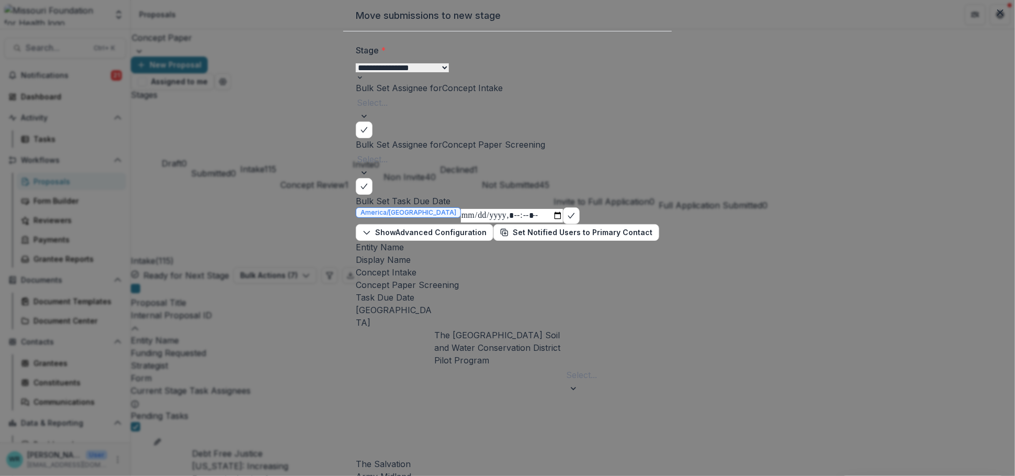
click at [449, 72] on select "**********" at bounding box center [402, 67] width 93 height 9
click at [356, 72] on select "**********" at bounding box center [402, 67] width 93 height 9
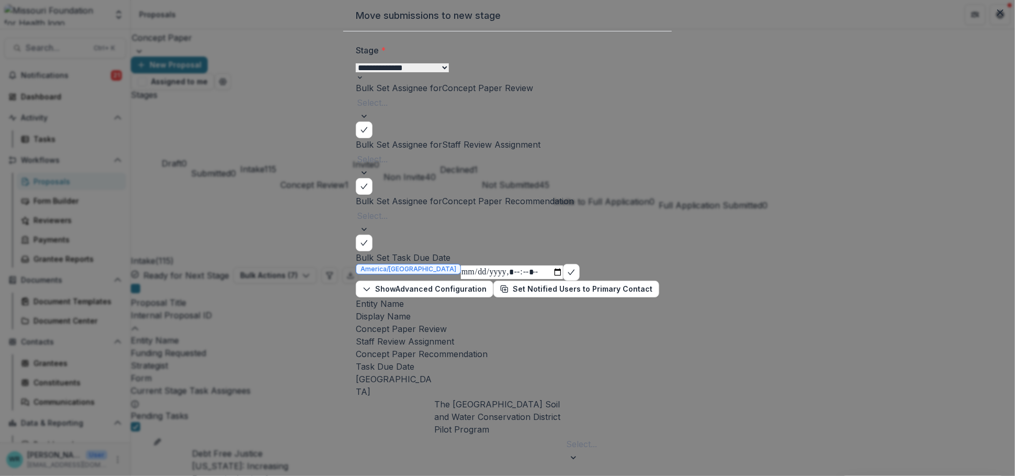
click at [810, 21] on button "Close" at bounding box center [1000, 12] width 17 height 17
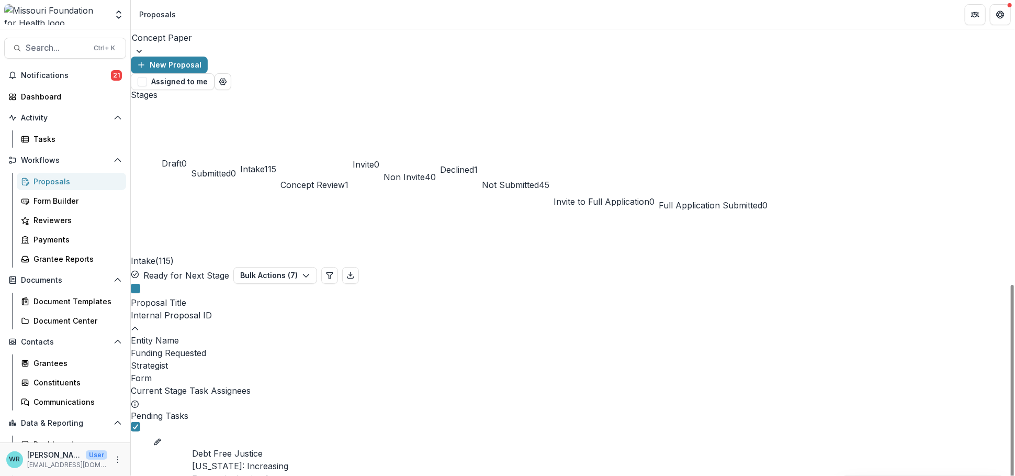
click at [728, 359] on div "Strategist" at bounding box center [573, 365] width 884 height 13
drag, startPoint x: 770, startPoint y: 196, endPoint x: 712, endPoint y: 197, distance: 57.6
click at [712, 198] on input "*****" at bounding box center [749, 204] width 84 height 13
click at [754, 198] on input "*****" at bounding box center [749, 204] width 84 height 13
drag, startPoint x: 754, startPoint y: 195, endPoint x: 708, endPoint y: 197, distance: 46.1
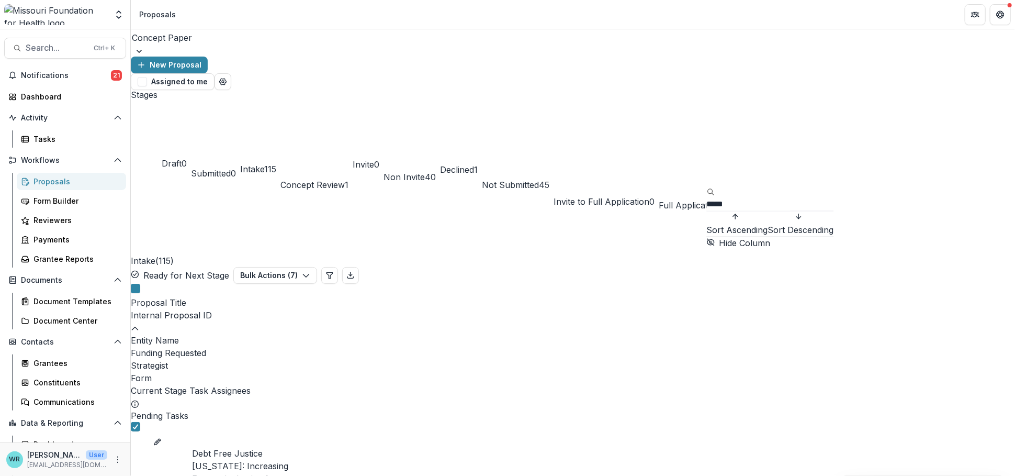
click at [708, 198] on input "*****" at bounding box center [749, 204] width 84 height 13
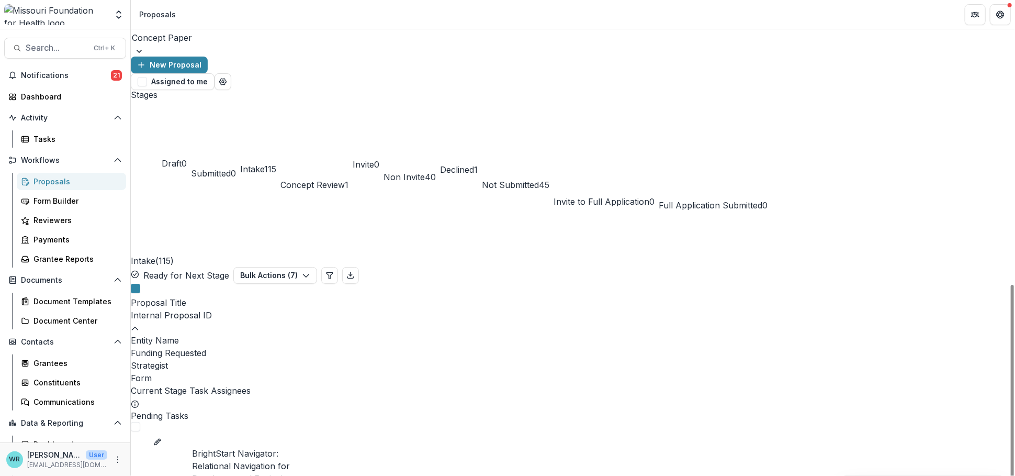
click at [369, 309] on div "Internal Proposal ID" at bounding box center [573, 315] width 884 height 13
click at [357, 224] on span "Sort Ascending" at bounding box center [344, 230] width 61 height 13
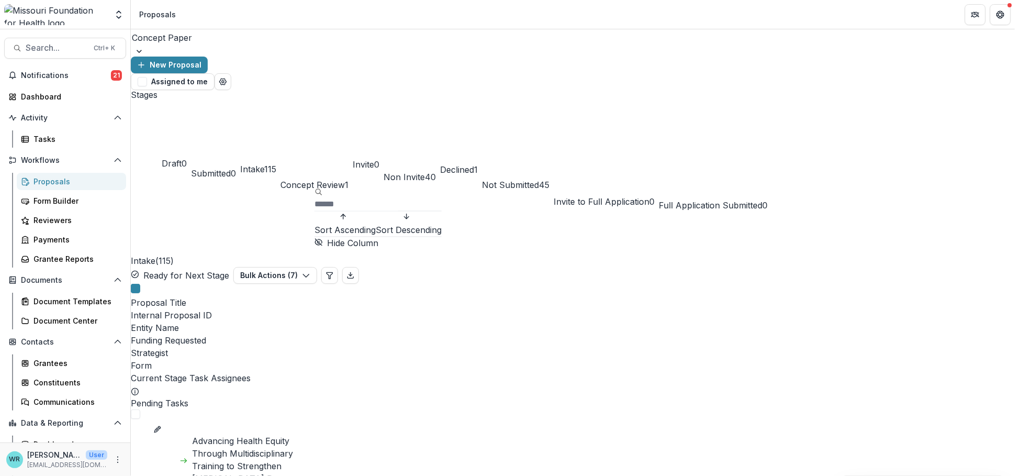
click at [357, 224] on span "Sort Ascending" at bounding box center [344, 230] width 61 height 13
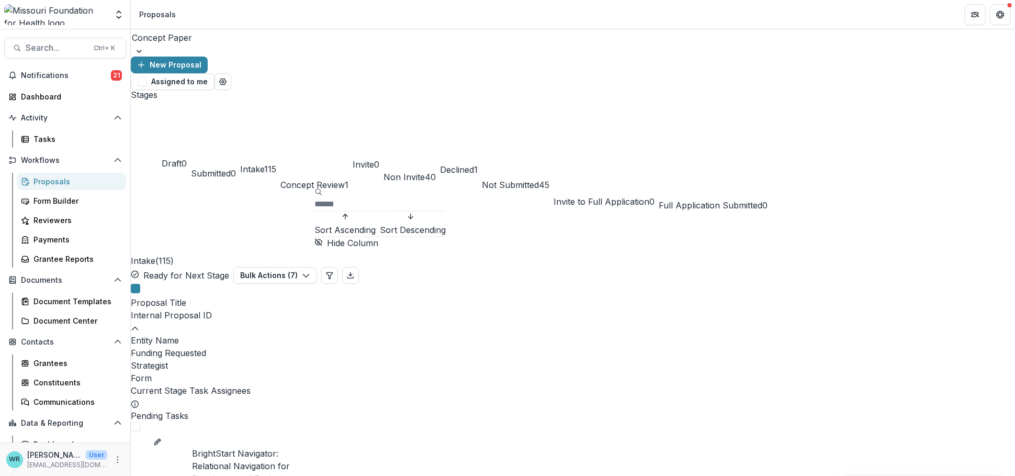
click at [357, 224] on span "Sort Ascending" at bounding box center [344, 230] width 61 height 13
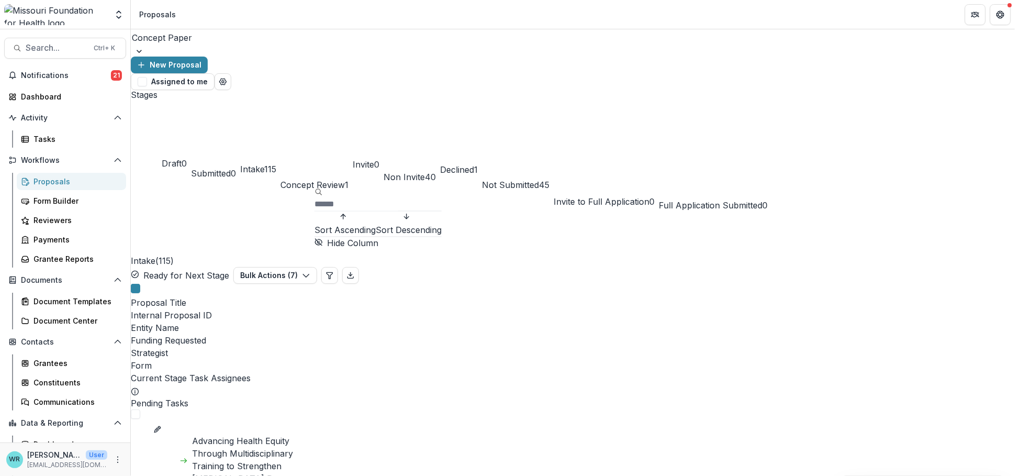
click at [357, 224] on span "Sort Ascending" at bounding box center [344, 230] width 61 height 13
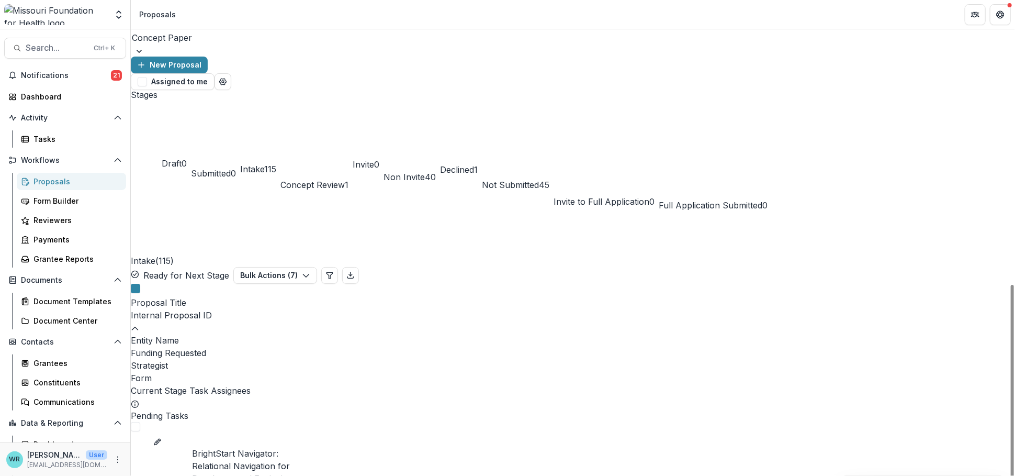
click at [401, 211] on div "Intake ( 115 ) Ready for Next Stage Bulk Actions ( 7 )" at bounding box center [573, 247] width 884 height 72
click at [728, 359] on div "Strategist" at bounding box center [573, 365] width 884 height 13
drag, startPoint x: 766, startPoint y: 200, endPoint x: 688, endPoint y: 188, distance: 78.8
click at [688, 188] on body "Skip to content Aggregate Analysis Foundations MFH Workflow Sandbox Missouri Fo…" at bounding box center [507, 238] width 1015 height 476
drag, startPoint x: 698, startPoint y: 184, endPoint x: 737, endPoint y: 185, distance: 38.2
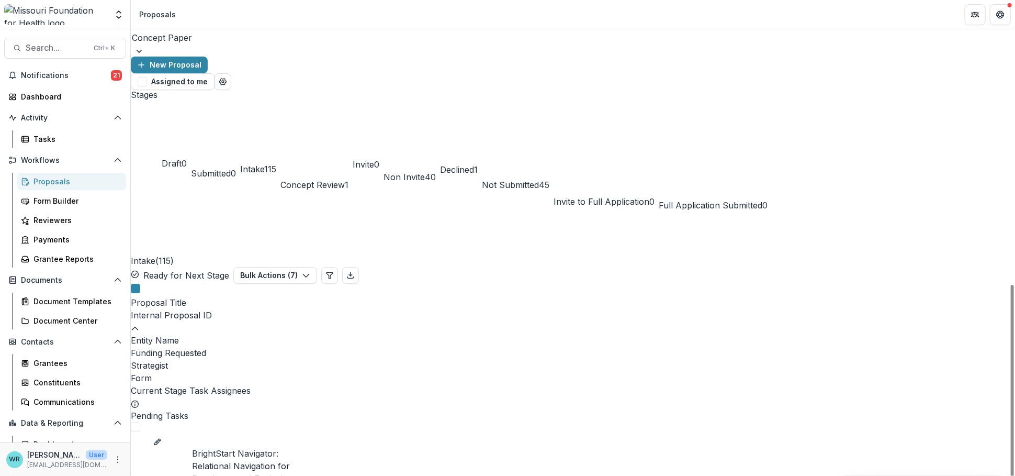
click at [754, 359] on div "Strategist" at bounding box center [573, 365] width 884 height 13
click at [755, 198] on input "****" at bounding box center [749, 204] width 84 height 13
click at [719, 359] on div "Strategist" at bounding box center [573, 365] width 884 height 13
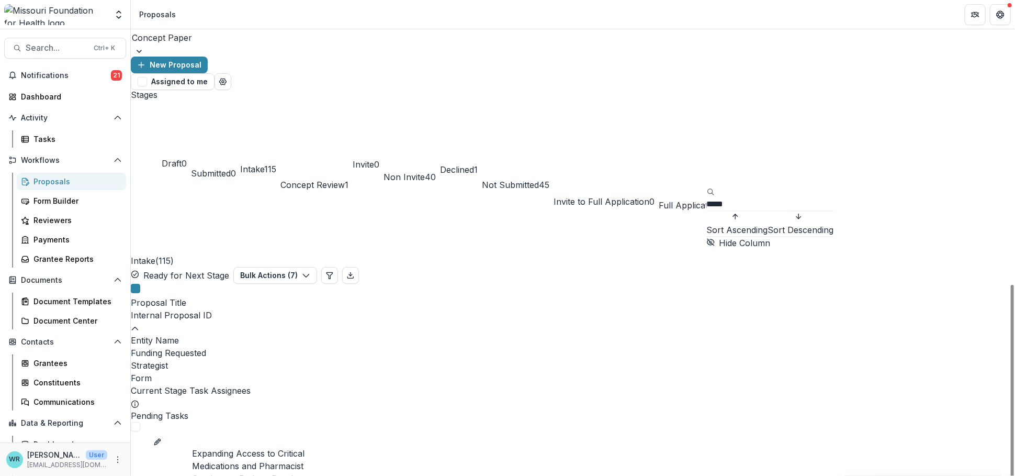
drag, startPoint x: 762, startPoint y: 200, endPoint x: 719, endPoint y: 189, distance: 44.2
click at [719, 198] on input "*****" at bounding box center [749, 204] width 84 height 13
click at [729, 211] on div "Intake ( 115 ) Ready for Next Stage Bulk Actions ( 7 )" at bounding box center [573, 247] width 884 height 72
click at [364, 309] on div "Internal Proposal ID" at bounding box center [573, 315] width 884 height 13
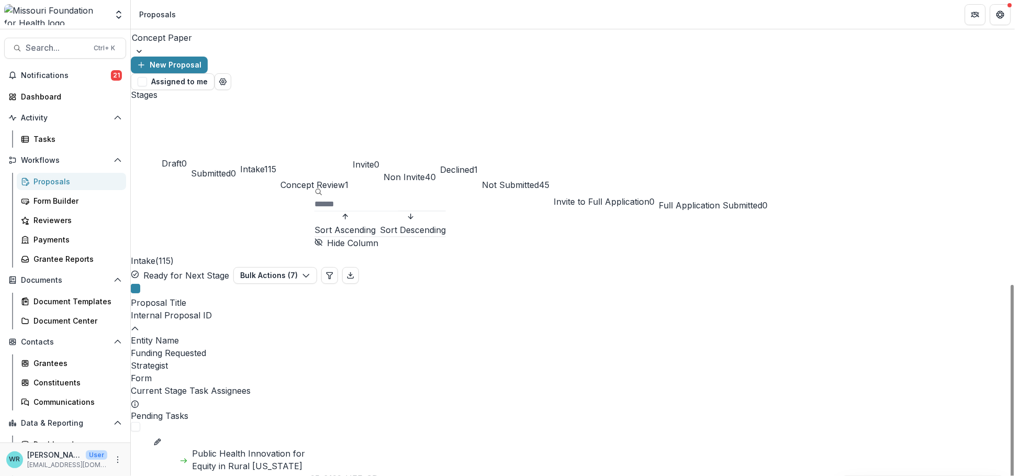
click at [360, 224] on span "Sort Ascending" at bounding box center [344, 230] width 61 height 13
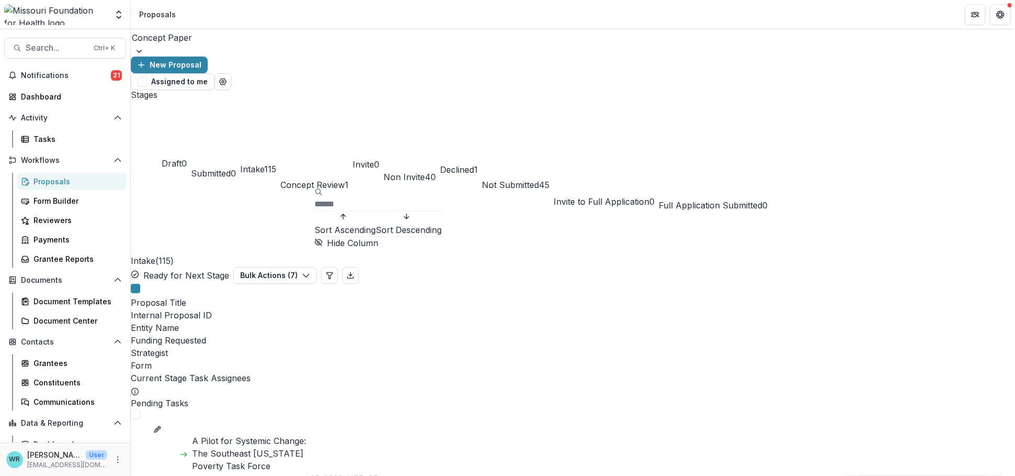
click at [360, 224] on span "Sort Ascending" at bounding box center [344, 230] width 61 height 13
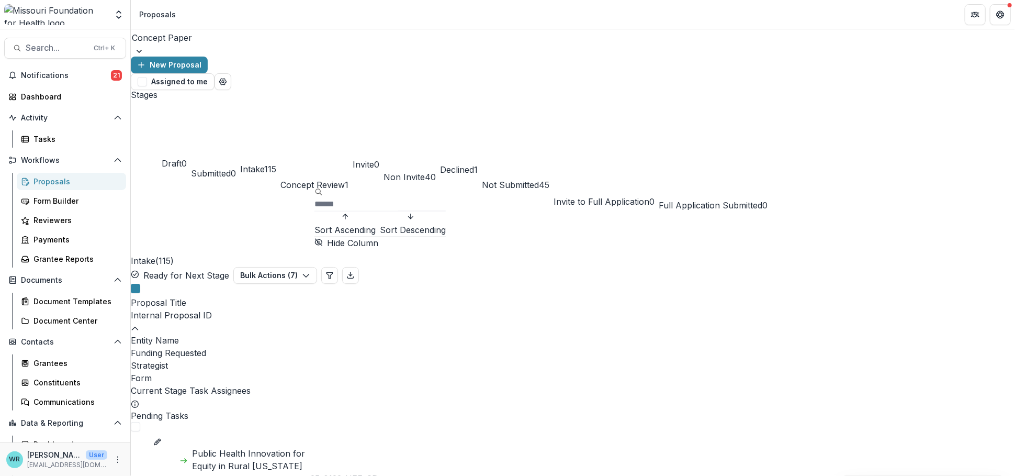
click at [360, 224] on span "Sort Ascending" at bounding box center [344, 230] width 61 height 13
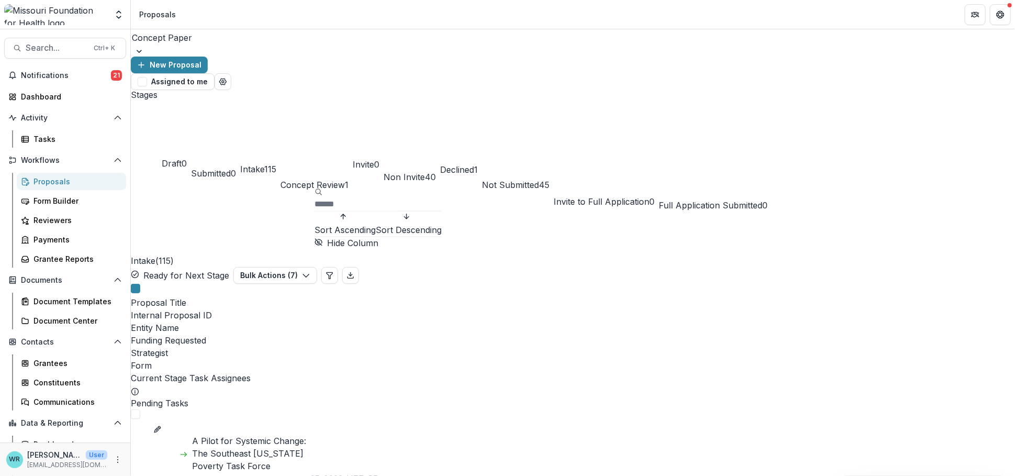
click at [360, 224] on span "Sort Ascending" at bounding box center [344, 230] width 61 height 13
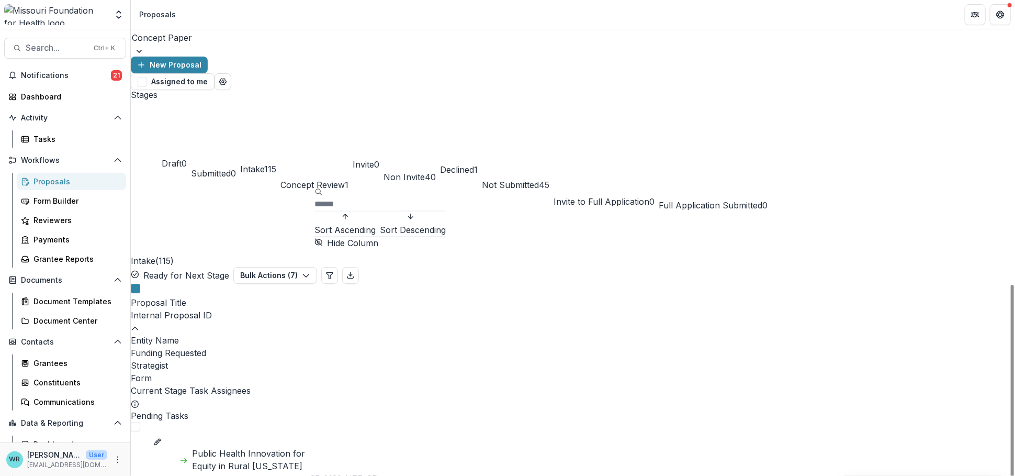
click at [400, 130] on div "Stages Draft 0 Submitted 0 Intake 115 Concept Review 1 Invite 0 Non Invite 40 D…" at bounding box center [573, 150] width 884 height 121
click at [725, 359] on div "Strategist" at bounding box center [573, 365] width 884 height 13
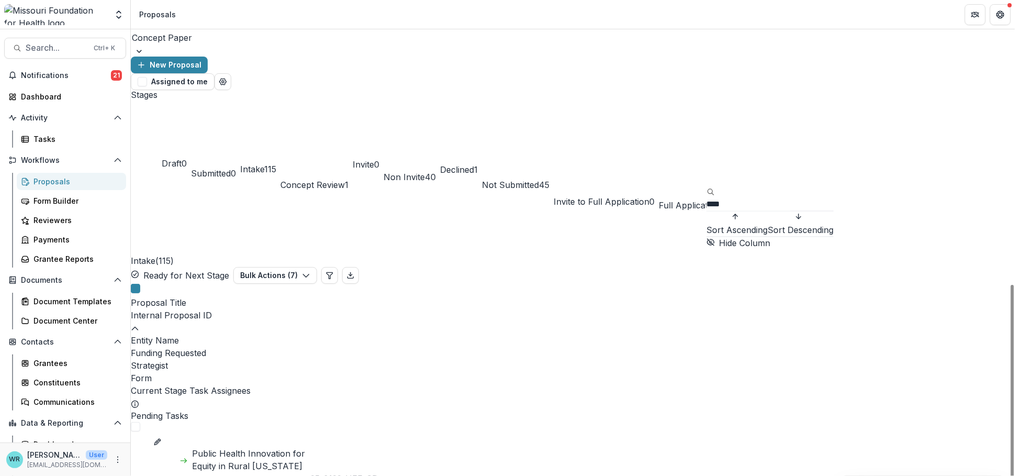
drag, startPoint x: 744, startPoint y: 190, endPoint x: 701, endPoint y: 188, distance: 42.9
click at [701, 188] on body "Skip to content Aggregate Analysis Foundations MFH Workflow Sandbox Missouri Fo…" at bounding box center [507, 238] width 1015 height 476
click at [737, 359] on div "Strategist" at bounding box center [573, 365] width 884 height 13
click at [748, 198] on input "****" at bounding box center [749, 204] width 84 height 13
click at [738, 128] on div "Stages Draft 0 Submitted 0 Intake 115 Concept Review 1 Invite 0 Non Invite 40 D…" at bounding box center [573, 150] width 884 height 121
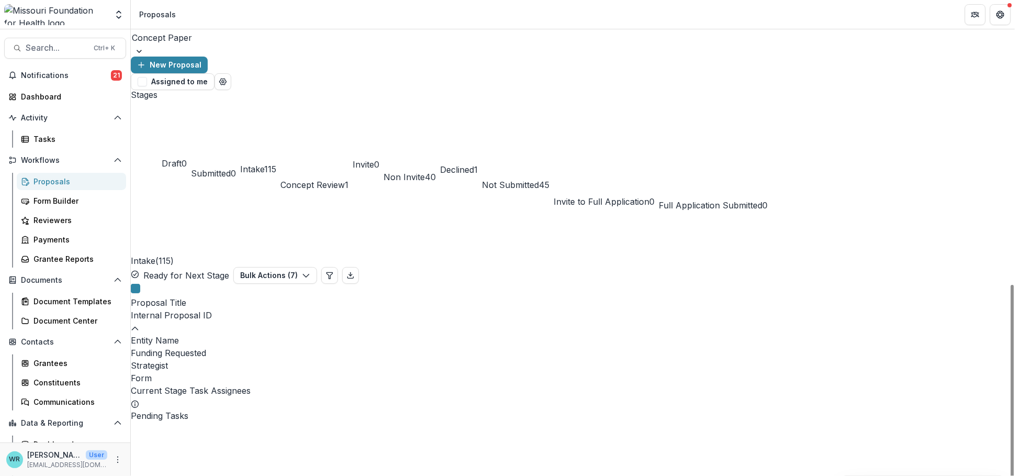
scroll to position [353, 0]
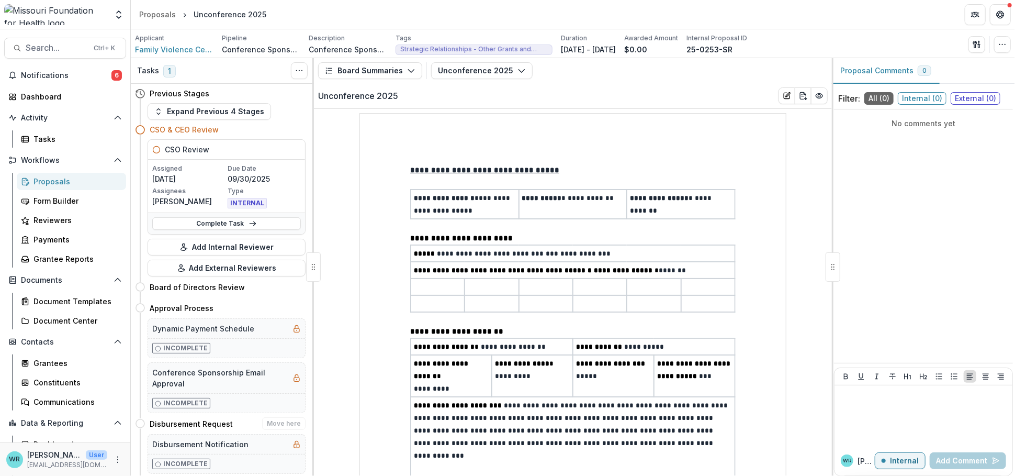
scroll to position [247, 0]
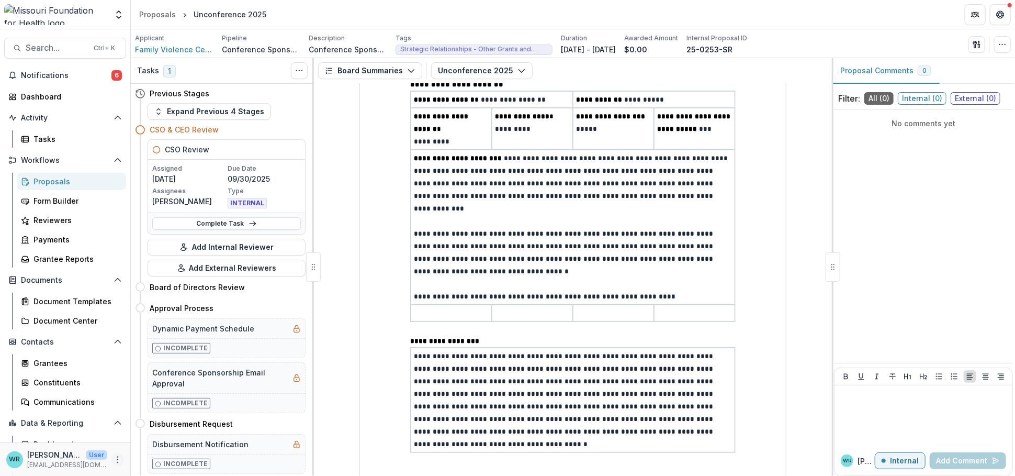
click at [114, 458] on icon "More" at bounding box center [118, 459] width 8 height 8
click at [160, 441] on link "User Settings" at bounding box center [184, 436] width 112 height 17
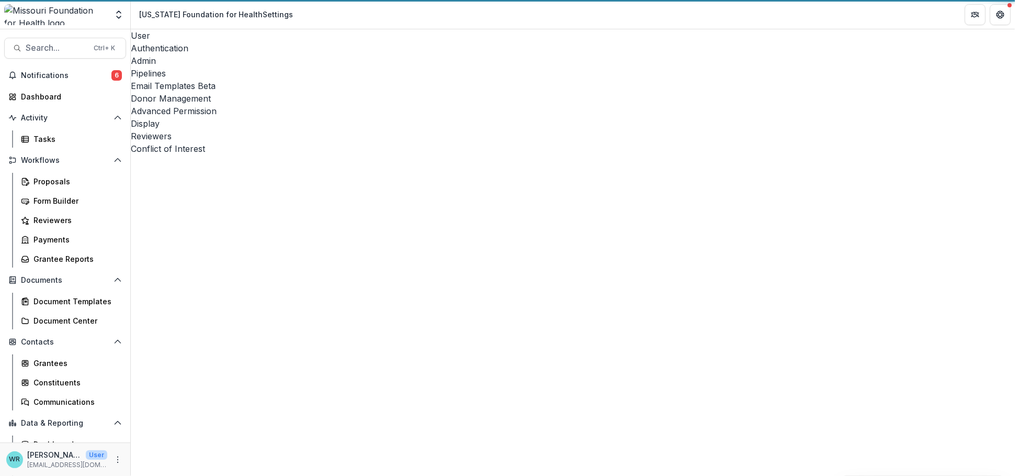
select select "****"
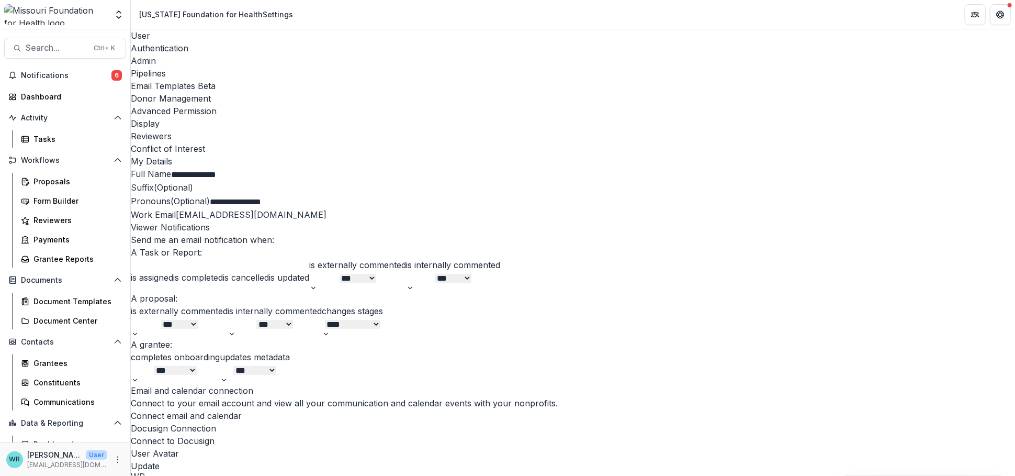
click at [290, 67] on div "Pipelines" at bounding box center [573, 73] width 884 height 13
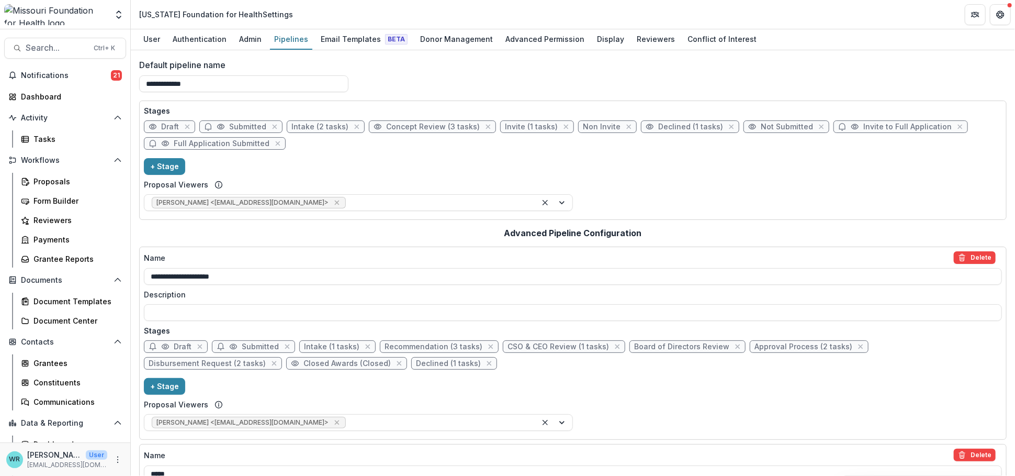
click at [471, 125] on span "Concept Review (3 tasks)" at bounding box center [432, 126] width 127 height 13
click at [442, 126] on span "Concept Review (3 tasks)" at bounding box center [433, 126] width 94 height 9
select select "******"
click at [442, 126] on div "**********" at bounding box center [507, 444] width 321 height 718
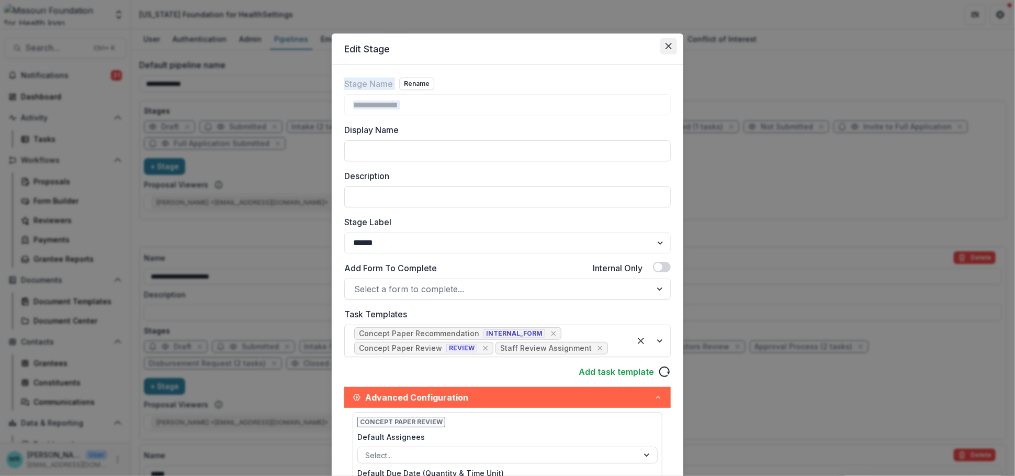
click at [667, 42] on button "Close" at bounding box center [668, 46] width 17 height 17
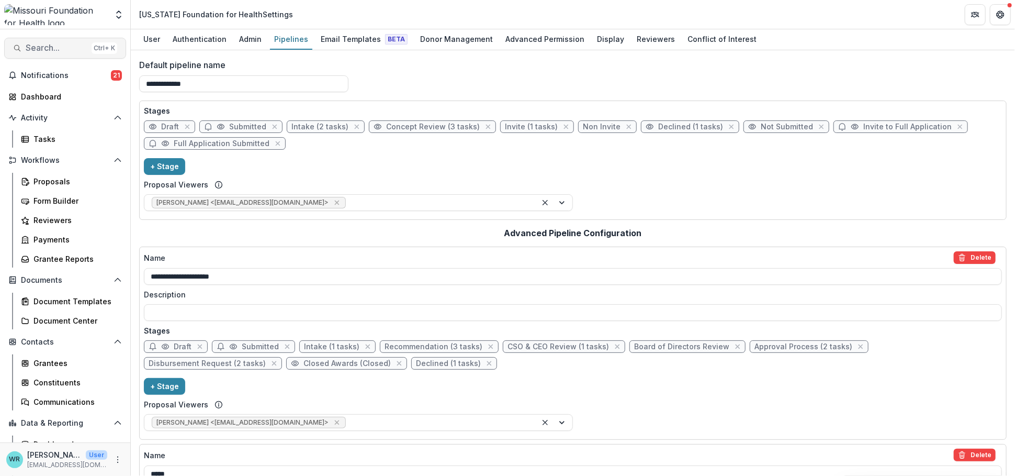
click at [64, 47] on span "Search..." at bounding box center [57, 48] width 62 height 10
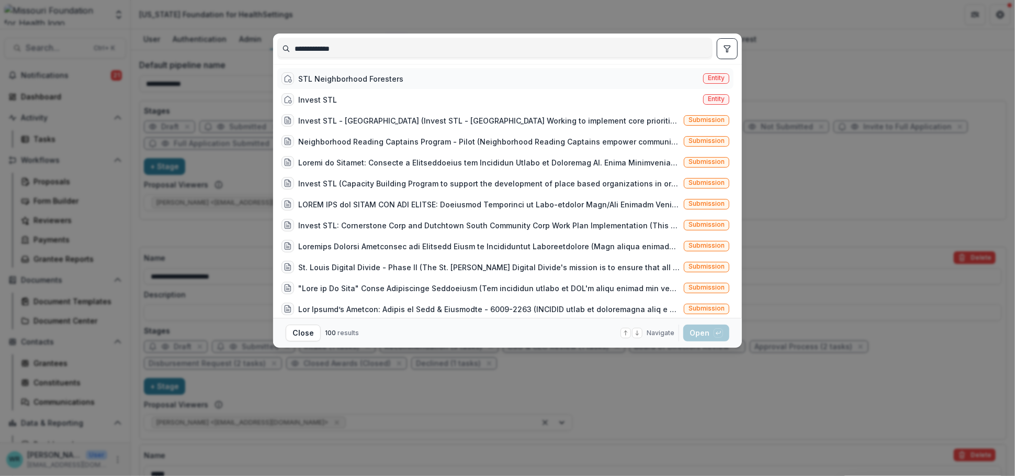
type input "**********"
click at [717, 78] on span "Entity" at bounding box center [716, 77] width 17 height 7
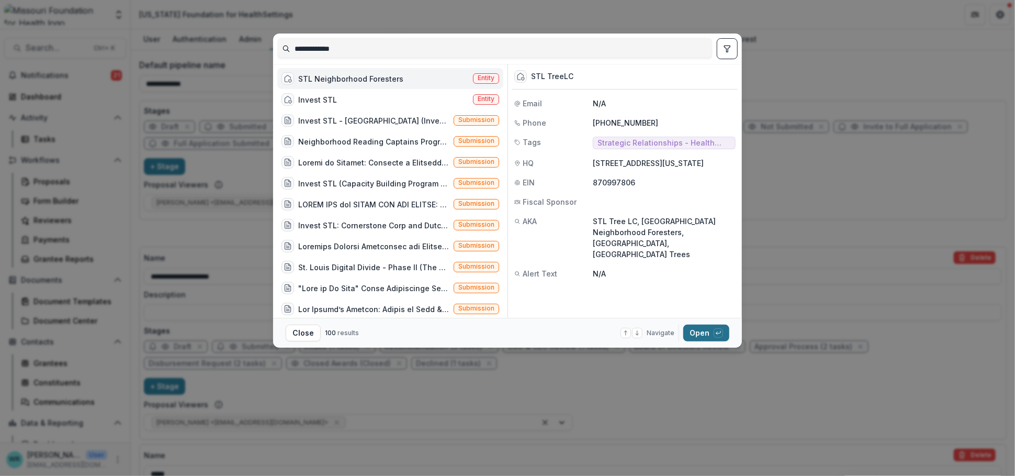
click at [706, 328] on button "Open with enter key" at bounding box center [706, 332] width 46 height 17
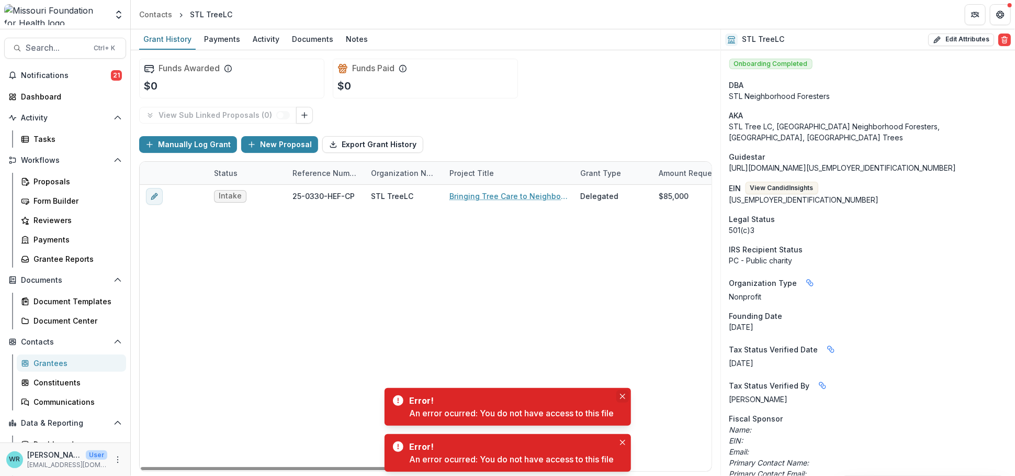
click at [625, 393] on icon "Close" at bounding box center [622, 395] width 5 height 5
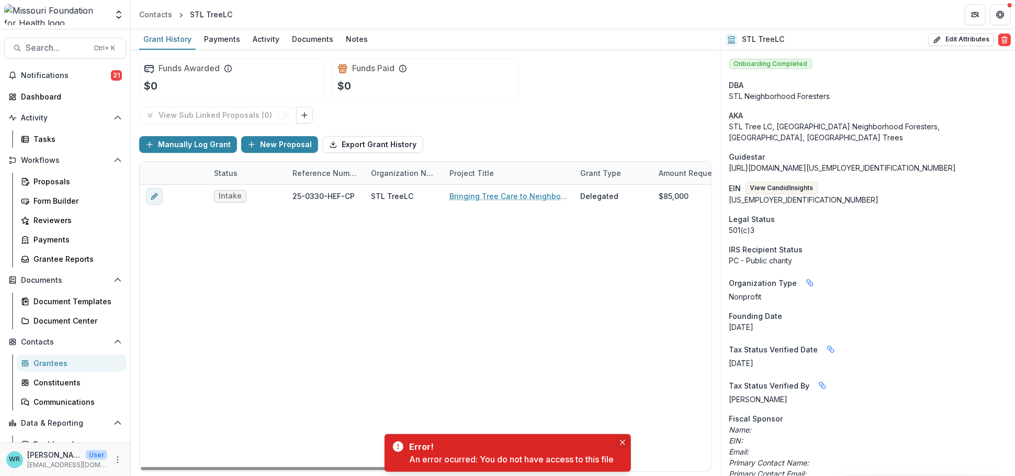
click at [620, 440] on icon "Close" at bounding box center [622, 441] width 5 height 5
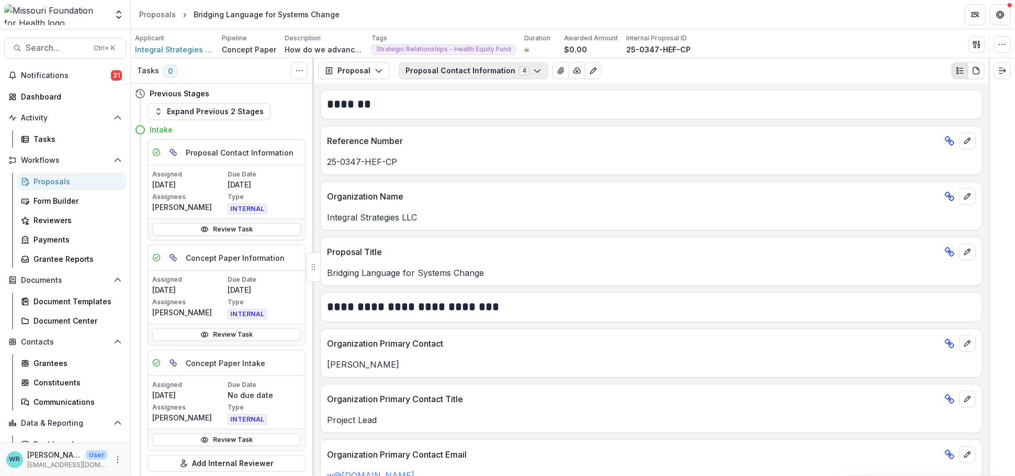
click at [533, 67] on icon "button" at bounding box center [537, 70] width 8 height 8
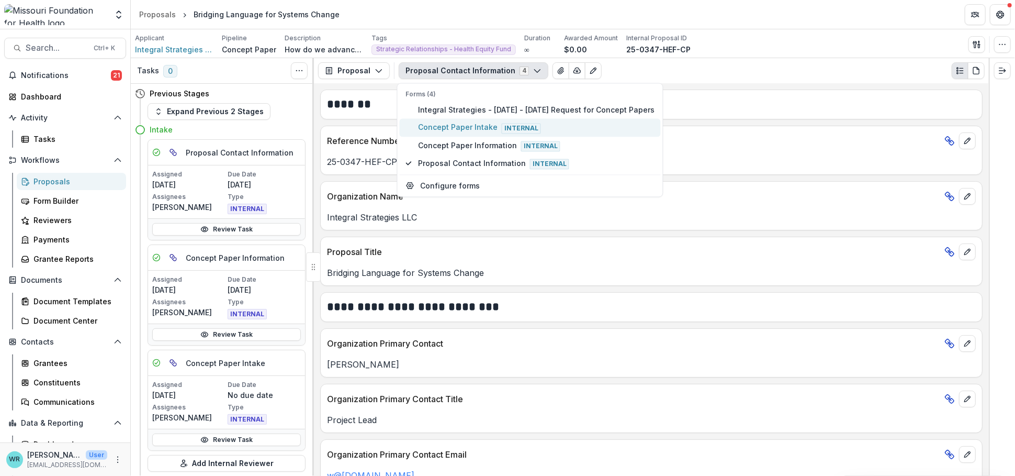
click at [448, 130] on span "Concept Paper Intake Internal" at bounding box center [536, 128] width 236 height 12
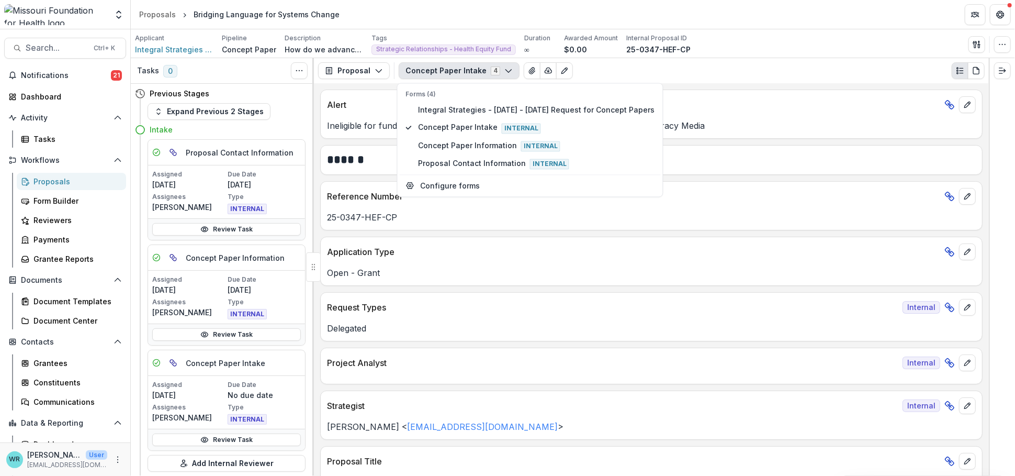
click at [809, 100] on p "Alert" at bounding box center [633, 104] width 613 height 13
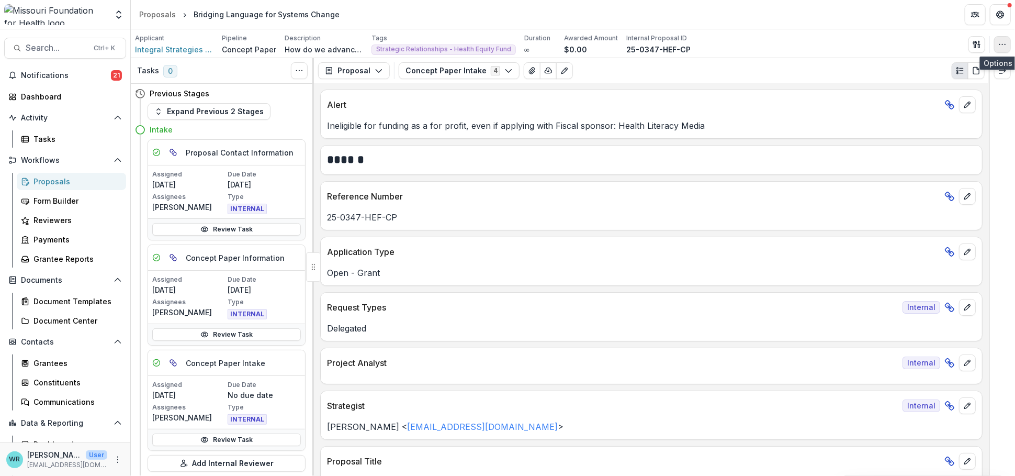
click at [1003, 43] on icon "button" at bounding box center [1002, 44] width 8 height 8
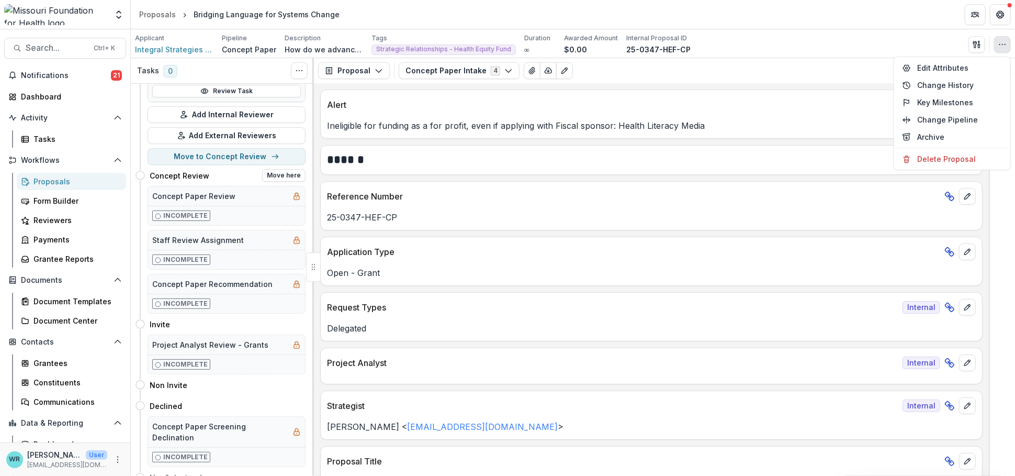
scroll to position [391, 0]
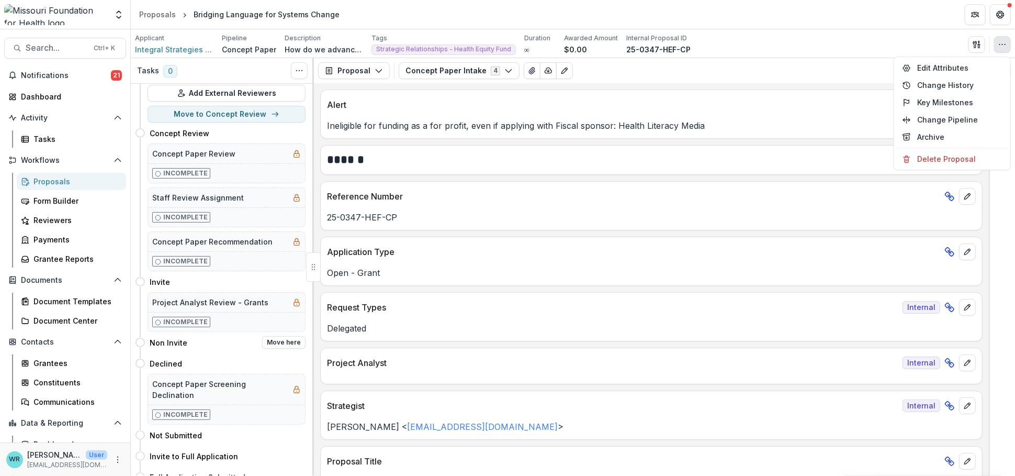
drag, startPoint x: 140, startPoint y: 340, endPoint x: 240, endPoint y: 340, distance: 99.4
click at [140, 340] on icon at bounding box center [140, 342] width 10 height 10
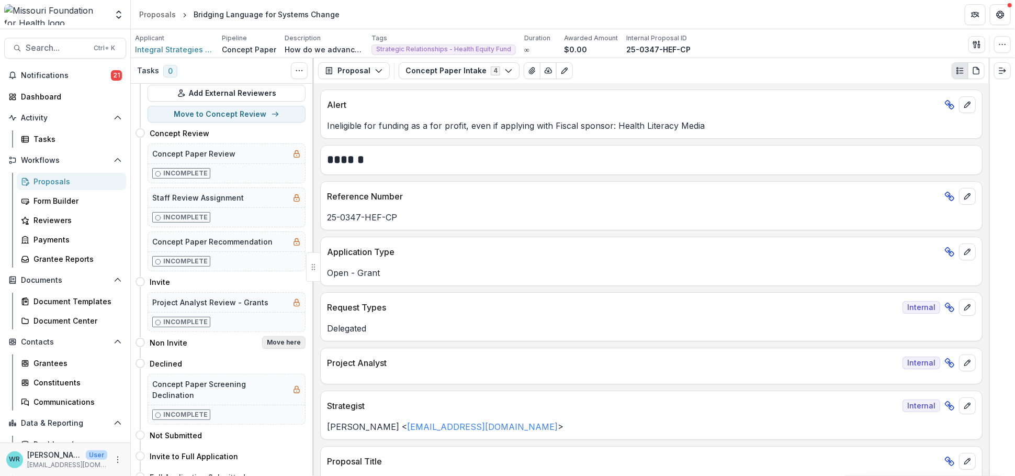
click at [291, 339] on button "Move here" at bounding box center [283, 342] width 43 height 13
select select "**********"
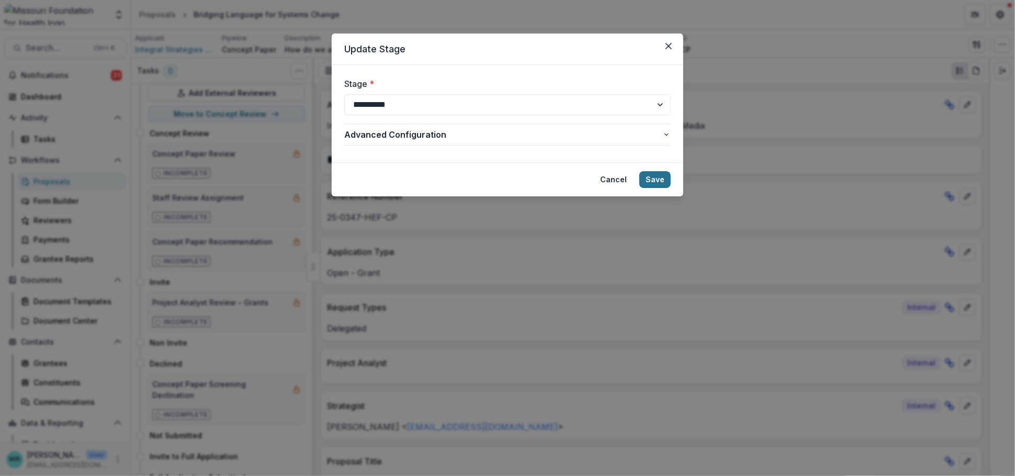
click at [655, 175] on button "Save" at bounding box center [654, 179] width 31 height 17
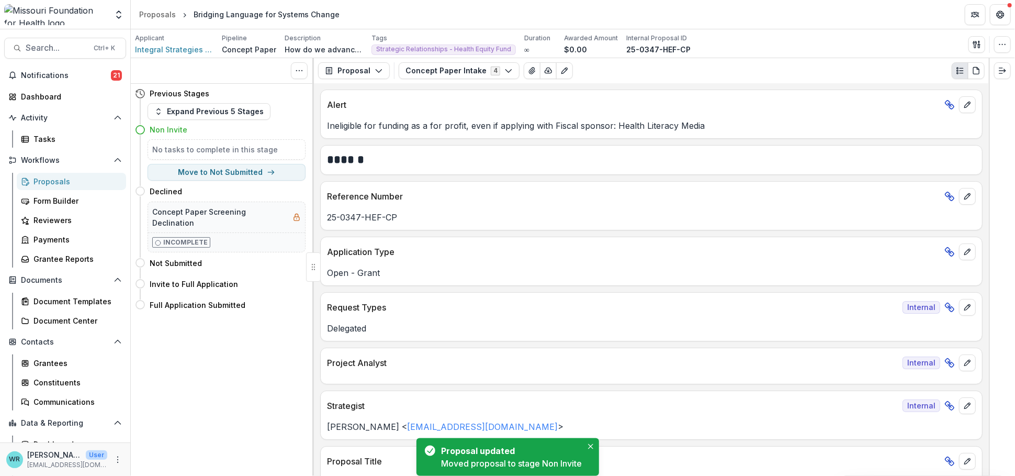
scroll to position [0, 0]
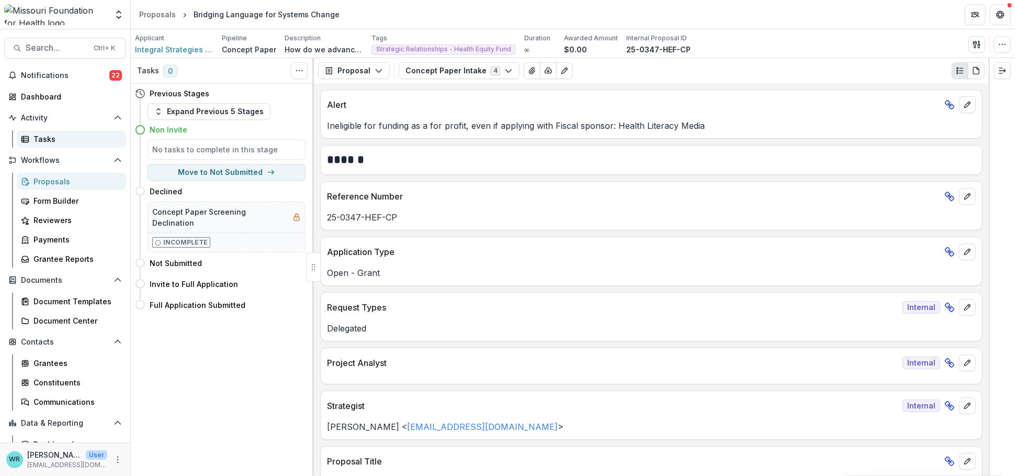
click at [46, 139] on div "Tasks" at bounding box center [75, 138] width 84 height 11
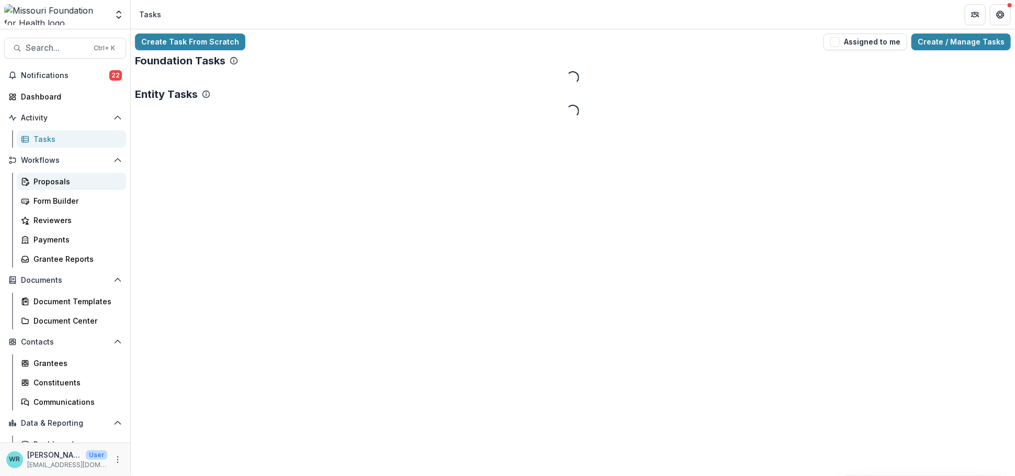
click at [49, 176] on div "Proposals" at bounding box center [75, 181] width 84 height 11
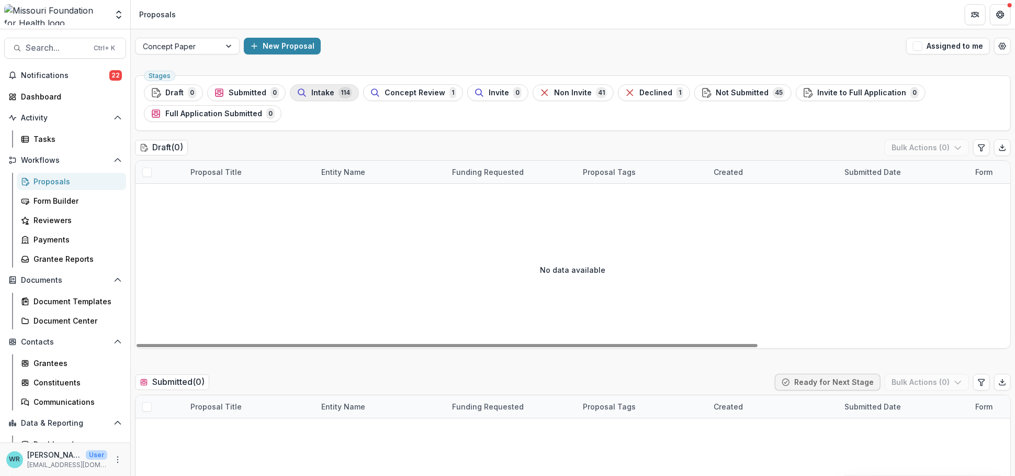
click at [338, 95] on span "114" at bounding box center [345, 93] width 14 height 12
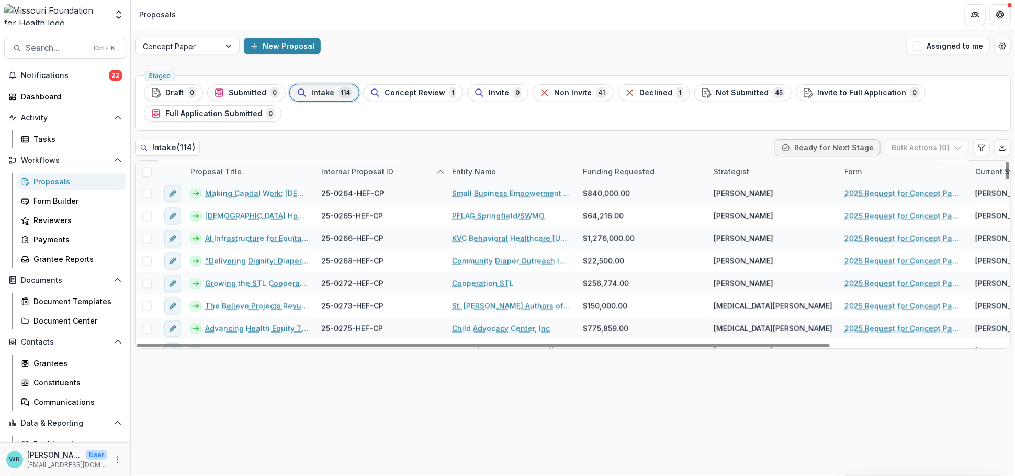
scroll to position [1353, 0]
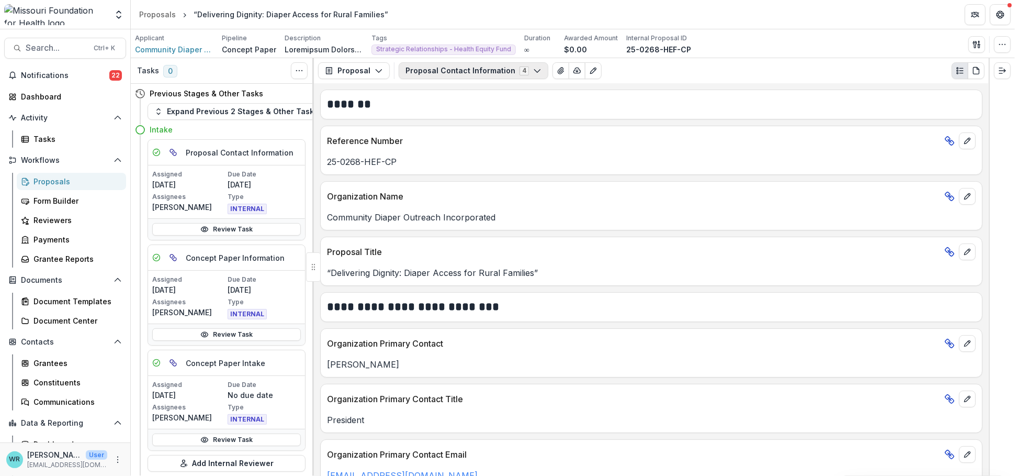
drag, startPoint x: 411, startPoint y: 62, endPoint x: 421, endPoint y: 70, distance: 12.6
click at [411, 62] on div "Proposal Proposal Payments Reports Grant Agreements Board Summaries Bank Detail…" at bounding box center [651, 70] width 675 height 25
drag, startPoint x: 422, startPoint y: 71, endPoint x: 435, endPoint y: 101, distance: 33.0
click at [422, 73] on button "Proposal Contact Information 4" at bounding box center [474, 70] width 150 height 17
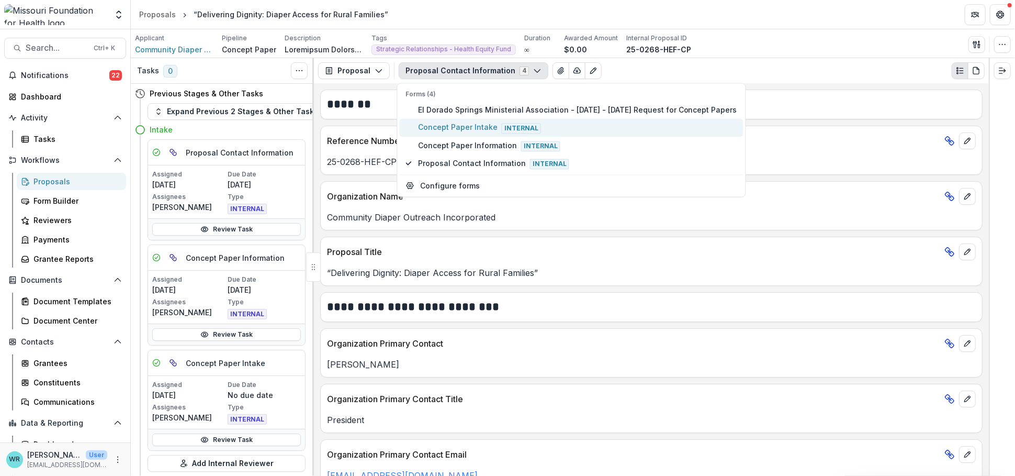
click at [437, 123] on span "Concept Paper Intake Internal" at bounding box center [577, 128] width 319 height 12
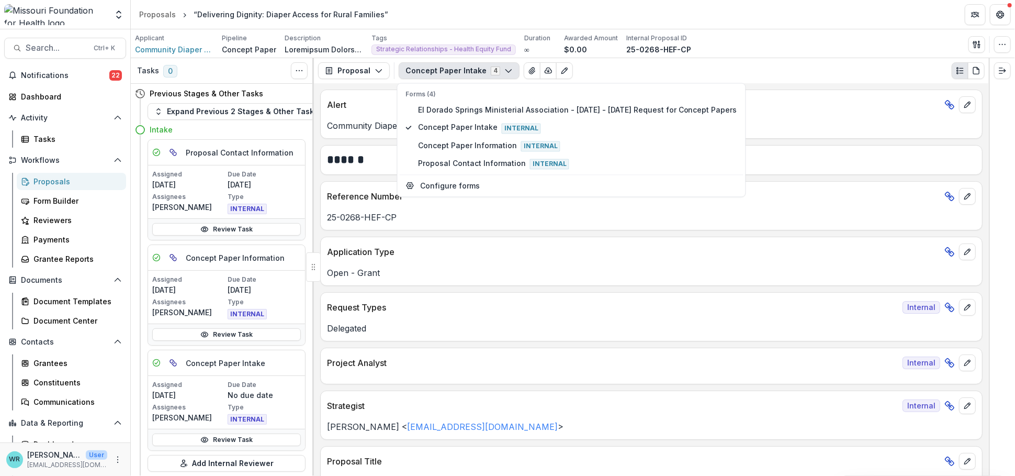
click at [799, 82] on div "Proposal Proposal Payments Reports Grant Agreements Board Summaries Bank Detail…" at bounding box center [651, 70] width 675 height 25
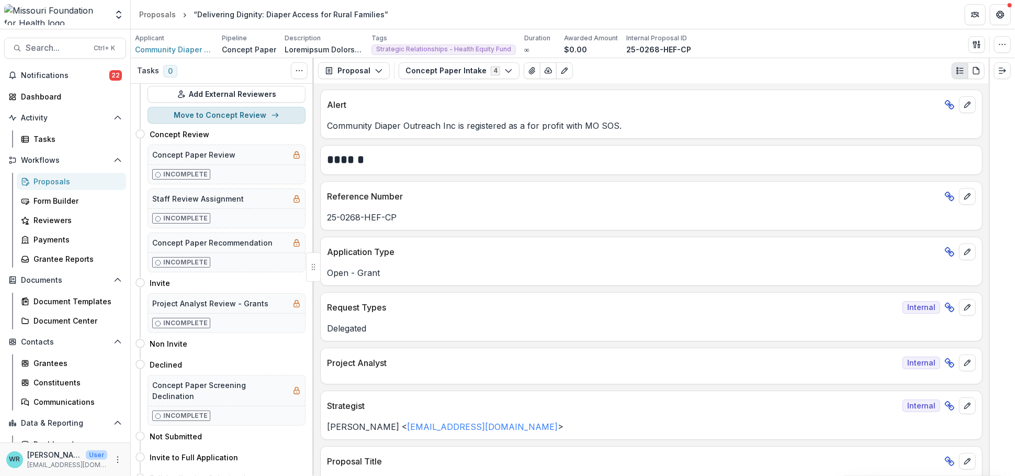
scroll to position [400, 0]
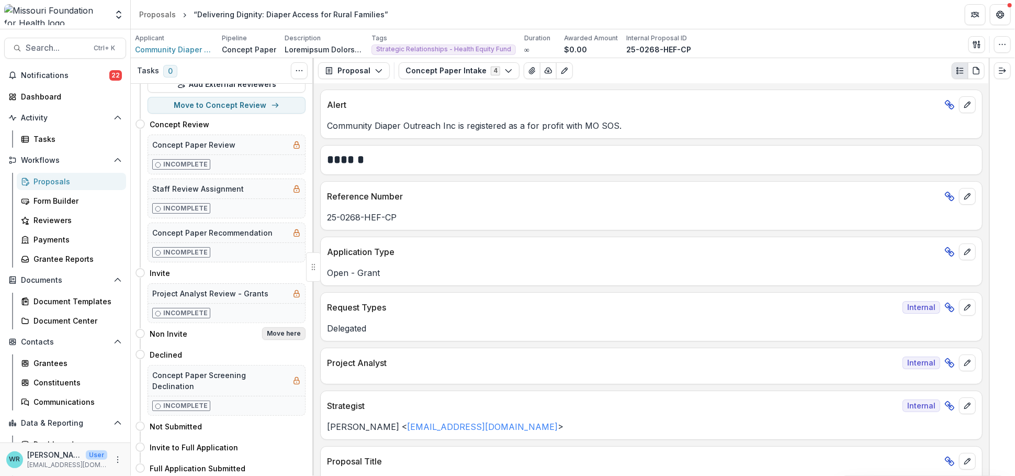
click at [289, 333] on button "Move here" at bounding box center [283, 333] width 43 height 13
select select "**********"
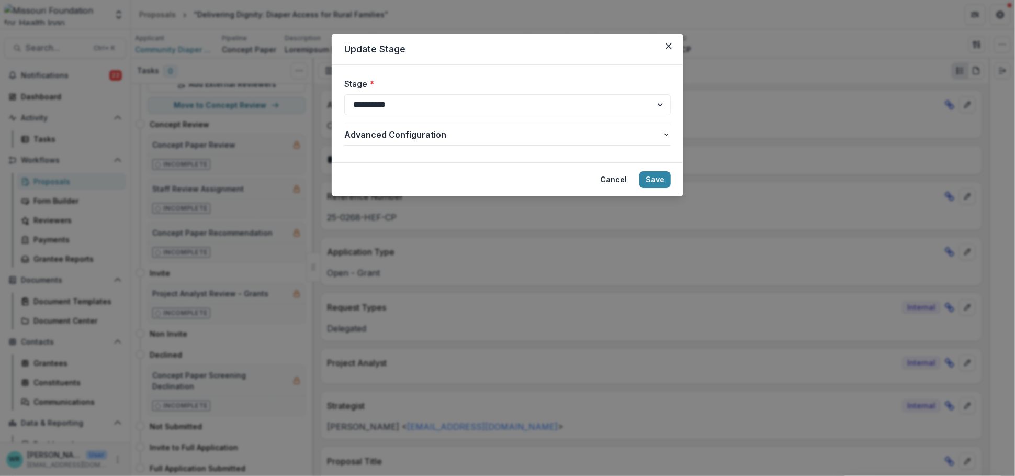
click at [658, 178] on button "Save" at bounding box center [654, 179] width 31 height 17
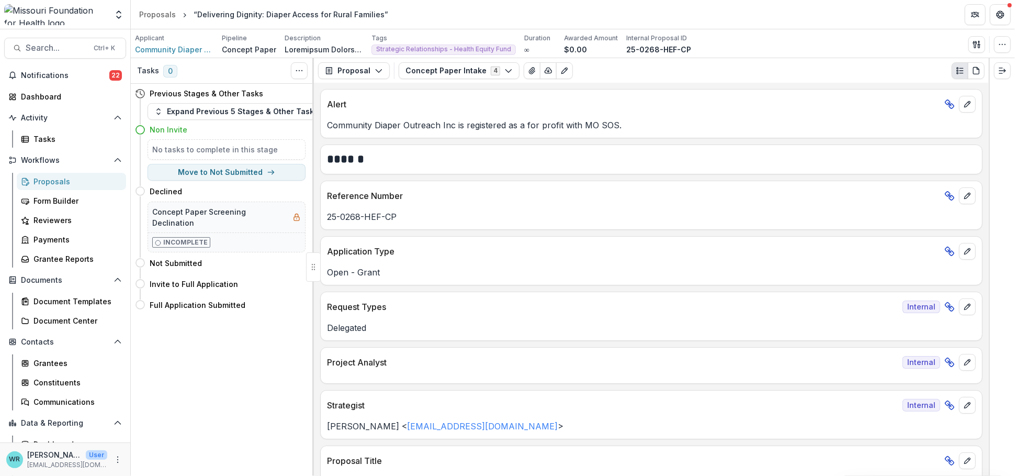
scroll to position [0, 0]
click at [62, 182] on div "Proposals" at bounding box center [75, 181] width 84 height 11
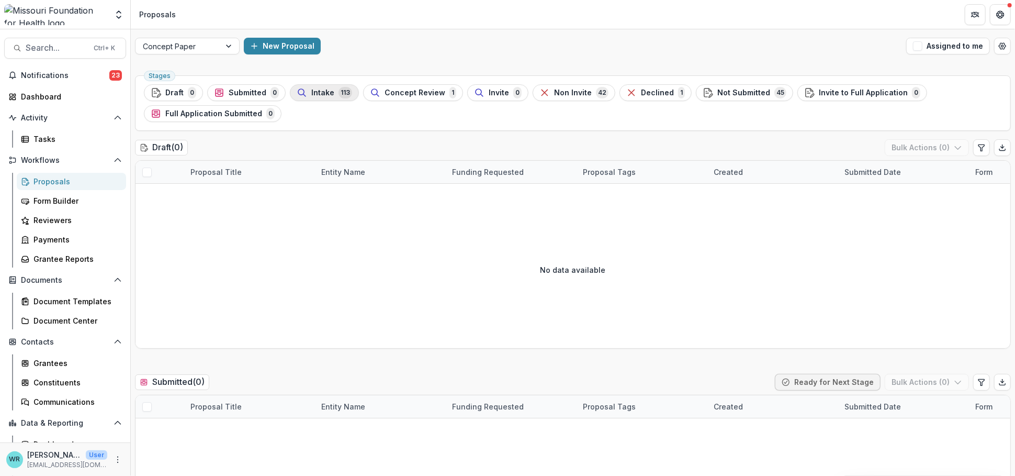
click at [326, 94] on span "Intake" at bounding box center [322, 92] width 23 height 9
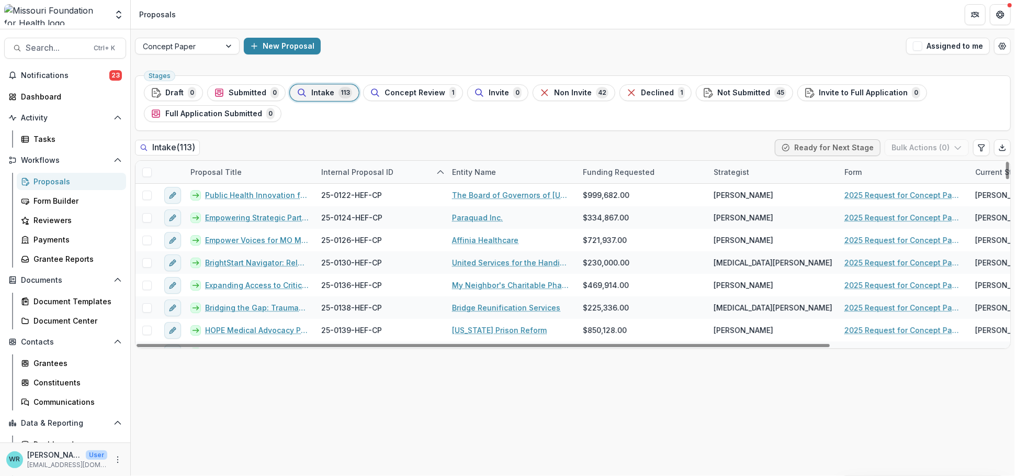
click at [733, 169] on div "Strategist" at bounding box center [731, 171] width 48 height 11
click at [754, 197] on input at bounding box center [772, 195] width 126 height 17
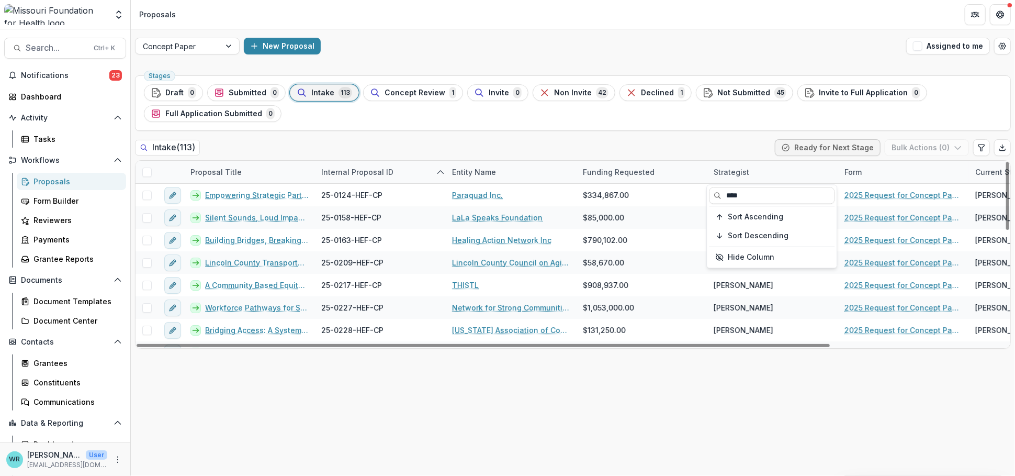
type input "****"
click at [758, 151] on div "Intake ( 113 ) Ready for Next Stage Bulk Actions ( 0 )" at bounding box center [573, 149] width 876 height 21
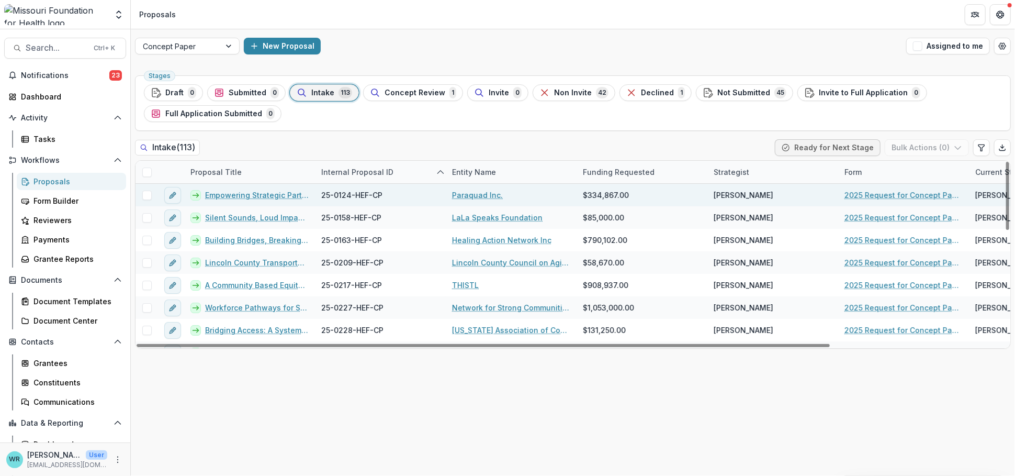
click at [150, 195] on span at bounding box center [146, 194] width 9 height 9
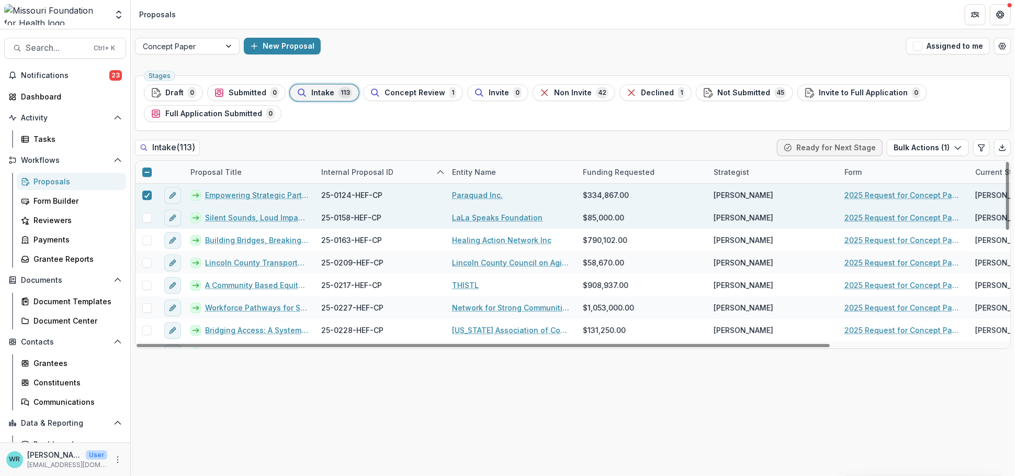
click at [144, 218] on span at bounding box center [146, 217] width 9 height 9
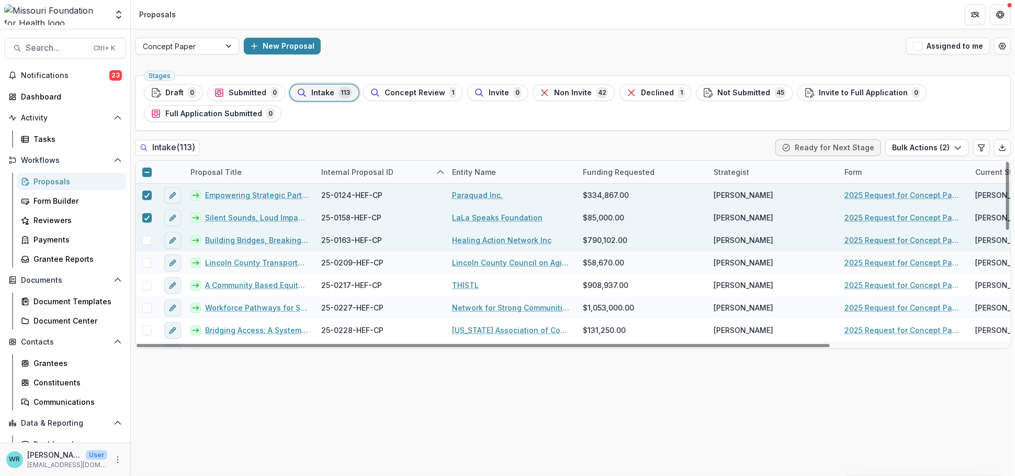
click at [145, 241] on span at bounding box center [146, 239] width 9 height 9
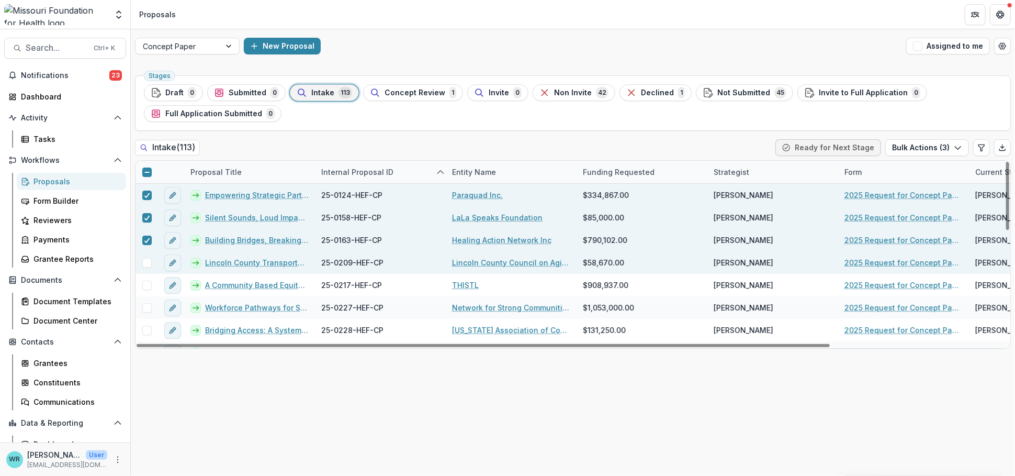
click at [148, 263] on span at bounding box center [146, 262] width 9 height 9
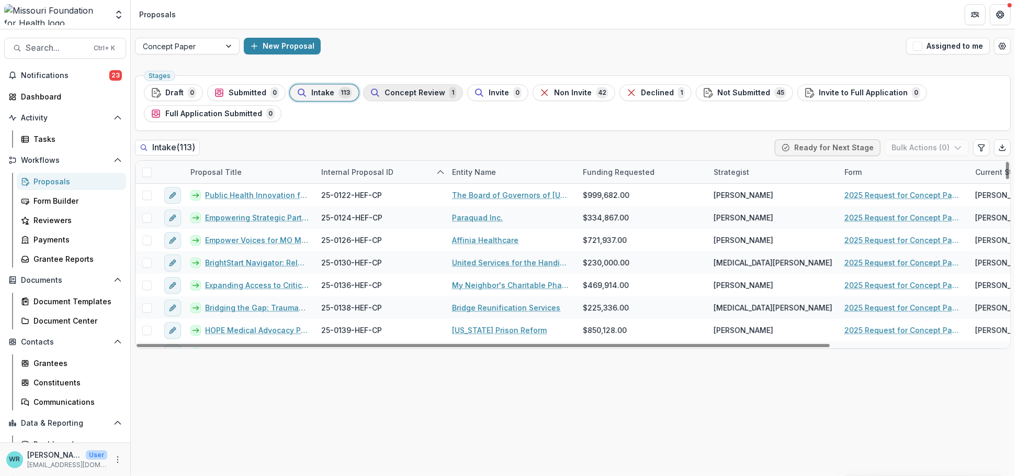
click at [414, 95] on span "Concept Review" at bounding box center [414, 92] width 61 height 9
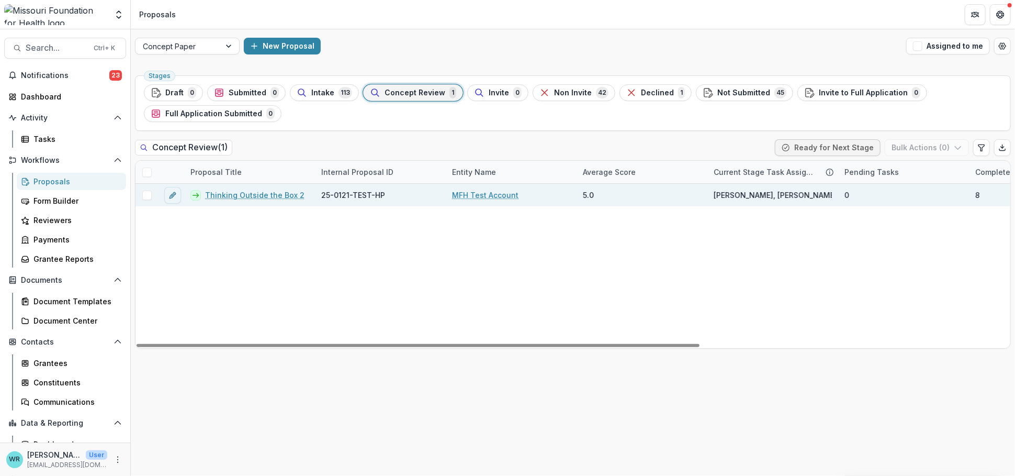
click at [242, 195] on link "Thinking Outside the Box 2" at bounding box center [254, 194] width 99 height 11
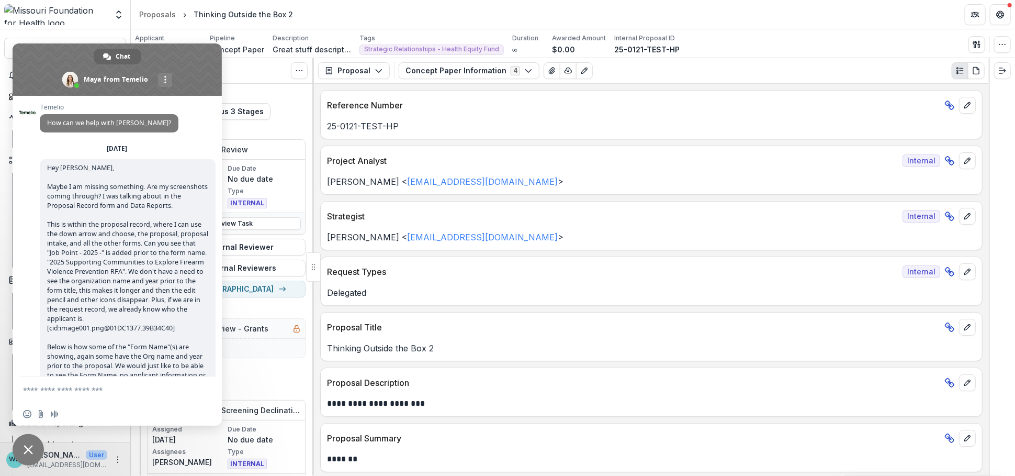
scroll to position [8015, 0]
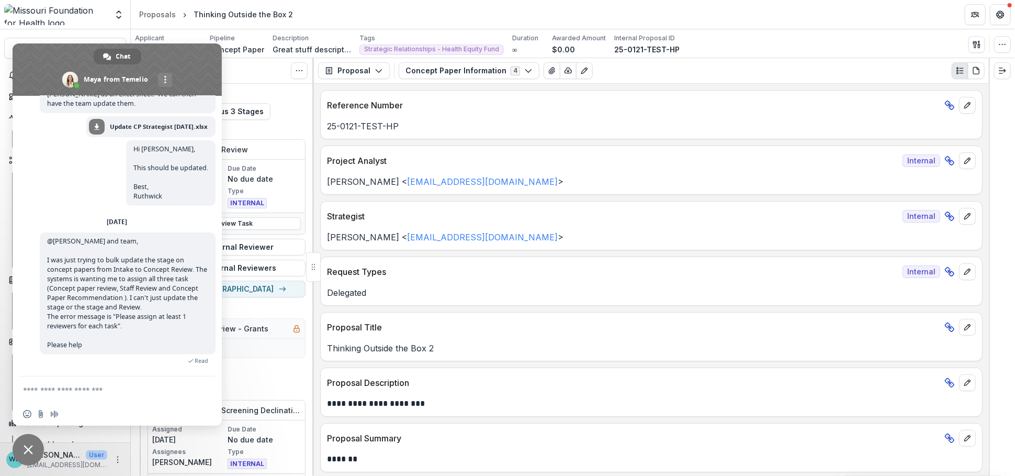
click at [24, 452] on span "Close chat" at bounding box center [28, 449] width 9 height 9
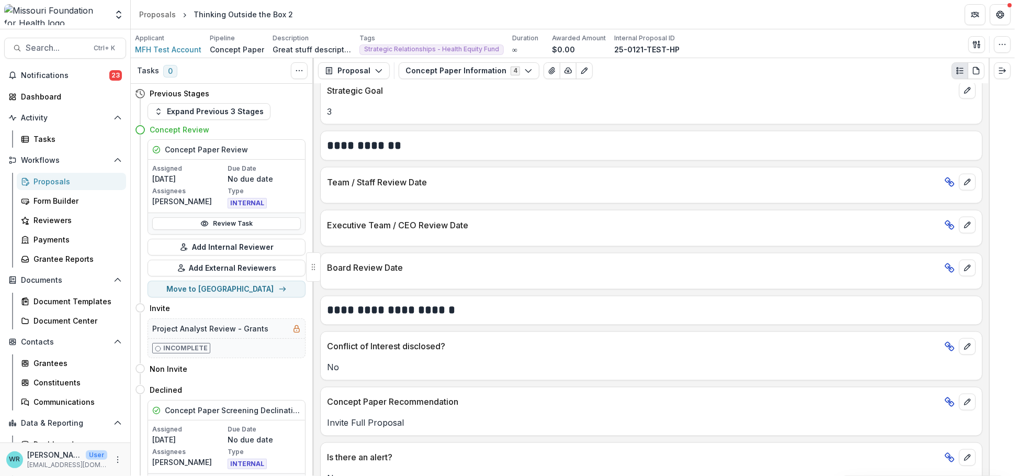
scroll to position [1101, 0]
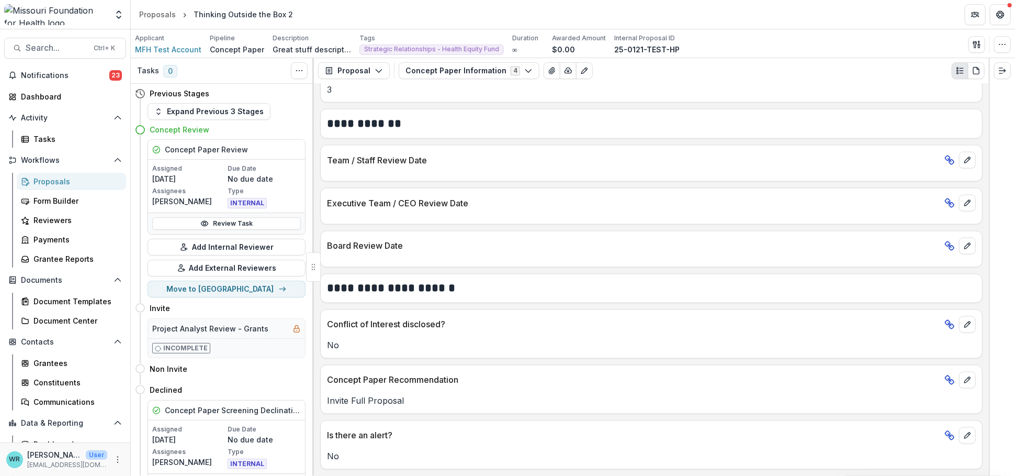
click at [54, 182] on div "Proposals" at bounding box center [75, 181] width 84 height 11
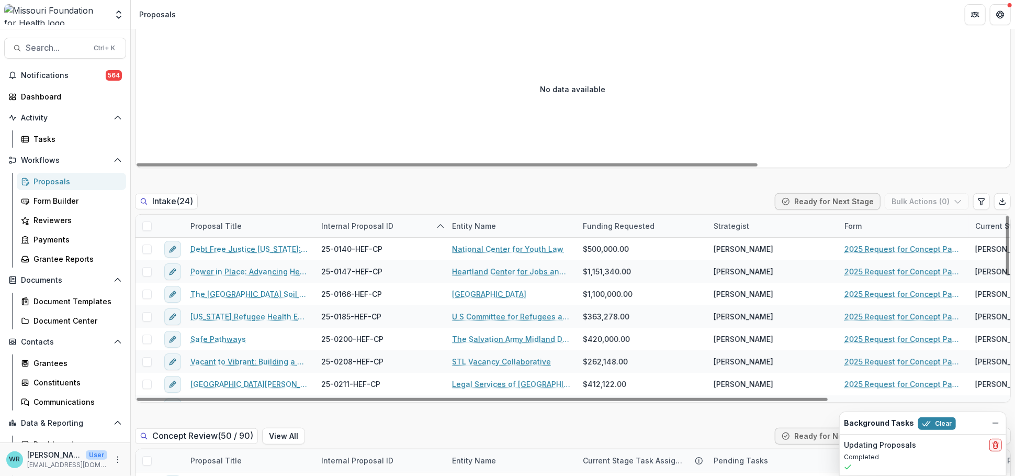
scroll to position [523, 0]
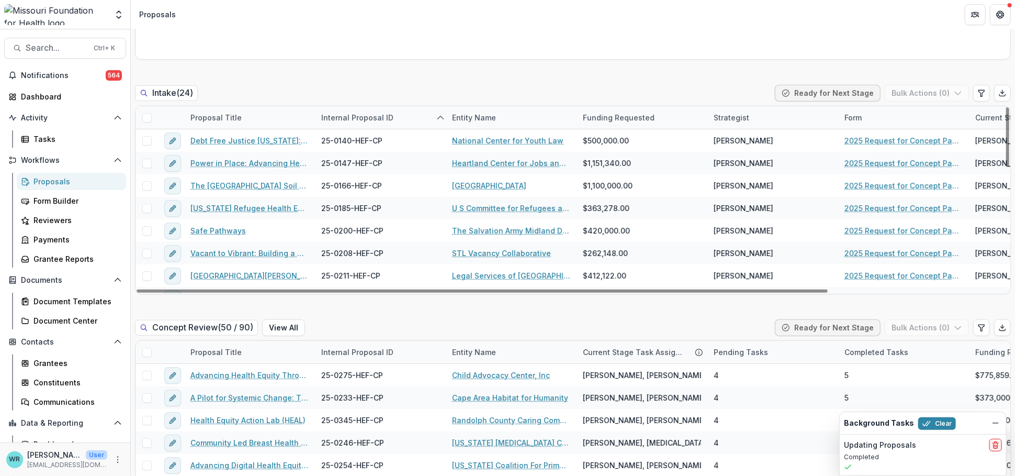
click at [742, 121] on div "Strategist" at bounding box center [731, 117] width 48 height 11
click at [741, 137] on input at bounding box center [772, 140] width 126 height 17
type input "*****"
click at [691, 85] on div "Intake ( 24 ) Ready for Next Stage Bulk Actions ( 0 )" at bounding box center [573, 95] width 876 height 21
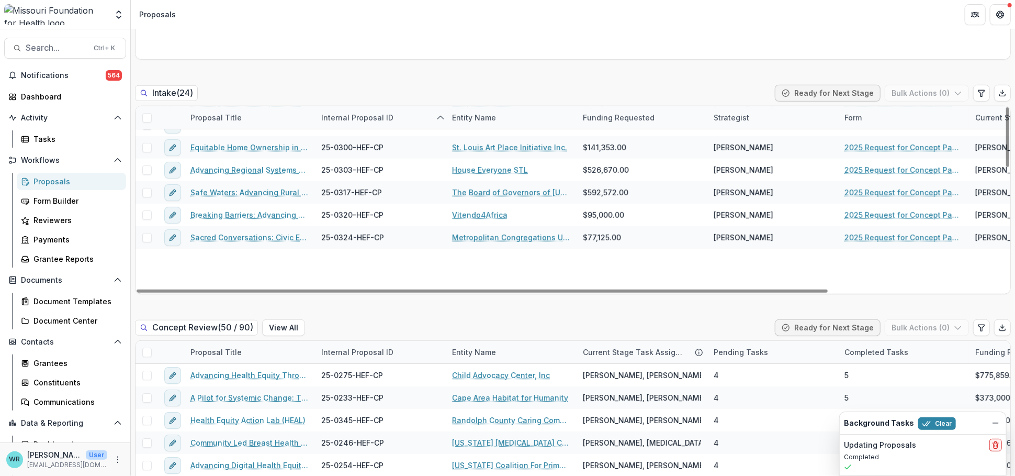
scroll to position [0, 0]
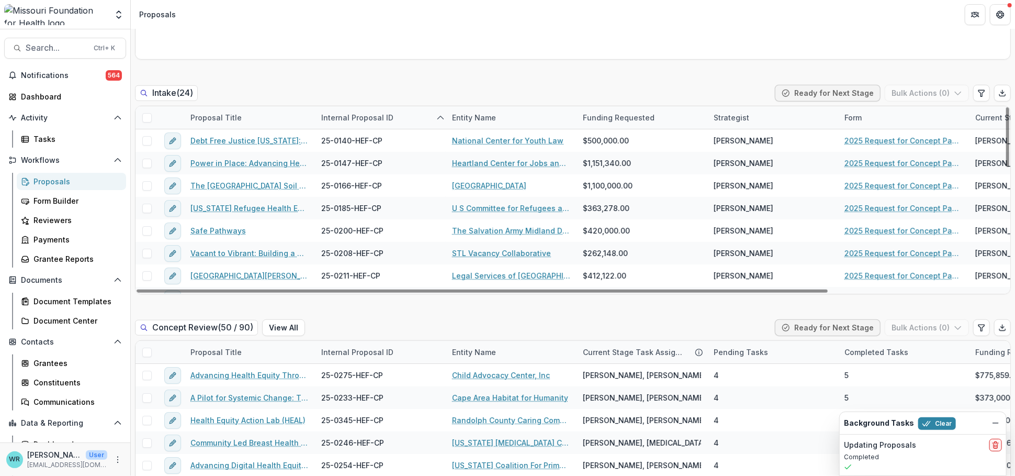
click at [749, 117] on div "Strategist" at bounding box center [731, 117] width 48 height 11
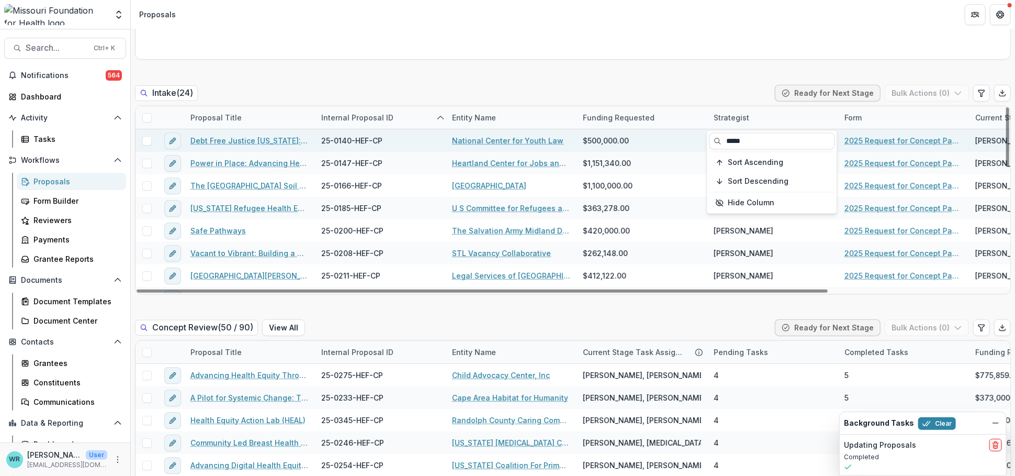
drag, startPoint x: 700, startPoint y: 133, endPoint x: 657, endPoint y: 136, distance: 44.0
click at [657, 136] on body "Skip to content Aggregate Analysis Foundations MFH Workflow Sandbox Missouri Fo…" at bounding box center [507, 238] width 1015 height 476
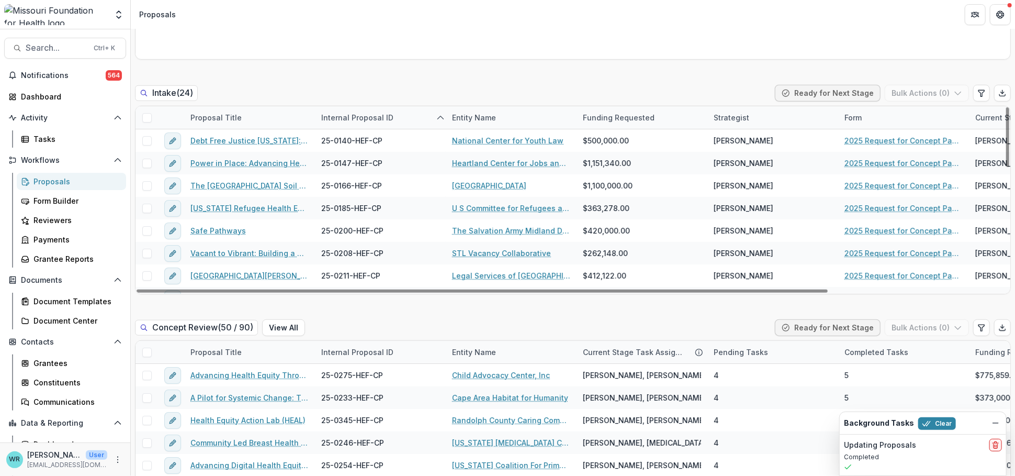
click at [729, 120] on div "Strategist" at bounding box center [731, 117] width 48 height 11
click at [757, 142] on input "*****" at bounding box center [772, 140] width 126 height 17
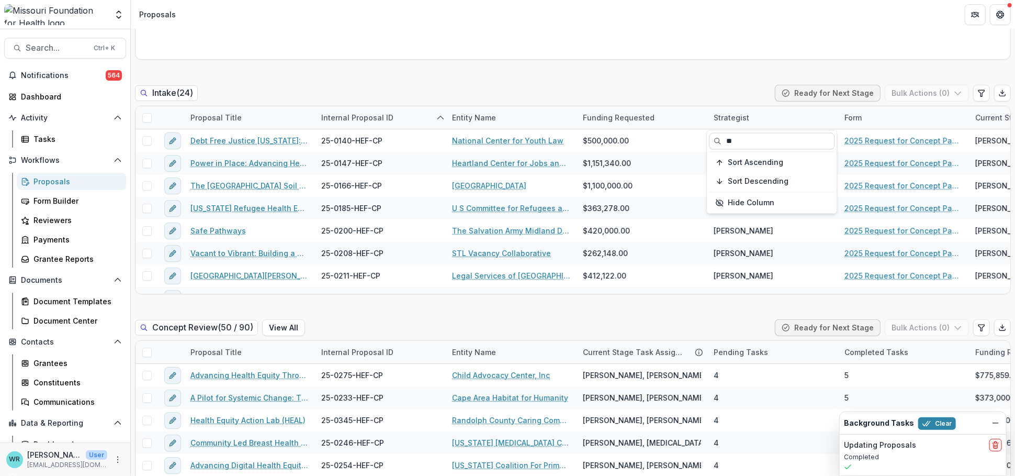
type input "*"
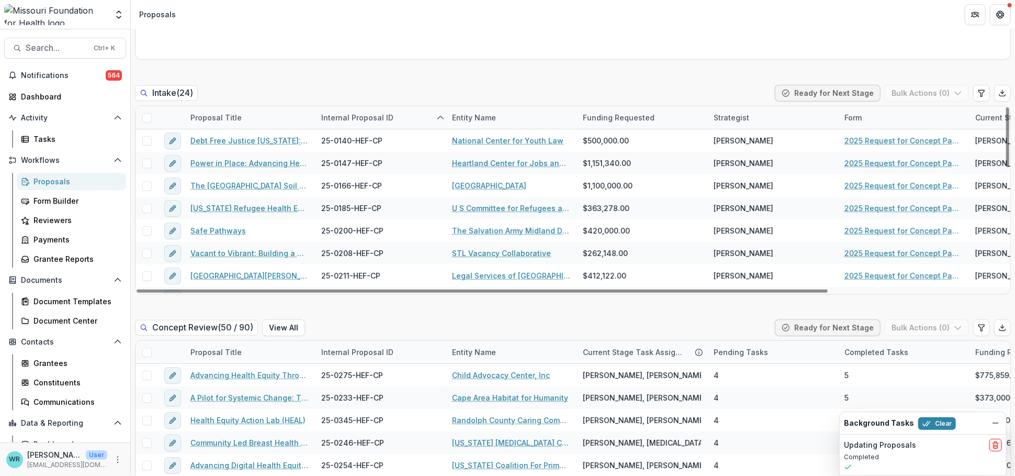
click at [750, 94] on div "Intake ( 24 ) Ready for Next Stage Bulk Actions ( 0 )" at bounding box center [573, 95] width 876 height 21
click at [766, 114] on div "Strategist" at bounding box center [772, 117] width 131 height 22
click at [750, 162] on span "Sort Ascending" at bounding box center [755, 162] width 55 height 9
click at [666, 97] on div "Intake ( 24 ) Ready for Next Stage Bulk Actions ( 0 )" at bounding box center [573, 95] width 876 height 21
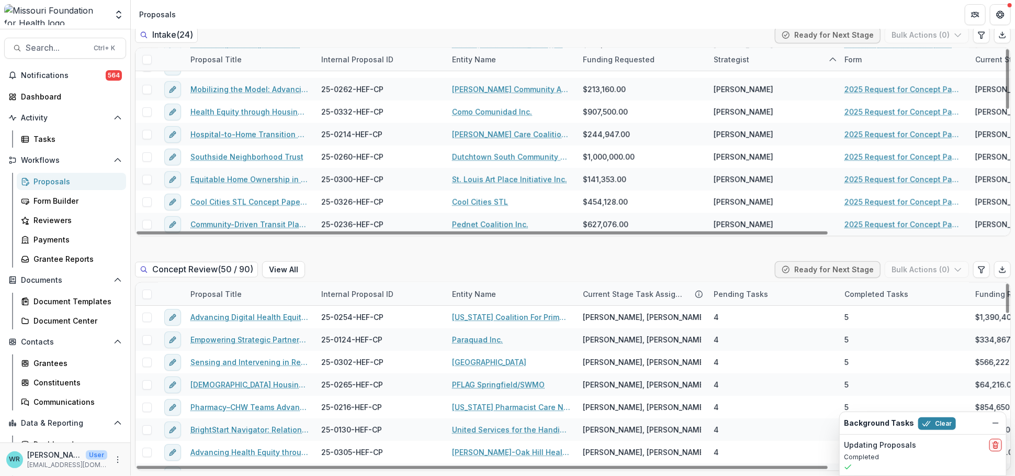
scroll to position [174, 0]
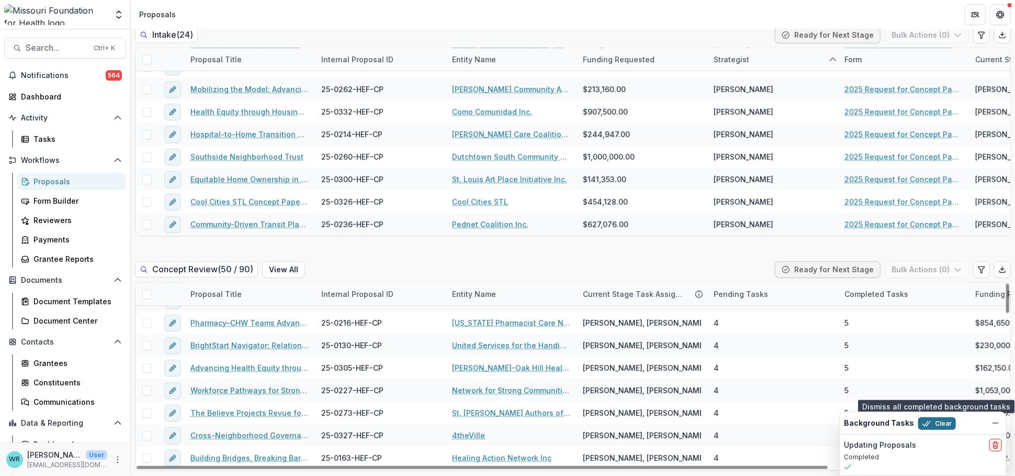
click at [944, 421] on button "Clear" at bounding box center [937, 423] width 38 height 13
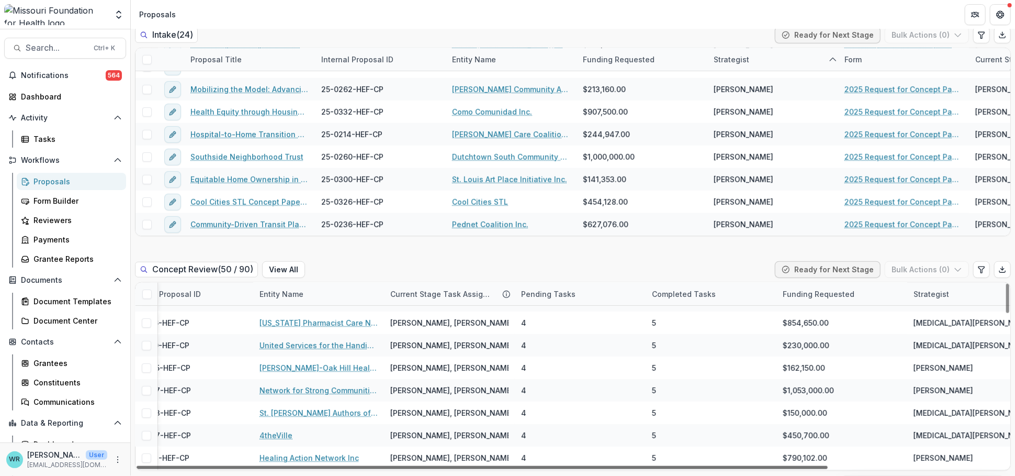
scroll to position [174, 222]
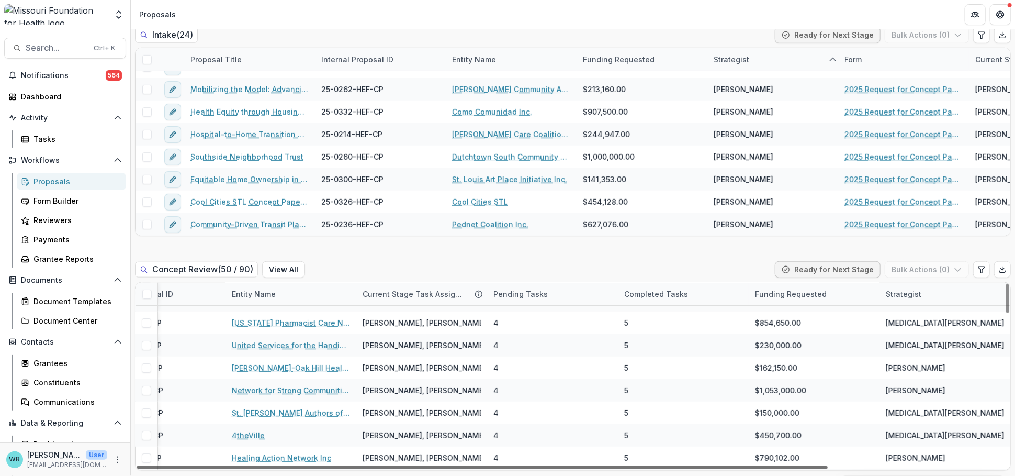
drag, startPoint x: 811, startPoint y: 466, endPoint x: 1114, endPoint y: 463, distance: 302.4
click at [828, 466] on div at bounding box center [482, 467] width 691 height 3
click at [898, 290] on div "Strategist" at bounding box center [903, 293] width 48 height 11
click at [906, 337] on span "Sort Ascending" at bounding box center [925, 338] width 55 height 9
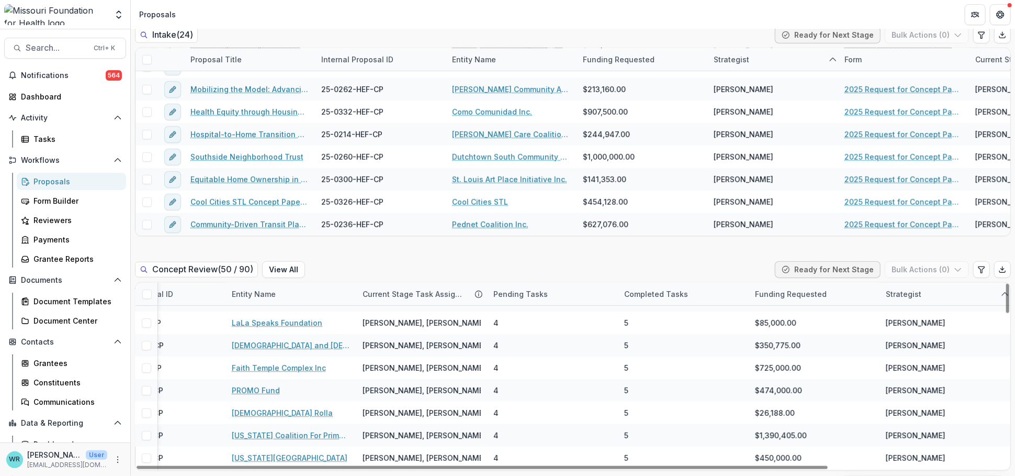
click at [895, 287] on div "Strategist" at bounding box center [944, 293] width 131 height 22
click at [913, 316] on input at bounding box center [942, 317] width 126 height 17
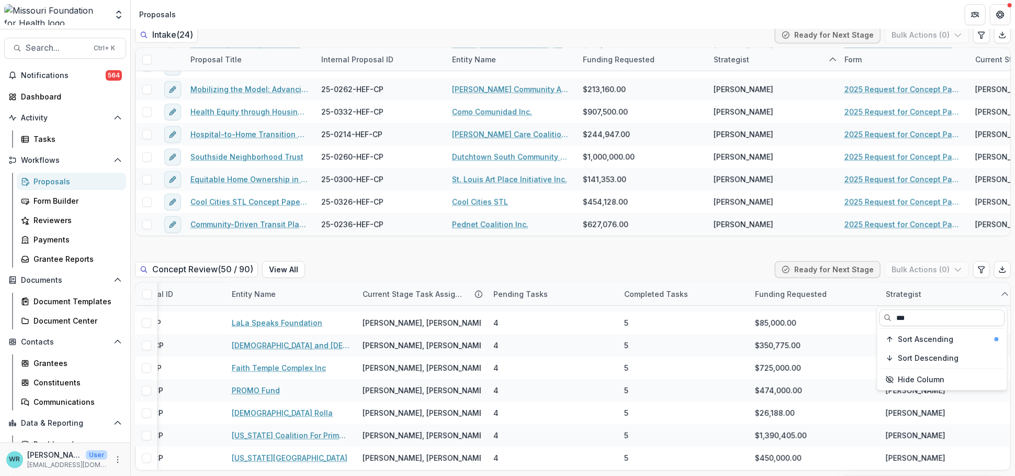
scroll to position [128, 222]
type input "*****"
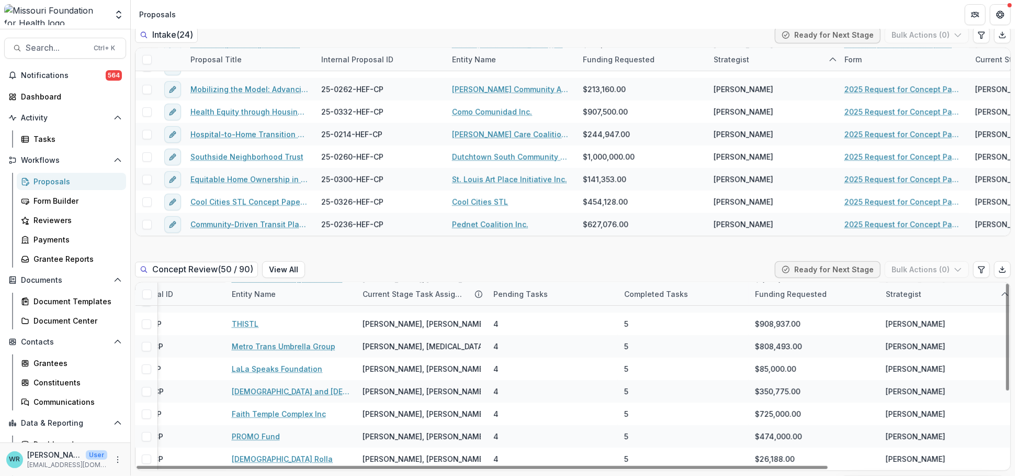
click at [146, 292] on span at bounding box center [146, 293] width 9 height 9
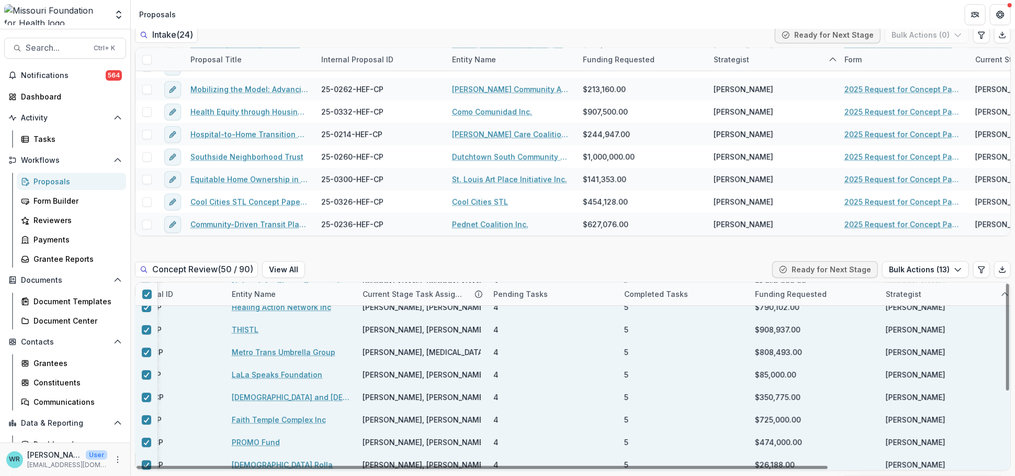
scroll to position [128, 222]
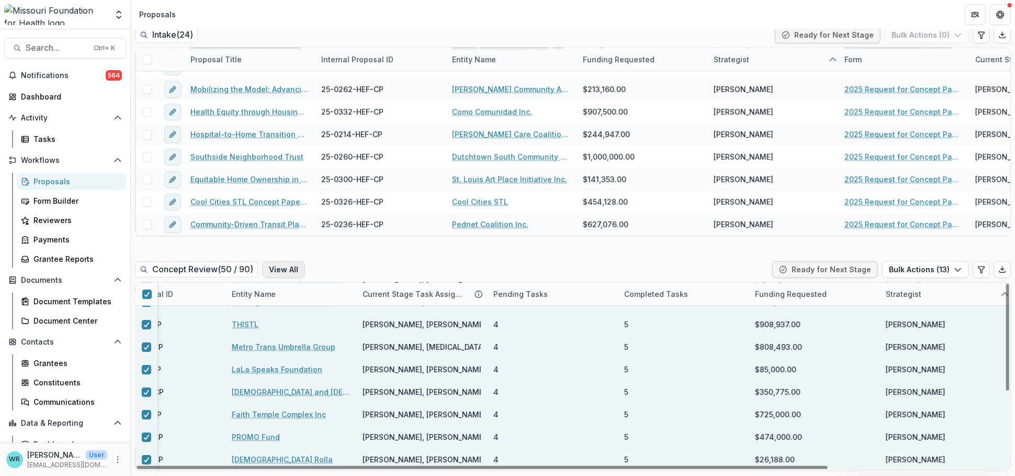
click at [271, 266] on button "View All" at bounding box center [283, 269] width 43 height 17
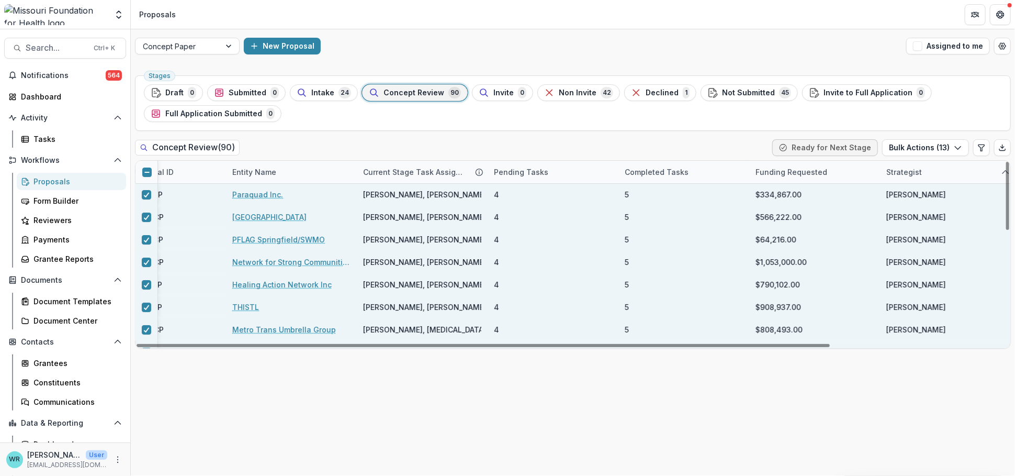
click at [915, 173] on div "Strategist" at bounding box center [904, 171] width 48 height 11
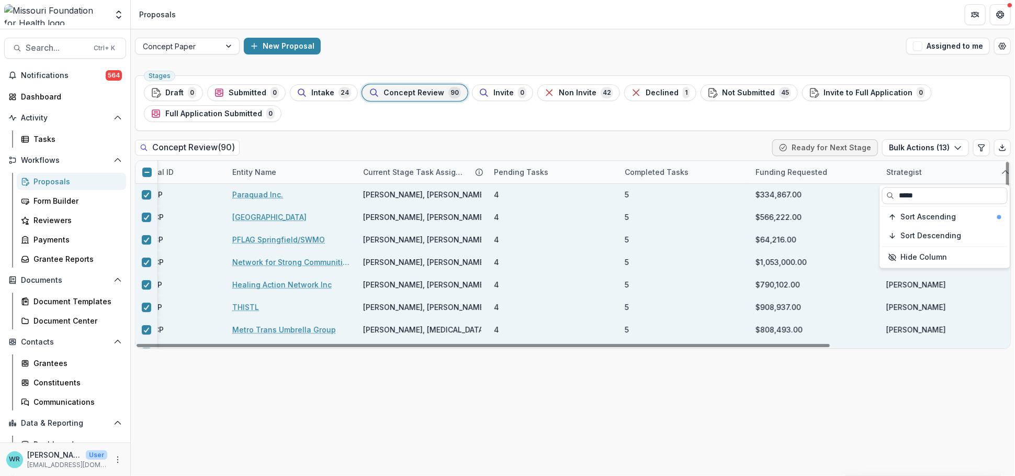
click at [926, 196] on input "*****" at bounding box center [945, 195] width 126 height 17
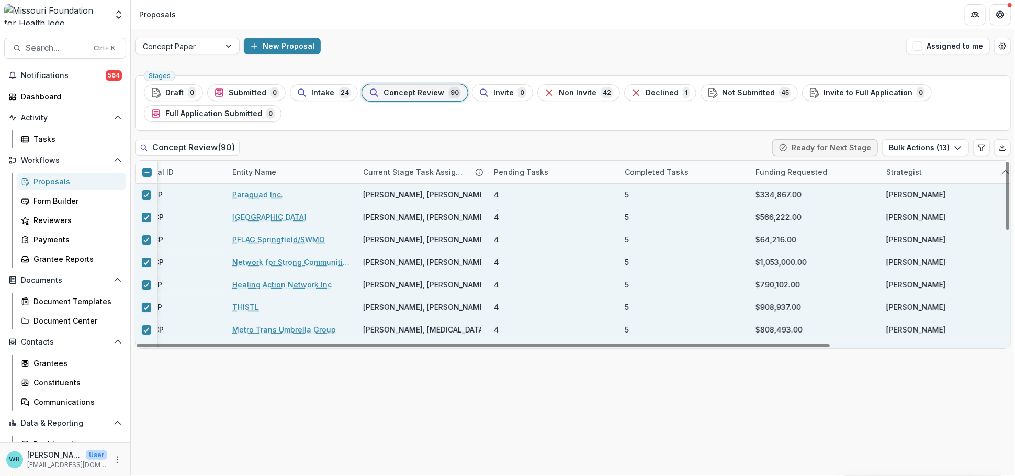
click at [145, 171] on icon at bounding box center [147, 172] width 6 height 6
click at [145, 171] on icon at bounding box center [147, 171] width 6 height 5
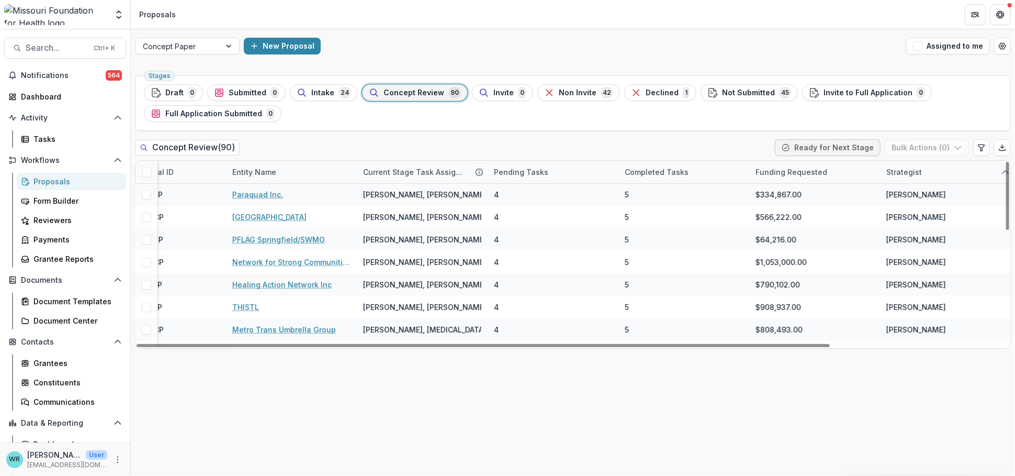
click at [145, 171] on span at bounding box center [146, 171] width 9 height 9
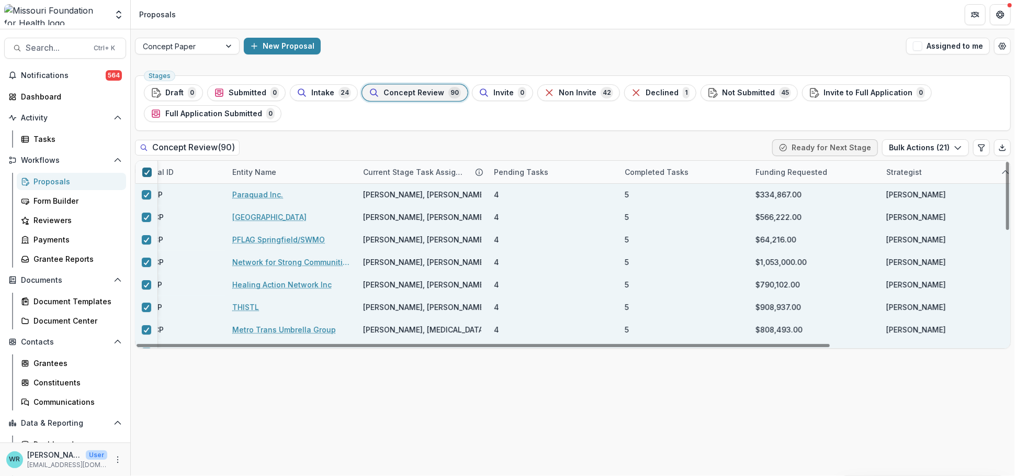
scroll to position [0, 220]
drag, startPoint x: 143, startPoint y: 172, endPoint x: 154, endPoint y: 174, distance: 11.1
click at [144, 172] on icon at bounding box center [147, 171] width 6 height 5
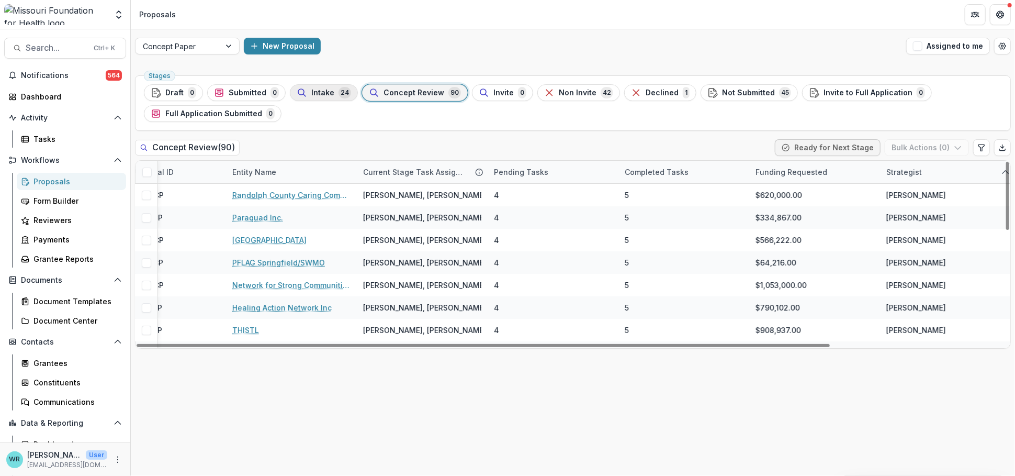
click at [340, 93] on span "24" at bounding box center [344, 93] width 13 height 12
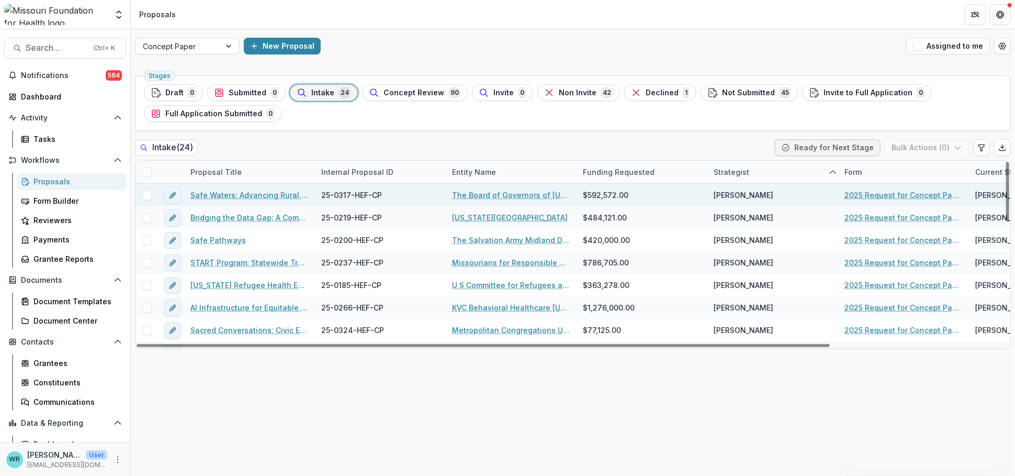
click at [145, 194] on span at bounding box center [146, 194] width 9 height 9
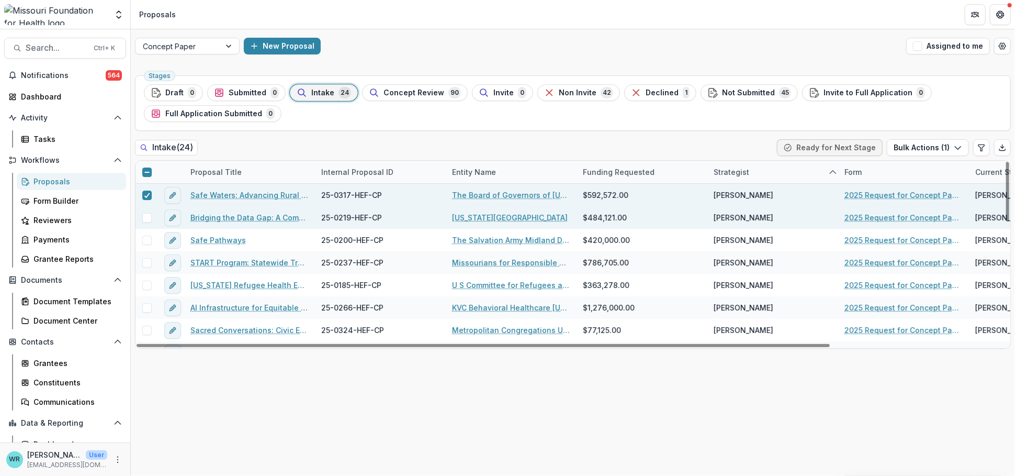
click at [148, 216] on span at bounding box center [146, 217] width 9 height 9
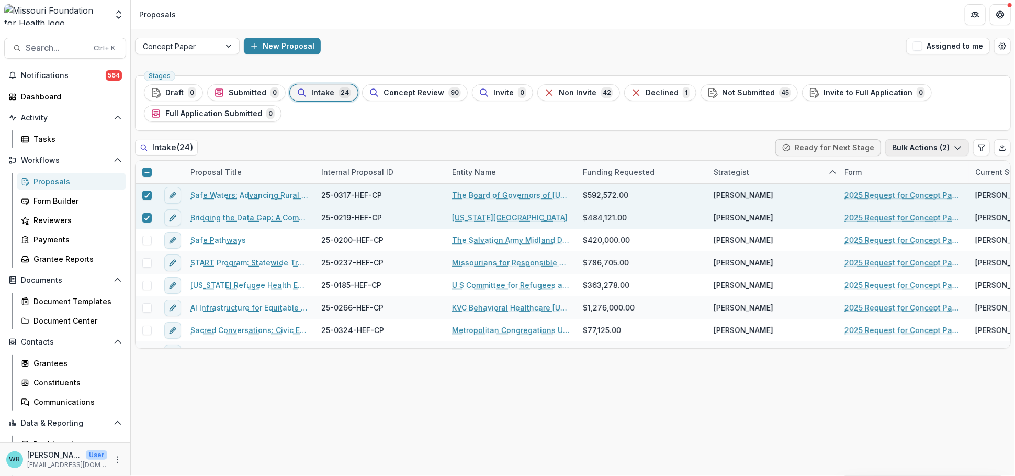
click at [952, 148] on button "Bulk Actions ( 2 )" at bounding box center [927, 147] width 84 height 17
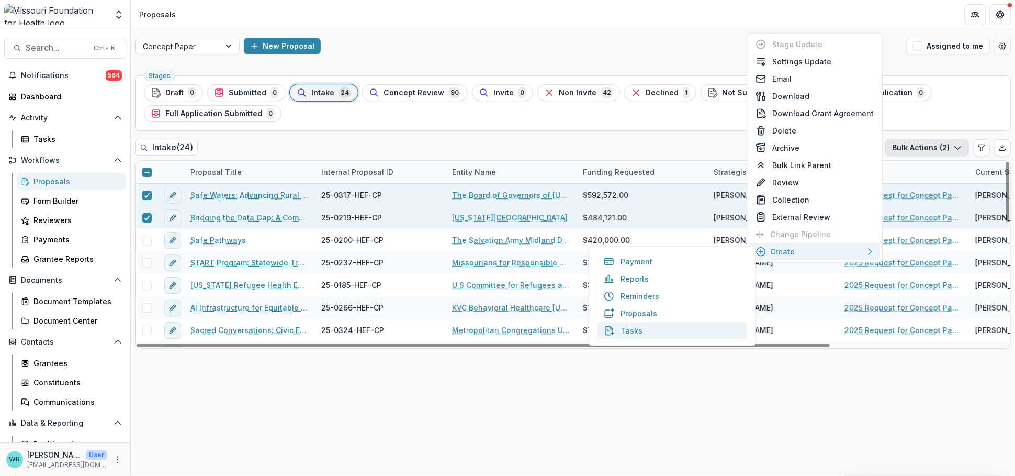
click at [655, 331] on button "Tasks" at bounding box center [672, 330] width 150 height 17
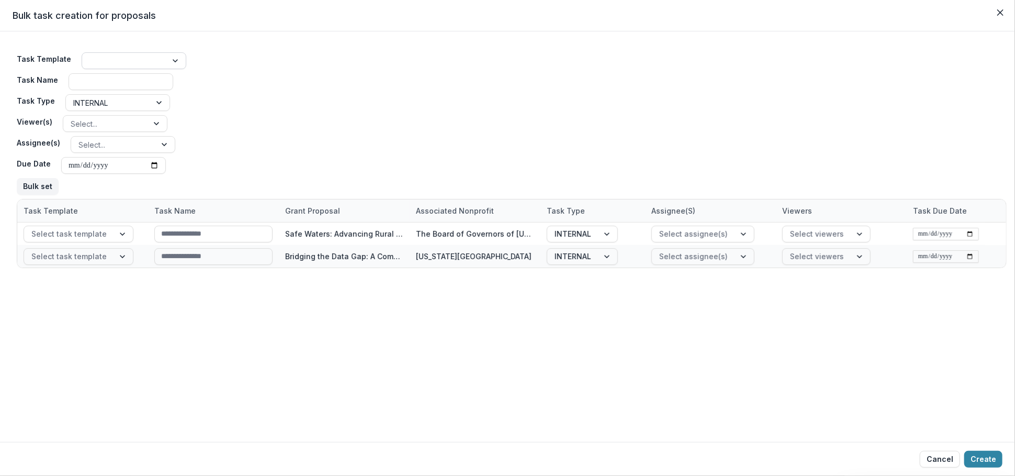
click at [157, 58] on div at bounding box center [124, 60] width 85 height 15
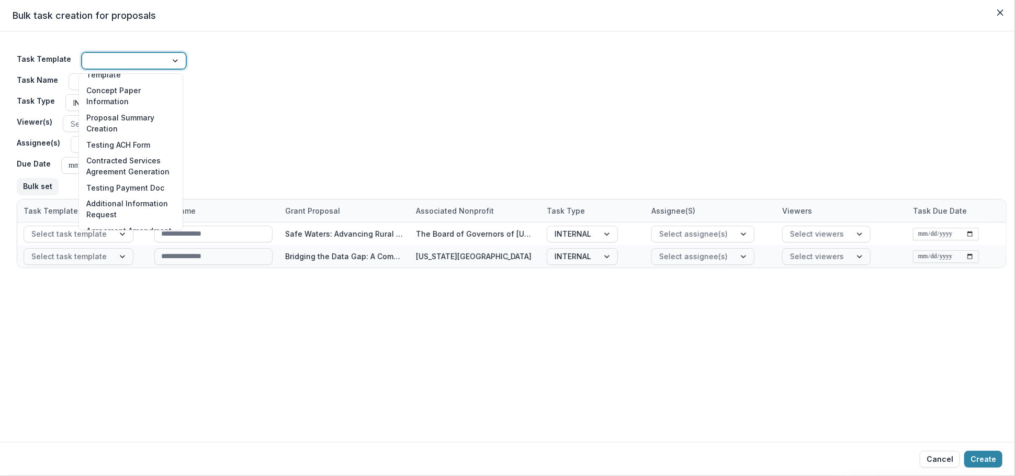
scroll to position [465, 0]
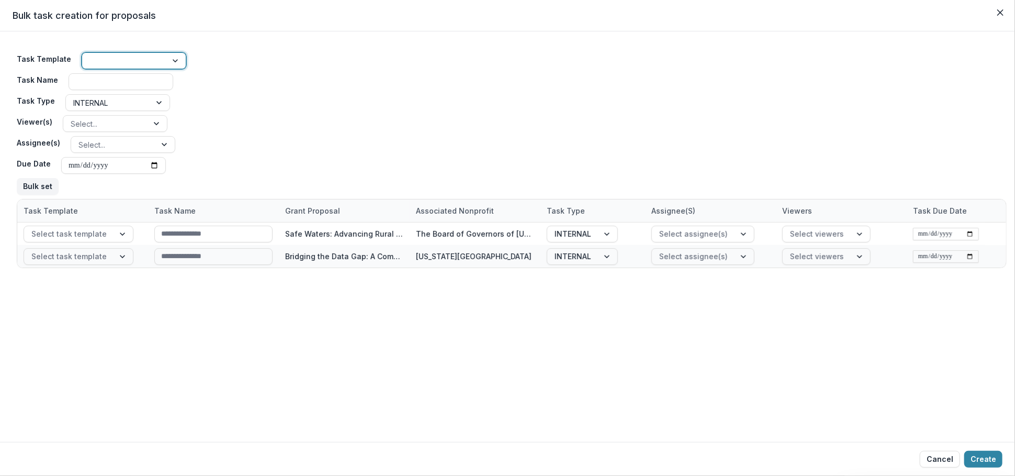
click at [133, 55] on div at bounding box center [124, 60] width 70 height 13
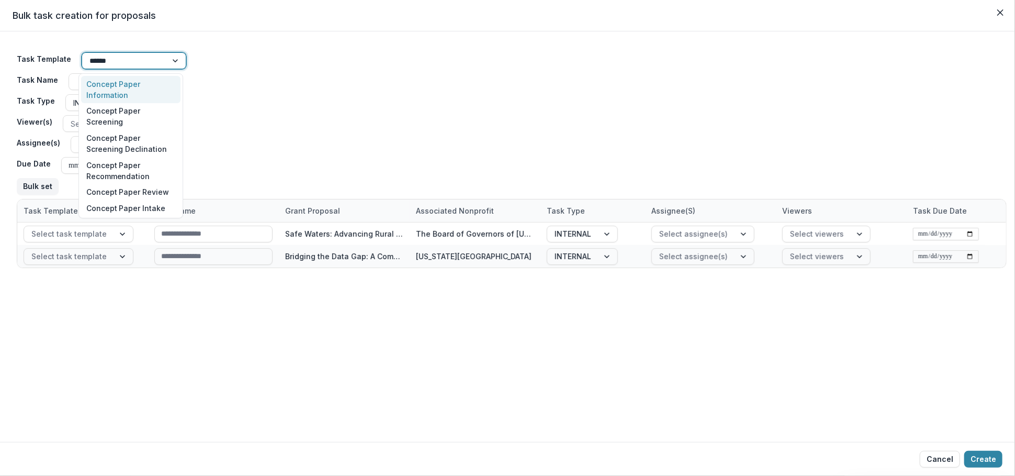
type input "*******"
click at [134, 188] on div "Concept Paper Review" at bounding box center [130, 192] width 99 height 16
type input "**********"
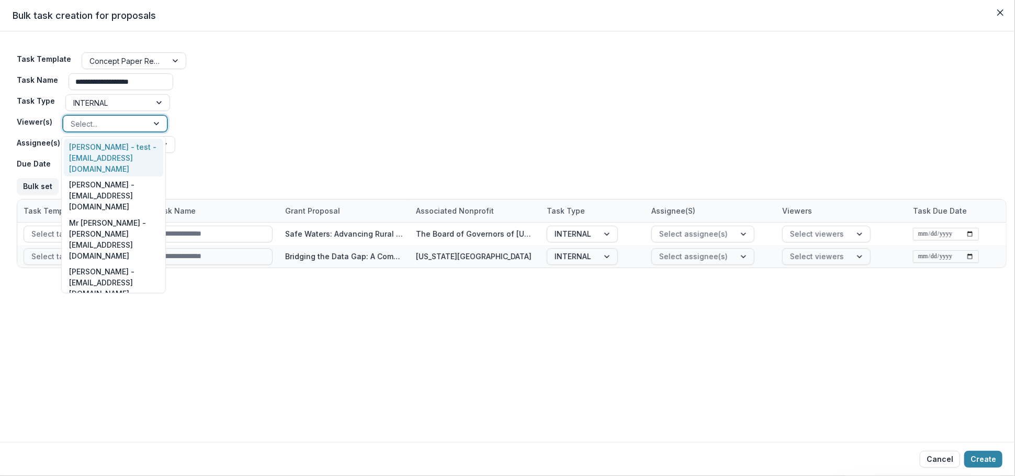
click at [155, 119] on div at bounding box center [157, 124] width 19 height 16
click at [248, 117] on div "**********" at bounding box center [512, 123] width 990 height 151
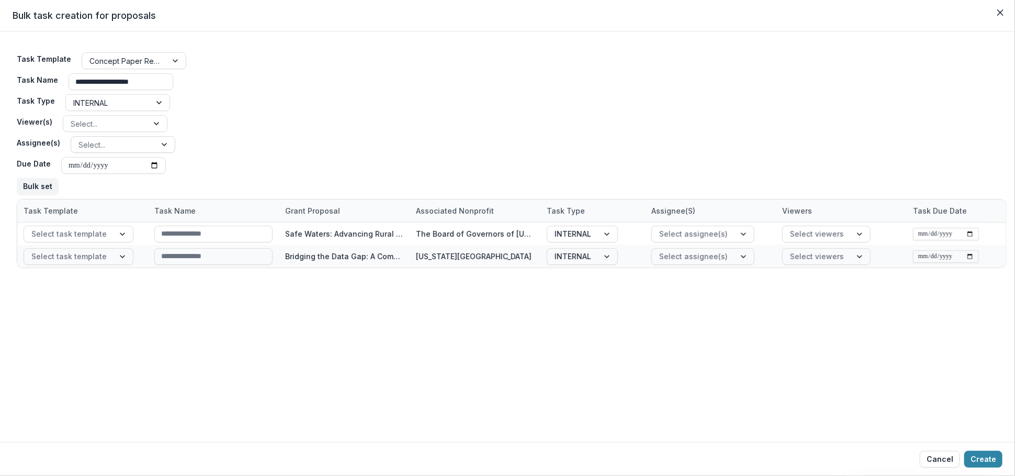
click at [169, 140] on div at bounding box center [165, 145] width 19 height 16
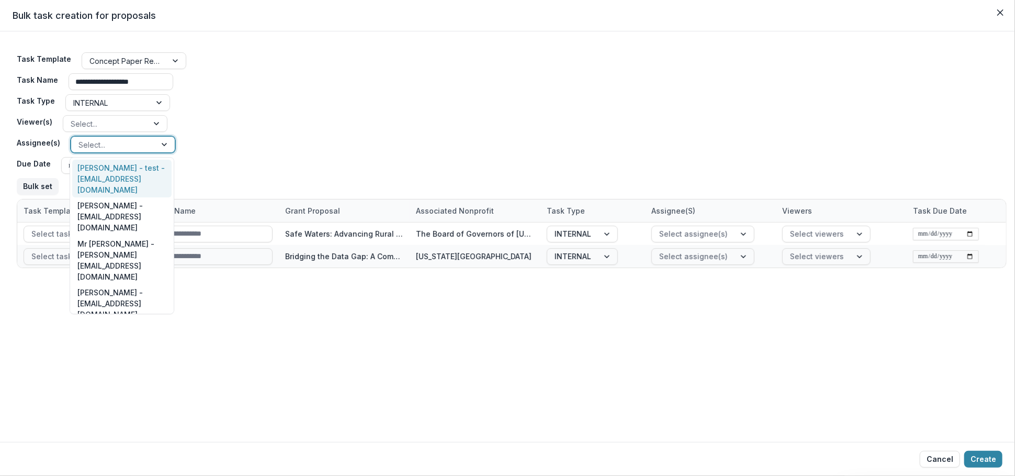
click at [405, 139] on div "**********" at bounding box center [512, 123] width 990 height 151
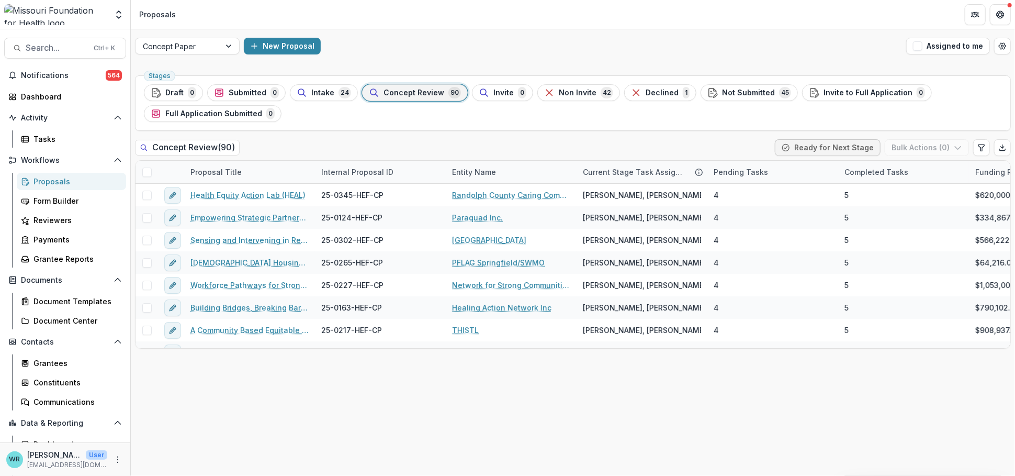
click at [332, 97] on div "Intake 24" at bounding box center [324, 93] width 54 height 12
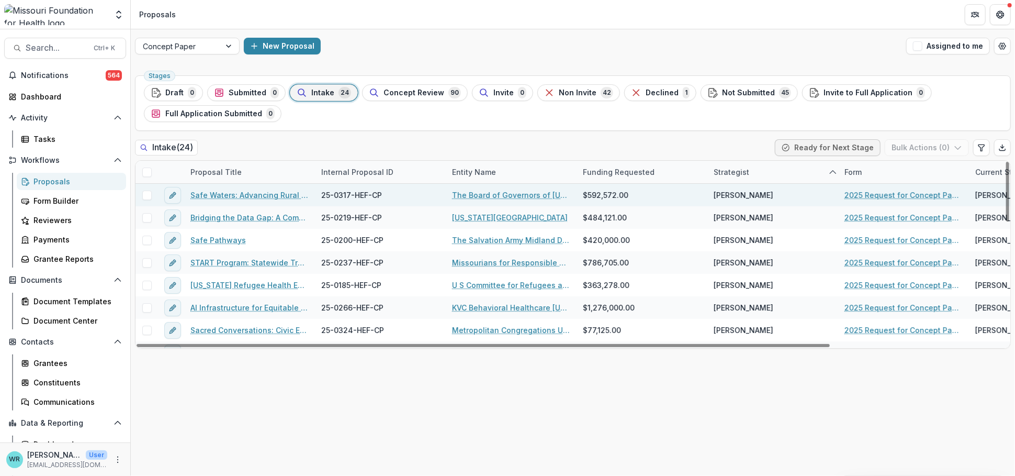
click at [144, 195] on span at bounding box center [146, 194] width 9 height 9
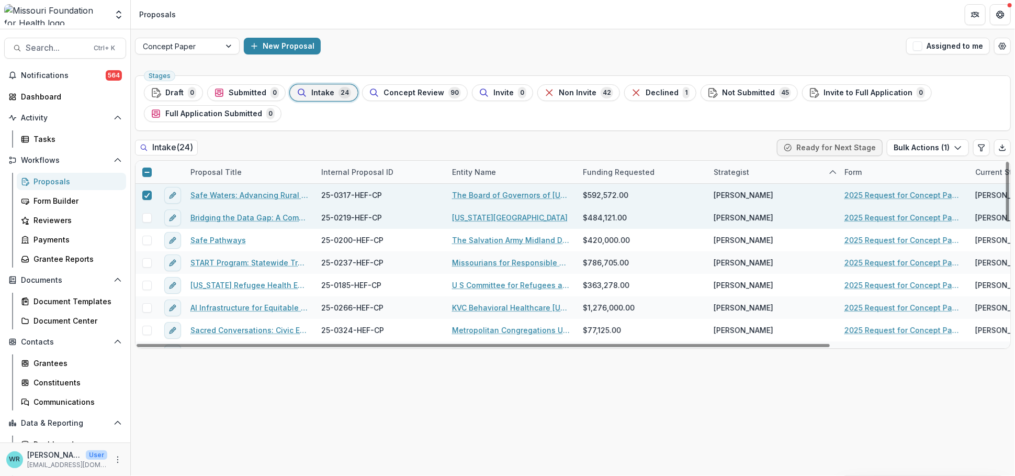
click at [143, 216] on span at bounding box center [146, 217] width 9 height 9
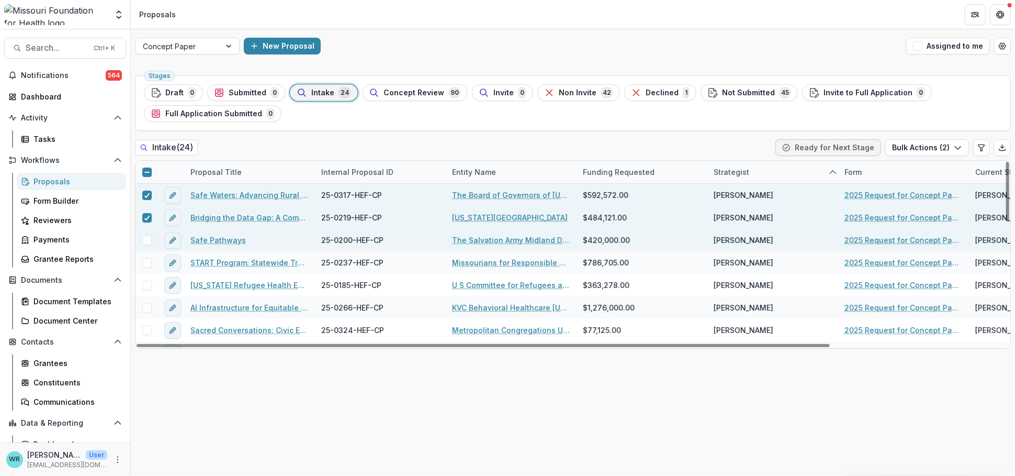
drag, startPoint x: 145, startPoint y: 240, endPoint x: 147, endPoint y: 250, distance: 10.2
click at [145, 242] on span at bounding box center [146, 239] width 9 height 9
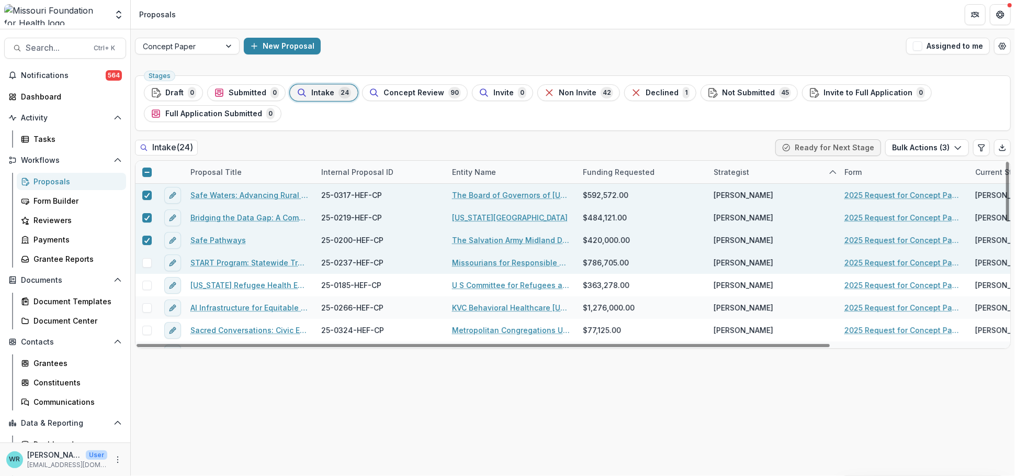
click at [146, 262] on span at bounding box center [146, 262] width 9 height 9
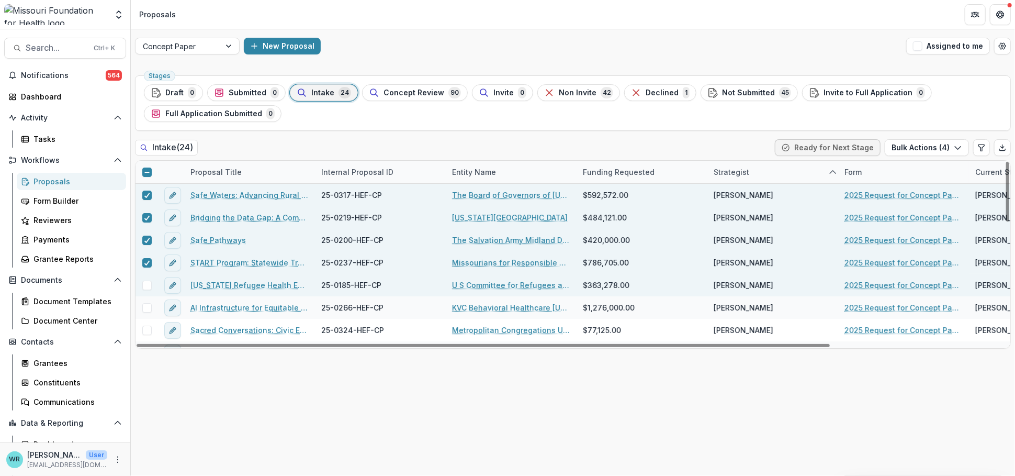
click at [146, 290] on div at bounding box center [146, 285] width 22 height 22
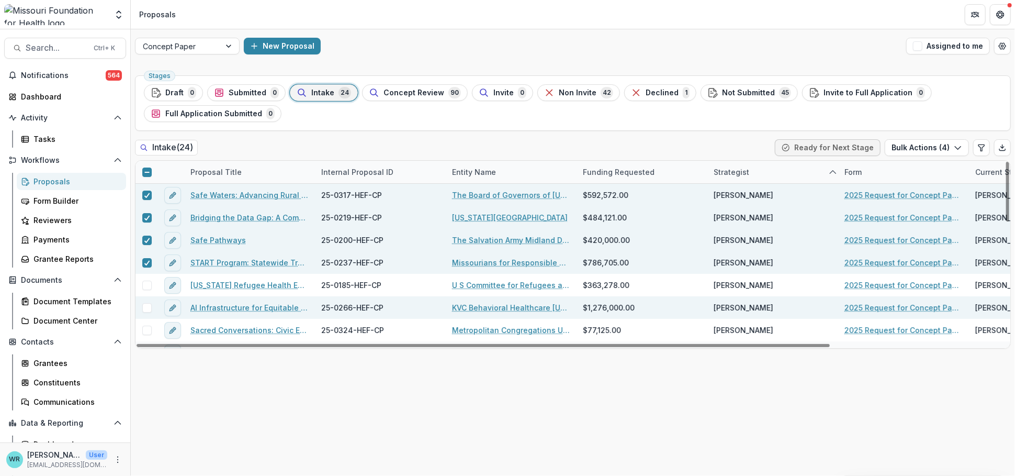
click at [147, 304] on span at bounding box center [146, 307] width 9 height 9
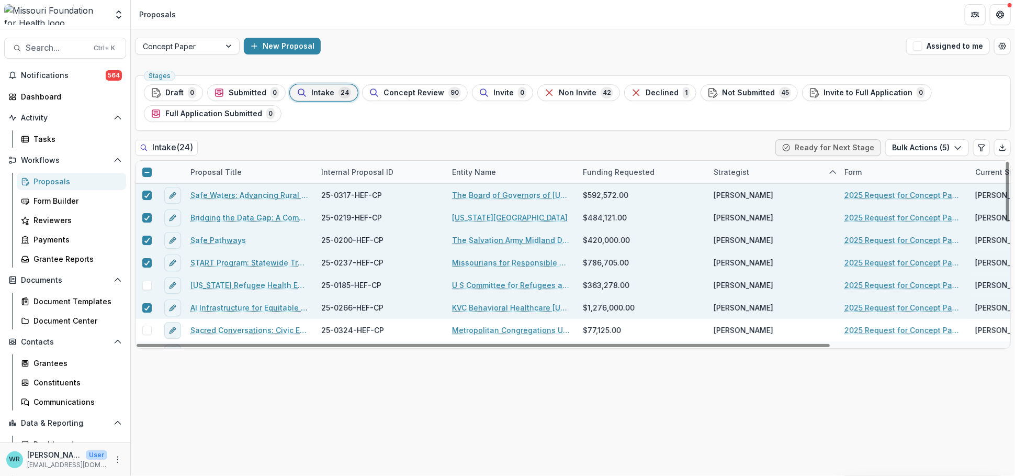
click at [149, 282] on span at bounding box center [146, 284] width 9 height 9
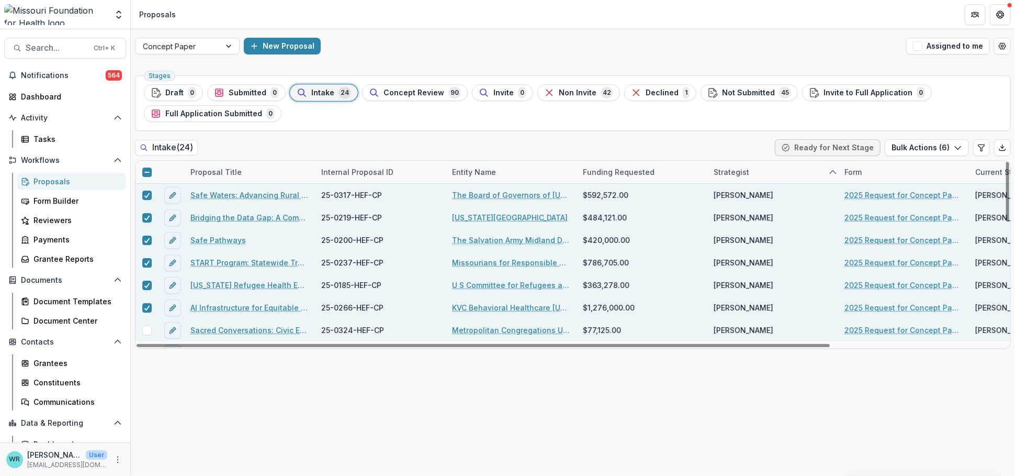
click at [146, 327] on span at bounding box center [146, 329] width 9 height 9
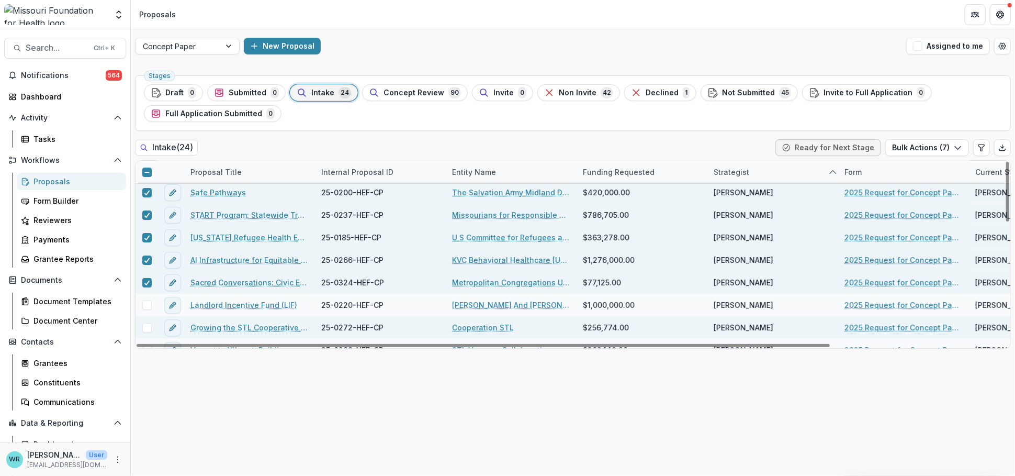
scroll to position [116, 0]
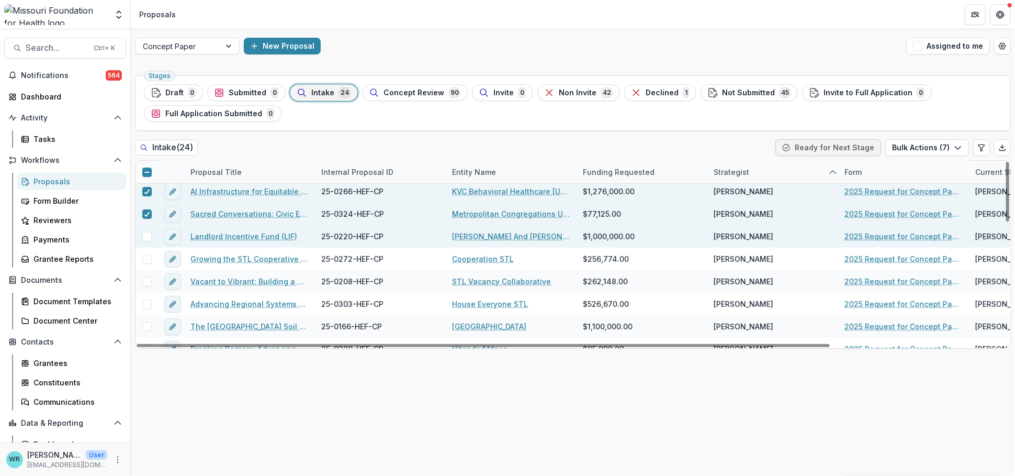
click at [145, 238] on span at bounding box center [146, 236] width 9 height 9
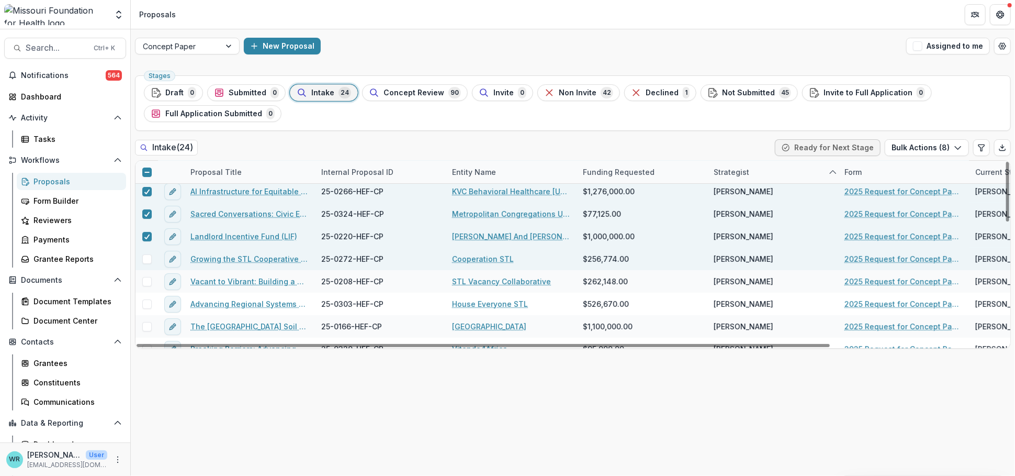
click at [146, 261] on span at bounding box center [146, 258] width 9 height 9
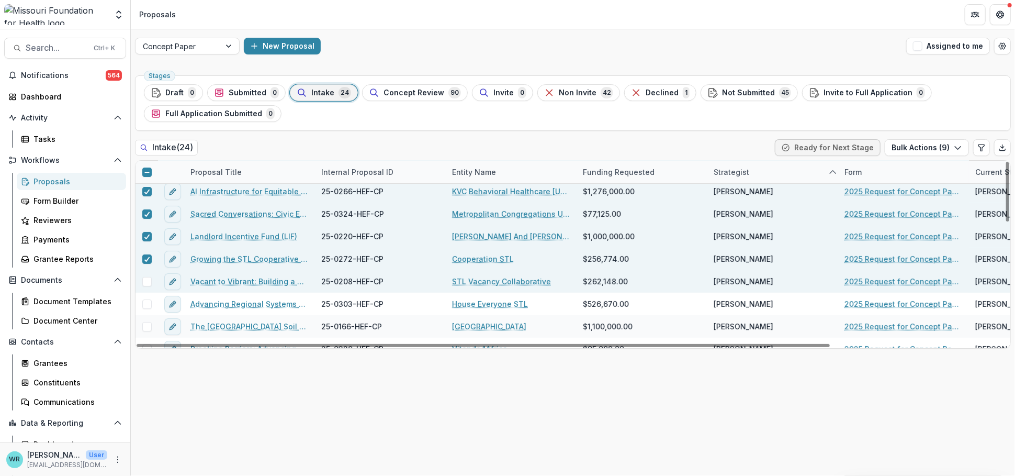
click at [148, 280] on span at bounding box center [146, 281] width 9 height 9
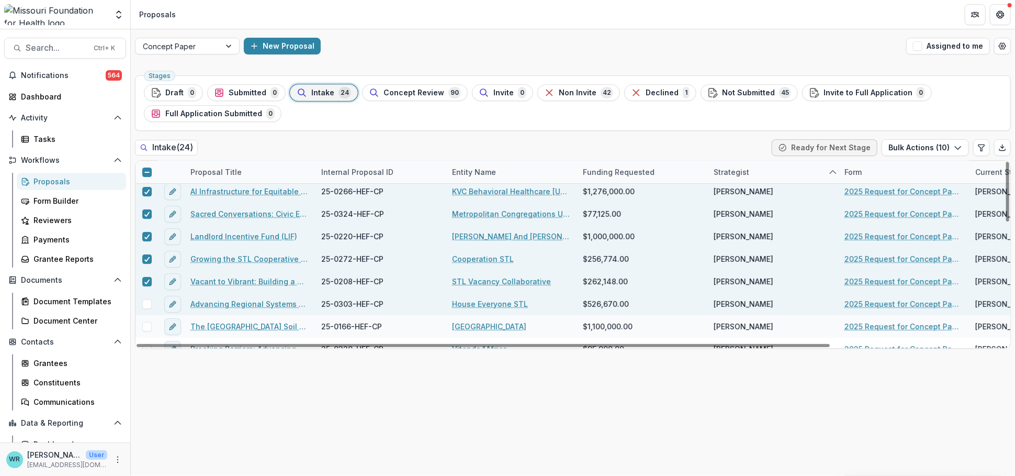
click at [145, 304] on span at bounding box center [146, 303] width 9 height 9
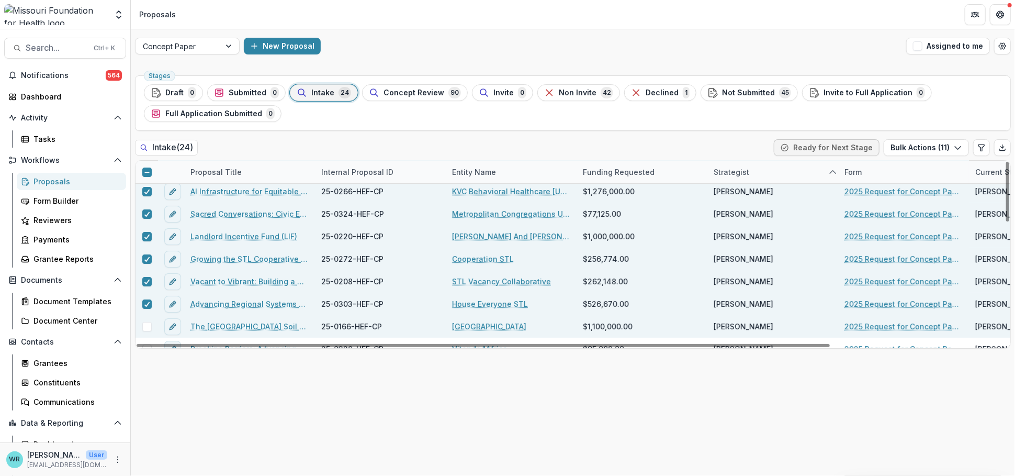
click at [146, 328] on span at bounding box center [146, 326] width 9 height 9
click at [984, 146] on icon "Edit table settings" at bounding box center [981, 147] width 8 height 8
select select "******"
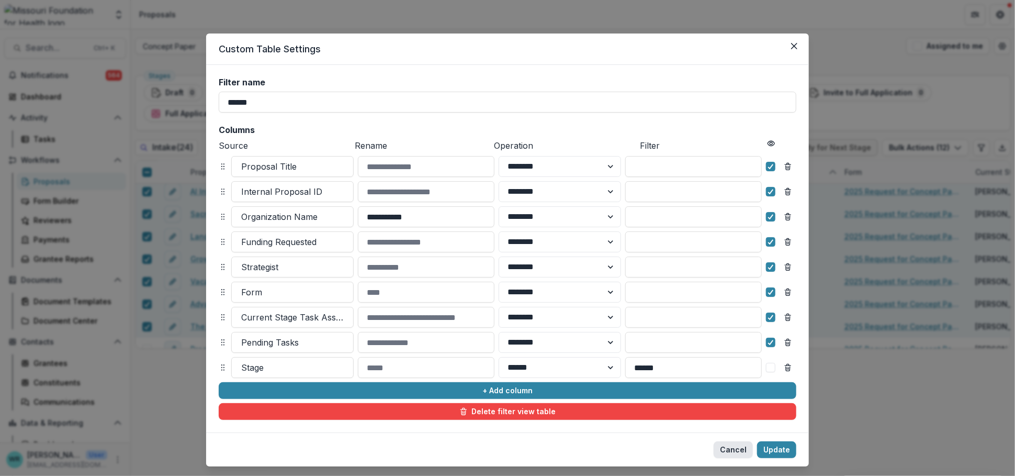
click at [736, 449] on button "Cancel" at bounding box center [733, 449] width 39 height 17
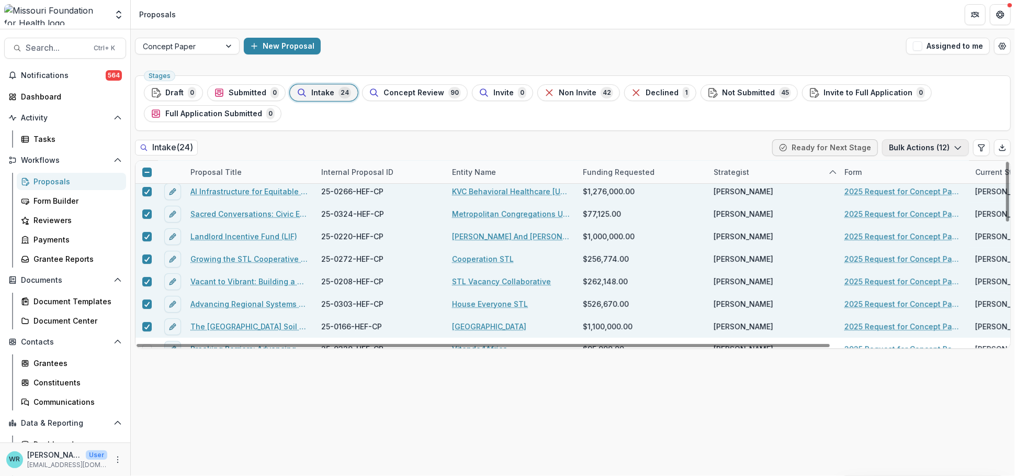
click at [961, 145] on icon "button" at bounding box center [958, 147] width 8 height 8
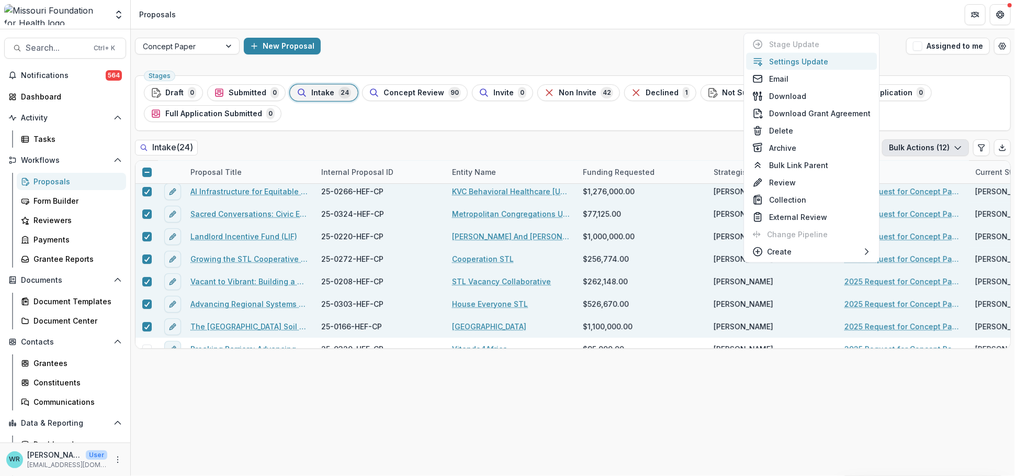
click at [828, 59] on button "Settings Update" at bounding box center [811, 61] width 131 height 17
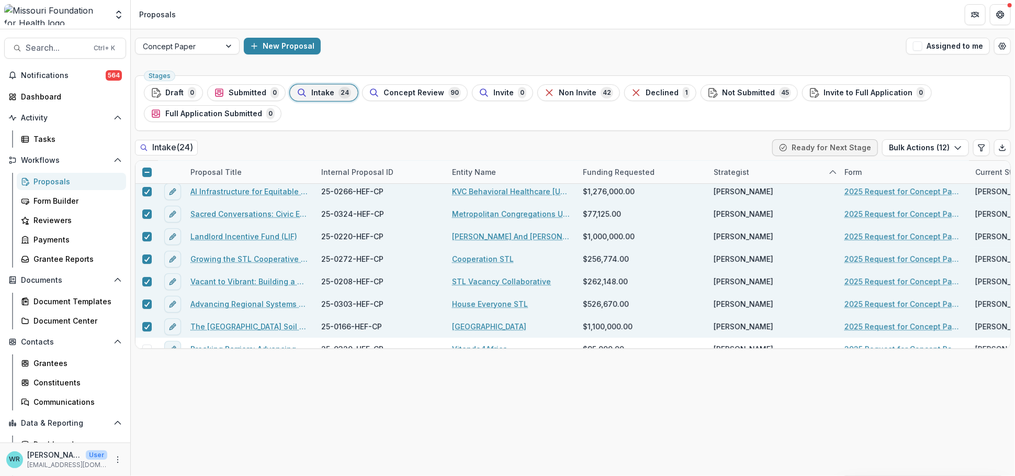
type input "**"
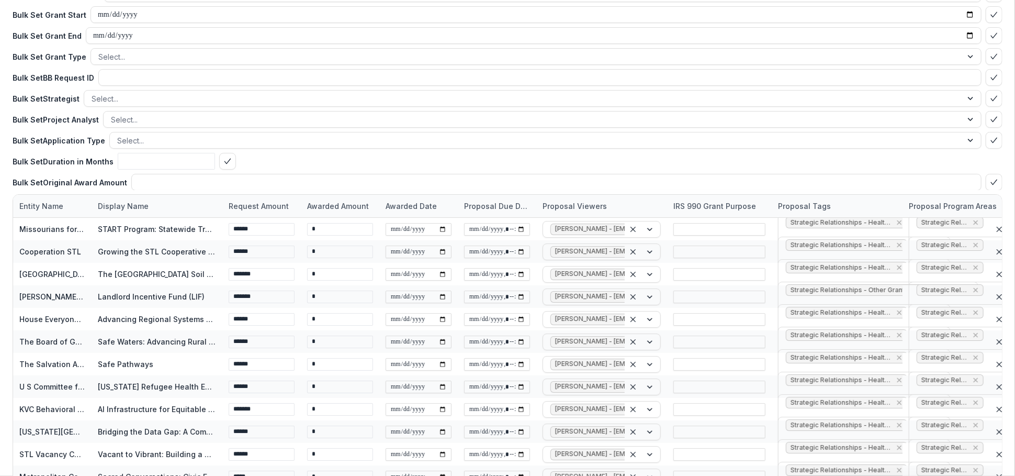
scroll to position [0, 0]
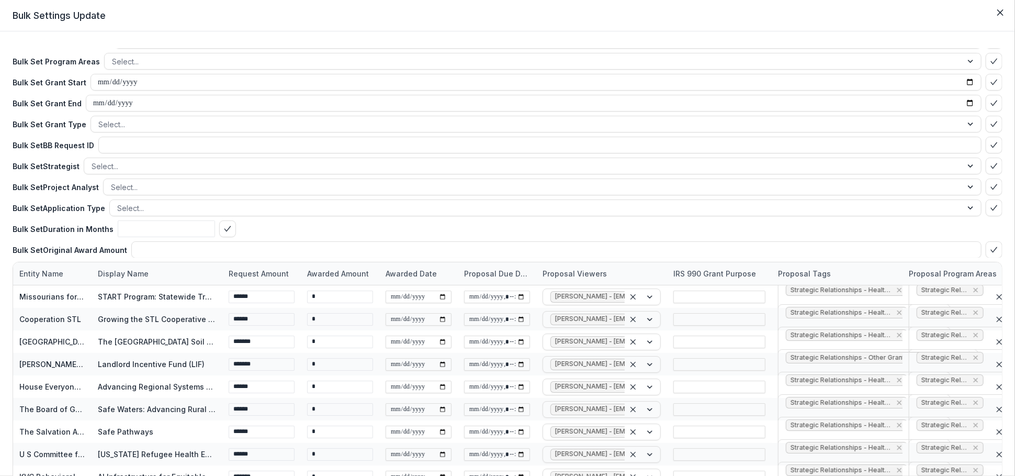
click at [725, 18] on header "Bulk Settings Update" at bounding box center [507, 15] width 1015 height 31
click at [999, 11] on icon "Close" at bounding box center [1000, 12] width 6 height 6
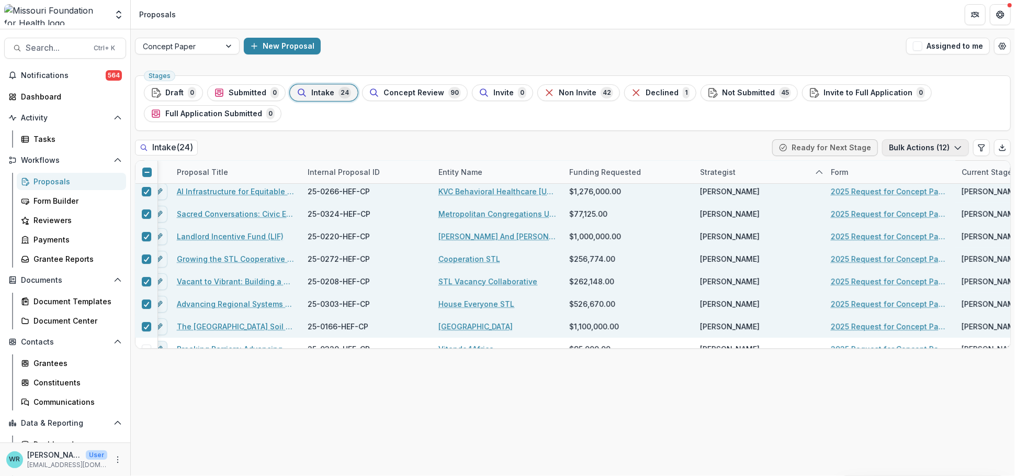
click at [952, 148] on button "Bulk Actions ( 12 )" at bounding box center [925, 147] width 87 height 17
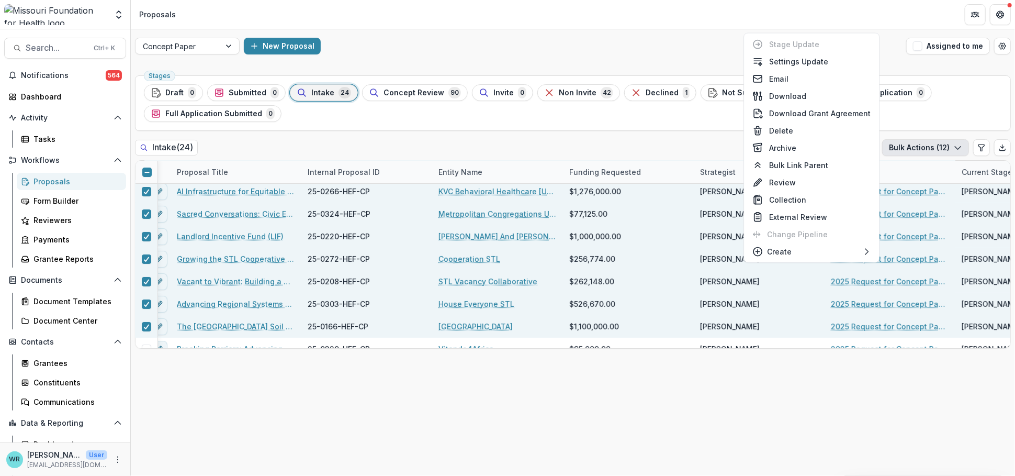
click at [642, 128] on div "Stages Draft 0 Submitted 0 Intake 24 Concept Review 90 Invite 0 Non Invite 42 D…" at bounding box center [573, 102] width 876 height 55
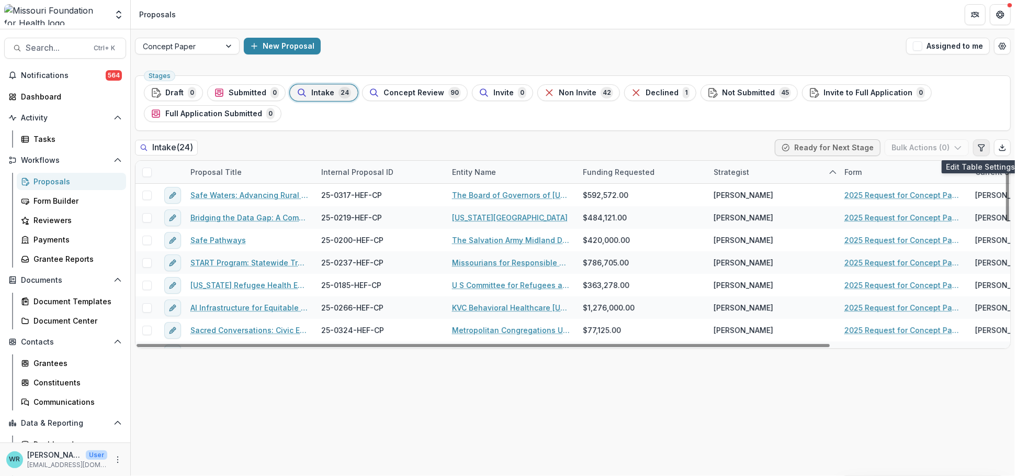
click at [985, 149] on icon "Edit table settings" at bounding box center [981, 147] width 8 height 8
select select "******"
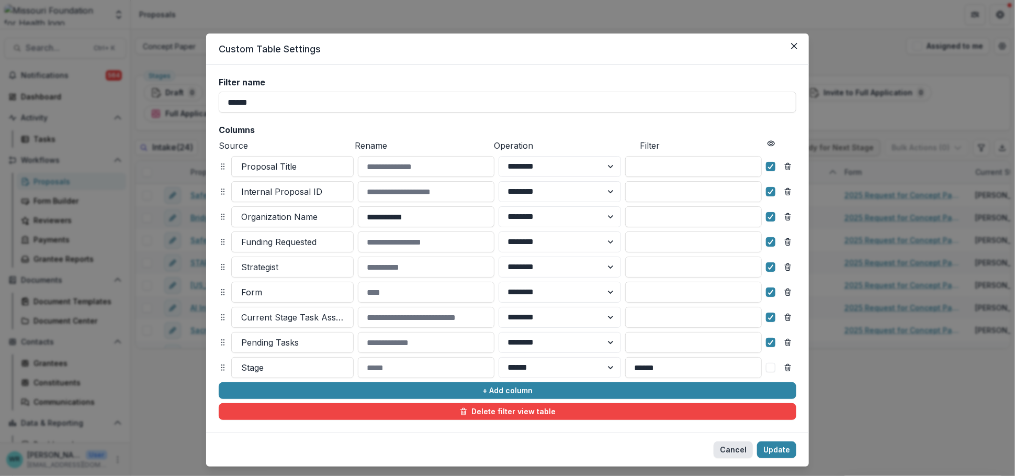
click at [726, 449] on button "Cancel" at bounding box center [733, 449] width 39 height 17
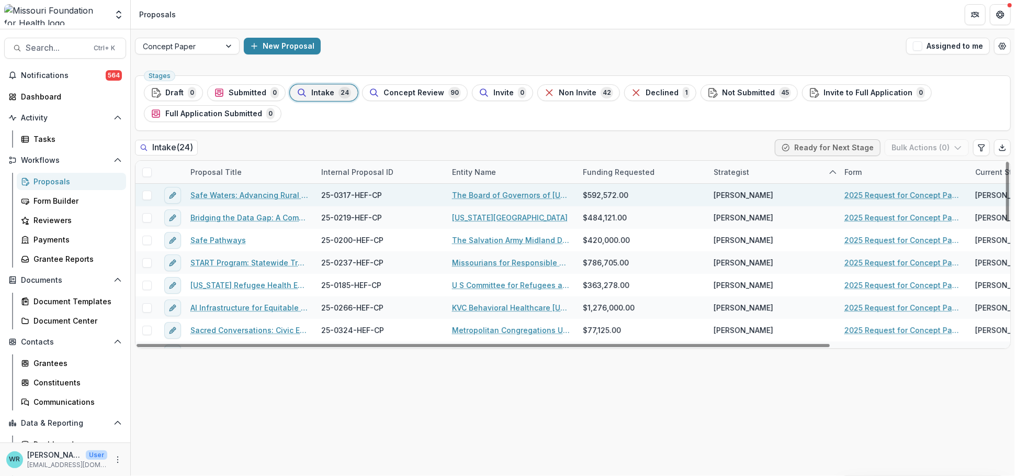
click at [146, 195] on span at bounding box center [146, 194] width 9 height 9
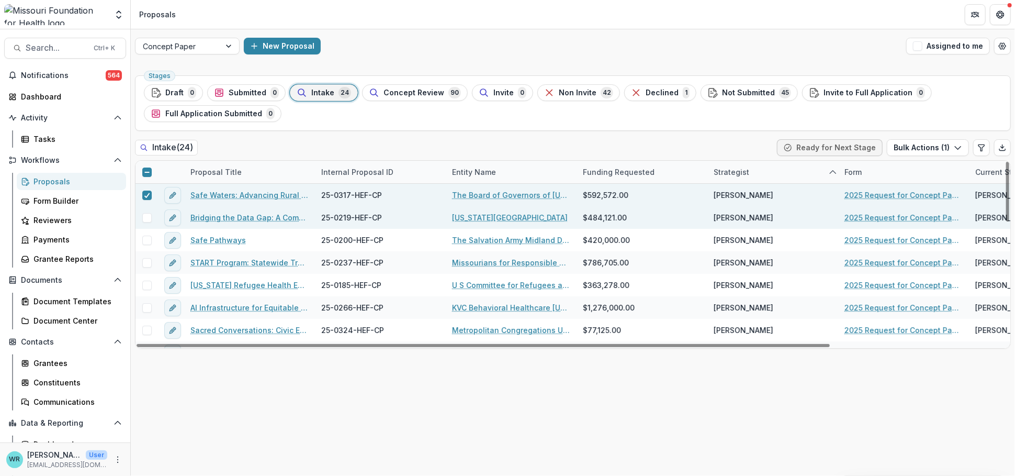
click at [146, 214] on span at bounding box center [146, 217] width 9 height 9
click at [944, 148] on button "Bulk Actions ( 2 )" at bounding box center [927, 147] width 84 height 17
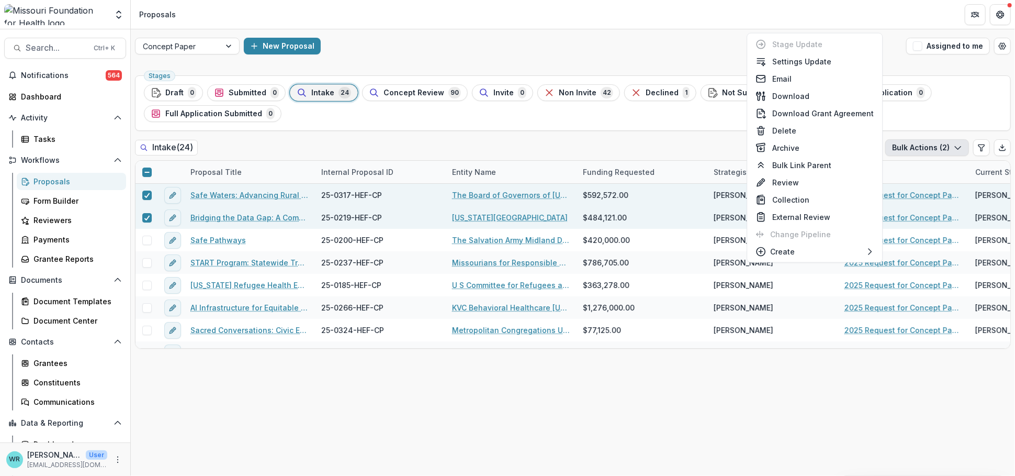
click at [442, 42] on div "New Proposal" at bounding box center [573, 46] width 658 height 17
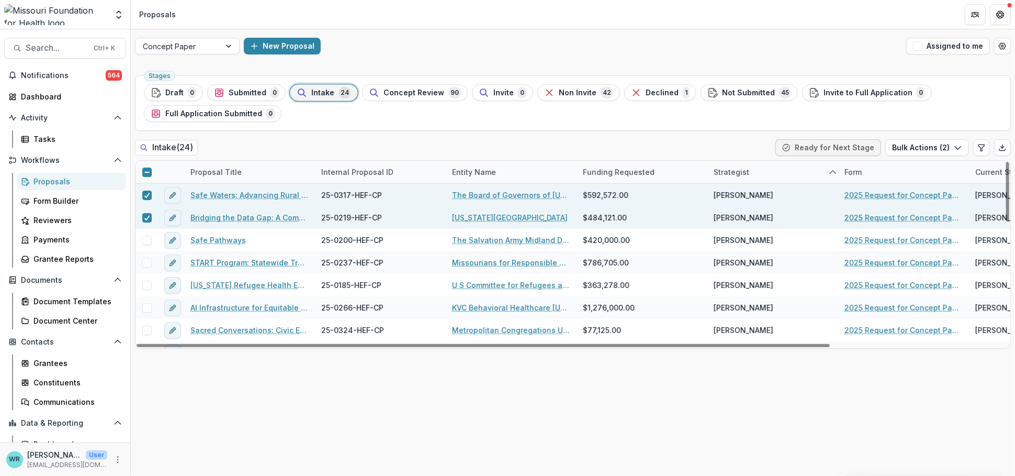
click at [153, 171] on div at bounding box center [146, 172] width 22 height 22
click at [149, 171] on icon at bounding box center [147, 172] width 6 height 6
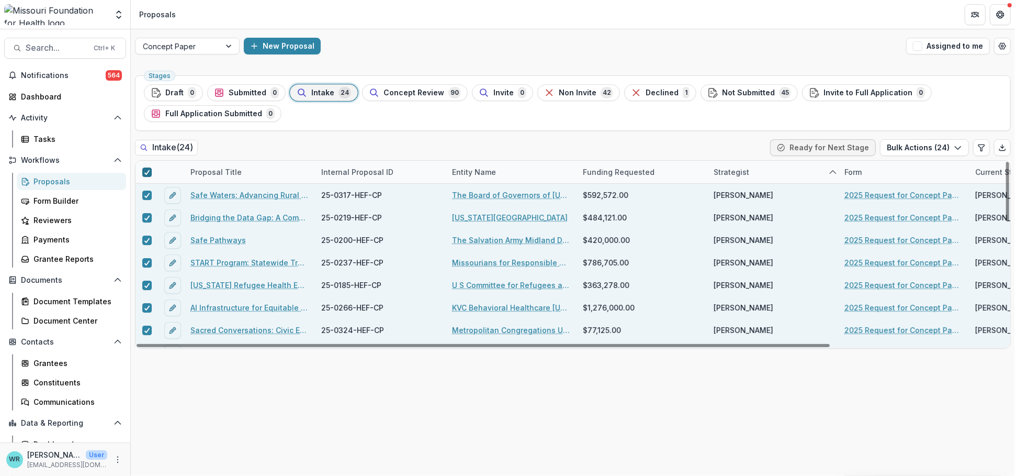
click at [148, 171] on polyline at bounding box center [146, 172] width 5 height 4
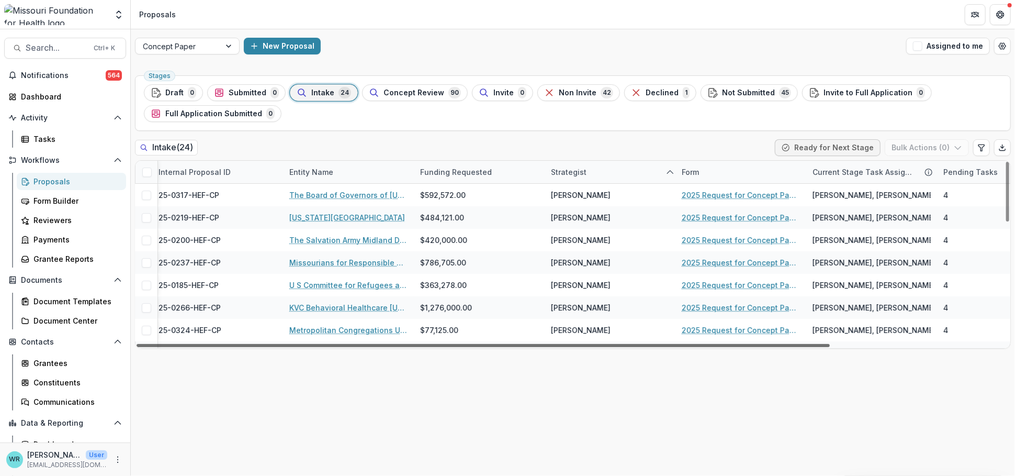
scroll to position [0, 220]
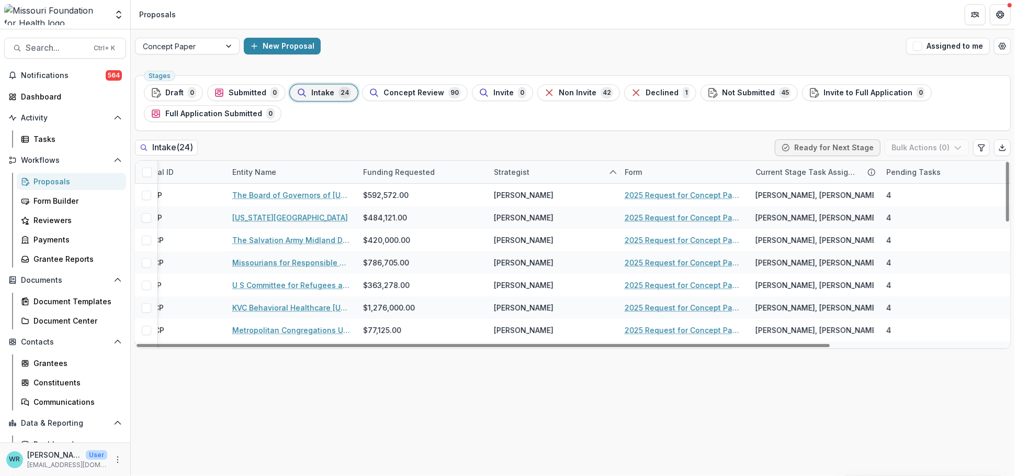
drag, startPoint x: 583, startPoint y: 345, endPoint x: 966, endPoint y: 357, distance: 383.6
click at [830, 347] on div at bounding box center [483, 345] width 693 height 3
drag, startPoint x: 910, startPoint y: 345, endPoint x: 1061, endPoint y: 505, distance: 220.2
click at [830, 347] on div at bounding box center [483, 345] width 693 height 3
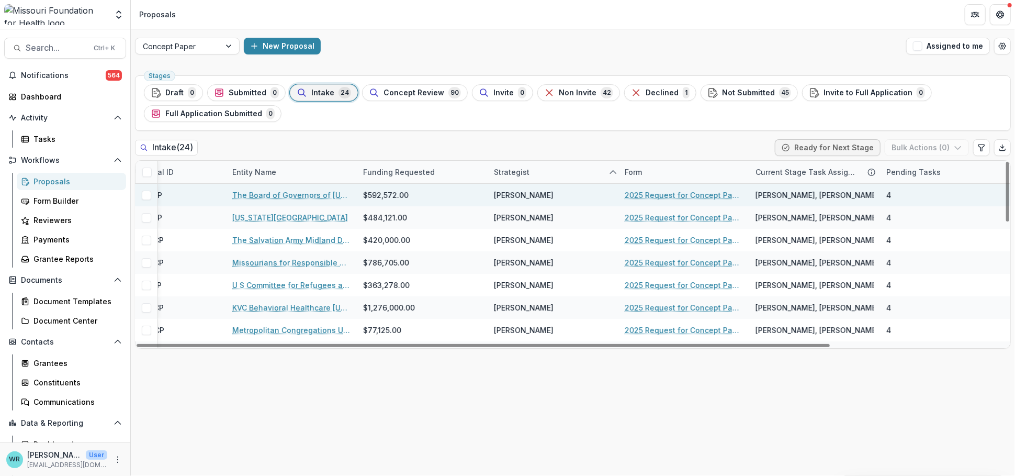
click at [284, 193] on link "The Board of Governors of [US_STATE][GEOGRAPHIC_DATA]" at bounding box center [291, 194] width 118 height 11
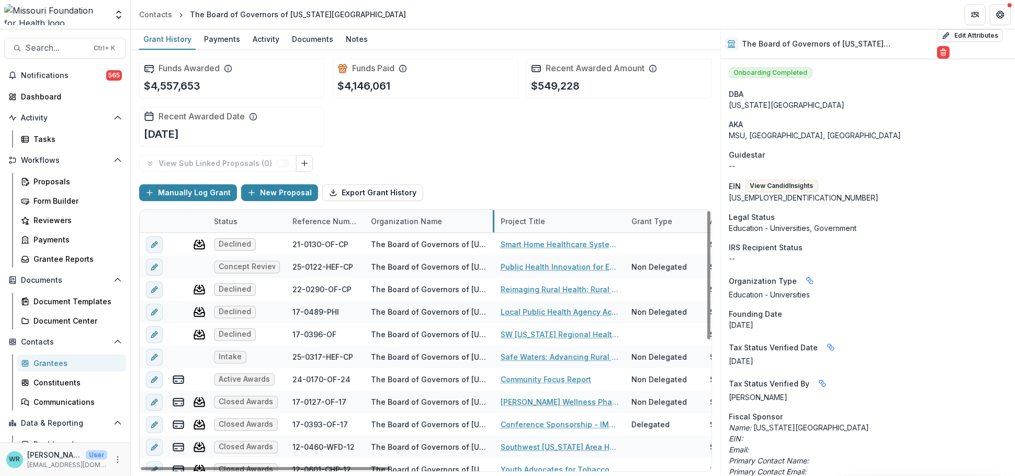
drag, startPoint x: 442, startPoint y: 218, endPoint x: 493, endPoint y: 223, distance: 51.5
click at [67, 47] on span "Search..." at bounding box center [57, 48] width 62 height 10
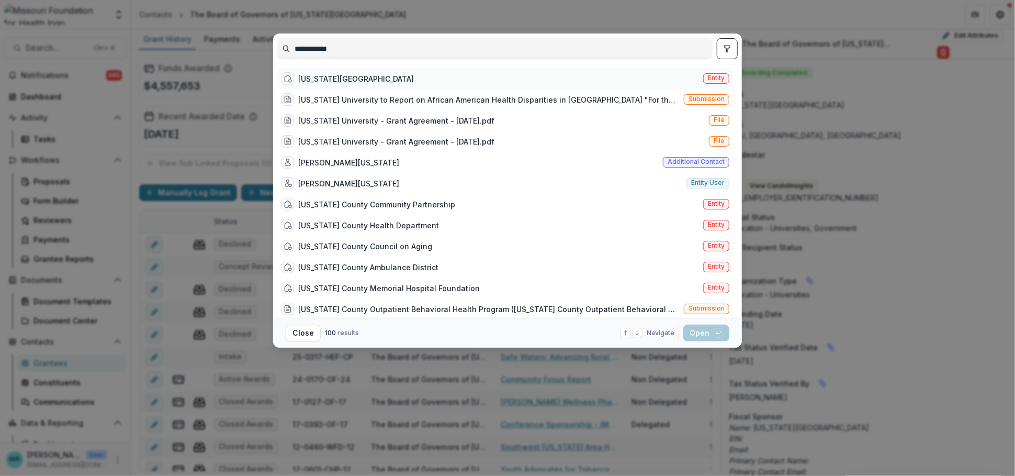
type input "**********"
click at [721, 74] on span "Entity" at bounding box center [716, 77] width 17 height 7
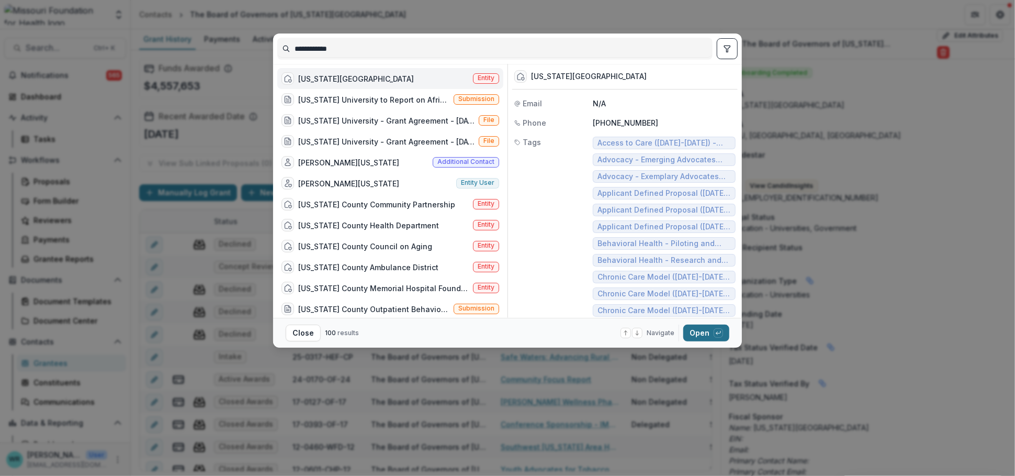
click at [709, 330] on button "Open with enter key" at bounding box center [706, 332] width 46 height 17
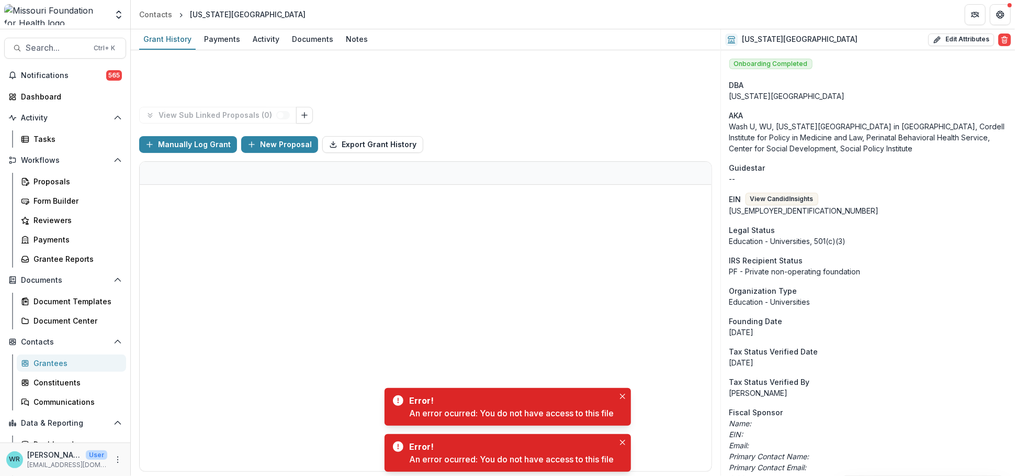
click at [624, 391] on button "Close" at bounding box center [622, 396] width 13 height 13
click at [624, 442] on icon "Close" at bounding box center [622, 441] width 5 height 5
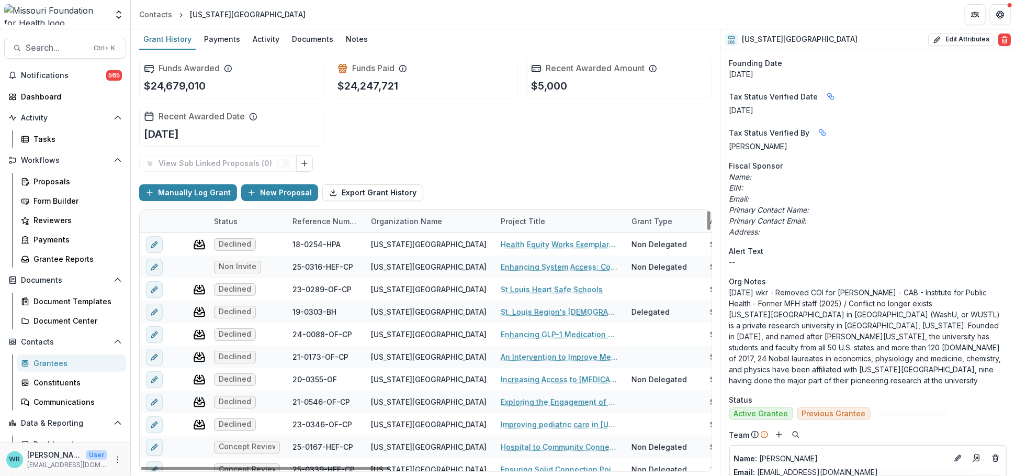
scroll to position [290, 0]
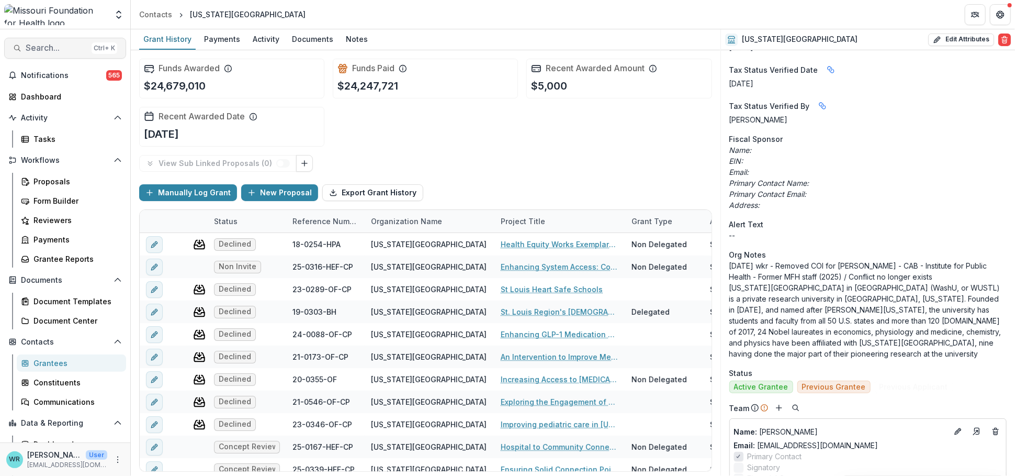
click at [65, 46] on span "Search..." at bounding box center [57, 48] width 62 height 10
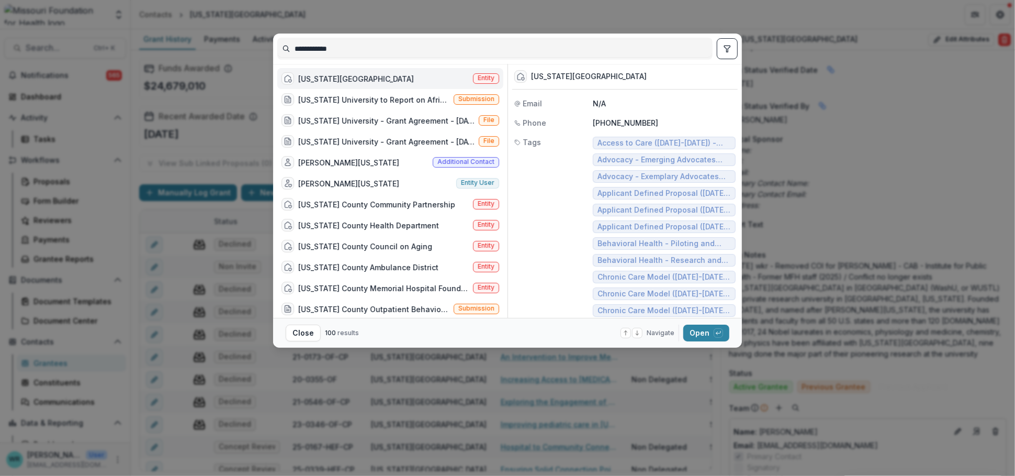
click at [247, 46] on div "**********" at bounding box center [507, 238] width 1015 height 476
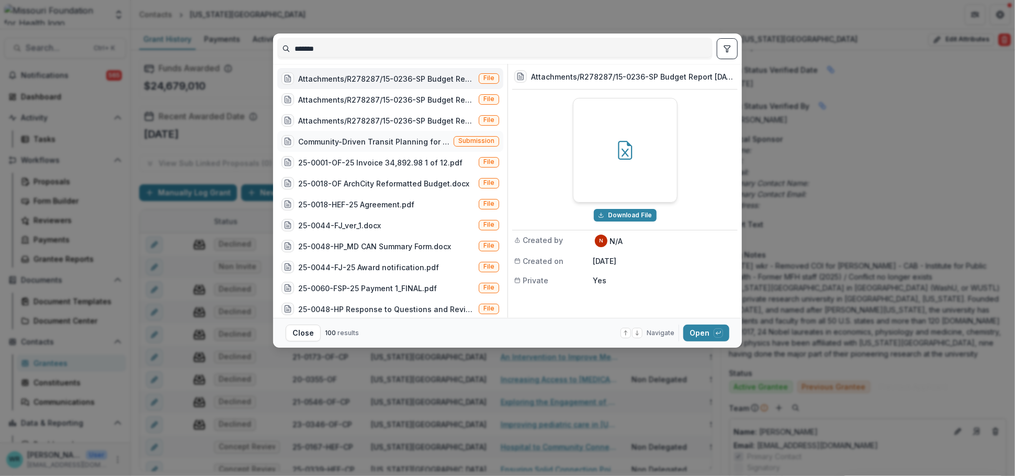
type input "*******"
click at [471, 138] on span "Submission" at bounding box center [476, 140] width 36 height 7
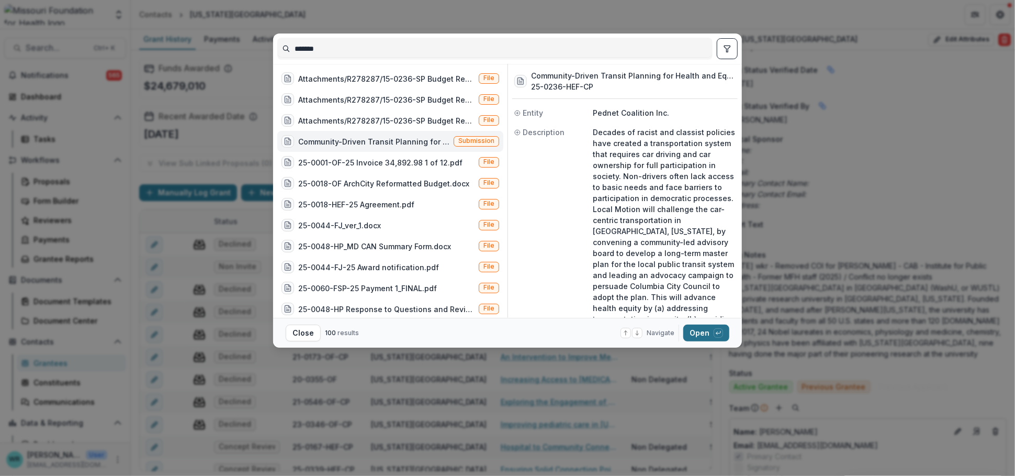
click at [704, 329] on button "Open with enter key" at bounding box center [706, 332] width 46 height 17
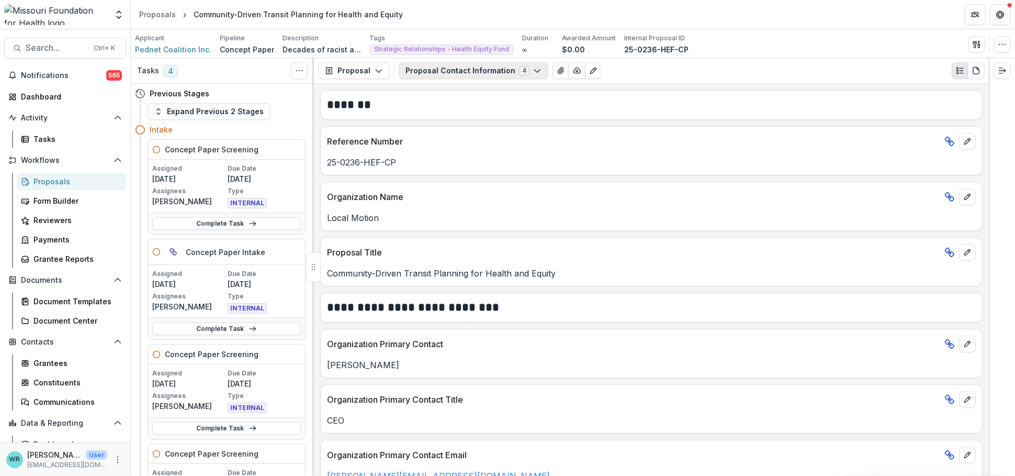
click at [482, 71] on button "Proposal Contact Information 4" at bounding box center [474, 70] width 150 height 17
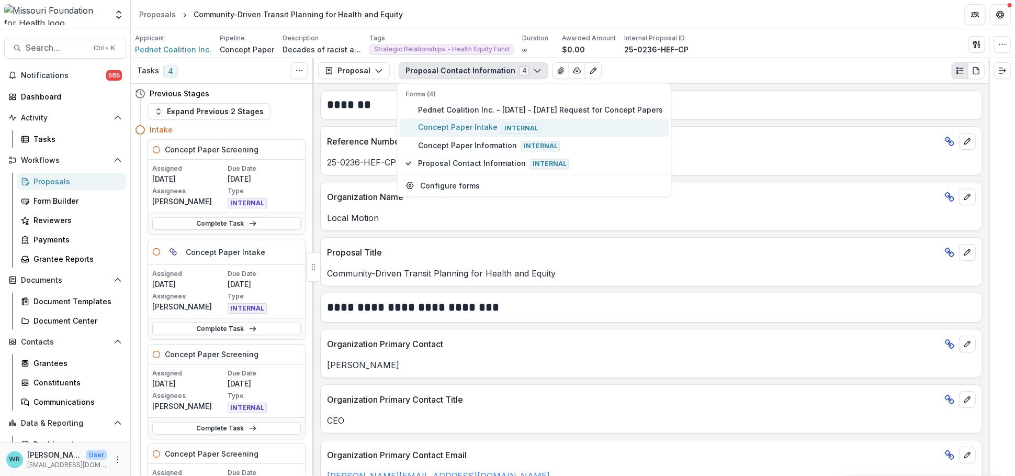
click at [466, 129] on span "Concept Paper Intake Internal" at bounding box center [540, 128] width 245 height 12
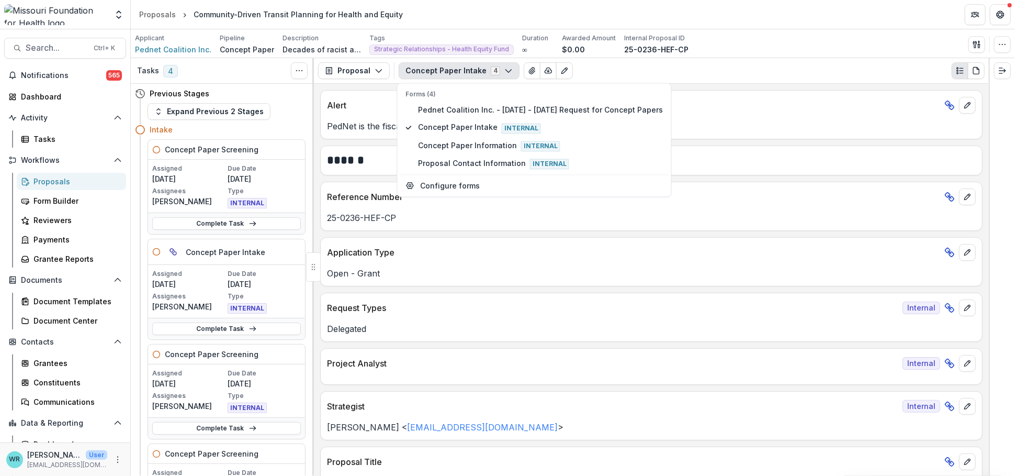
click at [674, 229] on div "Reference Number 25-0236-HEF-CP" at bounding box center [651, 206] width 662 height 49
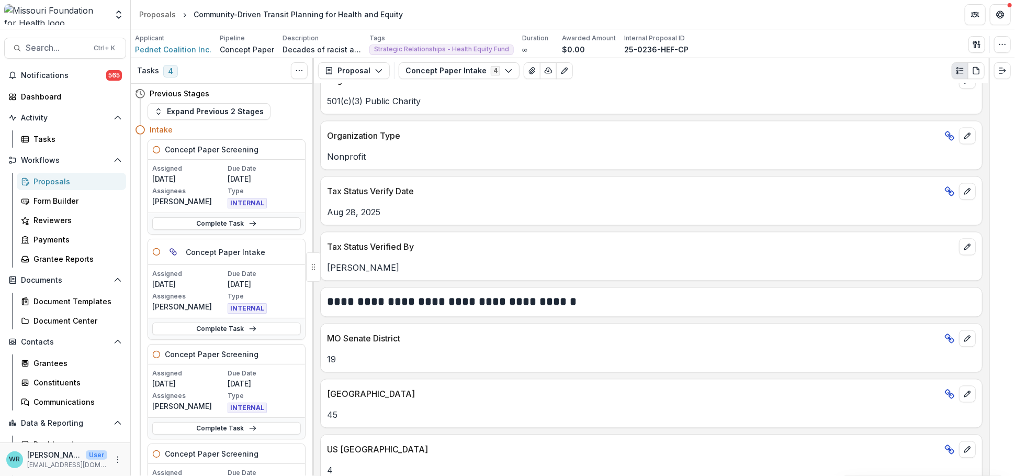
scroll to position [1735, 0]
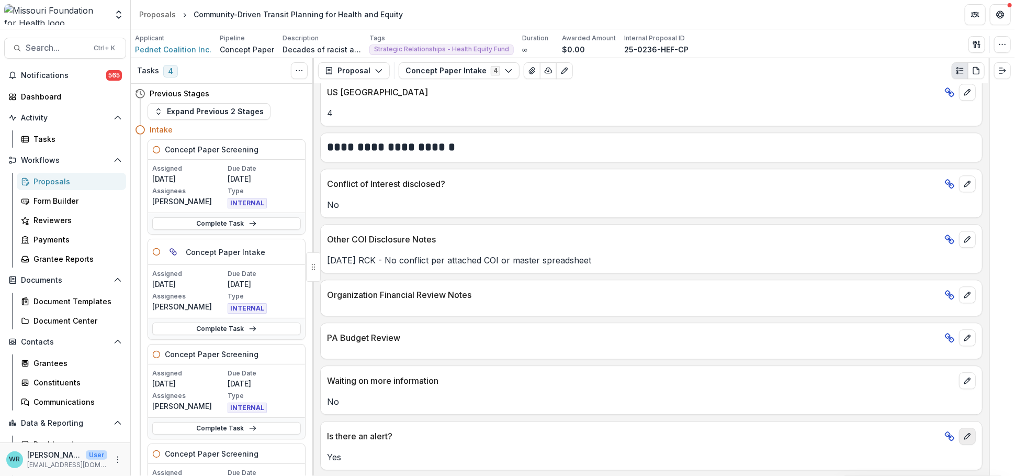
click at [971, 435] on button "edit" at bounding box center [967, 435] width 17 height 17
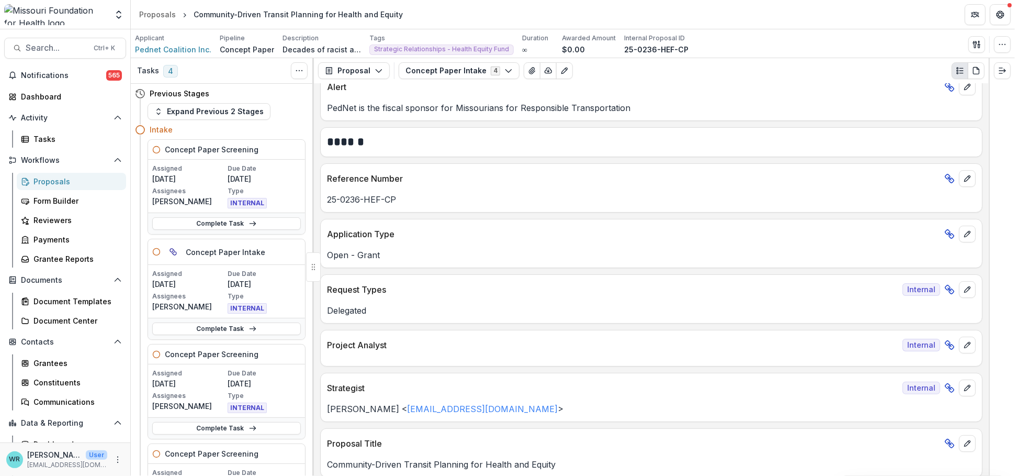
scroll to position [0, 0]
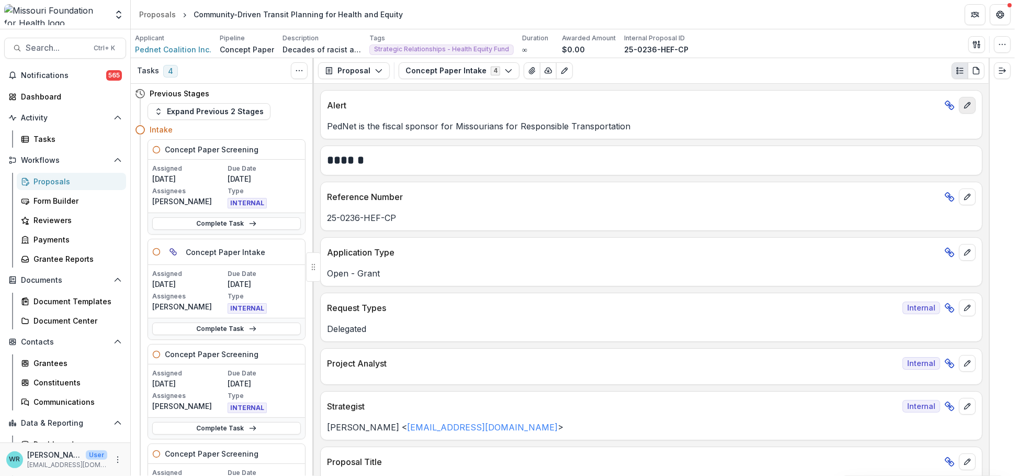
click at [968, 103] on icon "edit" at bounding box center [967, 105] width 8 height 8
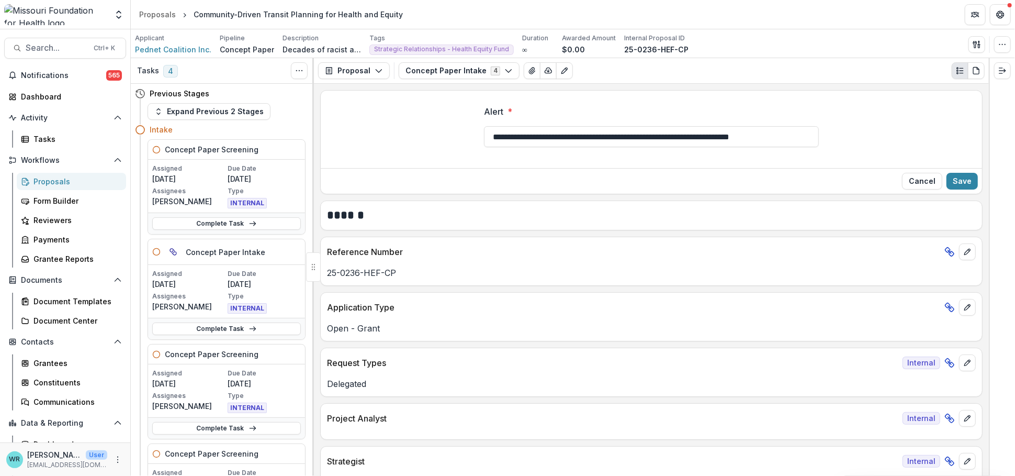
drag, startPoint x: 804, startPoint y: 134, endPoint x: 264, endPoint y: 133, distance: 539.9
click at [264, 133] on div "Tasks 4 Show Cancelled Tasks Previous Stages Expand Previous 2 Stages Intake Co…" at bounding box center [573, 266] width 884 height 417
click at [960, 184] on button "Save" at bounding box center [961, 181] width 31 height 17
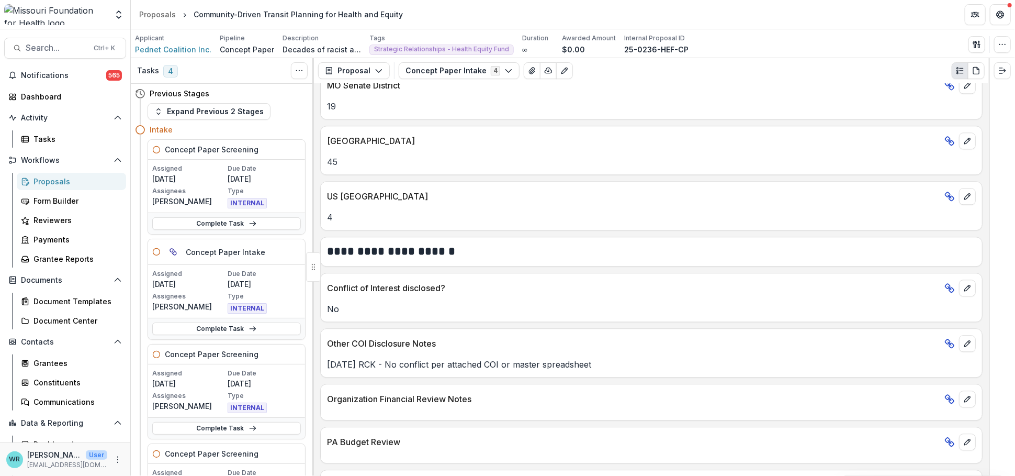
scroll to position [1853, 0]
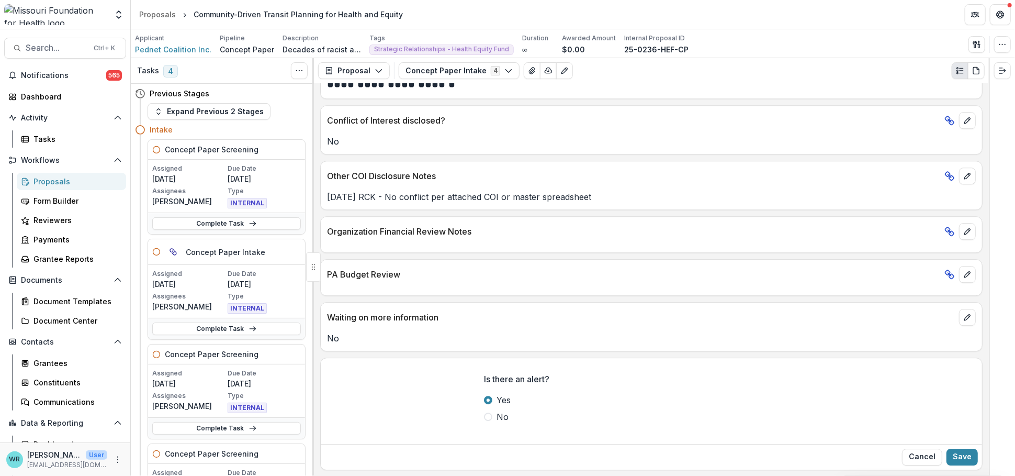
click at [486, 415] on span at bounding box center [488, 416] width 8 height 8
click at [965, 459] on button "Save" at bounding box center [961, 456] width 31 height 17
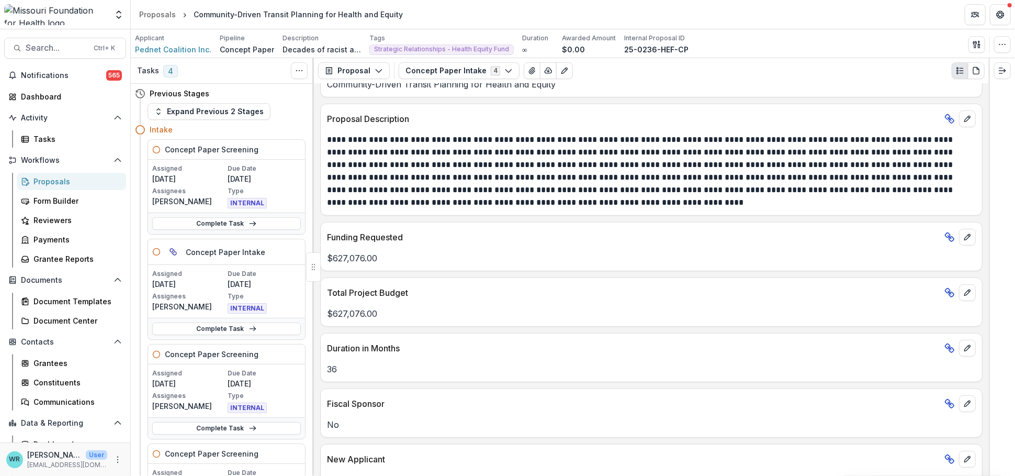
scroll to position [0, 0]
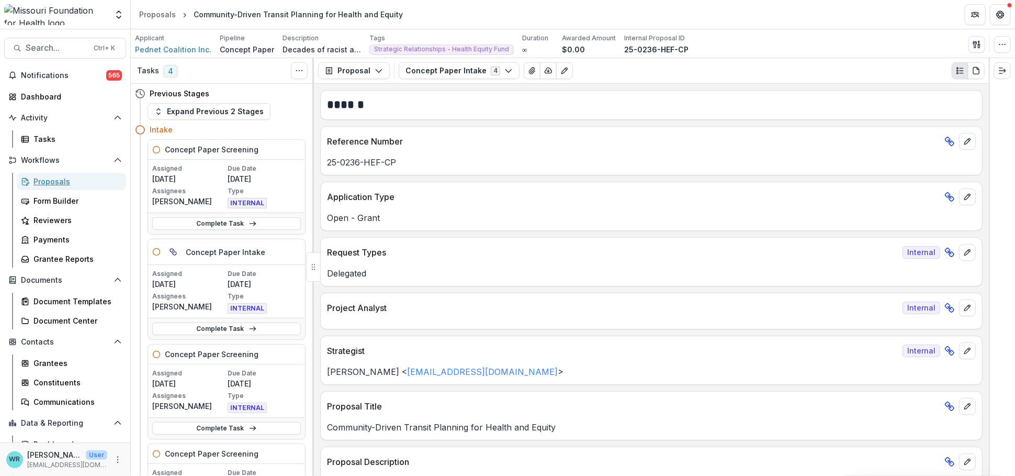
drag, startPoint x: 49, startPoint y: 179, endPoint x: 50, endPoint y: 172, distance: 8.0
click at [49, 179] on div "Proposals" at bounding box center [75, 181] width 84 height 11
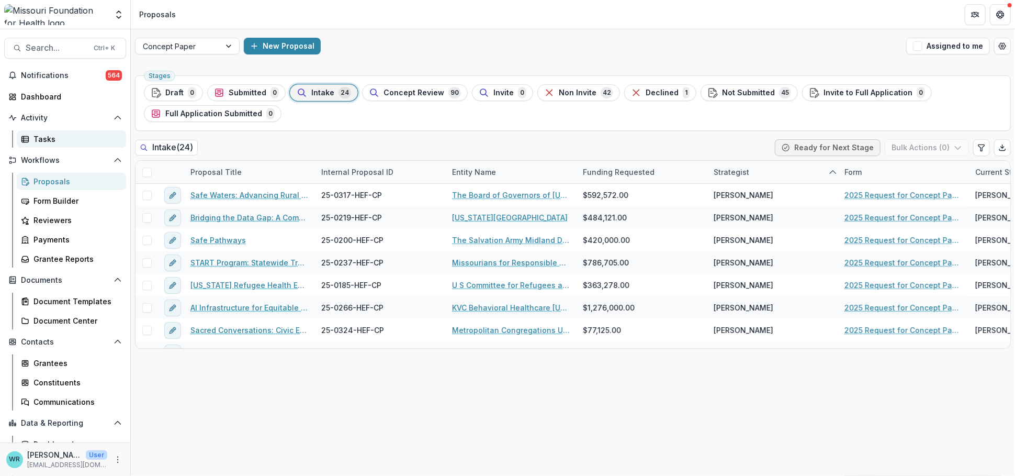
click at [49, 135] on div "Tasks" at bounding box center [75, 138] width 84 height 11
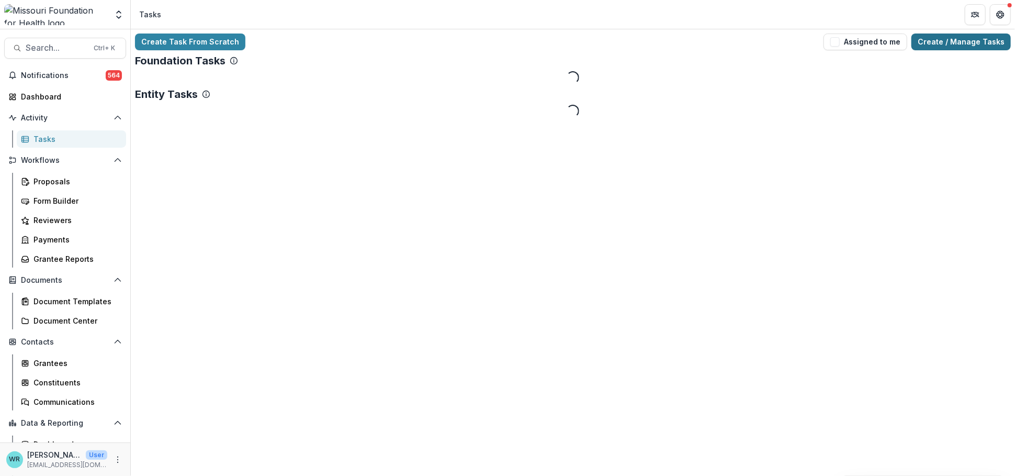
click at [989, 47] on link "Create / Manage Tasks" at bounding box center [960, 41] width 99 height 17
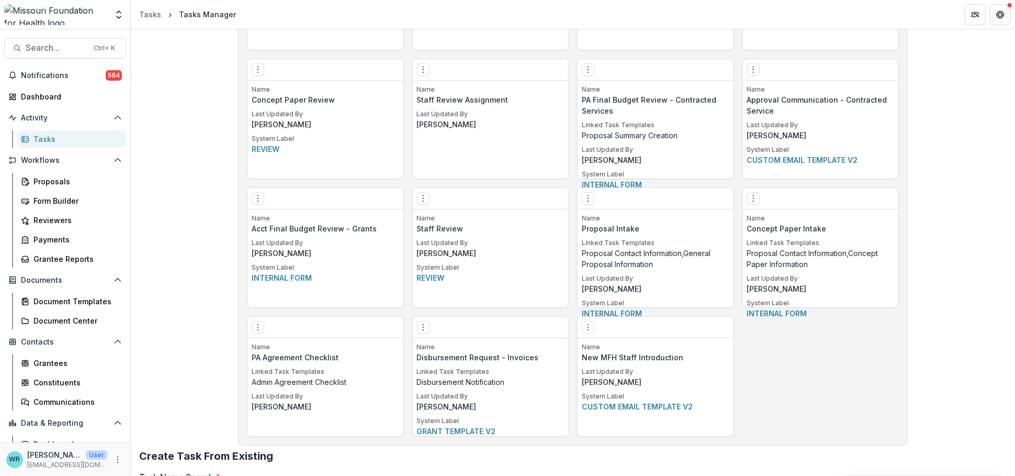
scroll to position [1798, 0]
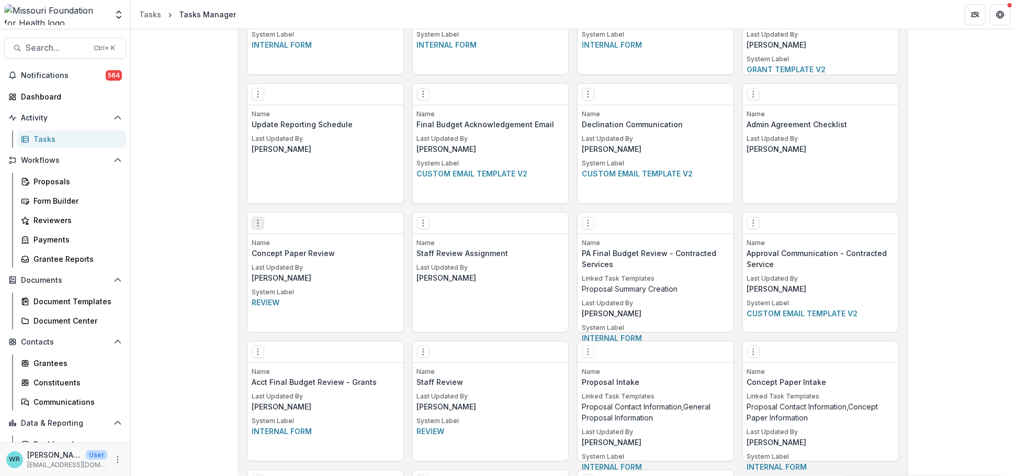
click at [257, 224] on icon "Options" at bounding box center [258, 223] width 8 height 8
click at [278, 242] on link "Edit" at bounding box center [317, 243] width 128 height 17
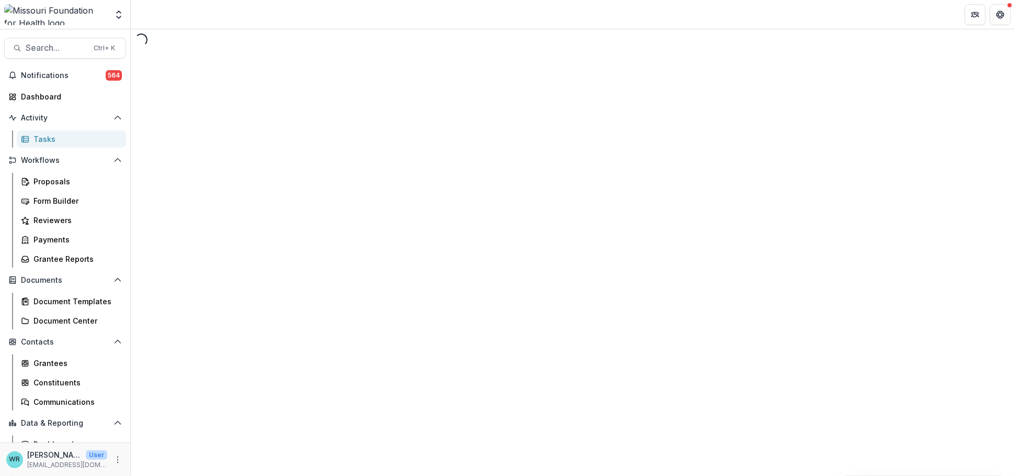
select select "********"
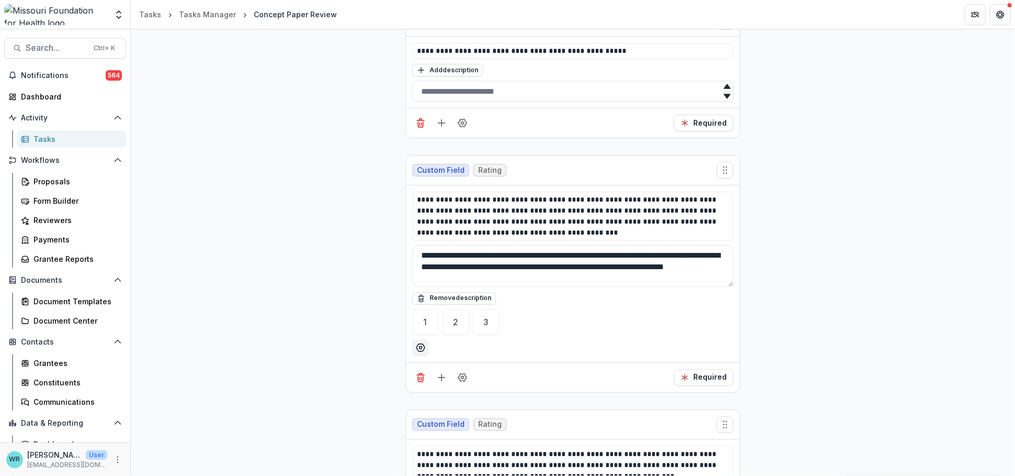
scroll to position [1395, 0]
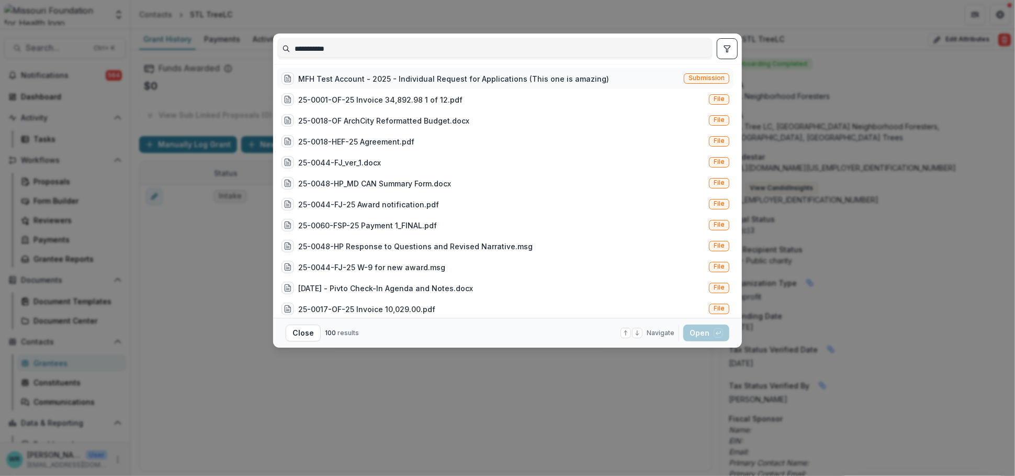
type input "**********"
click at [697, 76] on span "Submission" at bounding box center [706, 77] width 36 height 7
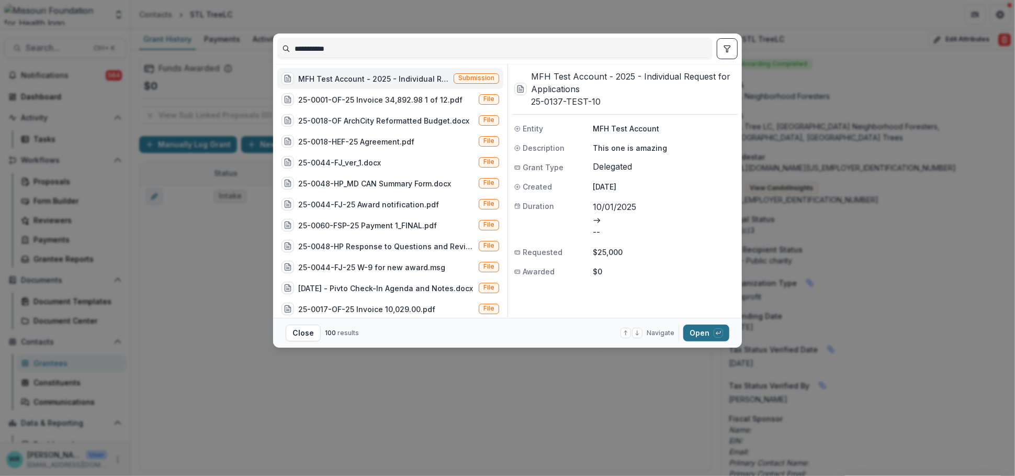
click at [708, 334] on button "Open with enter key" at bounding box center [706, 332] width 46 height 17
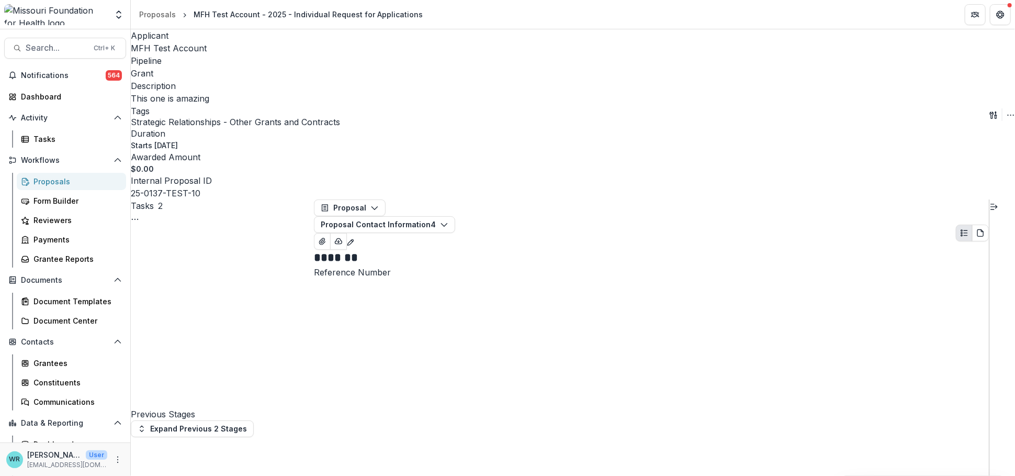
scroll to position [116, 0]
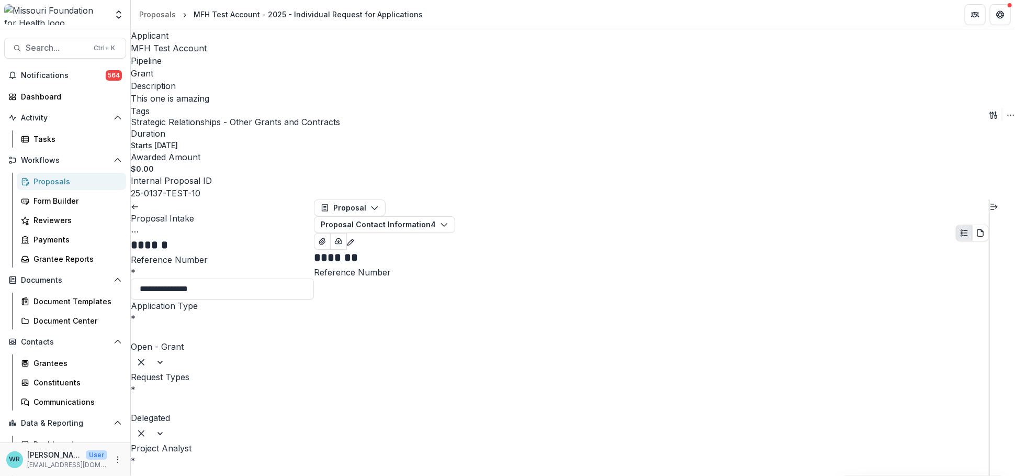
type input "*******"
click at [139, 224] on button "Options" at bounding box center [135, 230] width 8 height 13
click at [248, 246] on button "Cancel Task" at bounding box center [273, 254] width 73 height 17
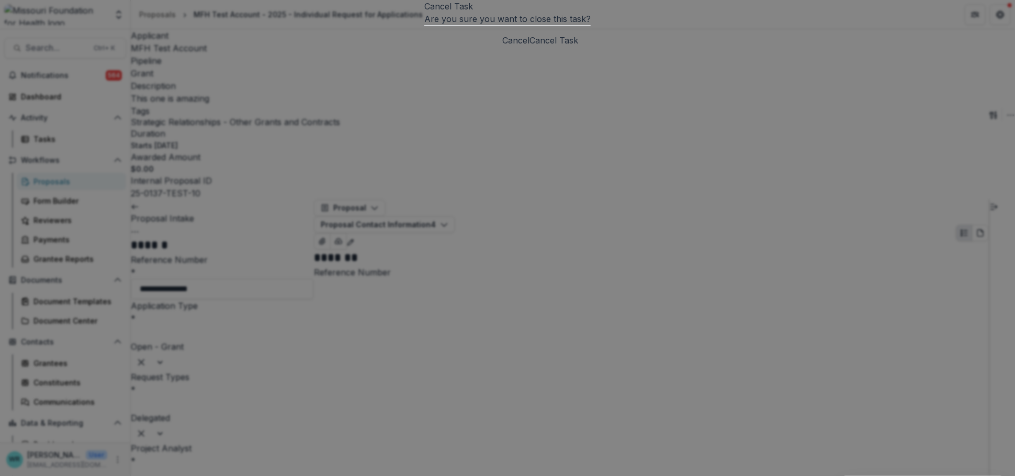
click at [578, 47] on button "Cancel Task" at bounding box center [553, 40] width 49 height 13
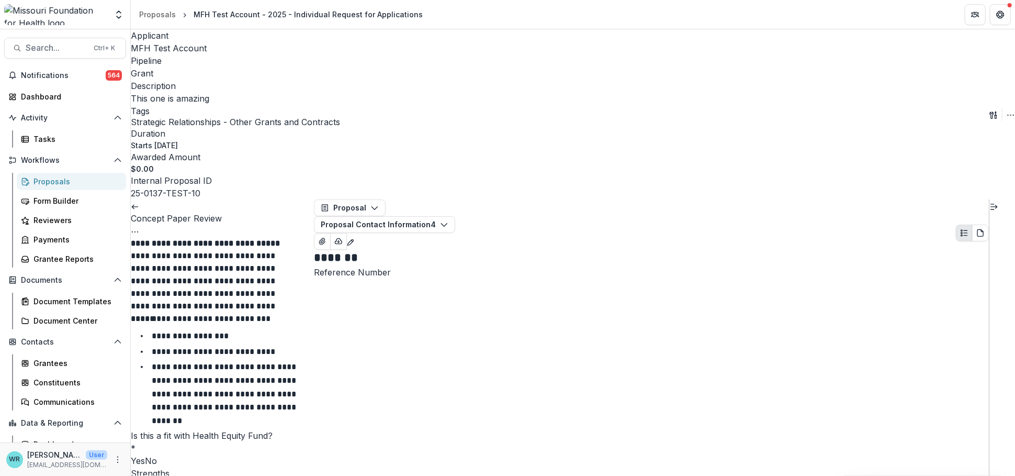
click at [139, 228] on icon "Options" at bounding box center [135, 232] width 8 height 8
click at [259, 246] on button "Cancel Task" at bounding box center [273, 254] width 73 height 17
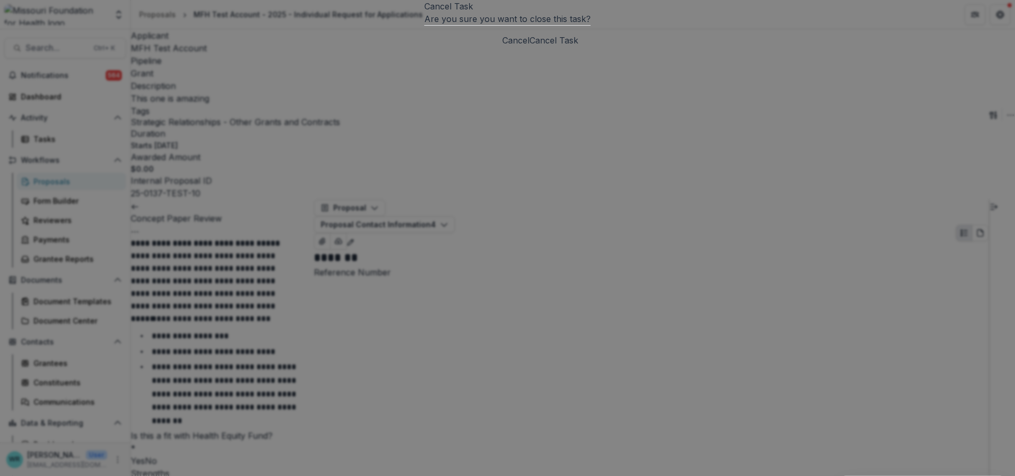
click at [578, 47] on button "Cancel Task" at bounding box center [553, 40] width 49 height 13
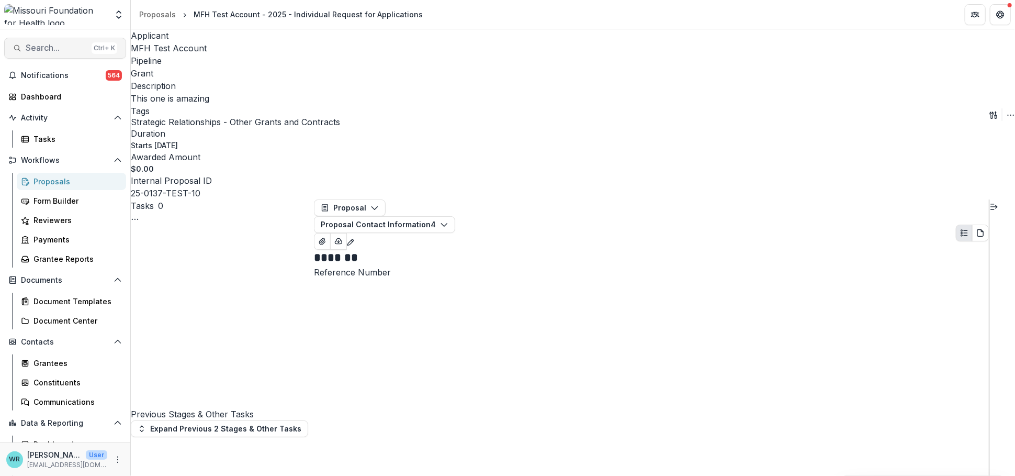
click at [63, 56] on button "Search... Ctrl + K" at bounding box center [65, 48] width 122 height 21
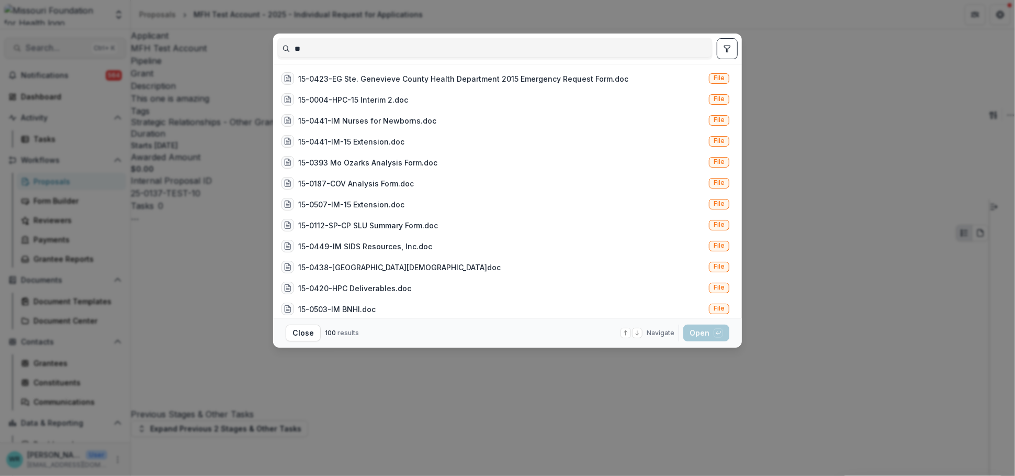
type input "*"
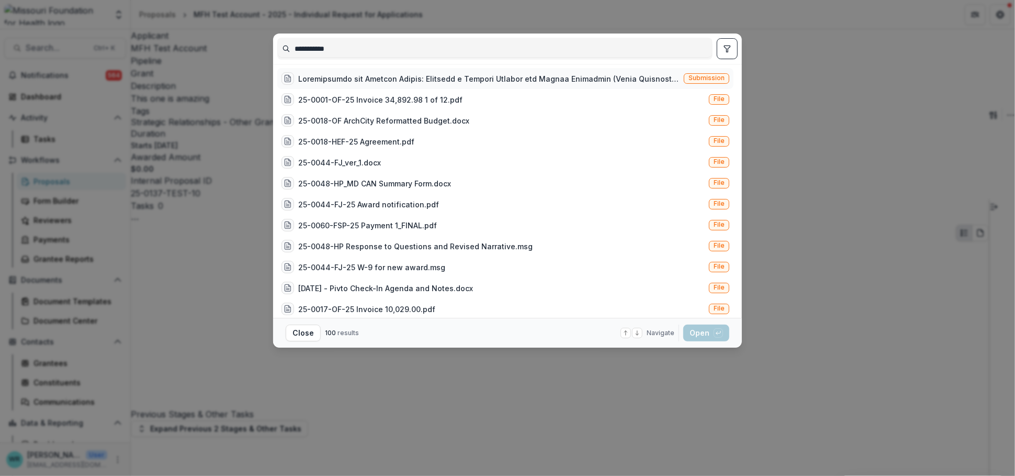
type input "**********"
click at [709, 76] on span "Submission" at bounding box center [706, 77] width 36 height 7
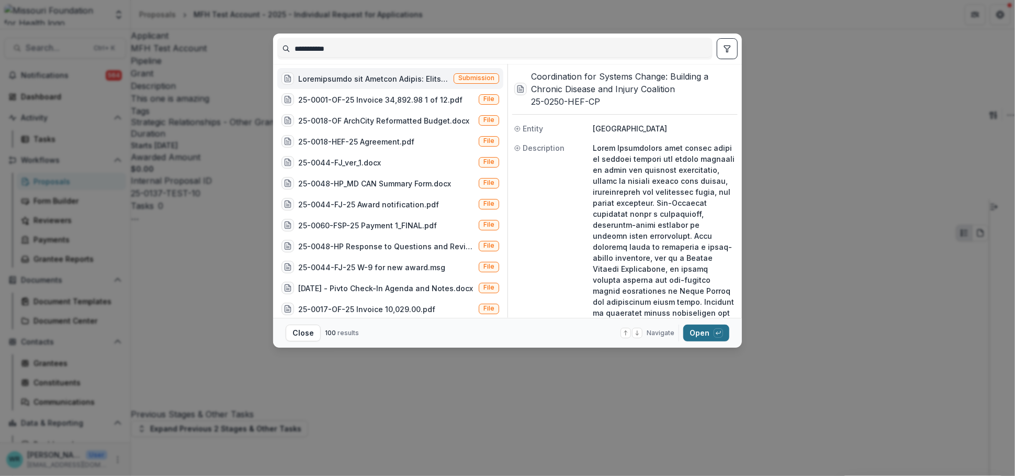
click at [708, 336] on button "Open with enter key" at bounding box center [706, 332] width 46 height 17
